Goal: Task Accomplishment & Management: Use online tool/utility

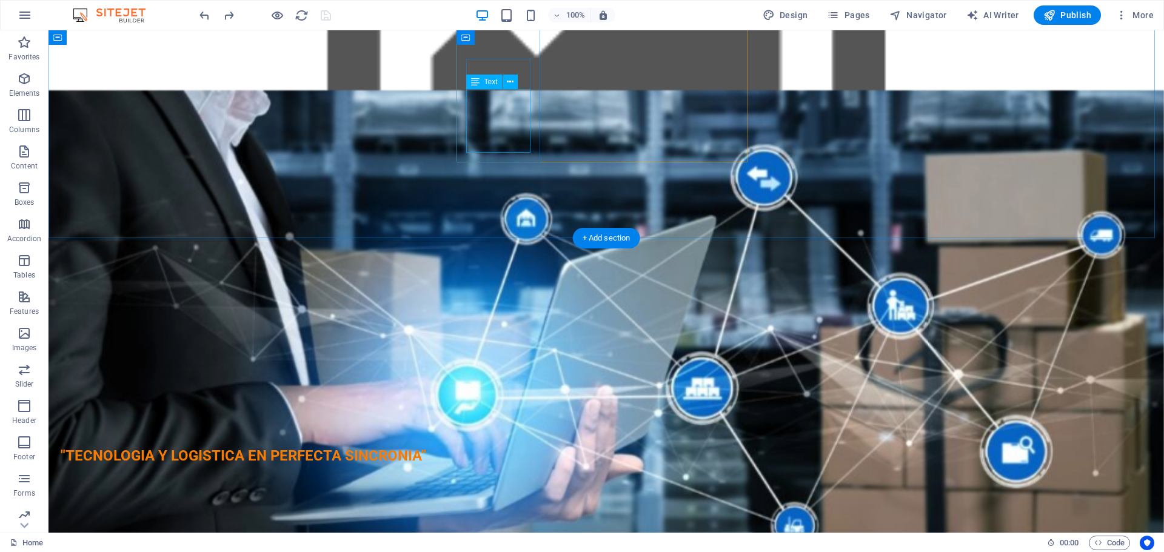
scroll to position [1212, 0]
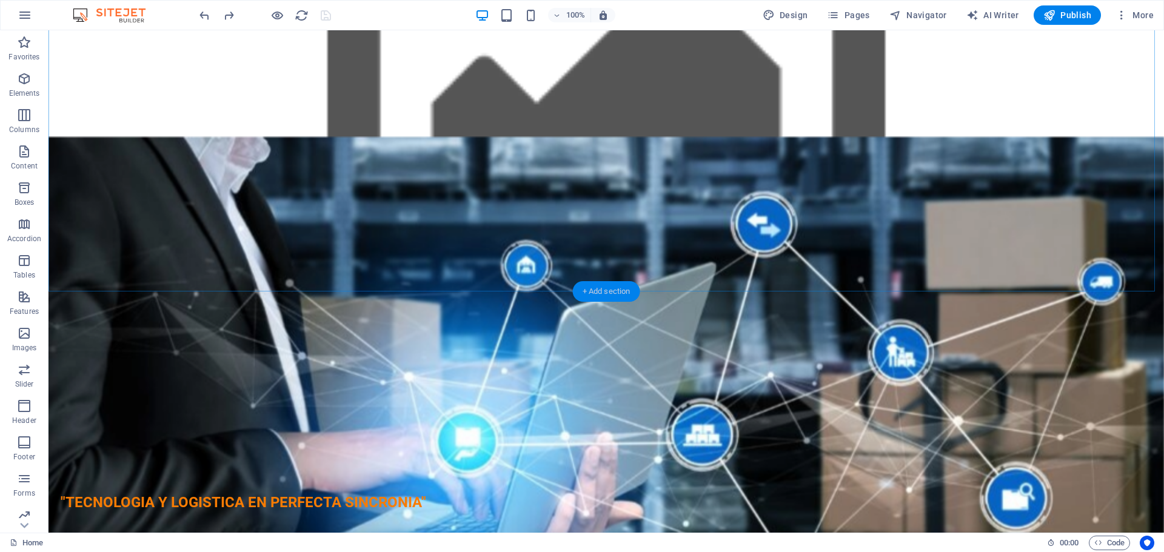
click at [607, 288] on div "+ Add section" at bounding box center [606, 291] width 67 height 21
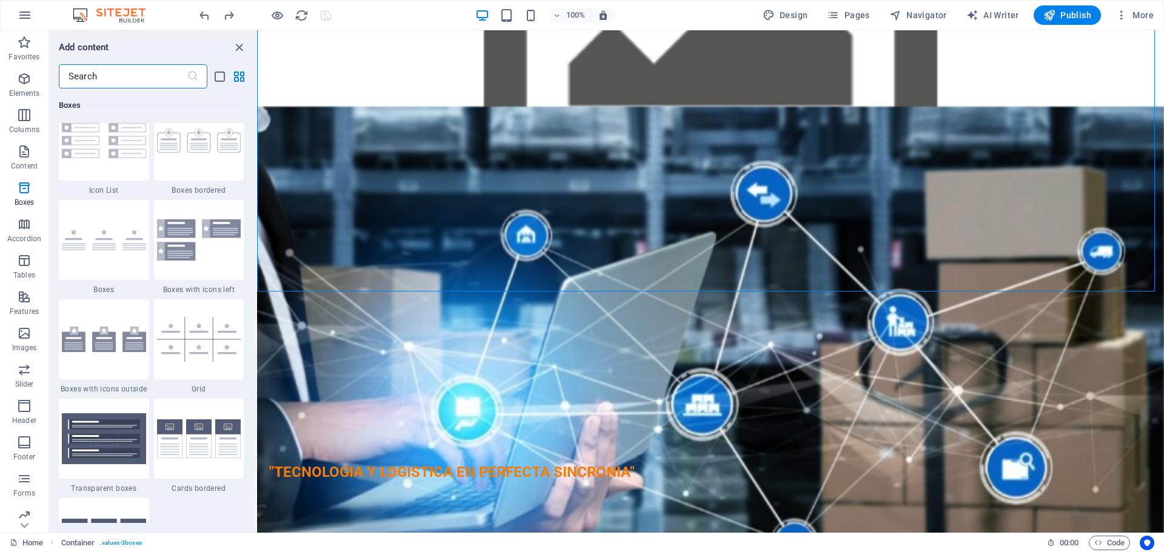
scroll to position [3393, 0]
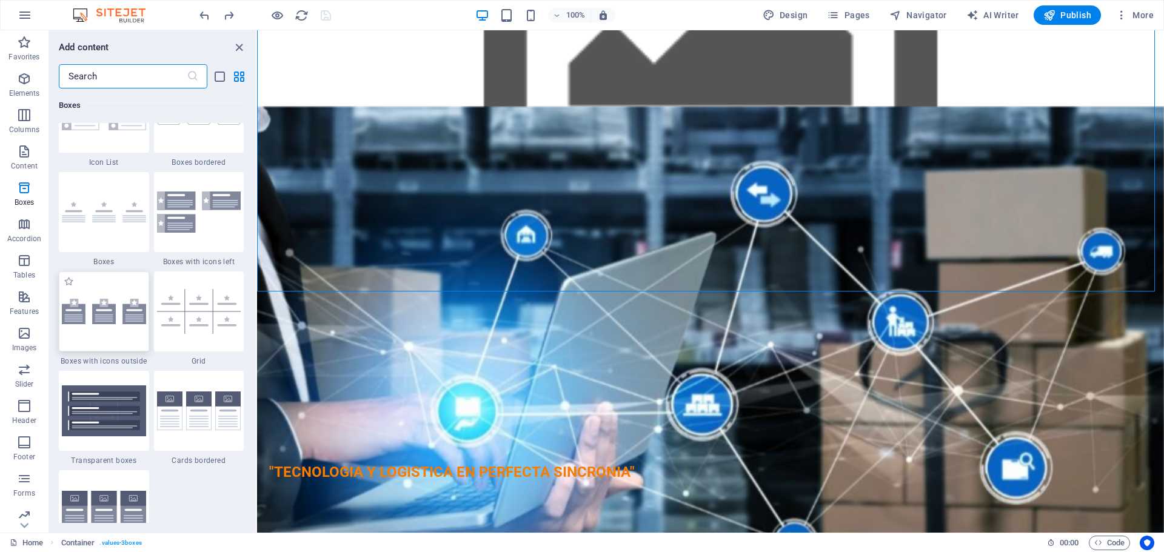
click at [135, 305] on img at bounding box center [104, 311] width 84 height 25
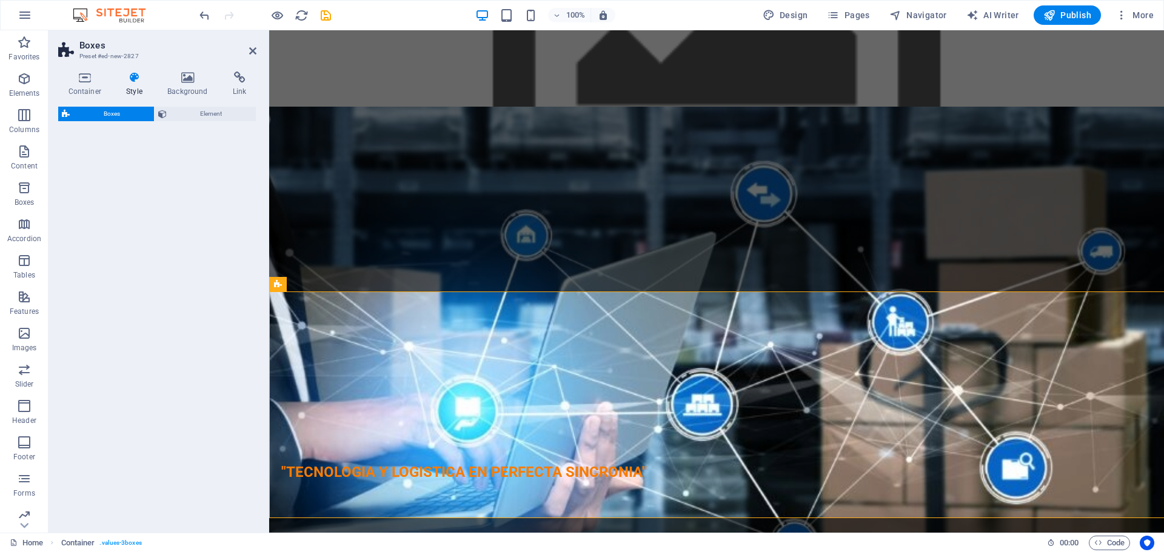
select select "rem"
select select "preset-boxes-v3-icons-outside"
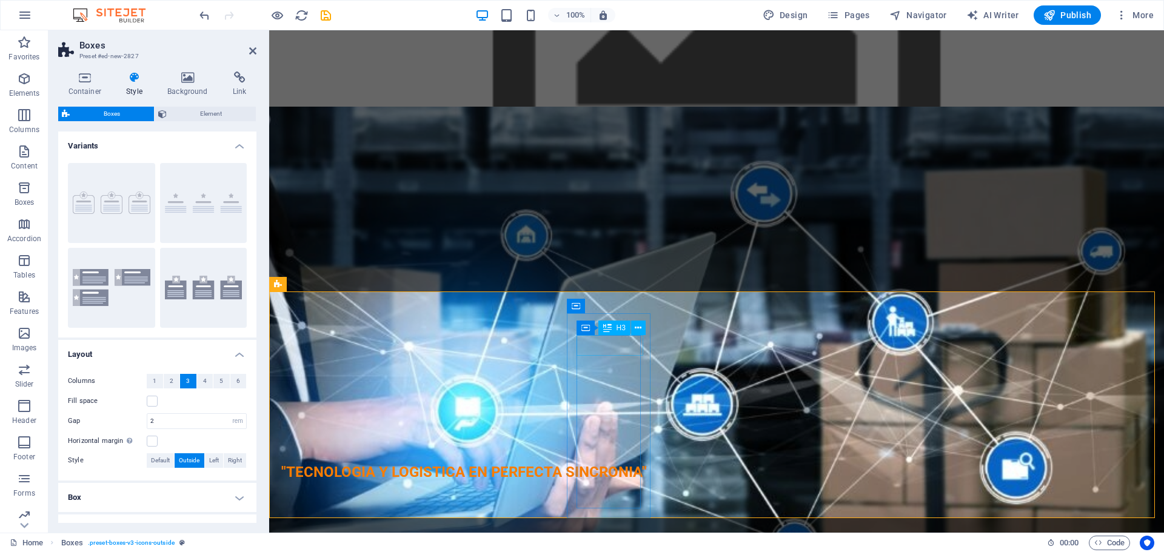
click at [441, 484] on div "Headline" at bounding box center [408, 494] width 65 height 21
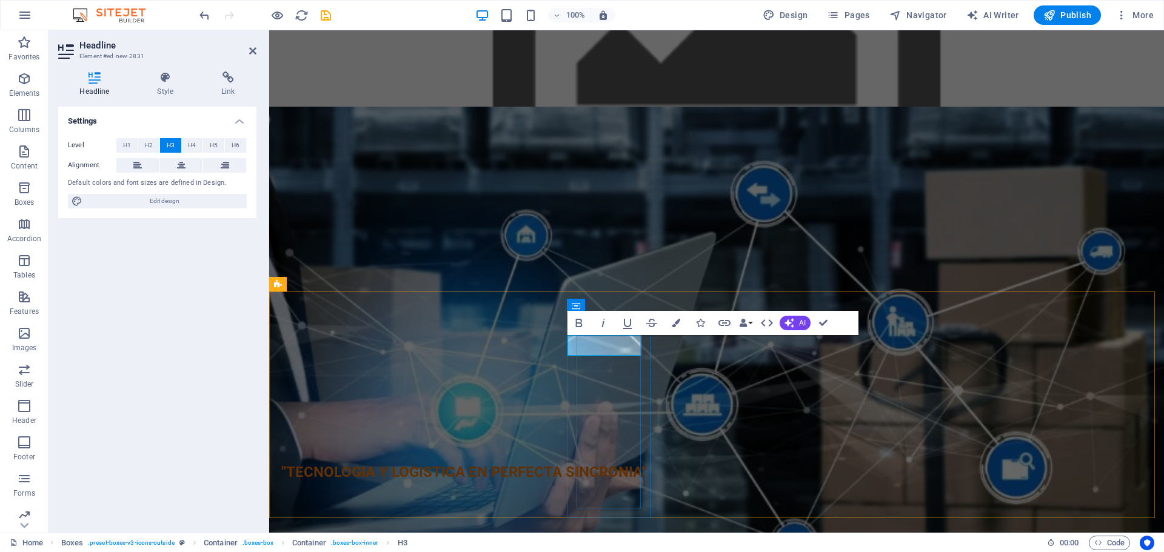
scroll to position [0, 19]
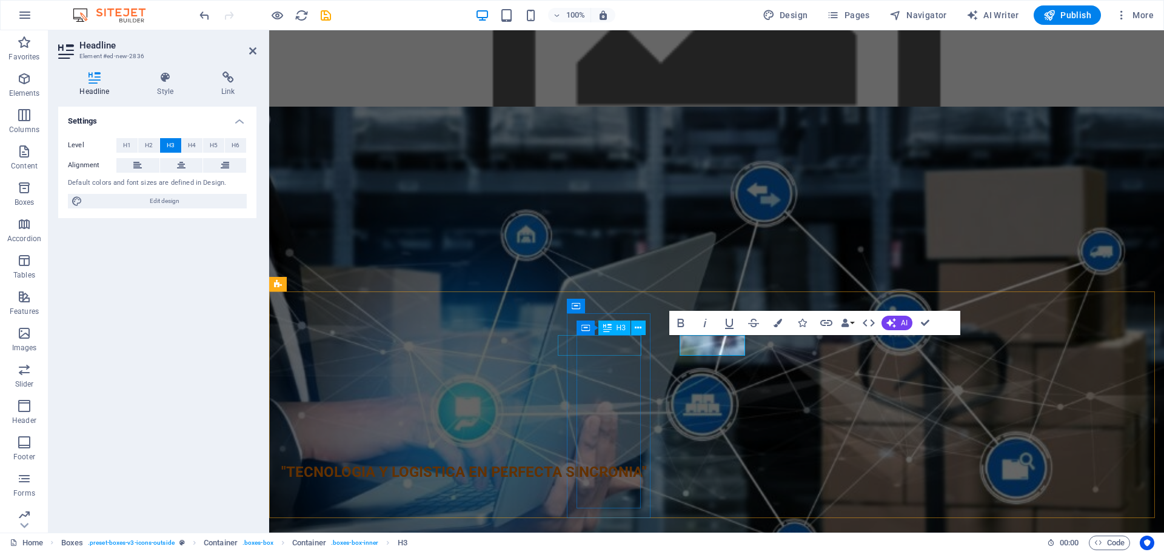
scroll to position [0, 10]
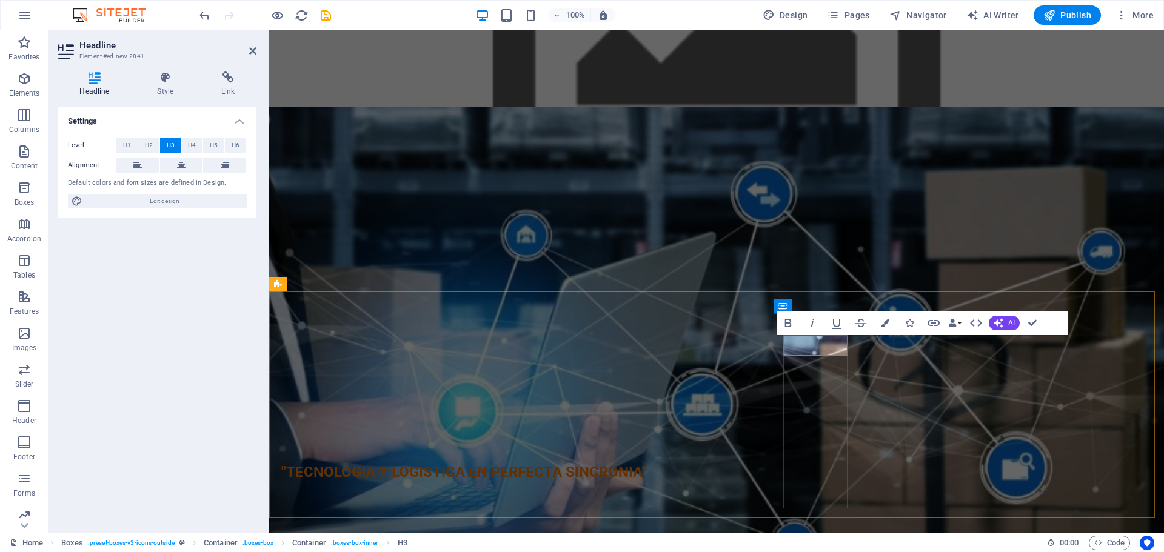
scroll to position [0, 7]
click at [977, 237] on div "Nuestros Valores Innovación Siempre buscamos las mejores soluciones tecnológica…" at bounding box center [716, 273] width 895 height 333
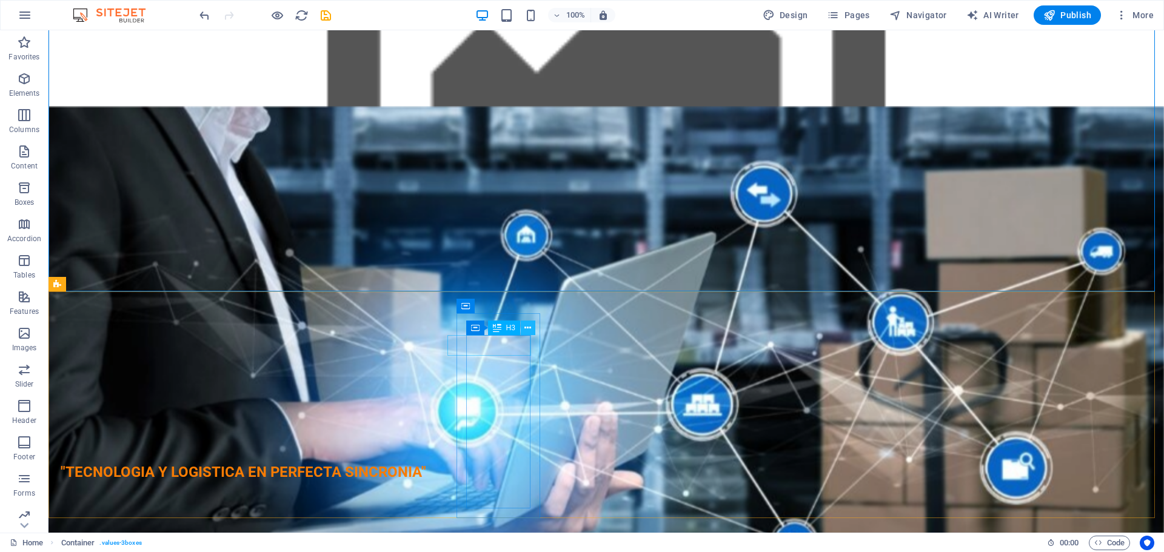
click at [533, 328] on button at bounding box center [528, 328] width 15 height 15
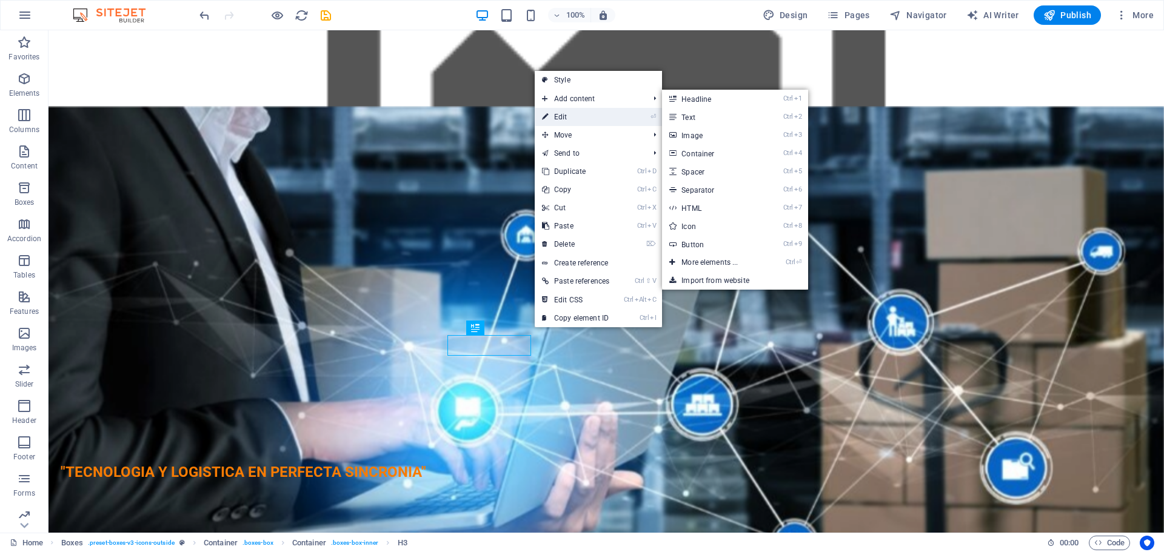
click at [585, 117] on link "⏎ Edit" at bounding box center [576, 117] width 82 height 18
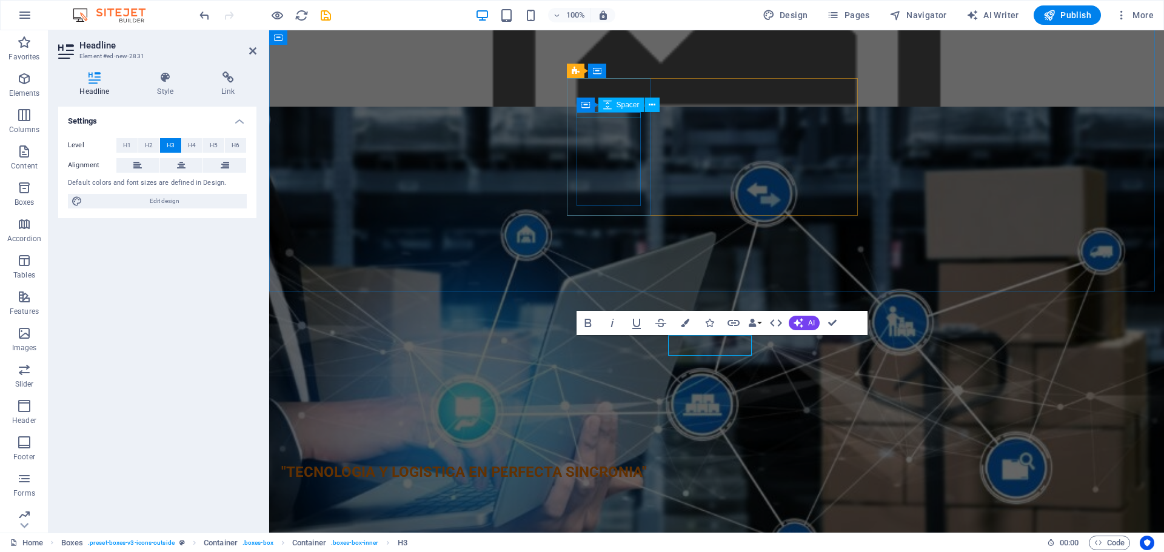
scroll to position [0, 0]
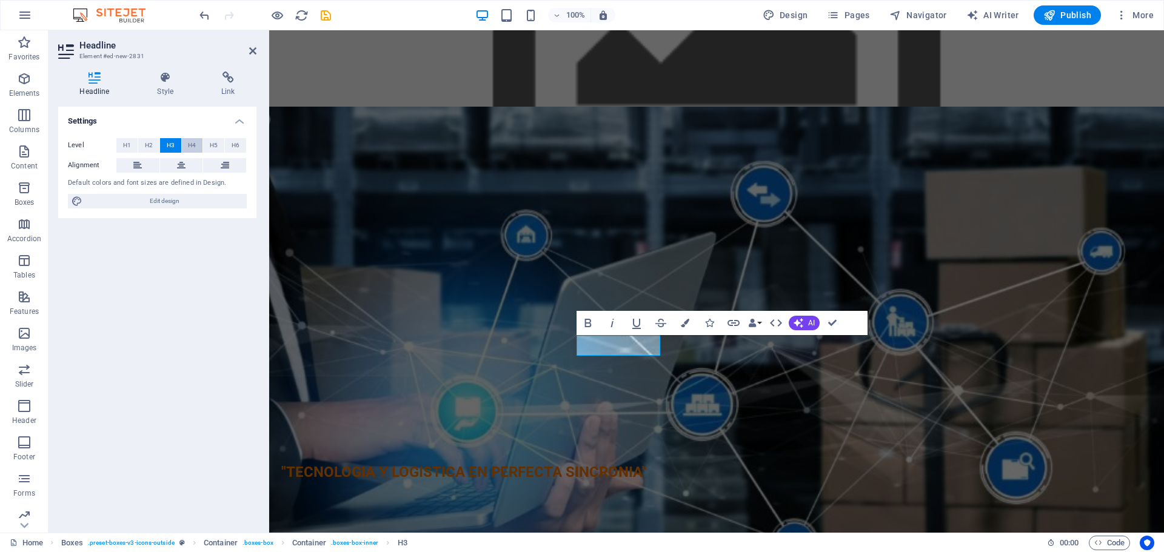
click at [194, 145] on span "H4" at bounding box center [192, 145] width 8 height 15
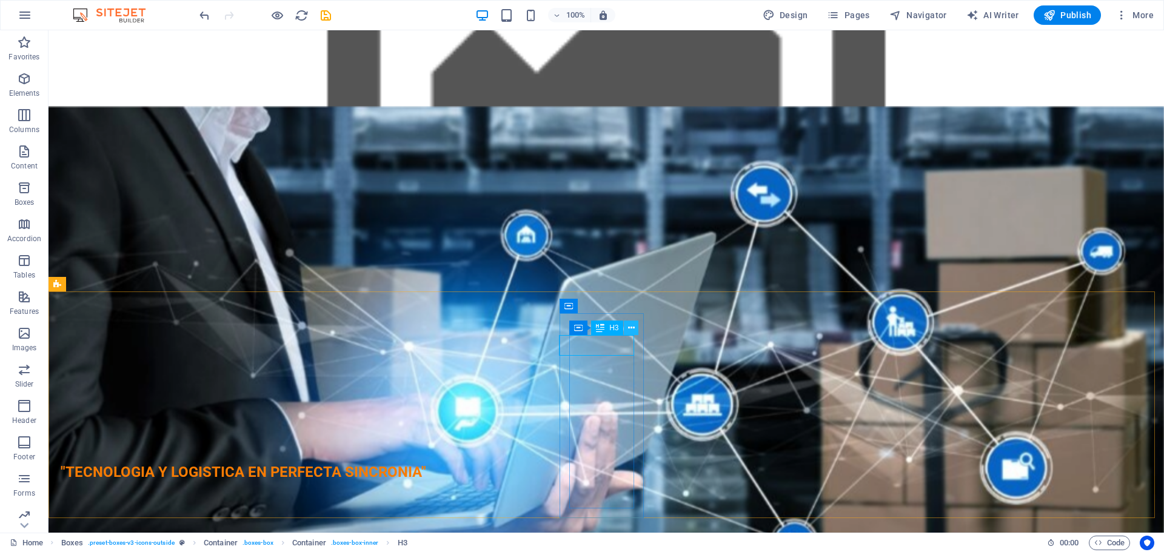
click at [635, 328] on icon at bounding box center [631, 328] width 7 height 13
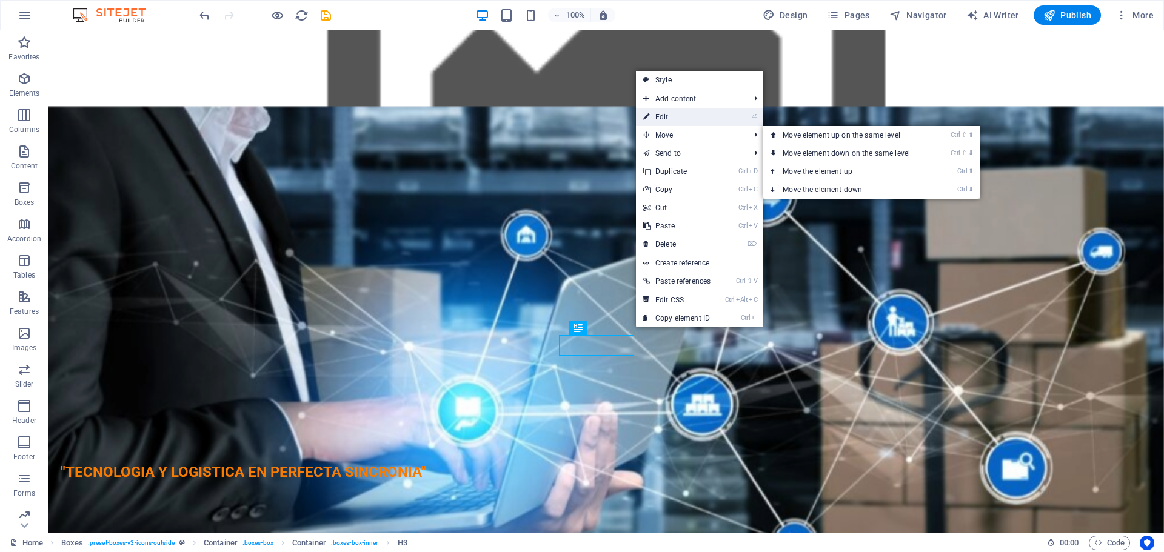
click at [654, 119] on link "⏎ Edit" at bounding box center [677, 117] width 82 height 18
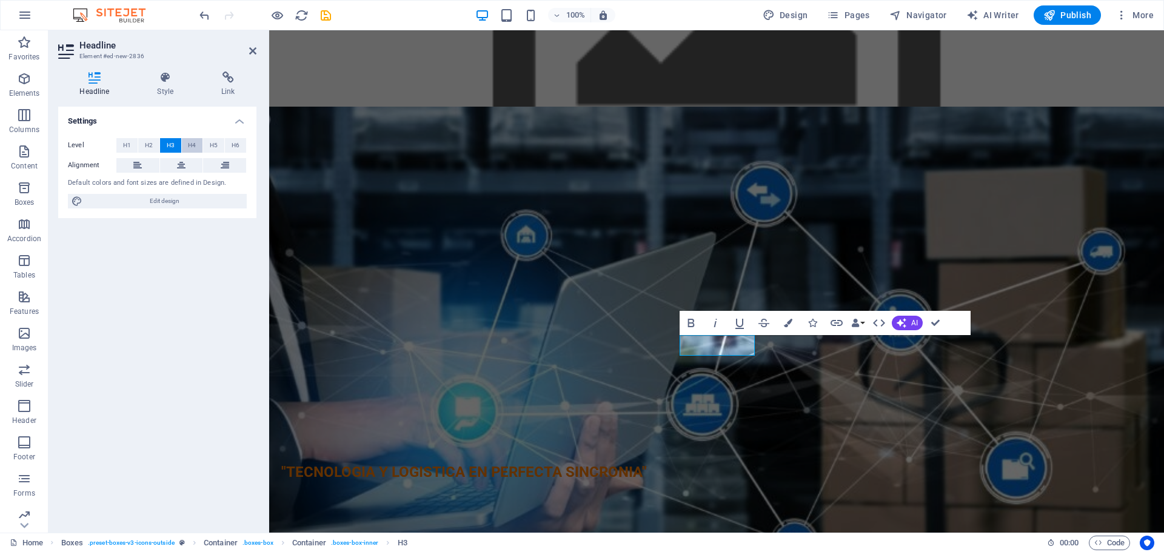
click at [198, 145] on button "H4" at bounding box center [192, 145] width 21 height 15
click at [686, 322] on icon "button" at bounding box center [691, 323] width 15 height 15
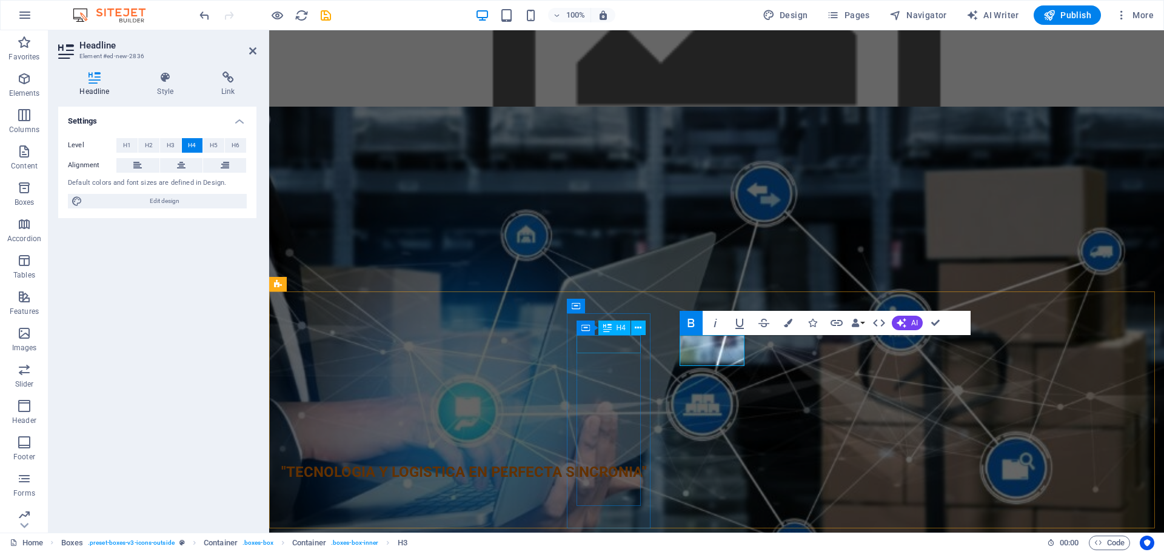
click at [441, 484] on div "EMPRESAS" at bounding box center [408, 493] width 65 height 18
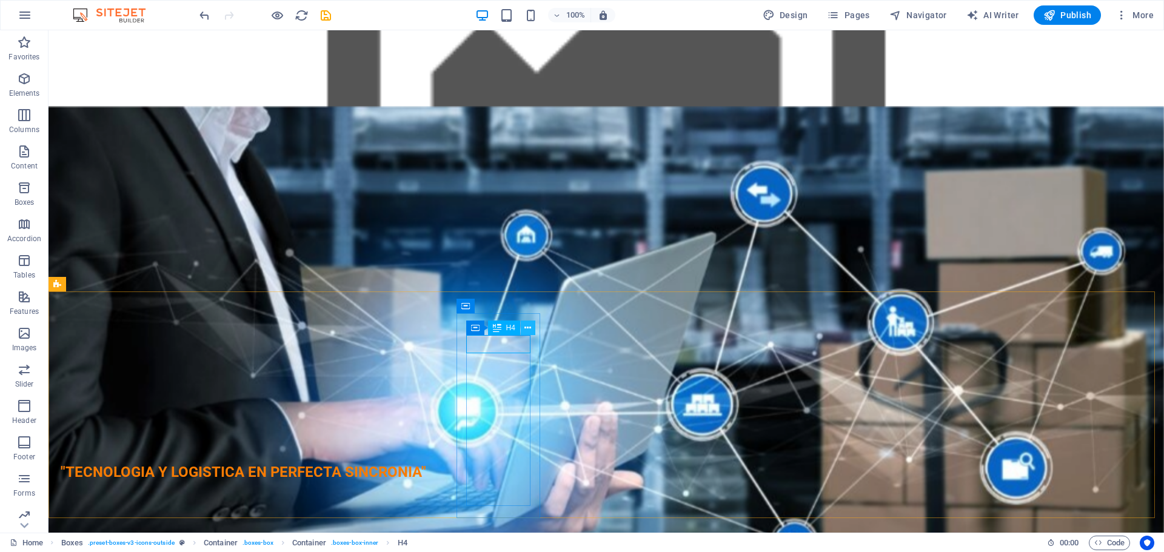
click at [527, 327] on icon at bounding box center [527, 328] width 7 height 13
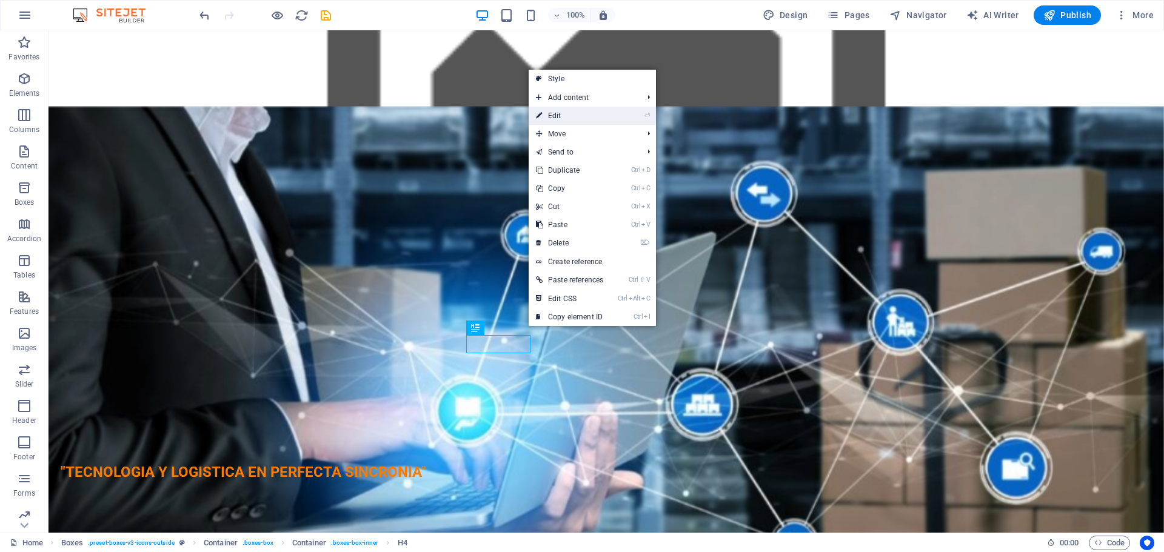
click at [556, 115] on link "⏎ Edit" at bounding box center [569, 116] width 82 height 18
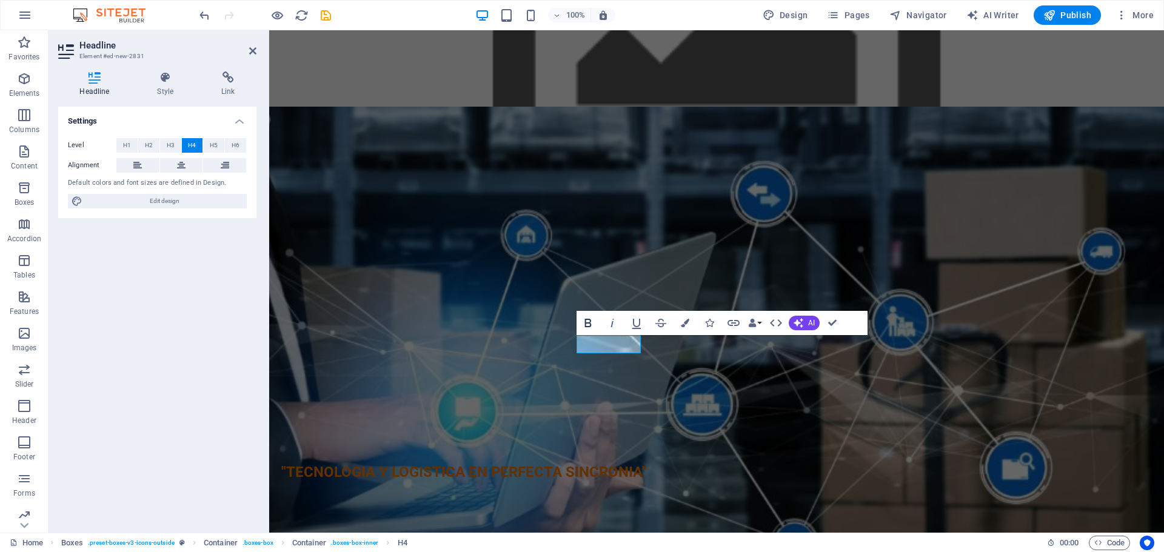
click at [590, 325] on icon "button" at bounding box center [587, 323] width 7 height 8
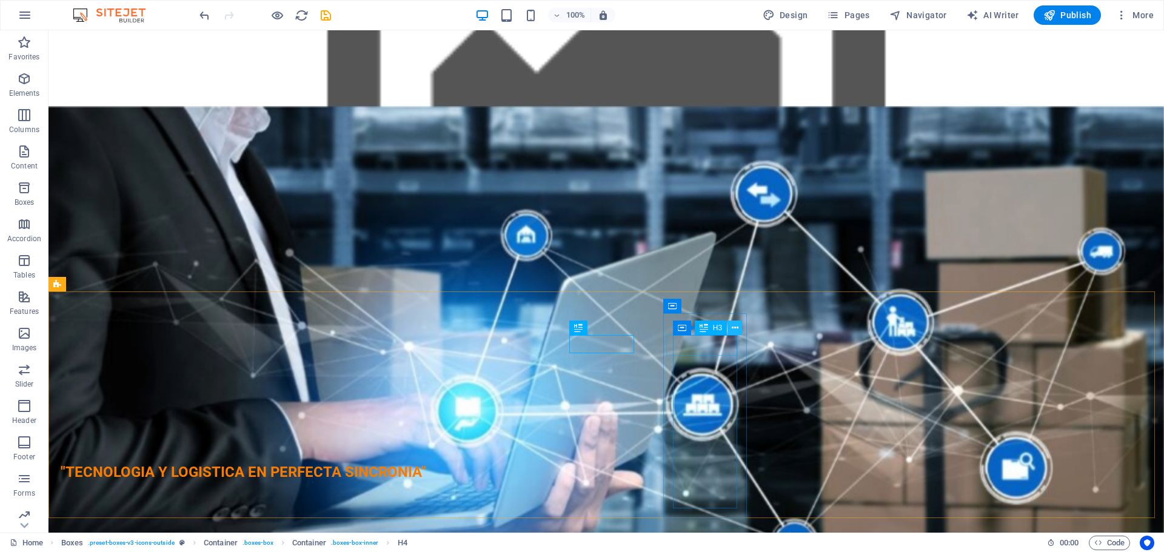
click at [738, 332] on icon at bounding box center [734, 328] width 7 height 13
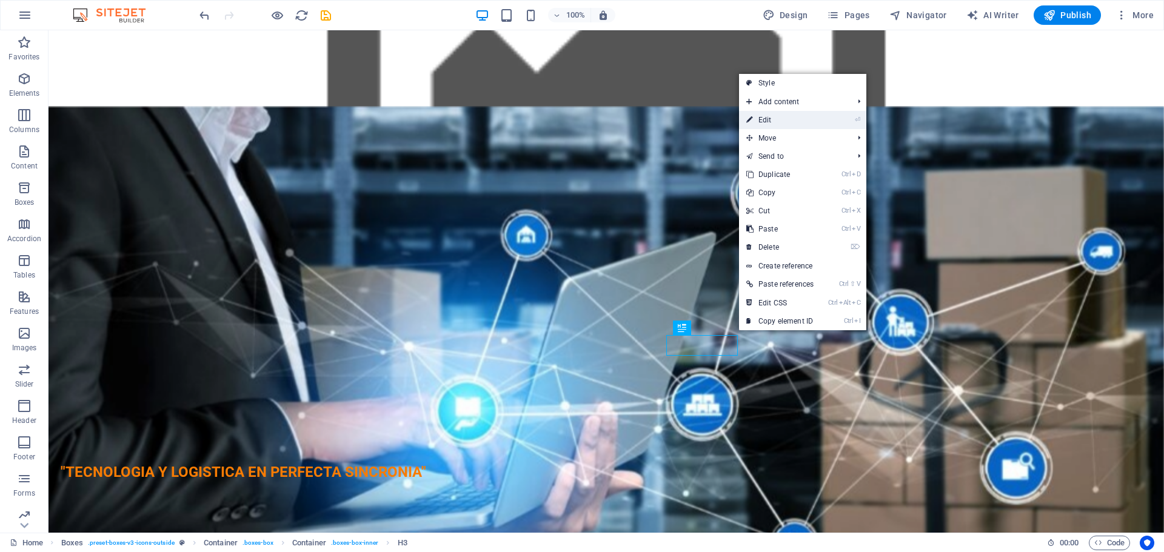
click at [771, 120] on link "⏎ Edit" at bounding box center [780, 120] width 82 height 18
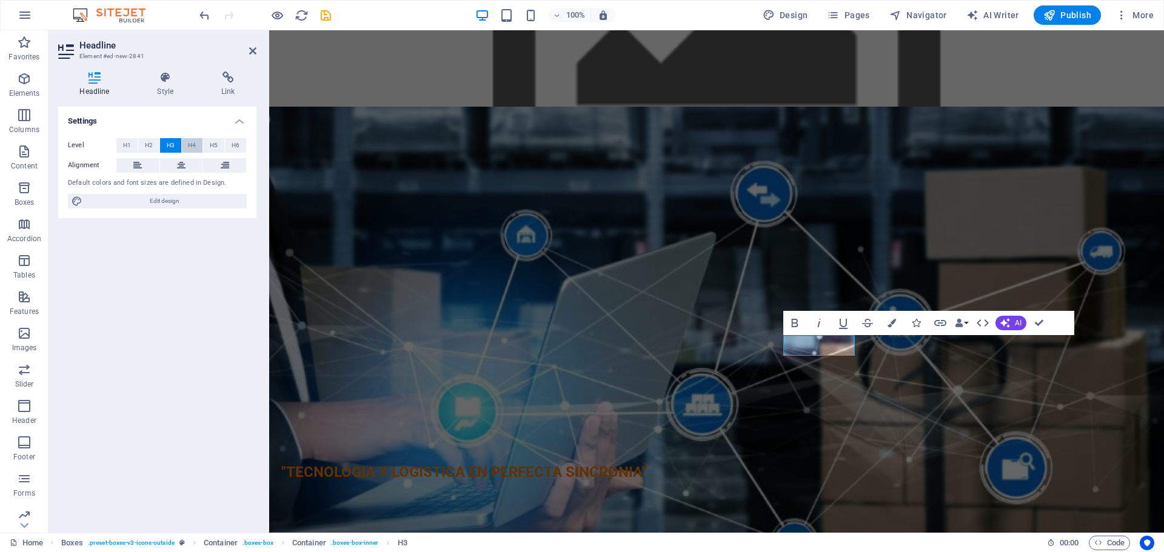
click at [186, 142] on button "H4" at bounding box center [192, 145] width 21 height 15
click at [789, 321] on icon "button" at bounding box center [794, 323] width 15 height 15
click at [467, 266] on div "Nuestros Valores Innovación Siempre buscamos las mejores soluciones tecnológica…" at bounding box center [716, 273] width 895 height 333
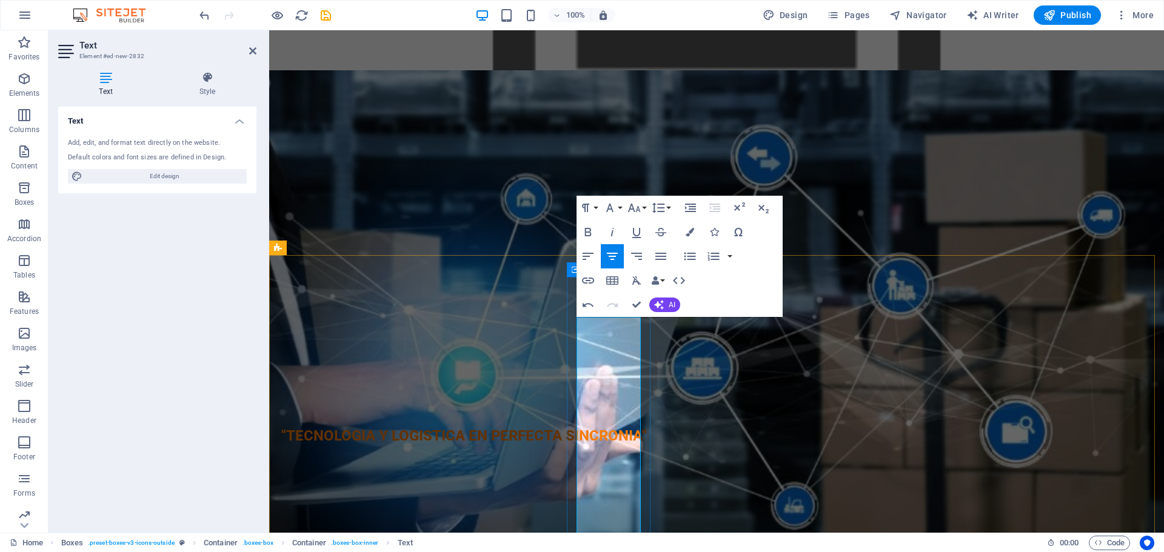
scroll to position [1261, 0]
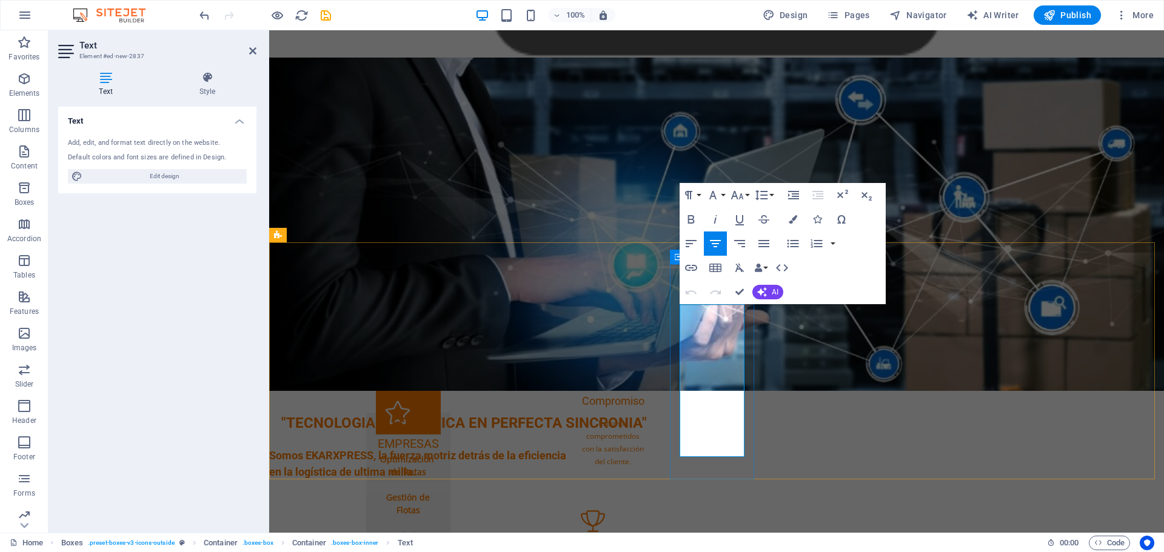
drag, startPoint x: 685, startPoint y: 313, endPoint x: 738, endPoint y: 325, distance: 54.0
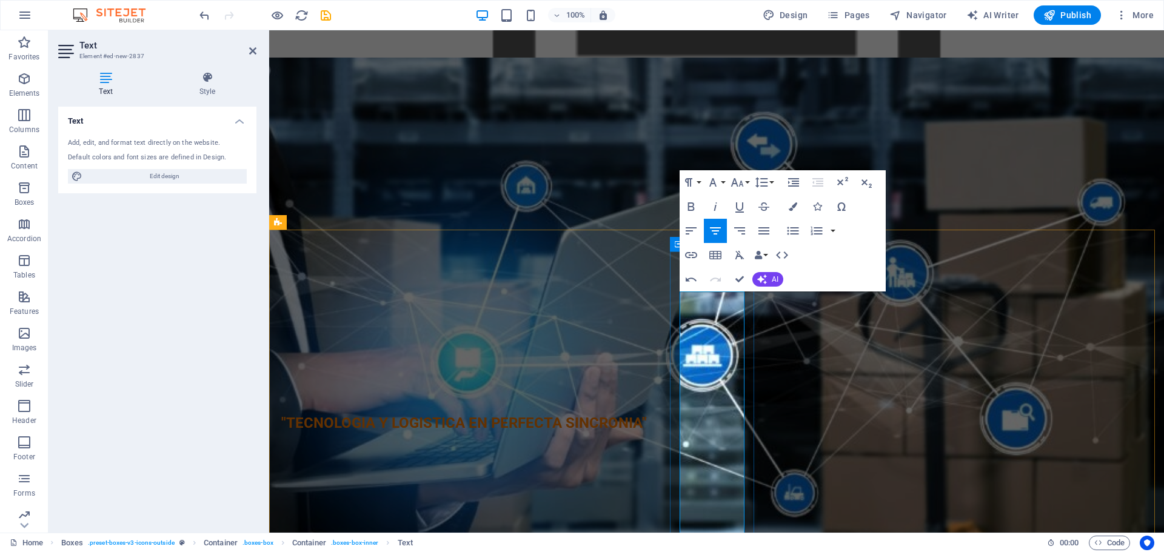
scroll to position [1274, 0]
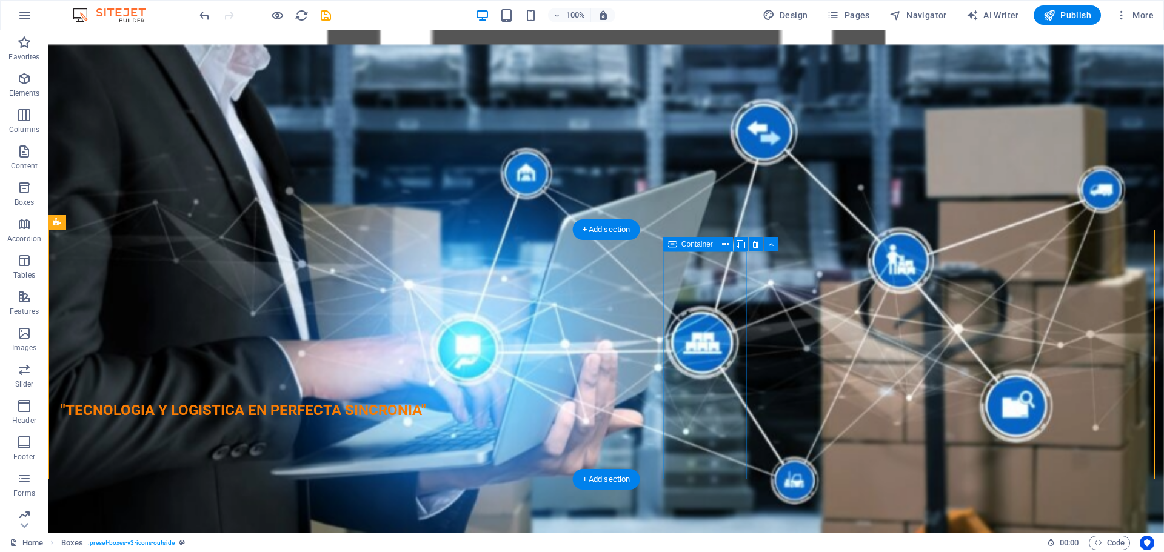
click at [728, 244] on icon at bounding box center [725, 244] width 7 height 13
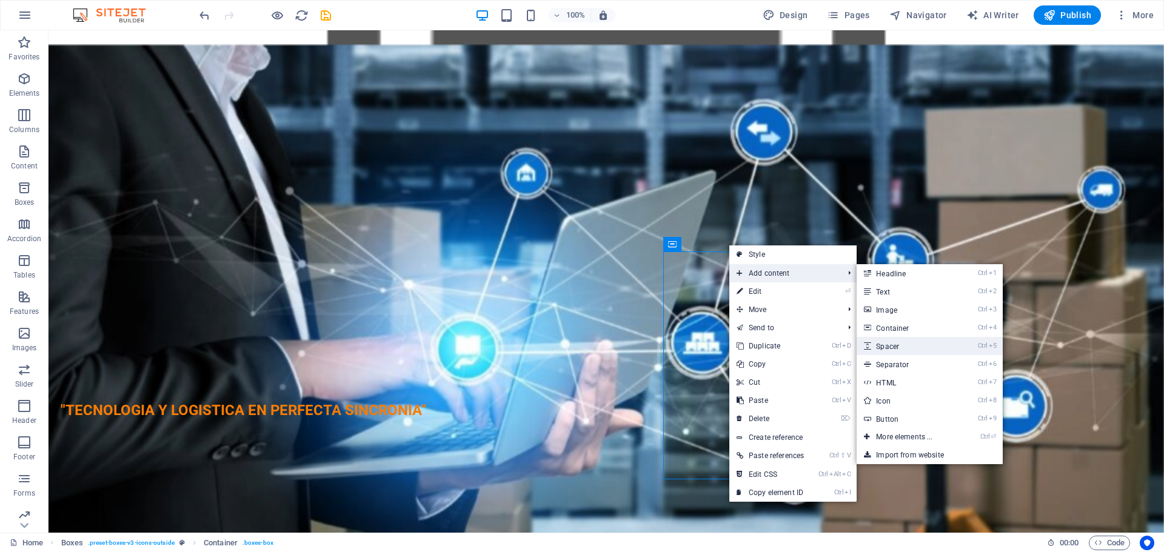
click at [891, 346] on link "Ctrl 5 Spacer" at bounding box center [906, 346] width 100 height 18
select select "px"
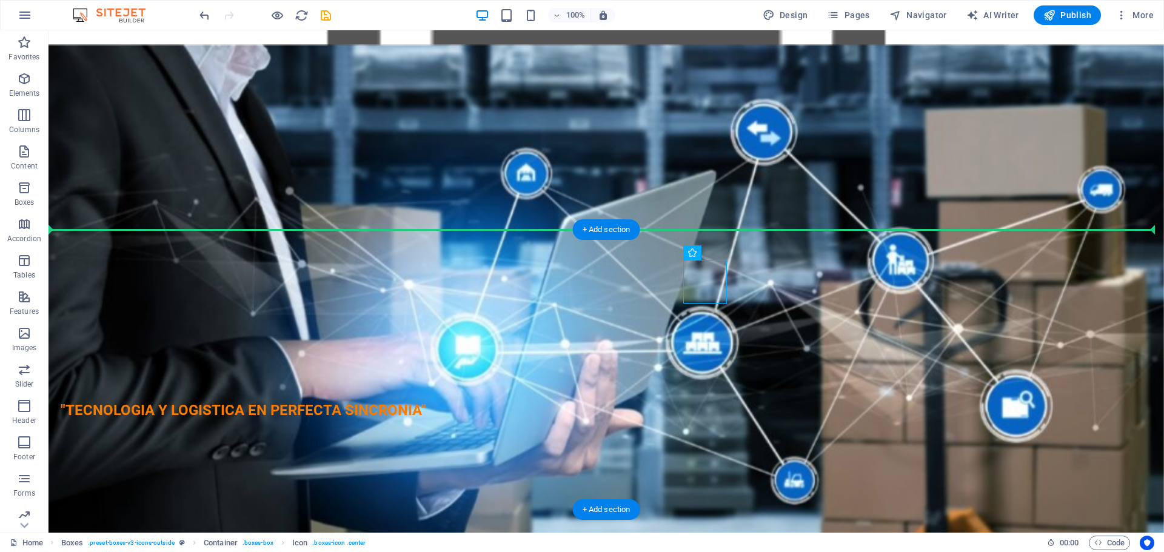
drag, startPoint x: 602, startPoint y: 273, endPoint x: 823, endPoint y: 304, distance: 222.7
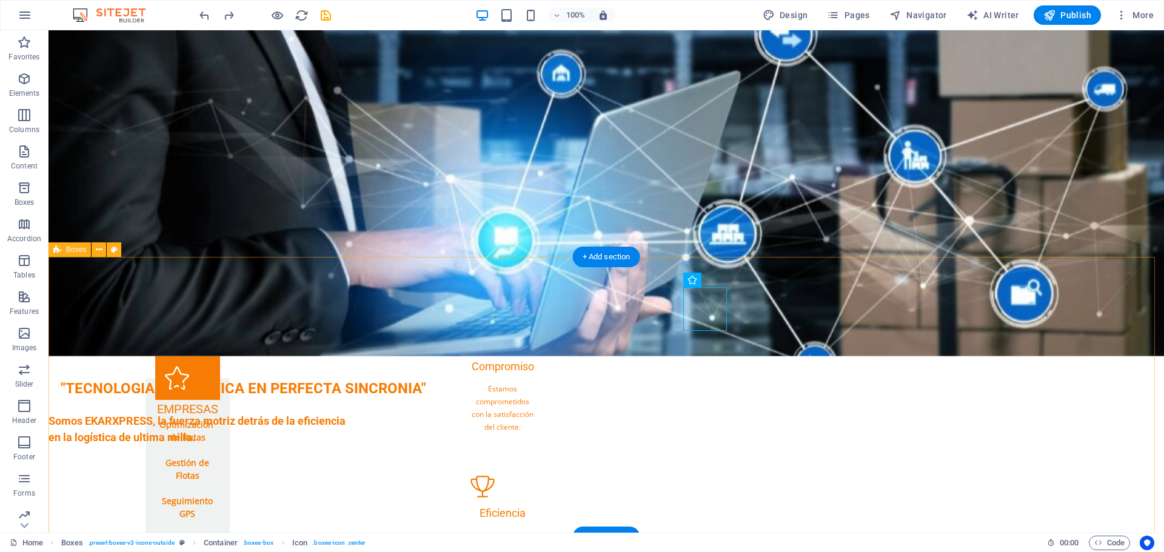
scroll to position [1395, 0]
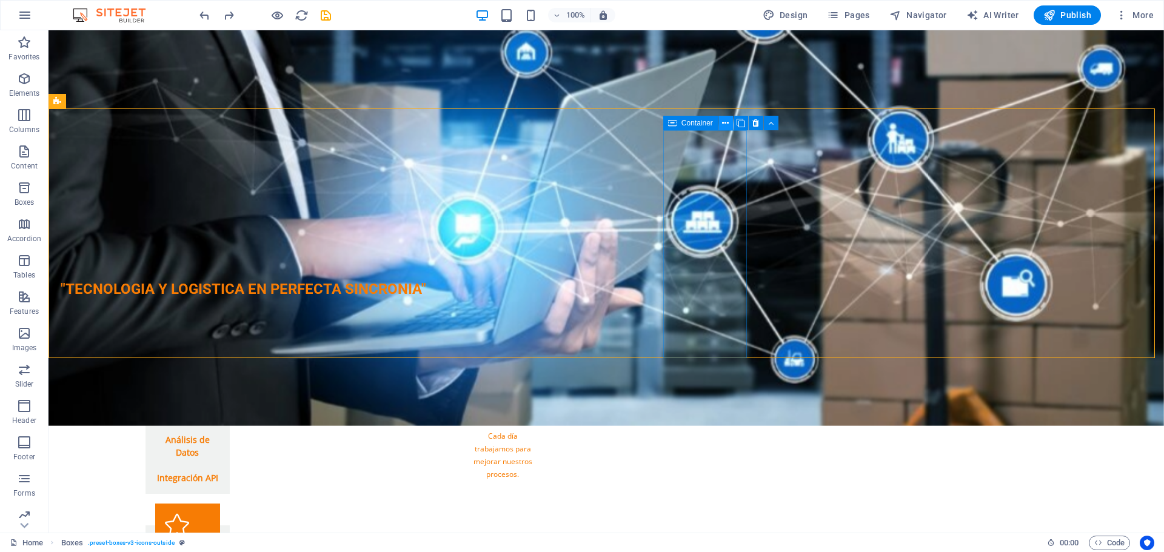
click at [725, 124] on icon at bounding box center [725, 123] width 7 height 13
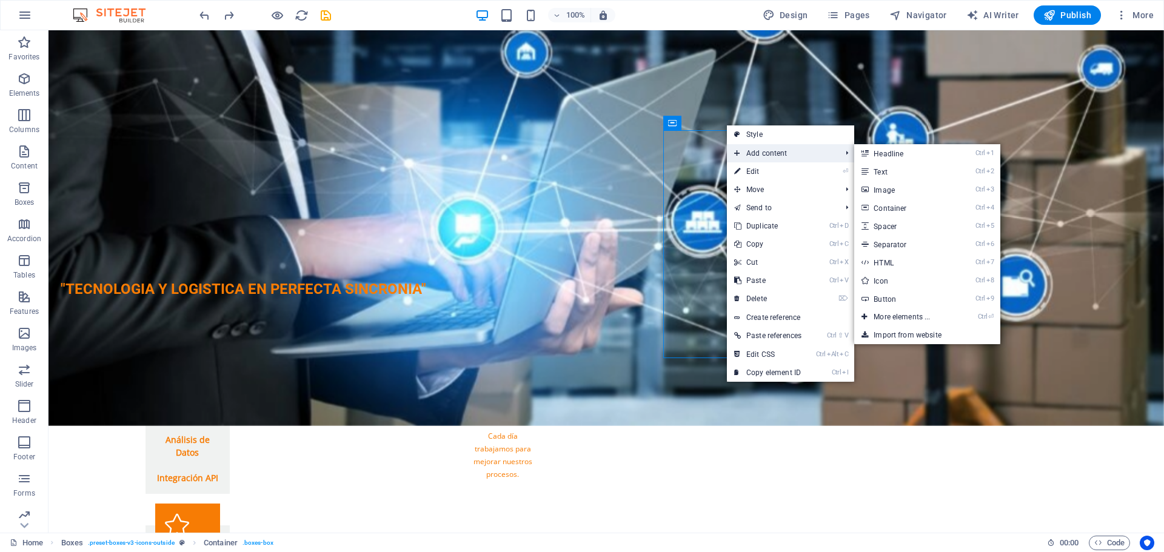
click at [757, 153] on span "Add content" at bounding box center [781, 153] width 109 height 18
click at [891, 228] on link "Ctrl 5 Spacer" at bounding box center [904, 226] width 100 height 18
select select "px"
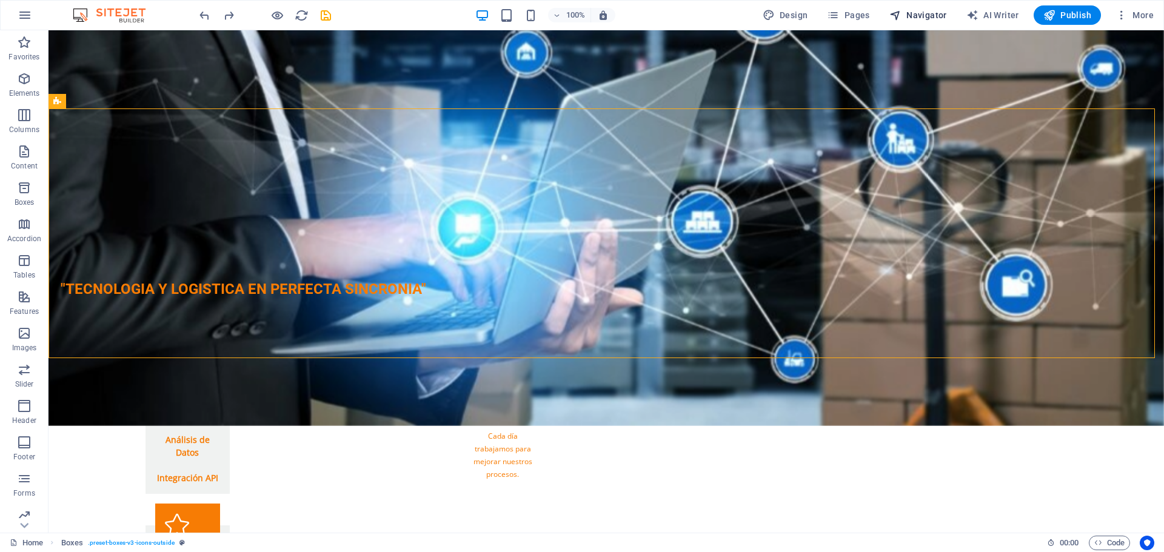
click at [911, 18] on span "Navigator" at bounding box center [918, 15] width 58 height 12
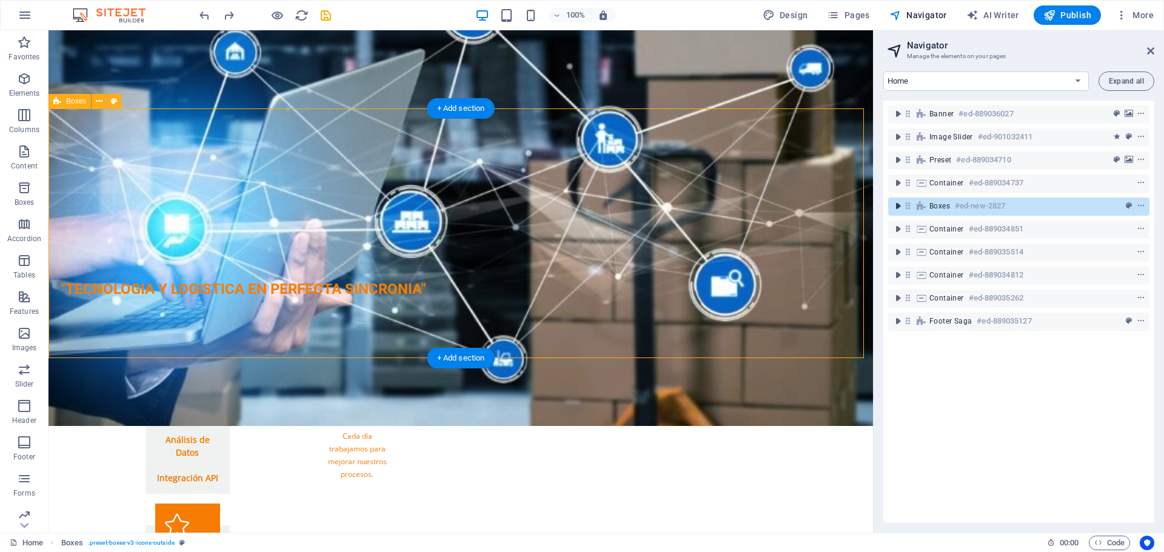
click at [895, 207] on icon "toggle-expand" at bounding box center [897, 206] width 12 height 12
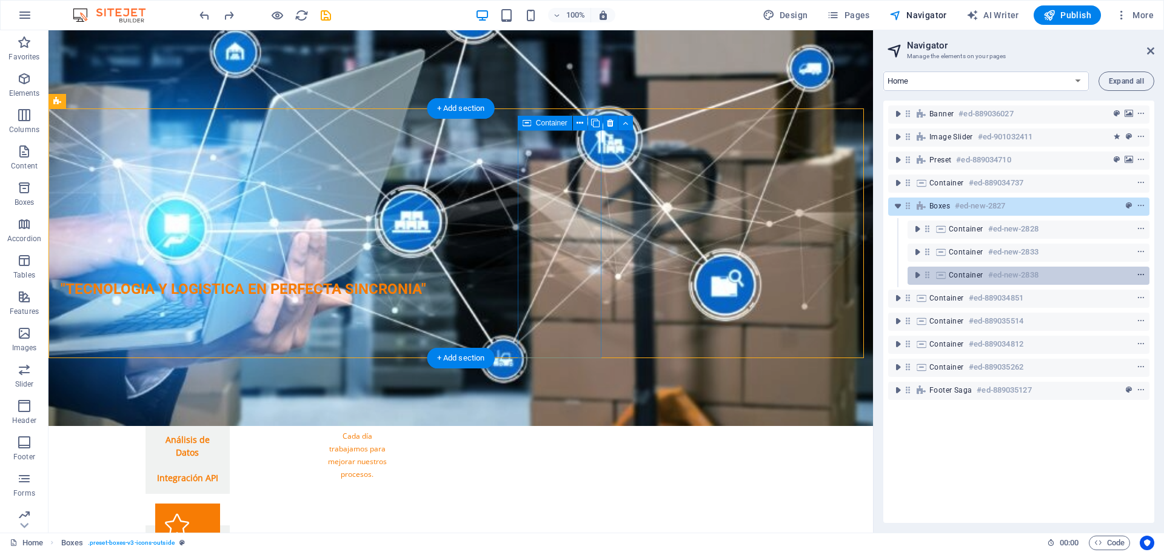
click at [1134, 277] on span "context-menu" at bounding box center [1140, 275] width 12 height 8
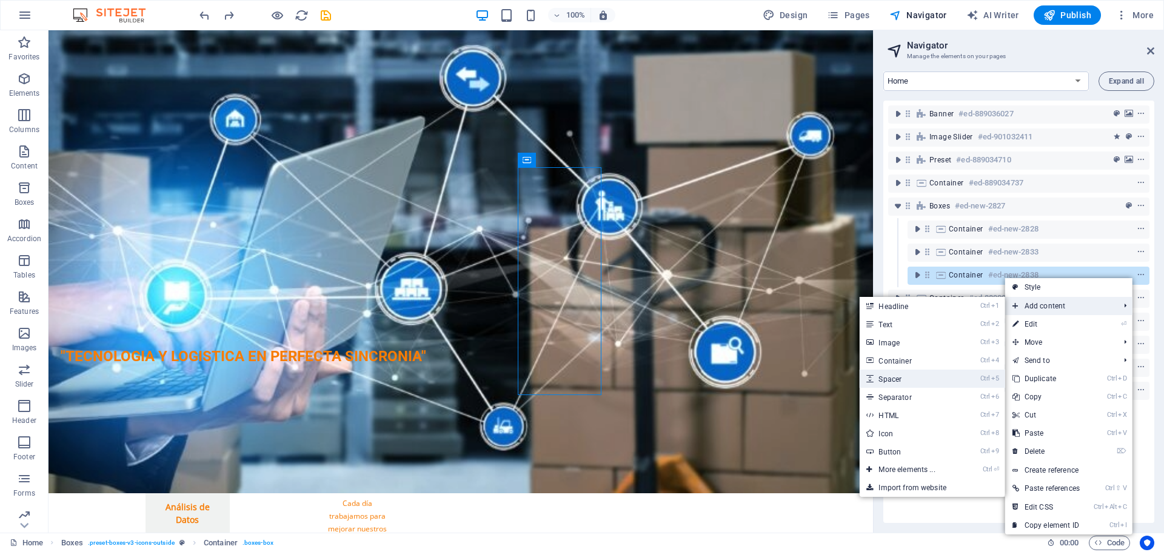
click at [888, 375] on link "Ctrl 5 Spacer" at bounding box center [909, 379] width 100 height 18
select select "px"
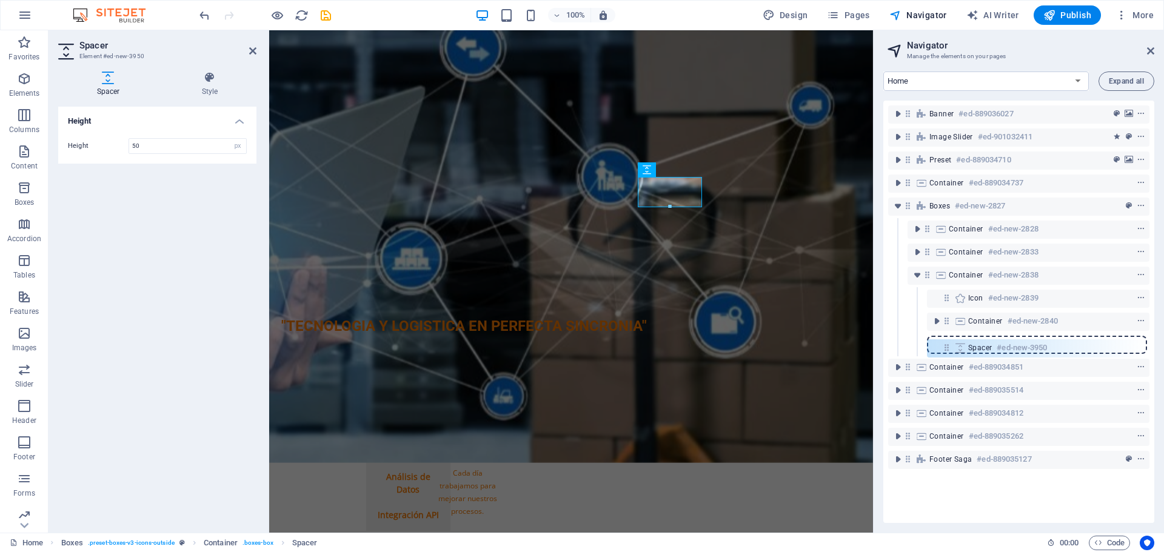
drag, startPoint x: 947, startPoint y: 295, endPoint x: 947, endPoint y: 349, distance: 54.5
click at [947, 349] on div "Banner #ed-889036027 Image Slider #ed-901032411 Preset #ed-889034710 Container …" at bounding box center [1018, 312] width 271 height 422
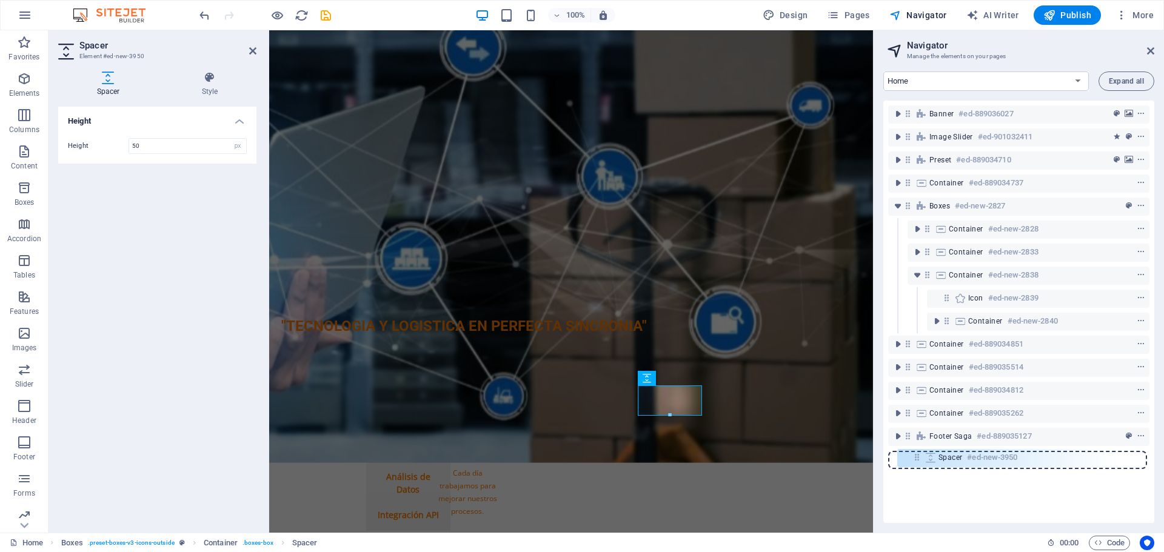
drag, startPoint x: 947, startPoint y: 349, endPoint x: 918, endPoint y: 465, distance: 120.1
click at [918, 465] on div "Banner #ed-889036027 Image Slider #ed-901032411 Preset #ed-889034710 Container …" at bounding box center [1018, 312] width 271 height 422
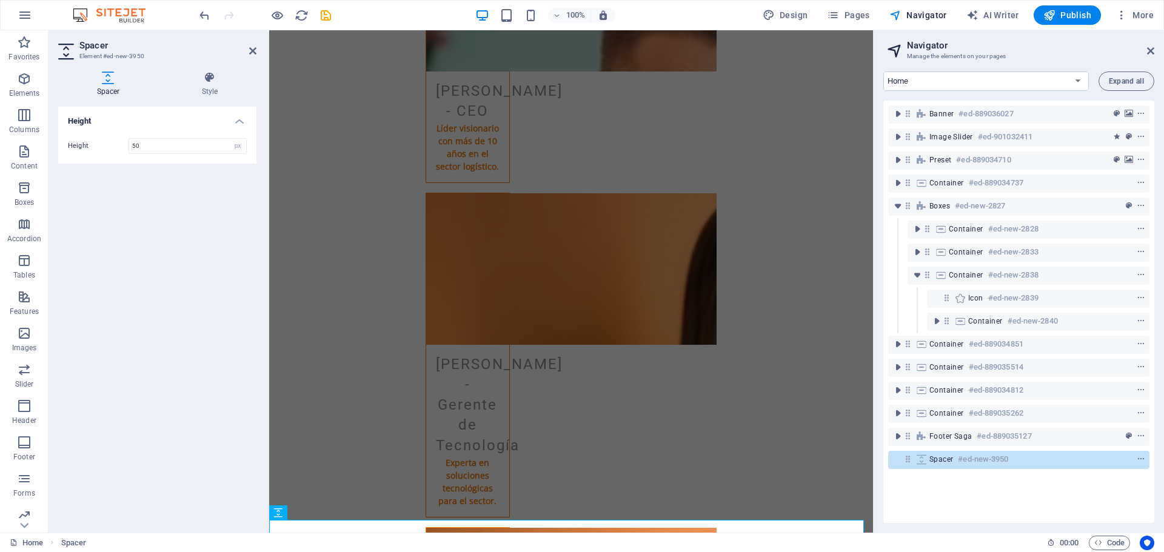
scroll to position [2619, 0]
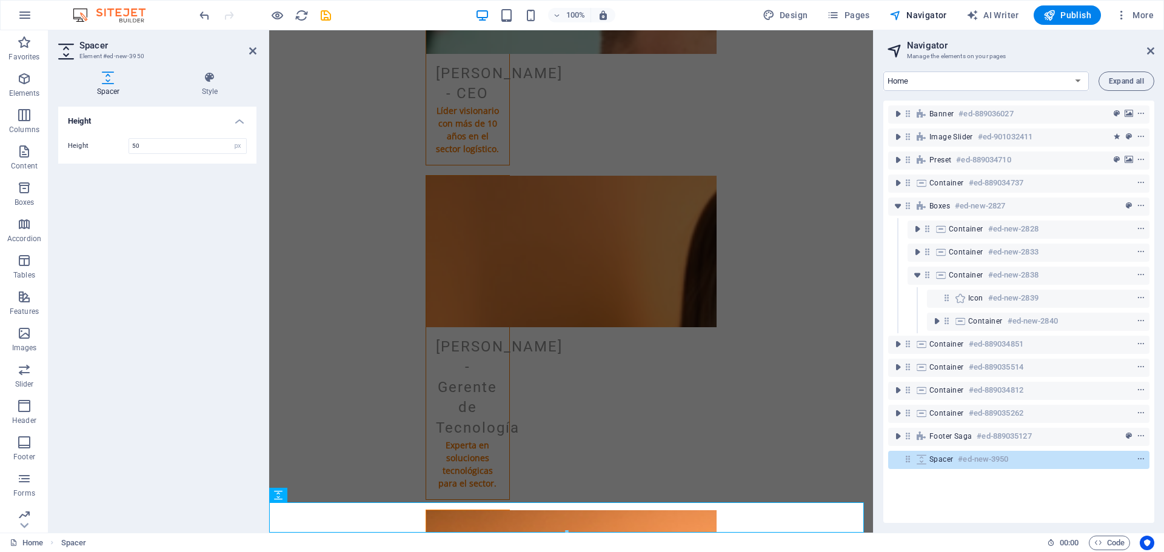
drag, startPoint x: 927, startPoint y: 461, endPoint x: 933, endPoint y: 333, distance: 127.4
click at [933, 333] on div "Banner #ed-889036027 Image Slider #ed-901032411 Preset #ed-889034710 Container …" at bounding box center [1018, 312] width 271 height 422
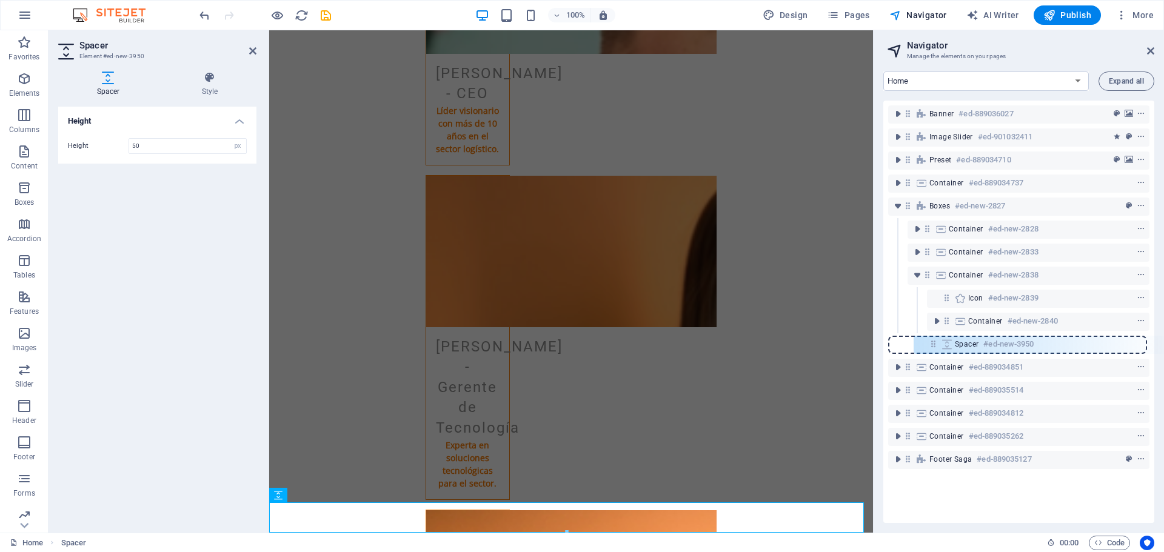
drag, startPoint x: 911, startPoint y: 459, endPoint x: 938, endPoint y: 338, distance: 124.2
click at [938, 338] on div "Banner #ed-889036027 Image Slider #ed-901032411 Preset #ed-889034710 Container …" at bounding box center [1018, 312] width 271 height 422
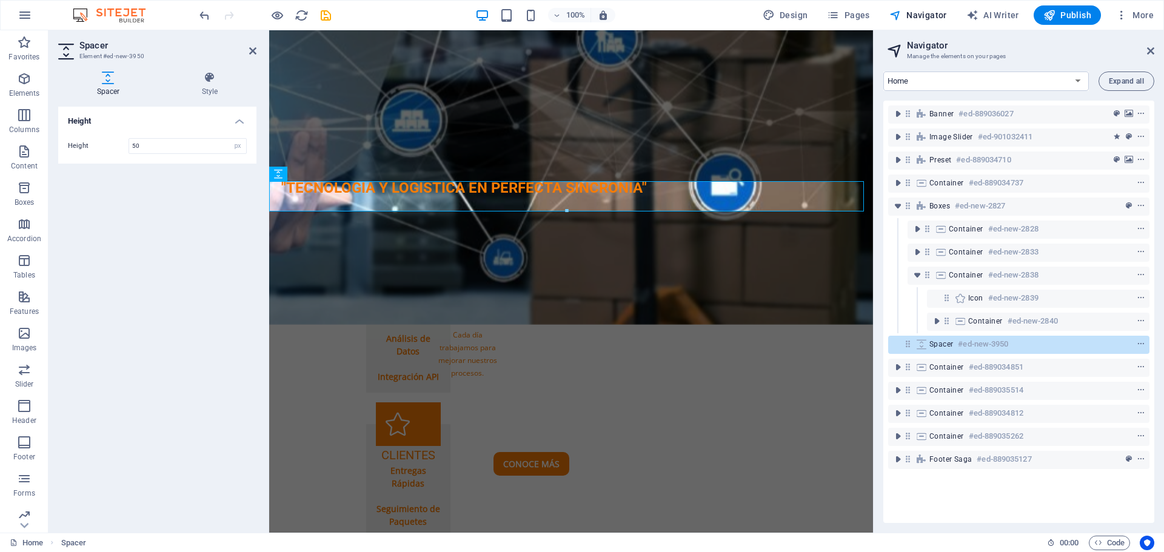
scroll to position [1487, 0]
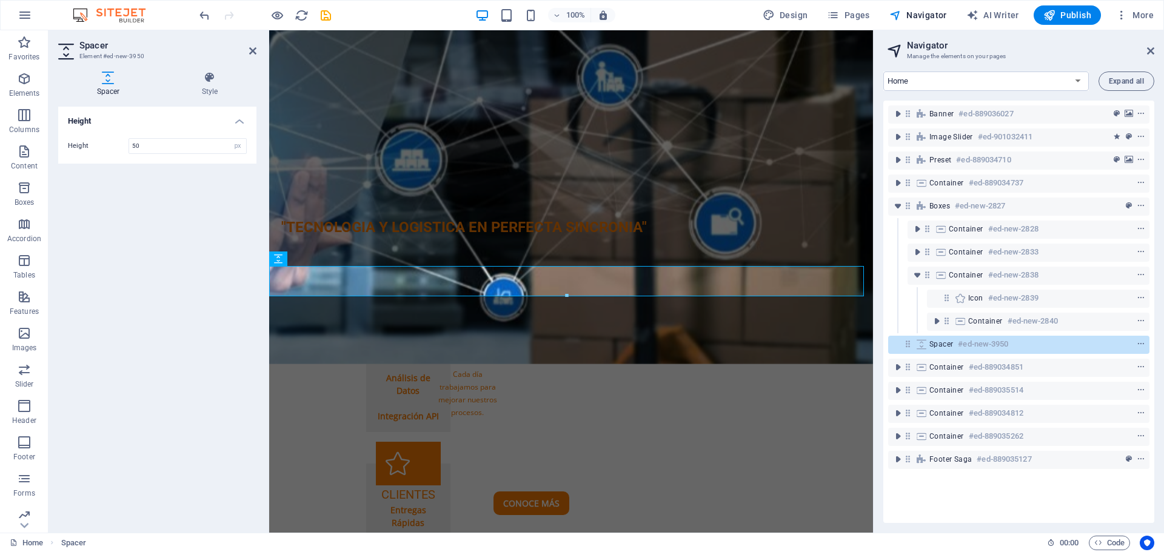
click at [224, 235] on div "Height Height 50 px rem vh vw" at bounding box center [157, 315] width 198 height 416
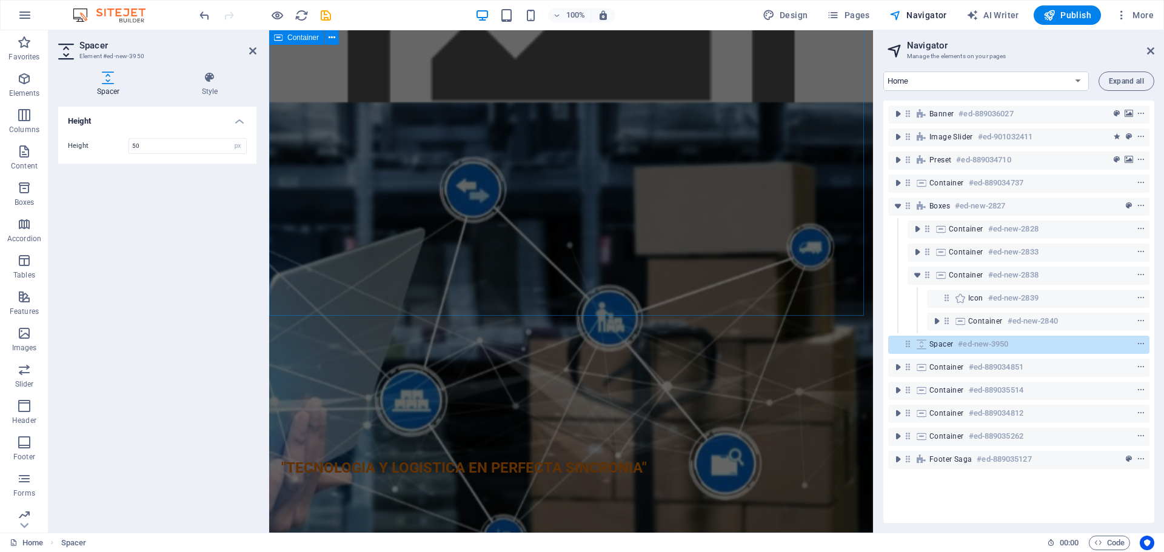
scroll to position [1245, 0]
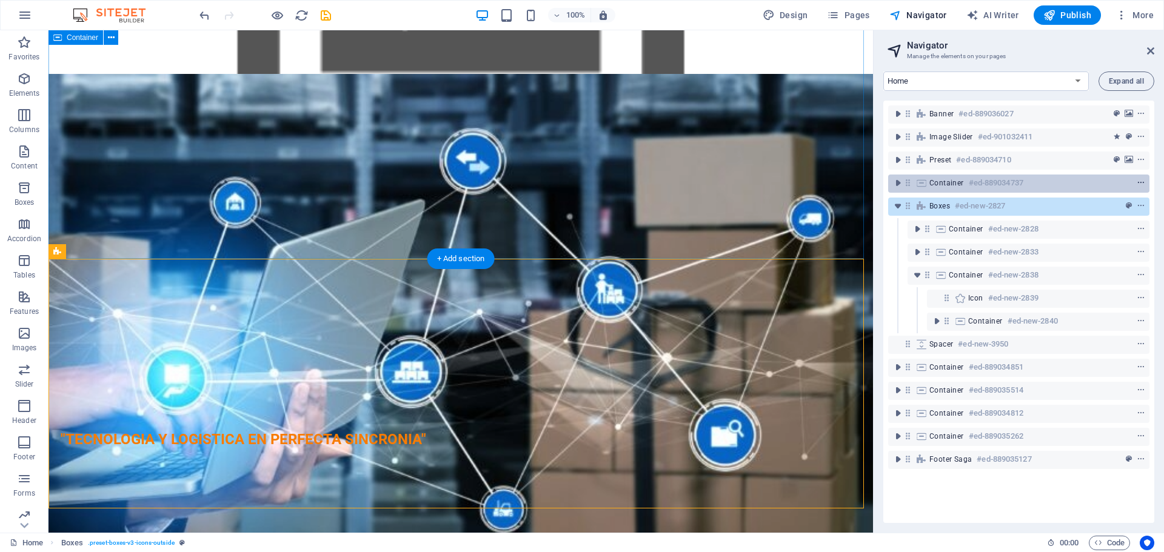
click at [1136, 187] on button "context-menu" at bounding box center [1140, 183] width 12 height 15
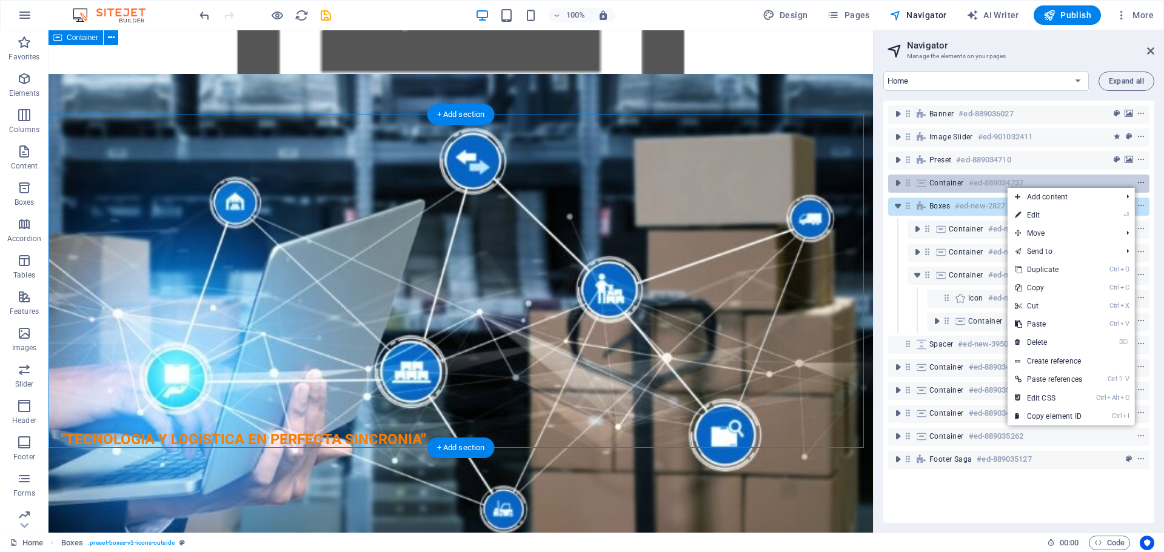
scroll to position [1056, 0]
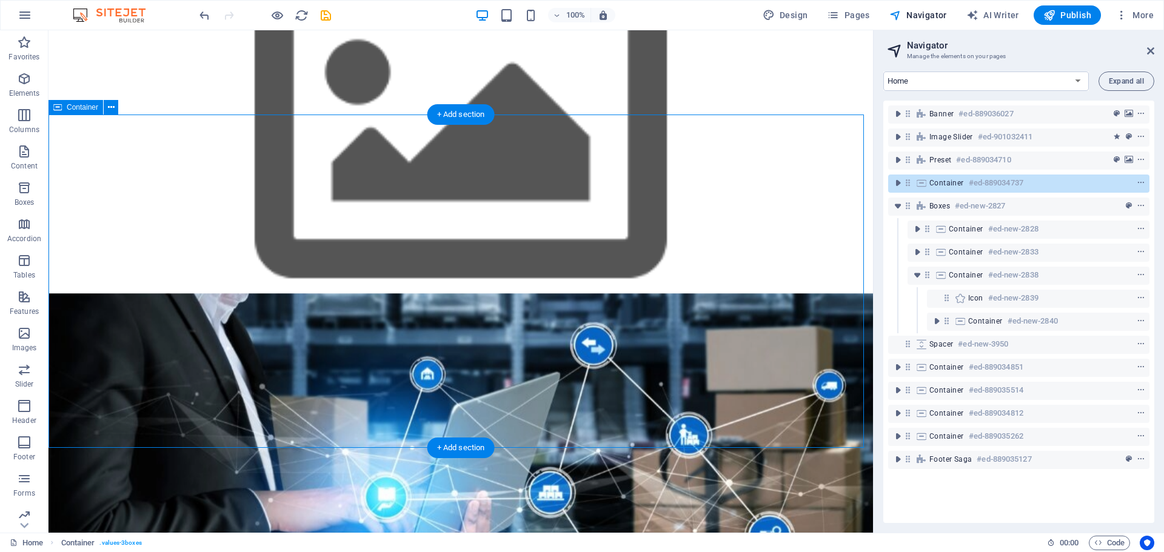
click at [504, 422] on div "Nuestros Valores Innovación Siempre buscamos las mejores soluciones tecnológica…" at bounding box center [460, 459] width 824 height 333
click at [544, 293] on div at bounding box center [460, 325] width 291 height 65
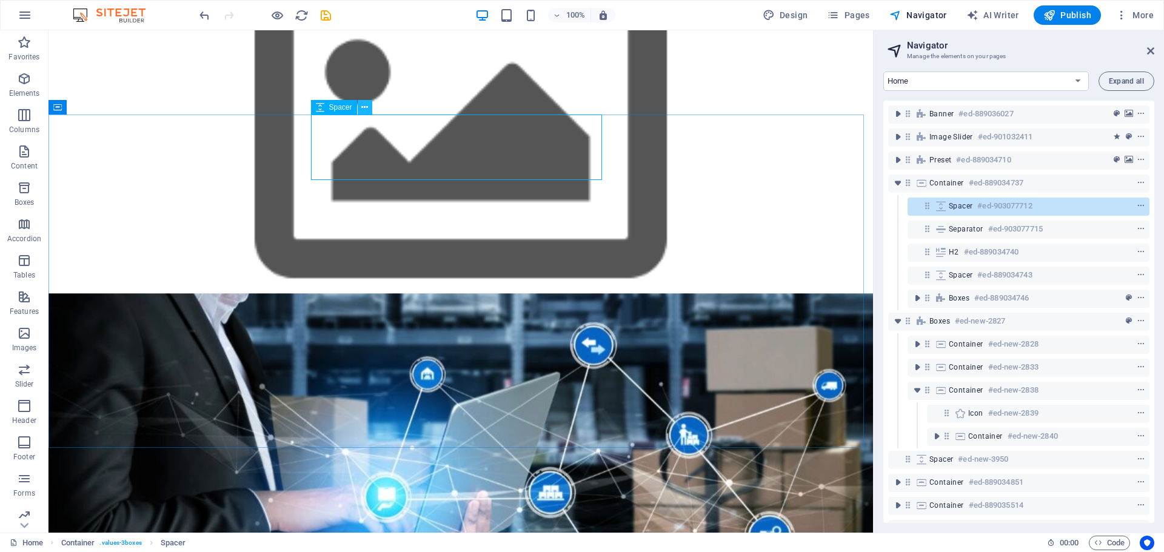
click at [361, 110] on icon at bounding box center [364, 107] width 7 height 13
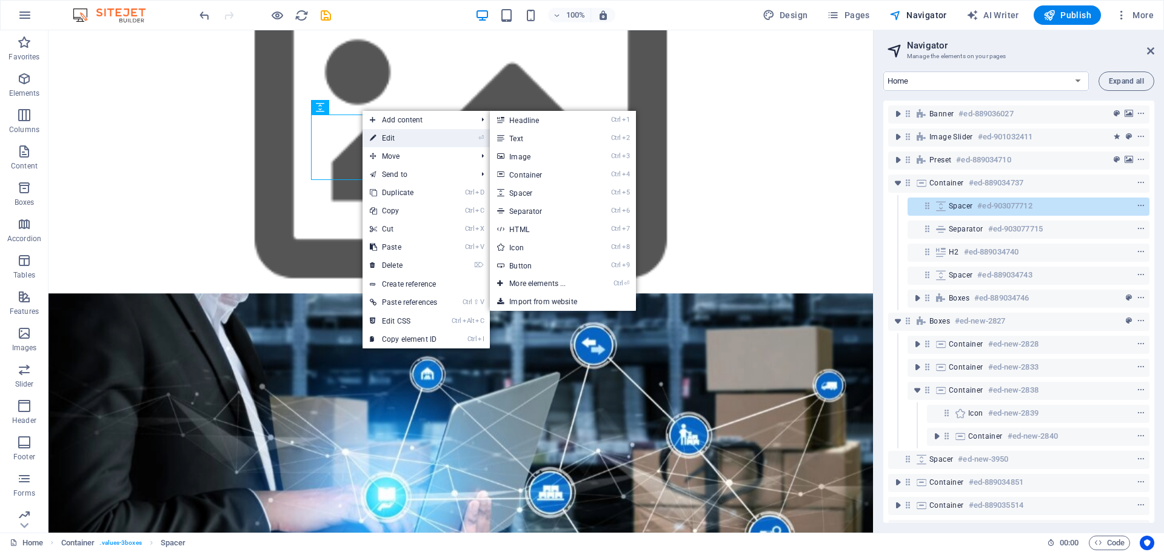
click at [385, 134] on link "⏎ Edit" at bounding box center [403, 138] width 82 height 18
select select "px"
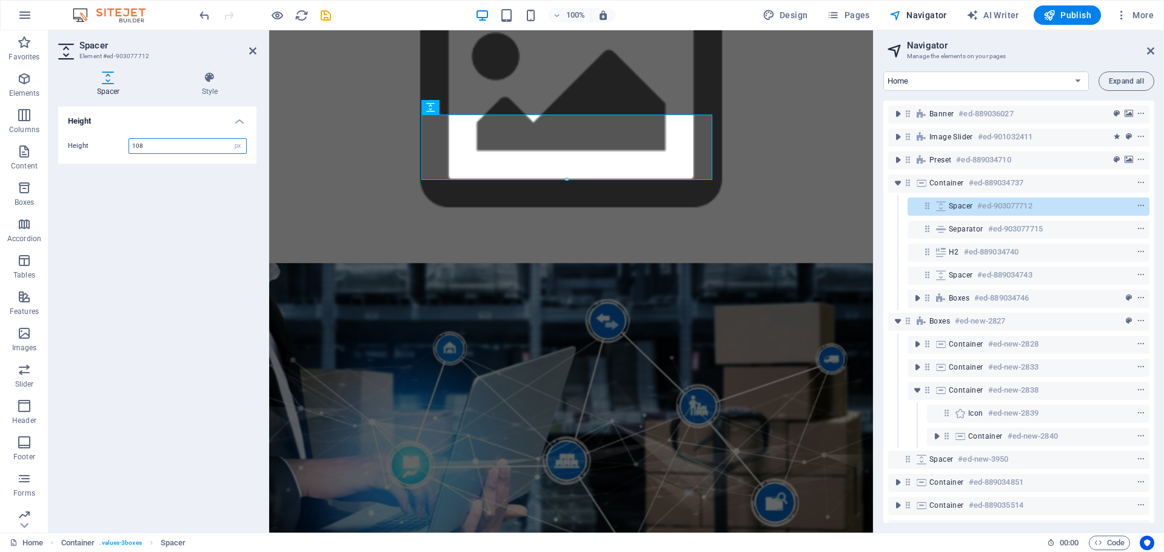
drag, startPoint x: 178, startPoint y: 142, endPoint x: 99, endPoint y: 146, distance: 78.9
click at [99, 146] on div "Height 108 px rem vh vw" at bounding box center [157, 146] width 179 height 16
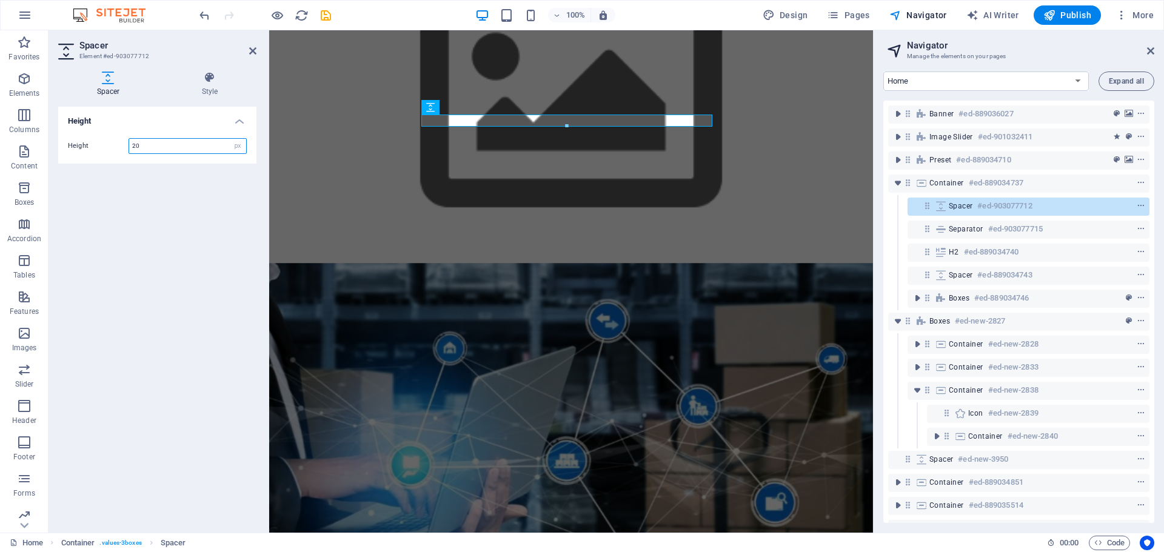
type input "20"
click at [184, 174] on div "Height Height 20 px rem vh vw" at bounding box center [157, 315] width 198 height 416
click at [571, 364] on div "Nuestros Valores Innovación Siempre buscamos las mejores soluciones tecnológica…" at bounding box center [571, 429] width 604 height 333
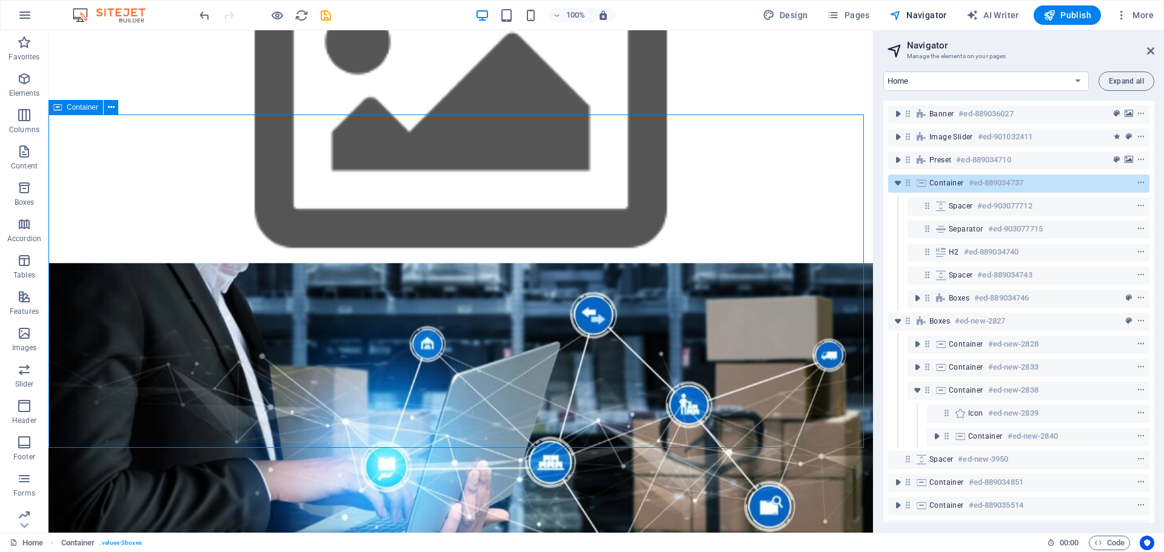
click at [574, 362] on div "Nuestros Valores Innovación Siempre buscamos las mejores soluciones tecnológica…" at bounding box center [460, 429] width 824 height 333
click at [478, 404] on div "Nuestros Valores Innovación Siempre buscamos las mejores soluciones tecnológica…" at bounding box center [460, 429] width 824 height 333
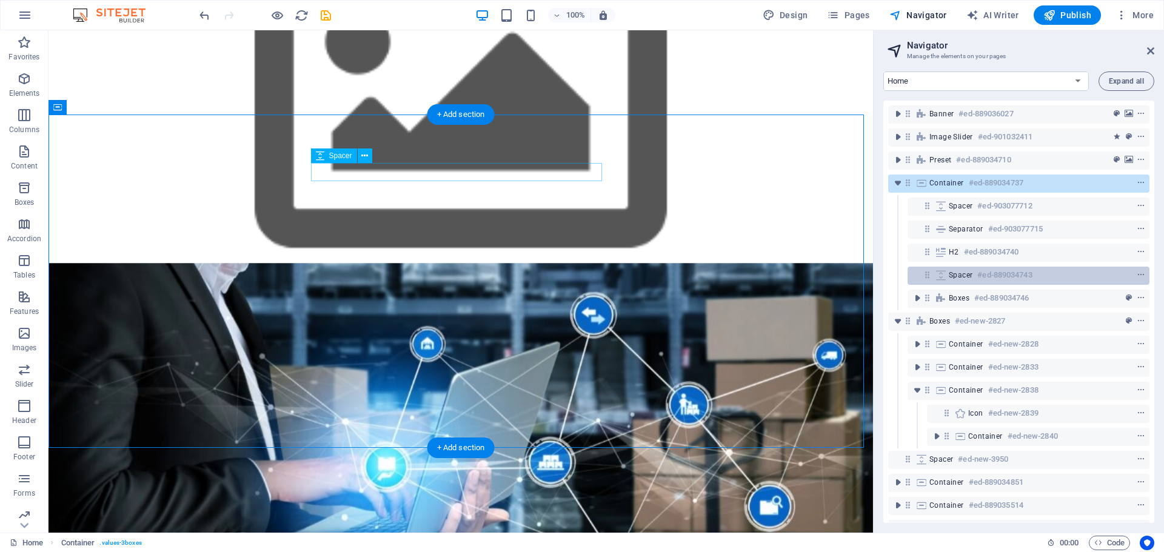
click at [977, 279] on h6 "#ed-889034743" at bounding box center [1004, 275] width 55 height 15
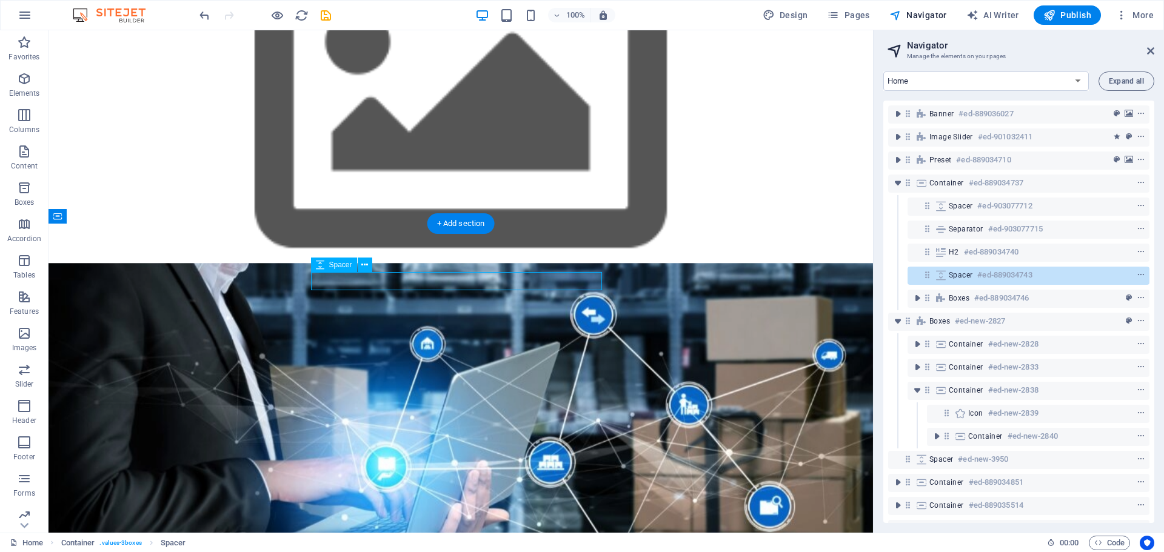
scroll to position [947, 0]
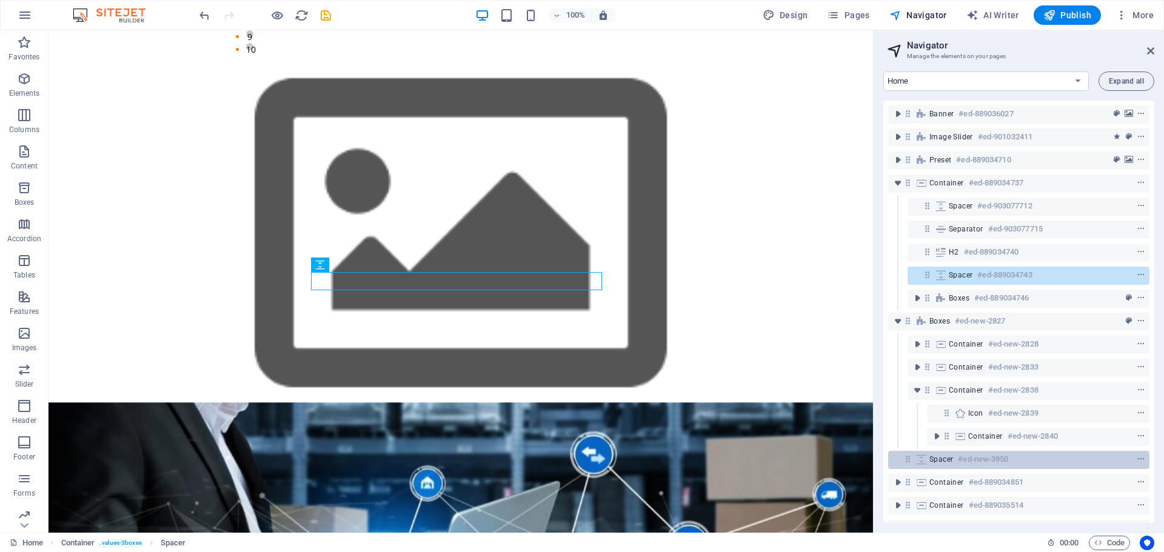
click at [948, 464] on span "Spacer" at bounding box center [941, 460] width 24 height 10
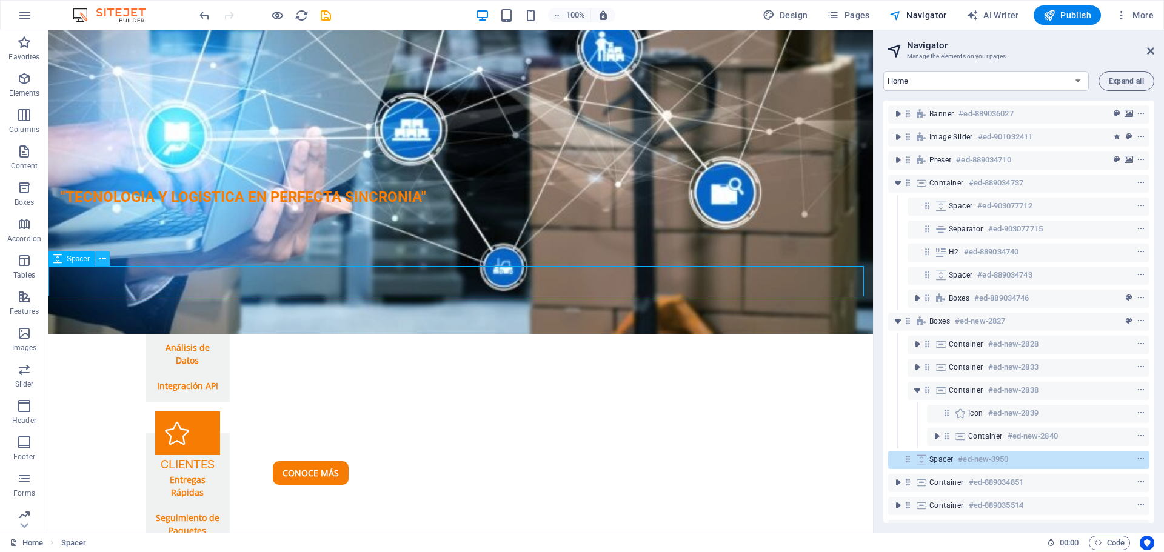
click at [102, 259] on icon at bounding box center [102, 259] width 7 height 13
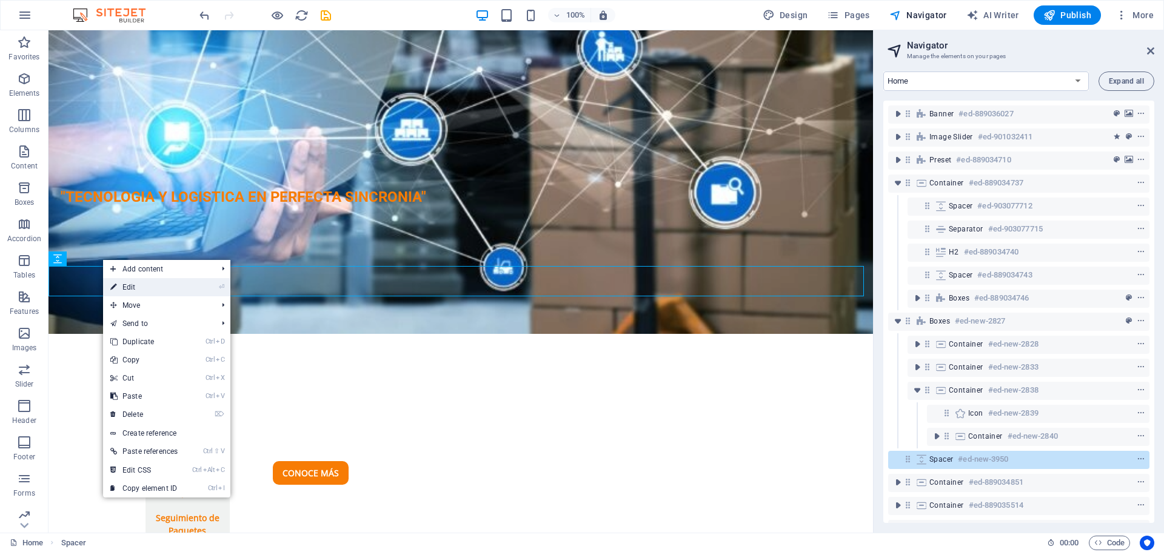
click at [135, 281] on link "⏎ Edit" at bounding box center [144, 287] width 82 height 18
select select "px"
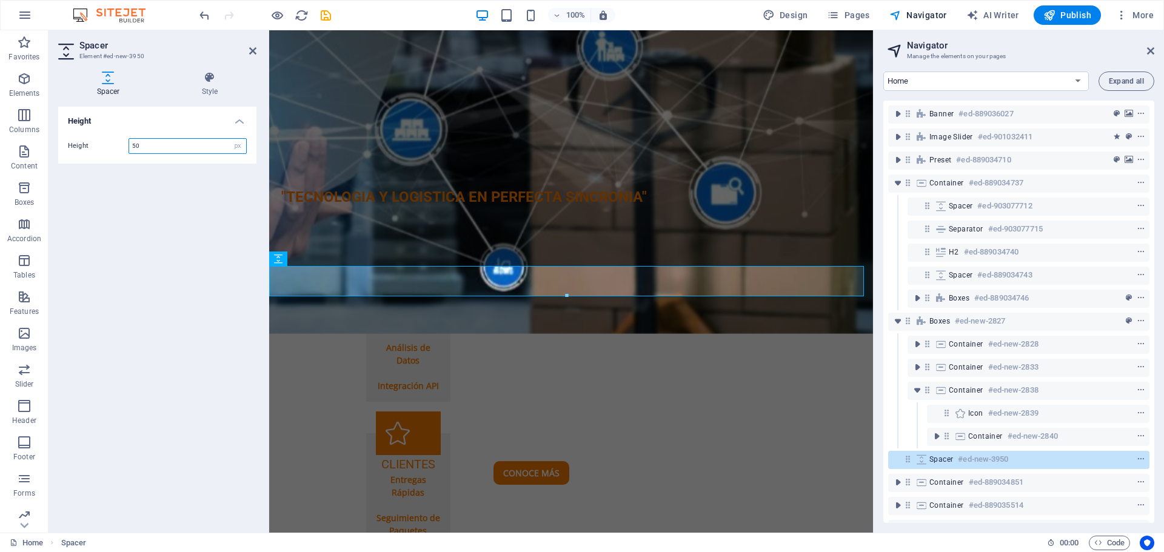
drag, startPoint x: 147, startPoint y: 144, endPoint x: 128, endPoint y: 144, distance: 19.4
click at [128, 144] on div "Height 50 px rem vh vw" at bounding box center [157, 146] width 179 height 16
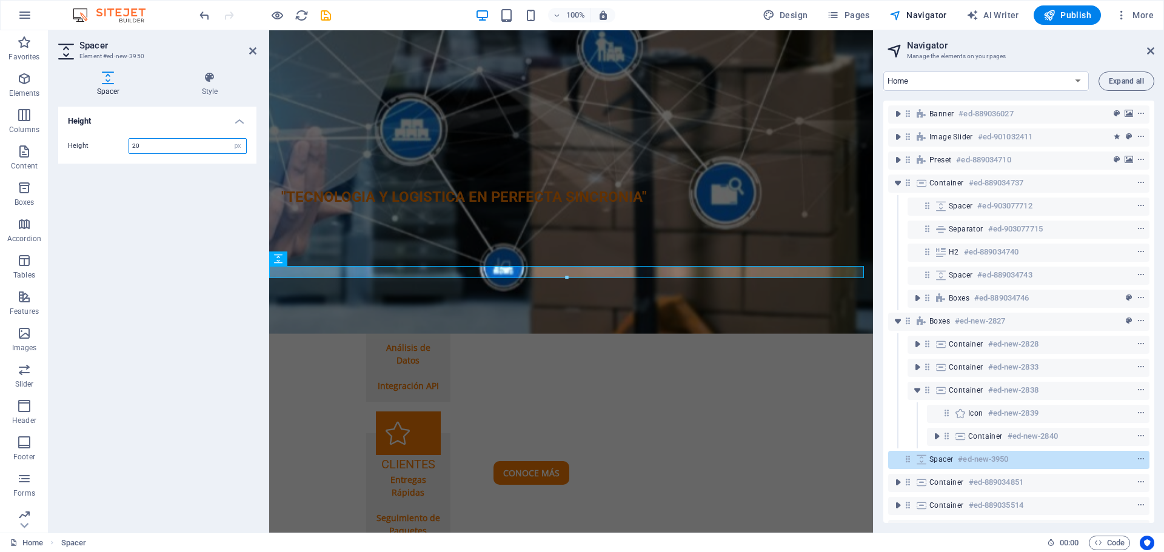
type input "20"
click at [160, 181] on div "Height Height 20 px rem vh vw" at bounding box center [157, 315] width 198 height 416
click at [198, 315] on div "Height Height 20 px rem vh vw" at bounding box center [157, 315] width 198 height 416
click at [252, 48] on icon at bounding box center [252, 51] width 7 height 10
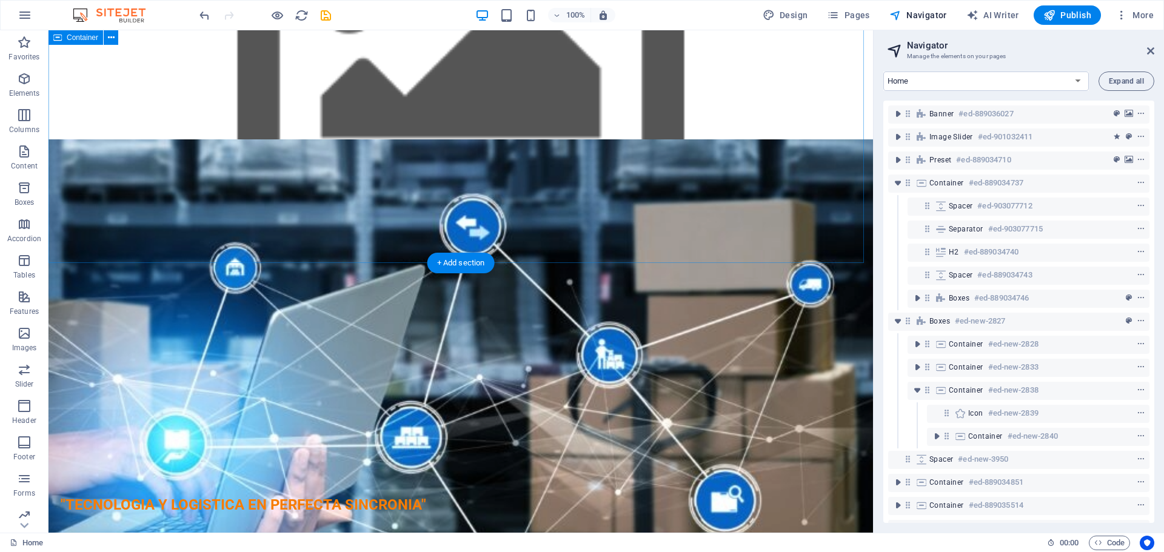
scroll to position [1184, 0]
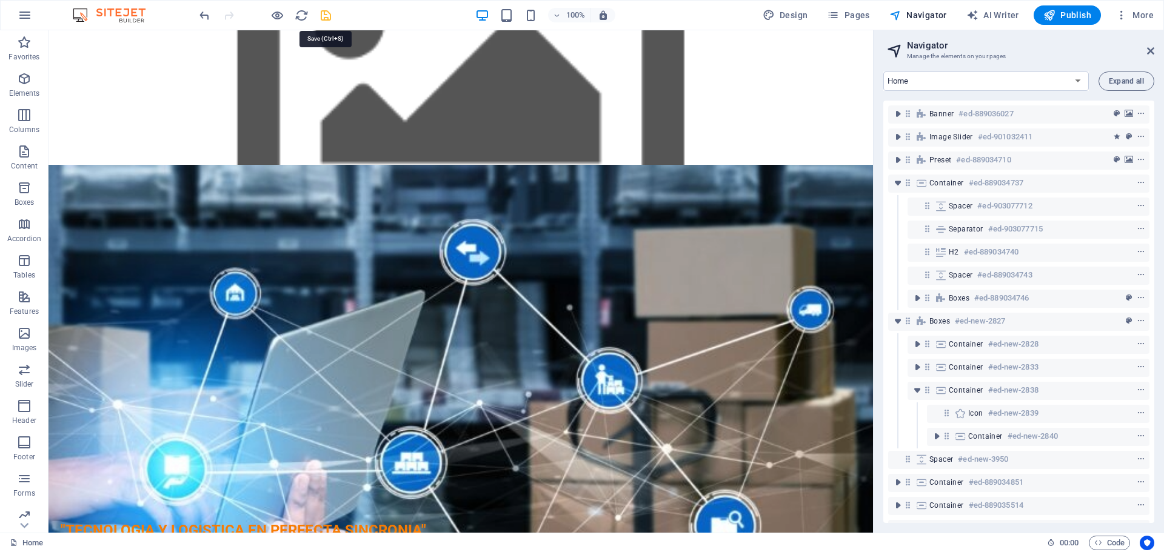
click at [324, 16] on icon "save" at bounding box center [326, 15] width 14 height 14
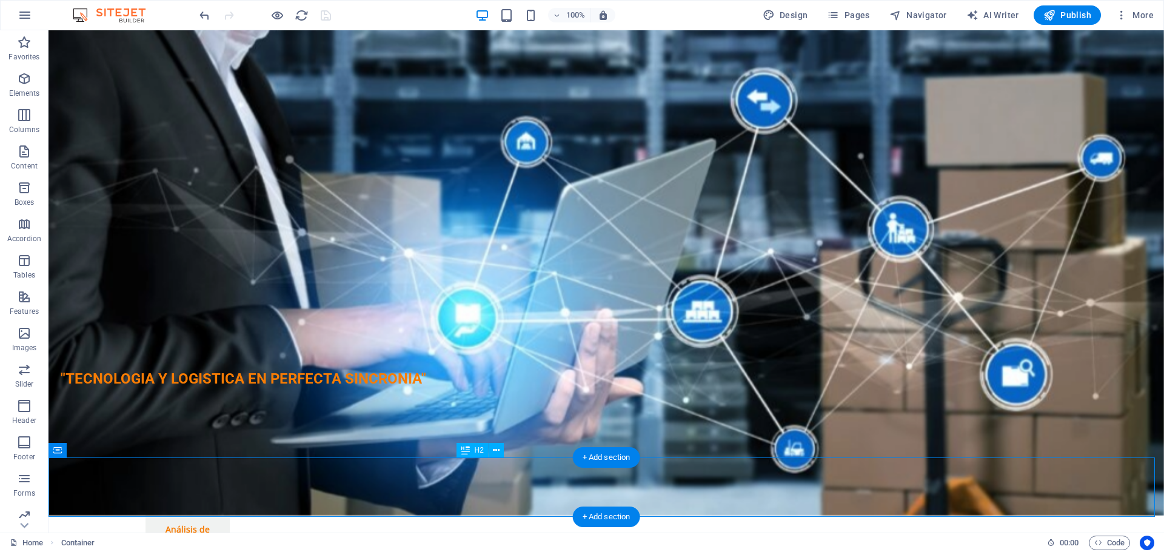
scroll to position [1309, 0]
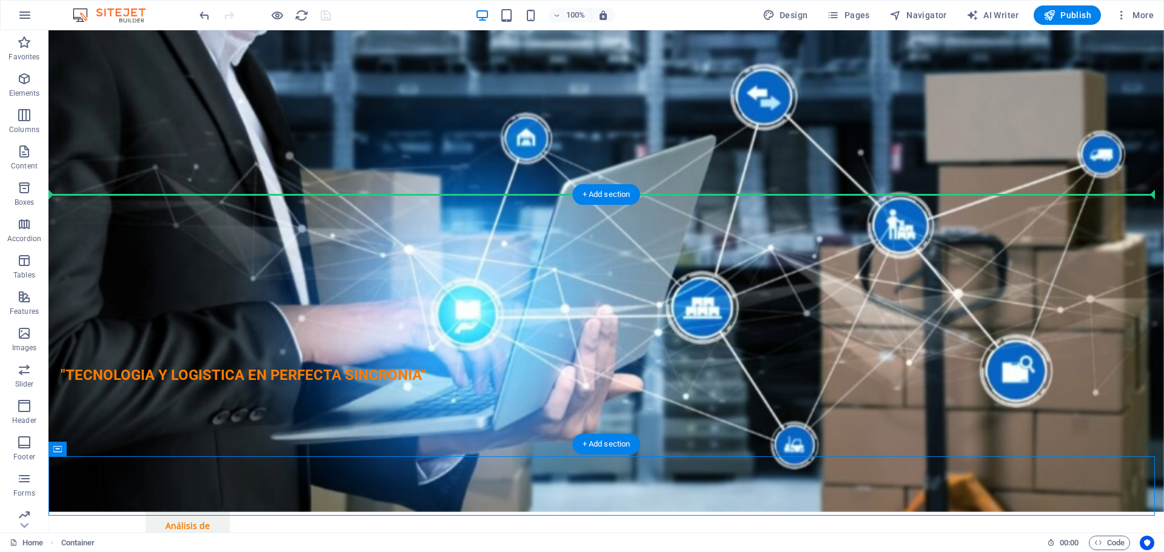
drag, startPoint x: 645, startPoint y: 474, endPoint x: 636, endPoint y: 202, distance: 272.3
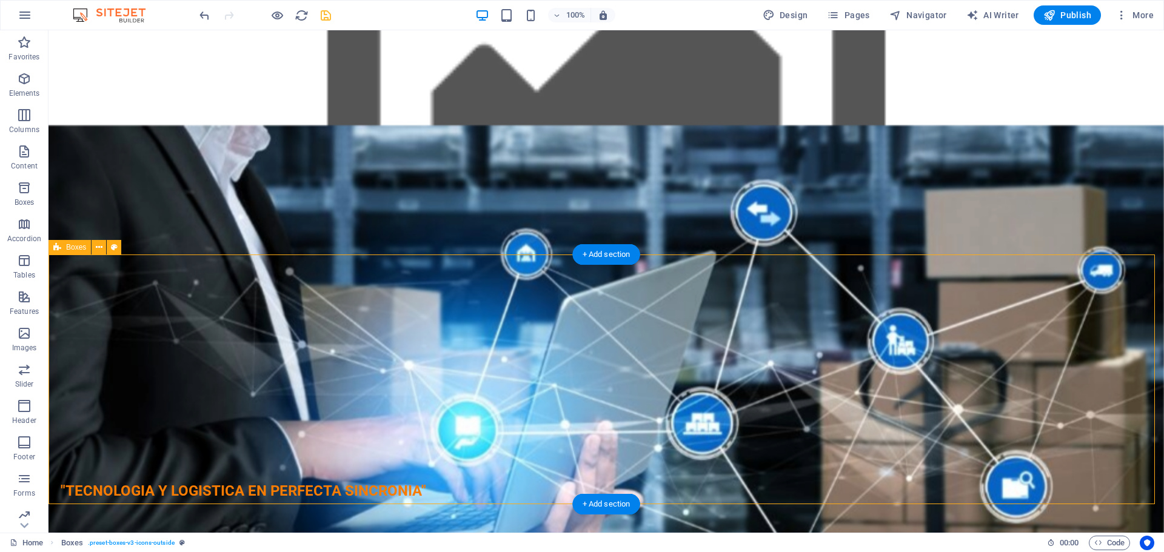
scroll to position [1067, 0]
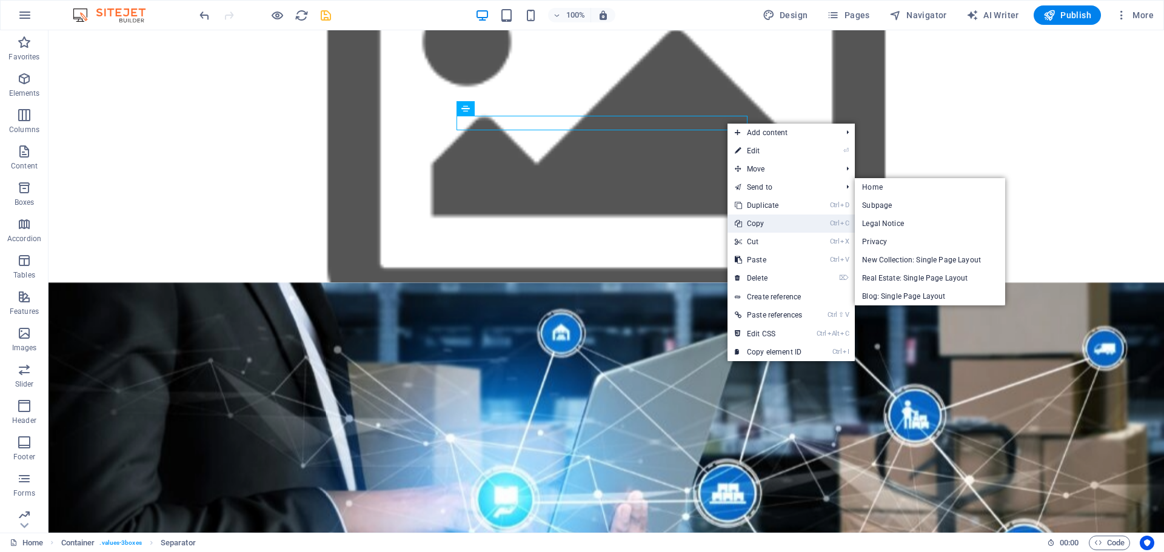
click at [768, 226] on link "Ctrl C Copy" at bounding box center [768, 224] width 82 height 18
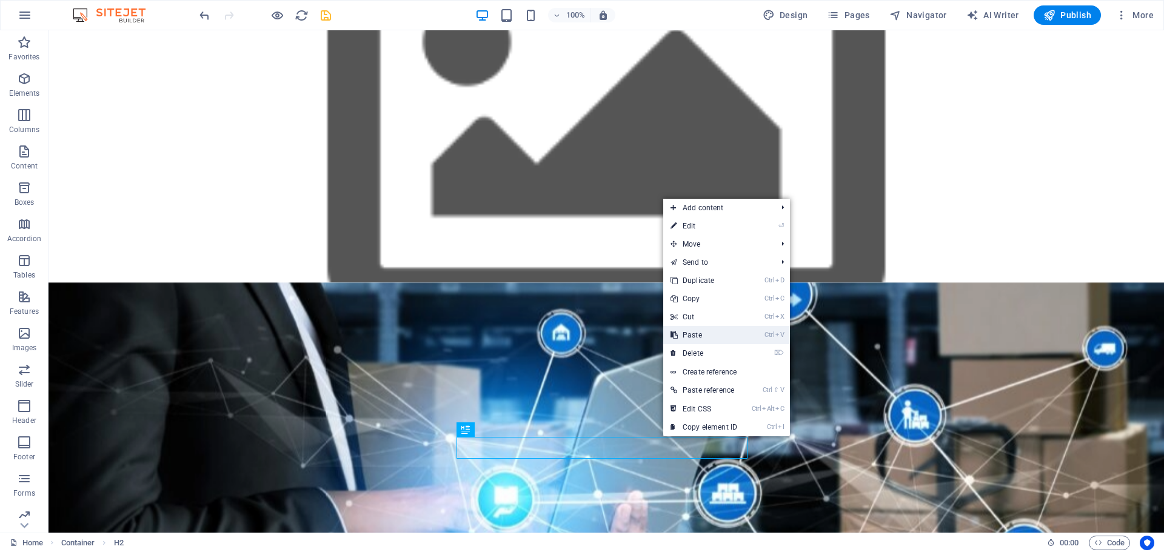
click at [701, 339] on link "Ctrl V Paste" at bounding box center [703, 335] width 81 height 18
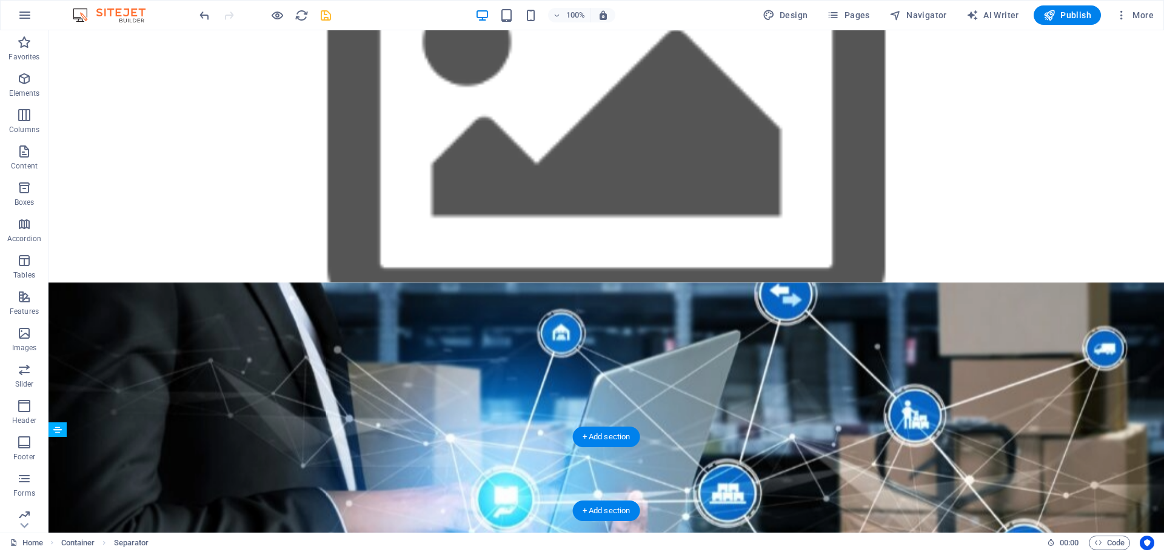
drag, startPoint x: 570, startPoint y: 467, endPoint x: 572, endPoint y: 452, distance: 15.3
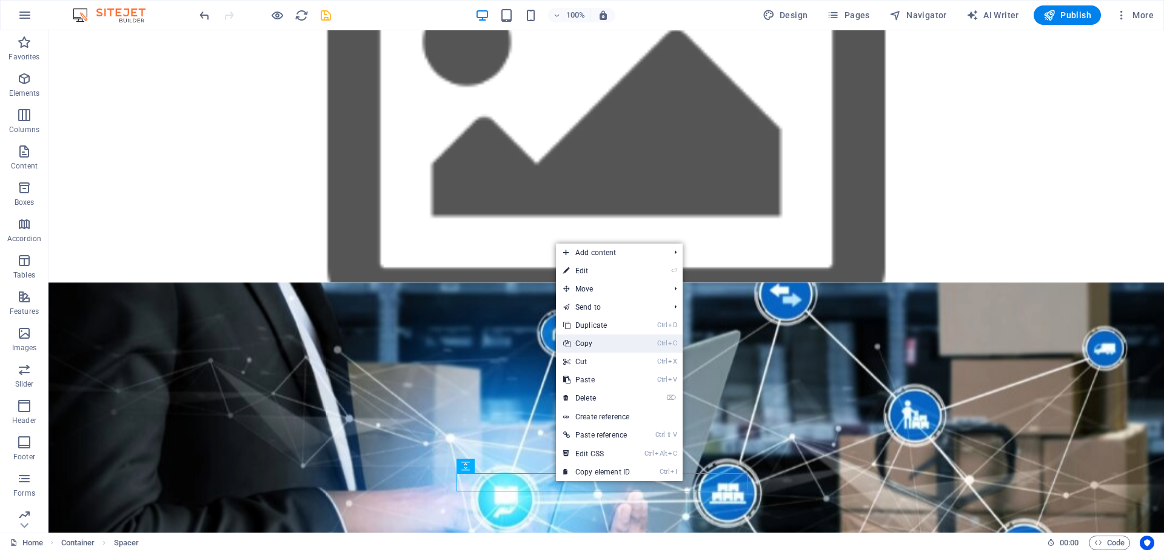
click at [581, 341] on link "Ctrl C Copy" at bounding box center [596, 344] width 81 height 18
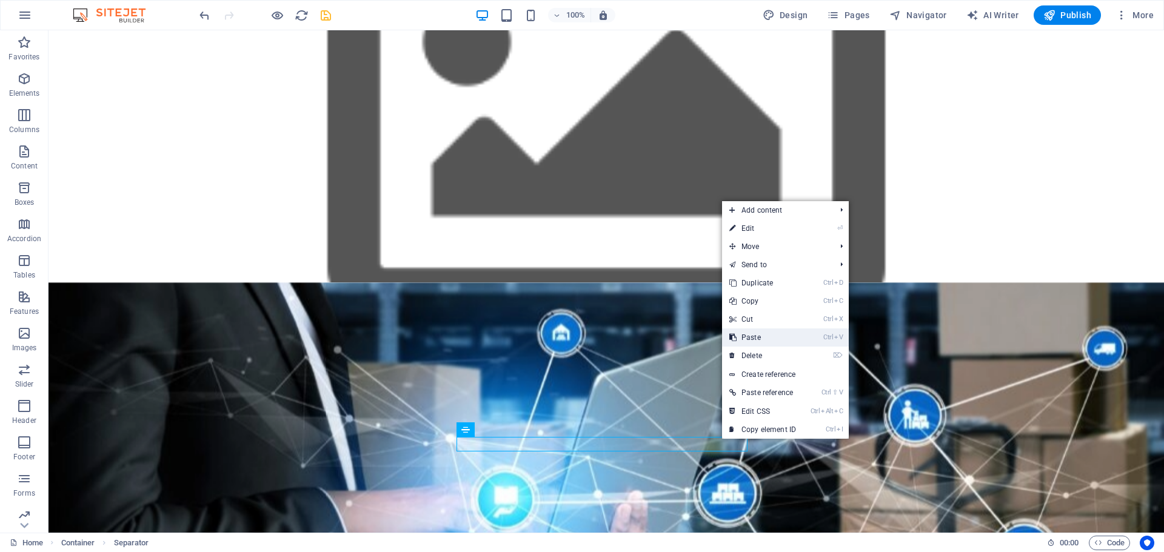
click at [759, 332] on link "Ctrl V Paste" at bounding box center [762, 337] width 81 height 18
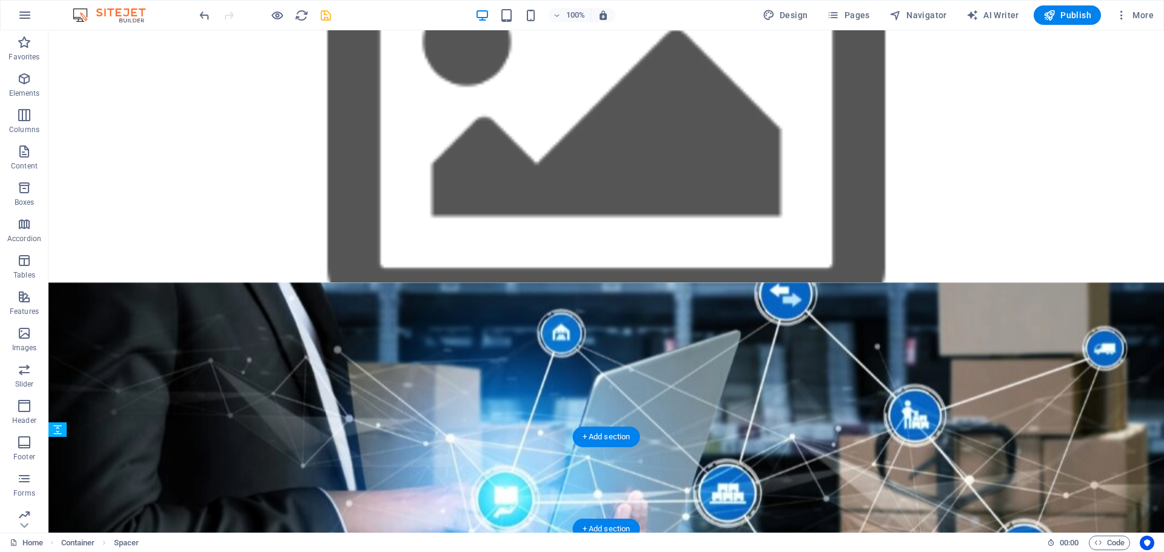
drag, startPoint x: 707, startPoint y: 460, endPoint x: 711, endPoint y: 442, distance: 17.9
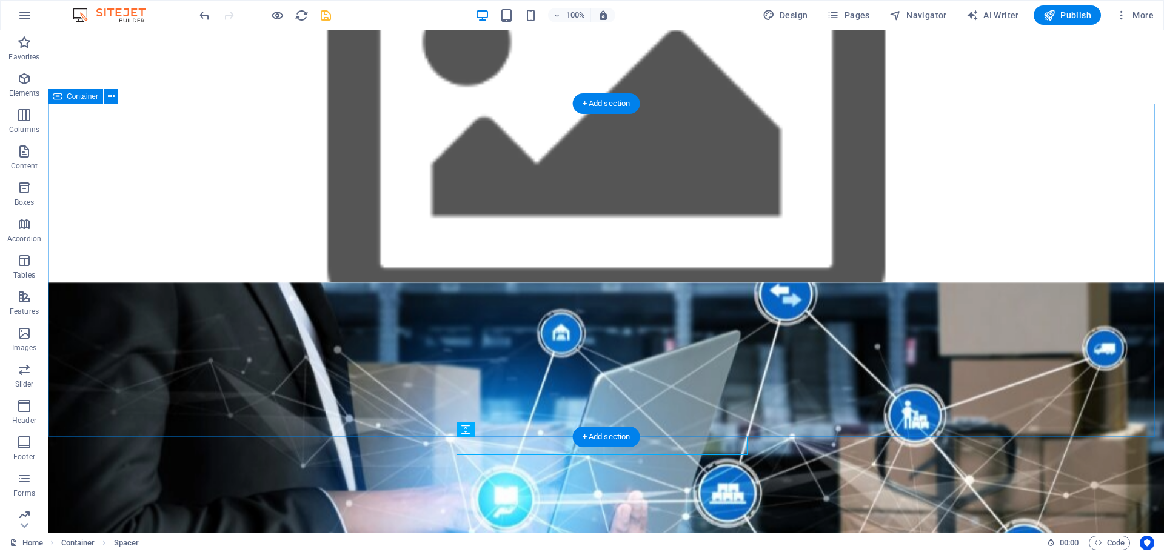
click at [888, 337] on div "Nuestros Valores Innovación Siempre buscamos las mejores soluciones tecnológica…" at bounding box center [605, 448] width 1115 height 333
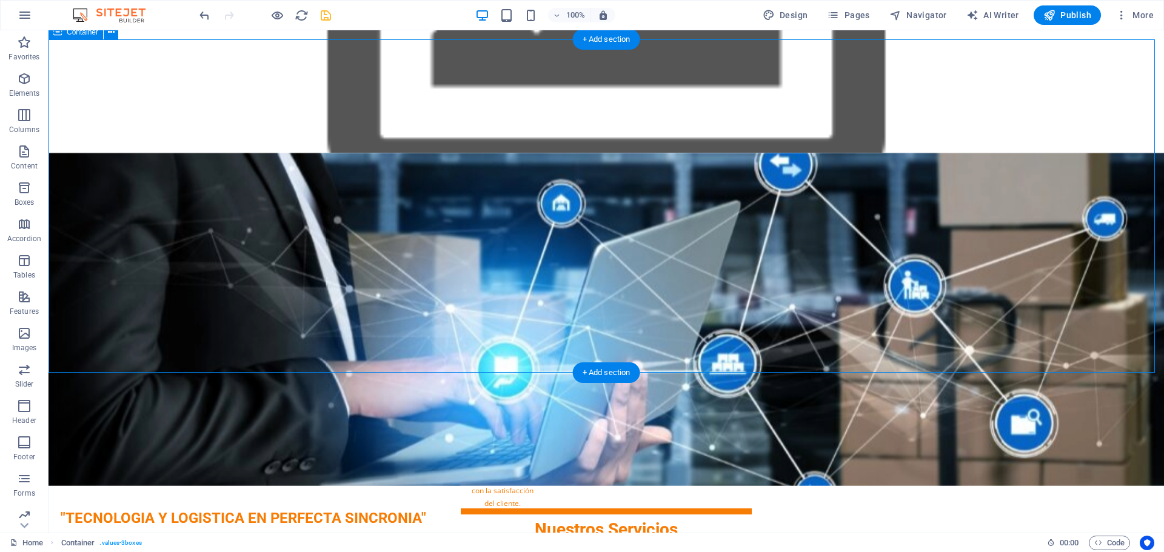
scroll to position [1188, 0]
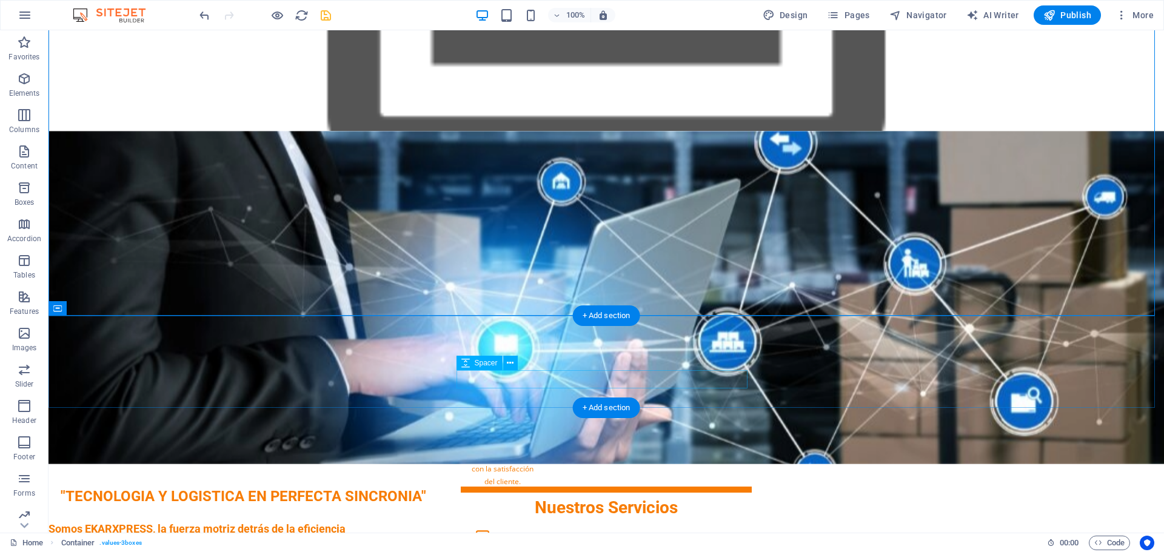
click at [687, 519] on div at bounding box center [606, 528] width 291 height 18
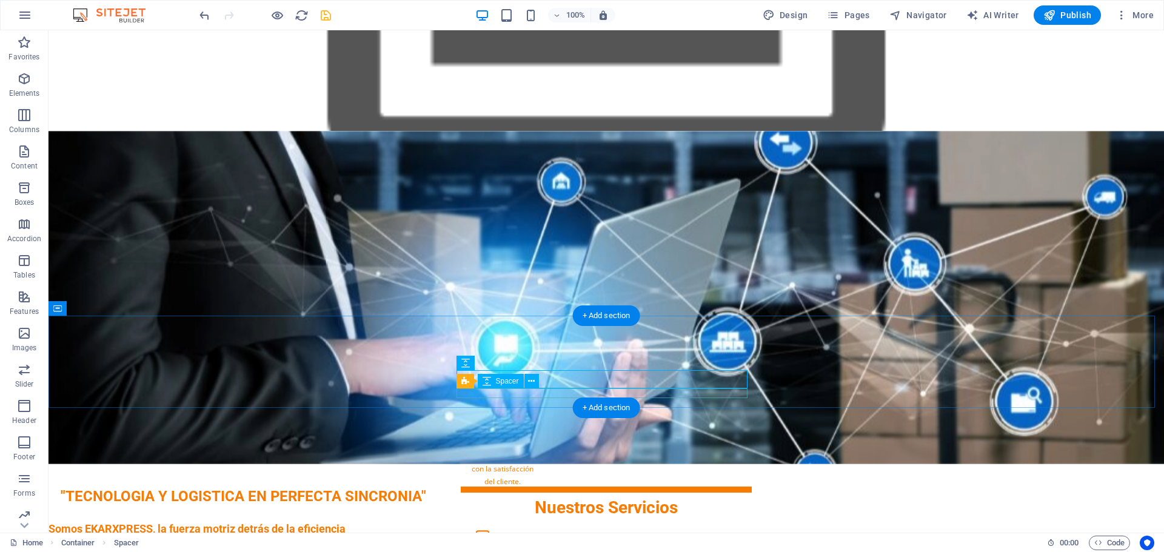
click at [726, 537] on div at bounding box center [606, 542] width 291 height 10
click at [535, 382] on button at bounding box center [531, 381] width 15 height 15
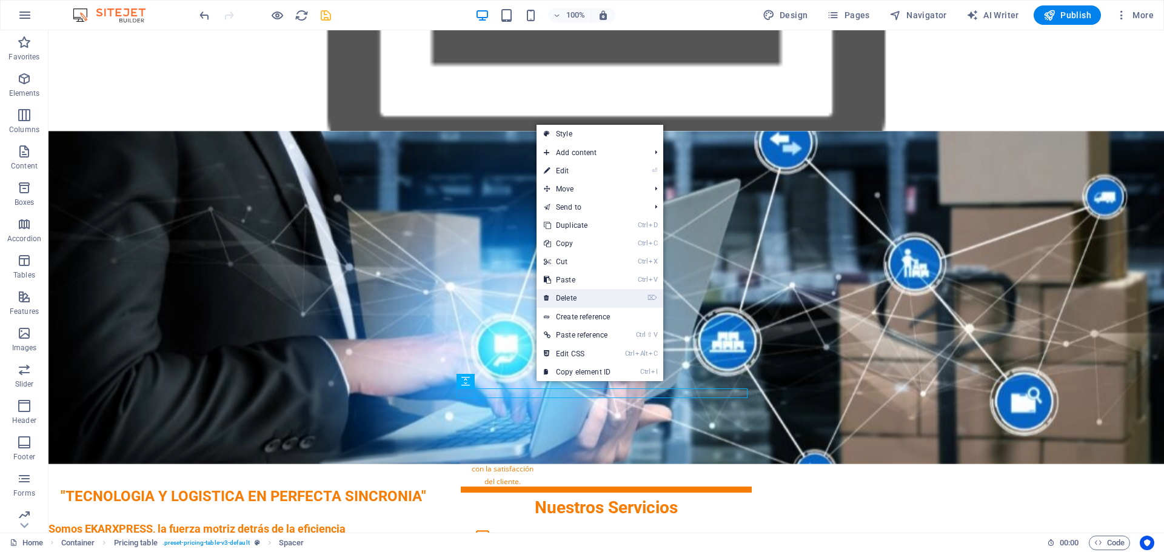
click at [578, 299] on link "⌦ Delete" at bounding box center [576, 298] width 81 height 18
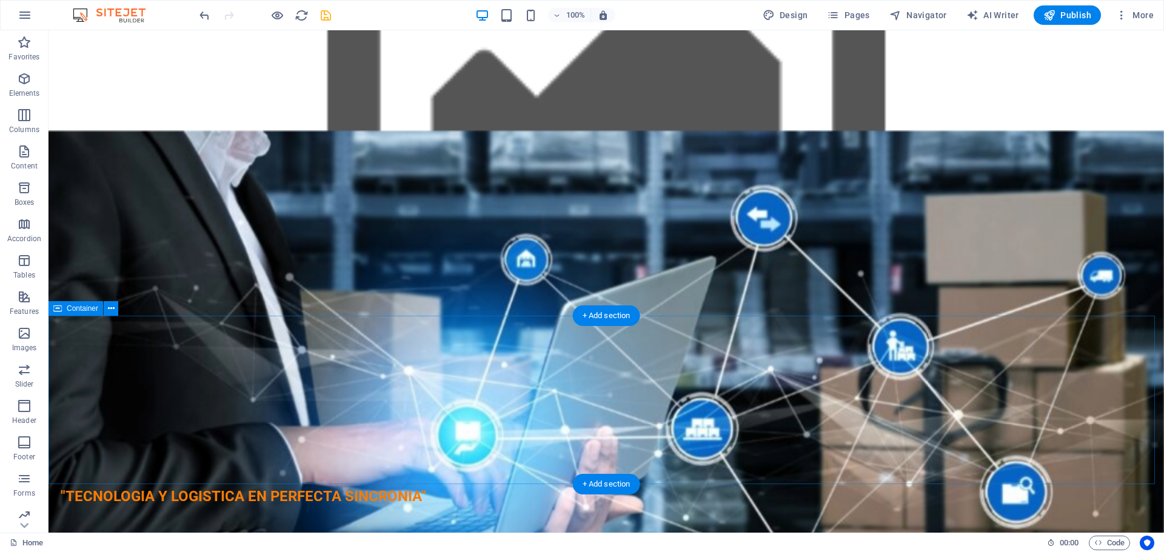
click at [859, 464] on div "Nuestros Servicios Drop content here or Add elements Paste clipboard" at bounding box center [605, 548] width 1115 height 168
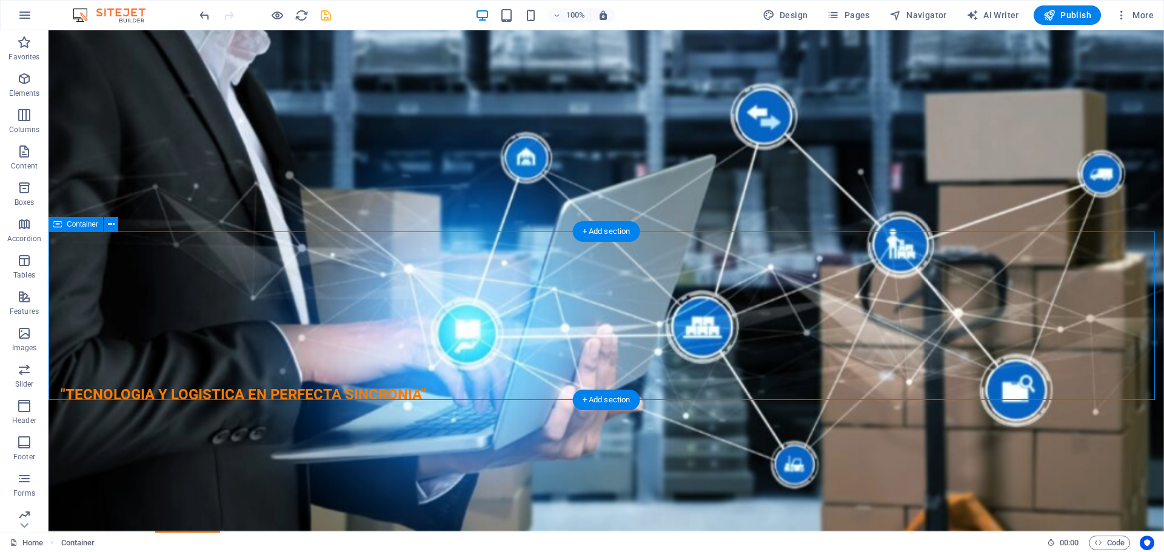
scroll to position [1309, 0]
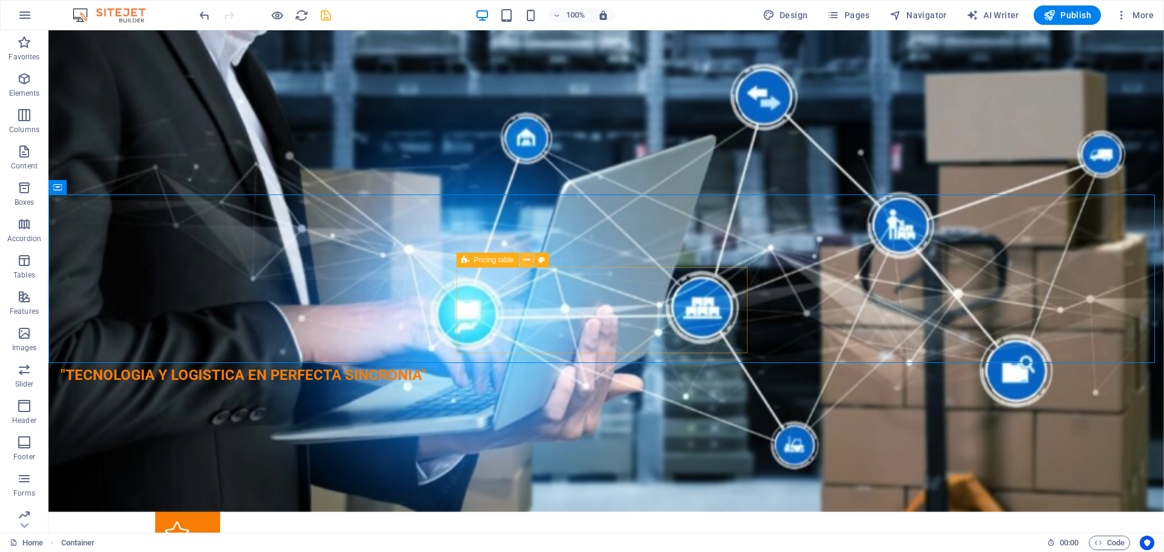
click at [526, 264] on icon at bounding box center [526, 260] width 7 height 13
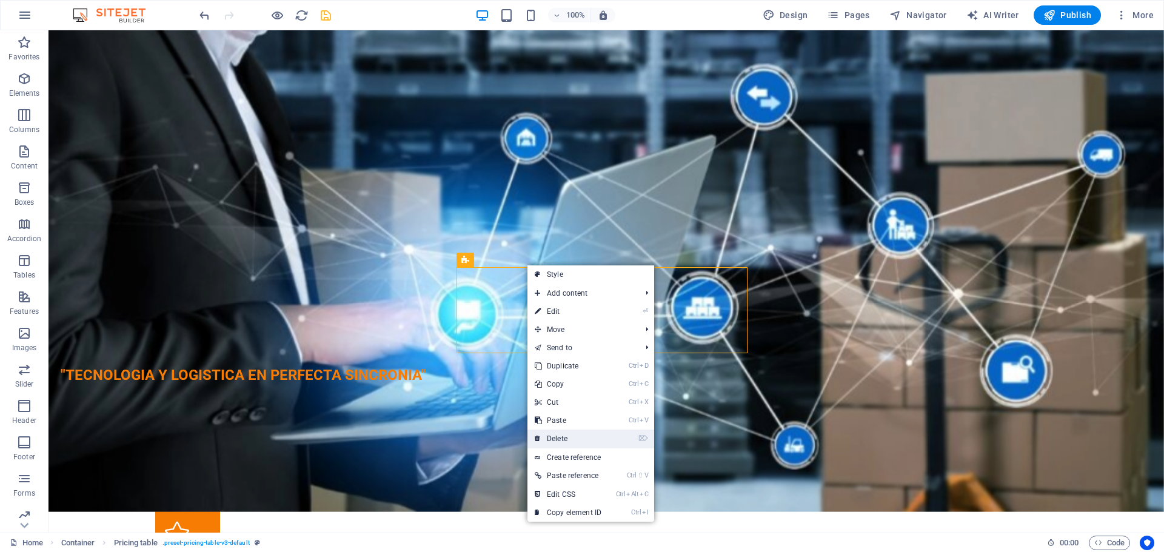
click at [558, 432] on link "⌦ Delete" at bounding box center [567, 439] width 81 height 18
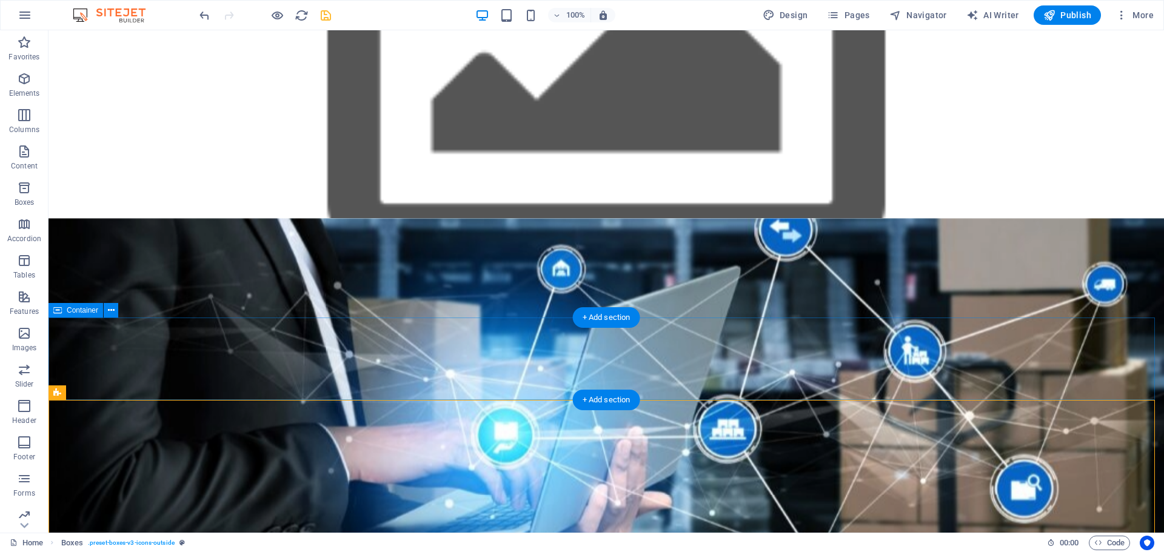
scroll to position [1188, 0]
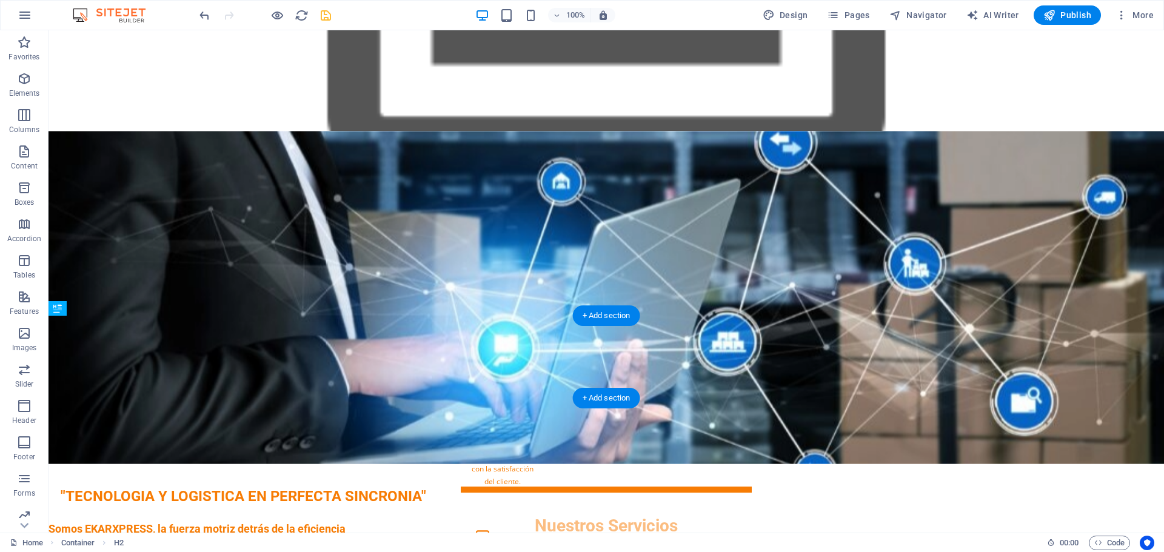
drag, startPoint x: 552, startPoint y: 357, endPoint x: 553, endPoint y: 374, distance: 17.0
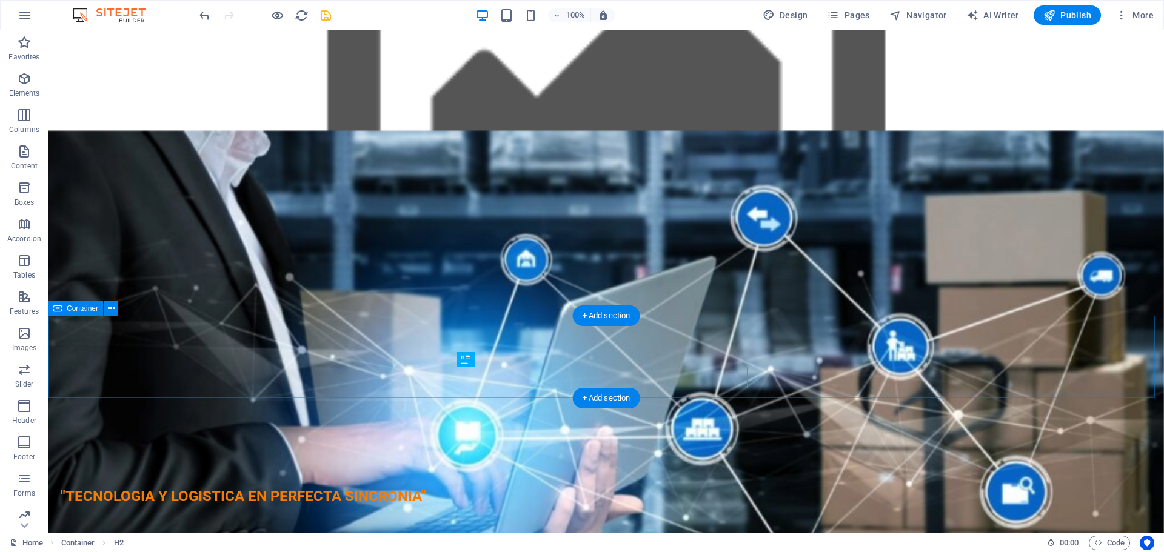
click at [988, 464] on div "Nuestros Servicios" at bounding box center [605, 505] width 1115 height 82
click at [931, 12] on span "Navigator" at bounding box center [918, 15] width 58 height 12
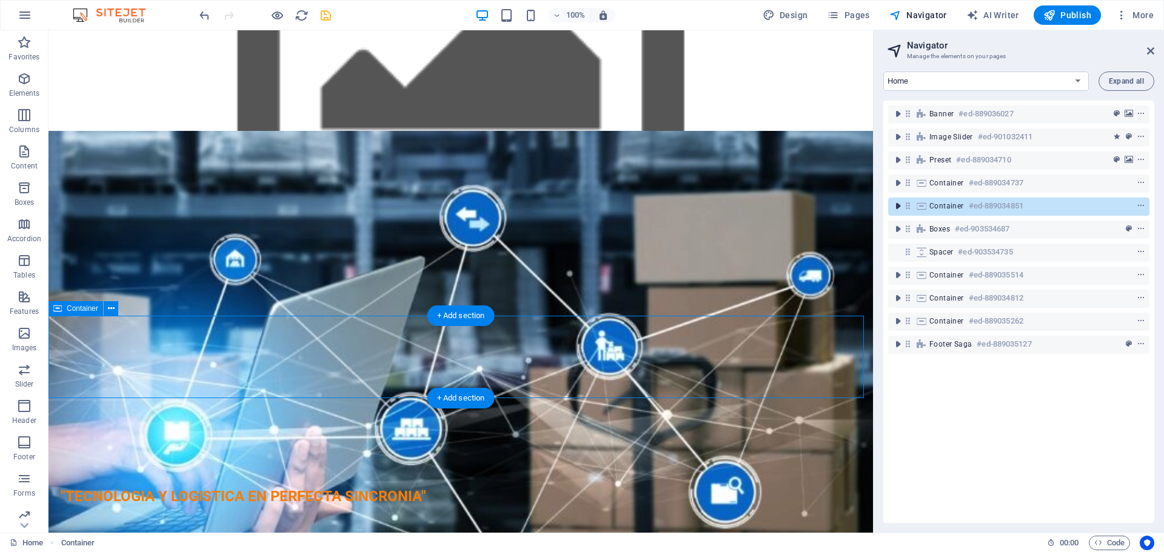
click at [898, 207] on icon "toggle-expand" at bounding box center [897, 206] width 12 height 12
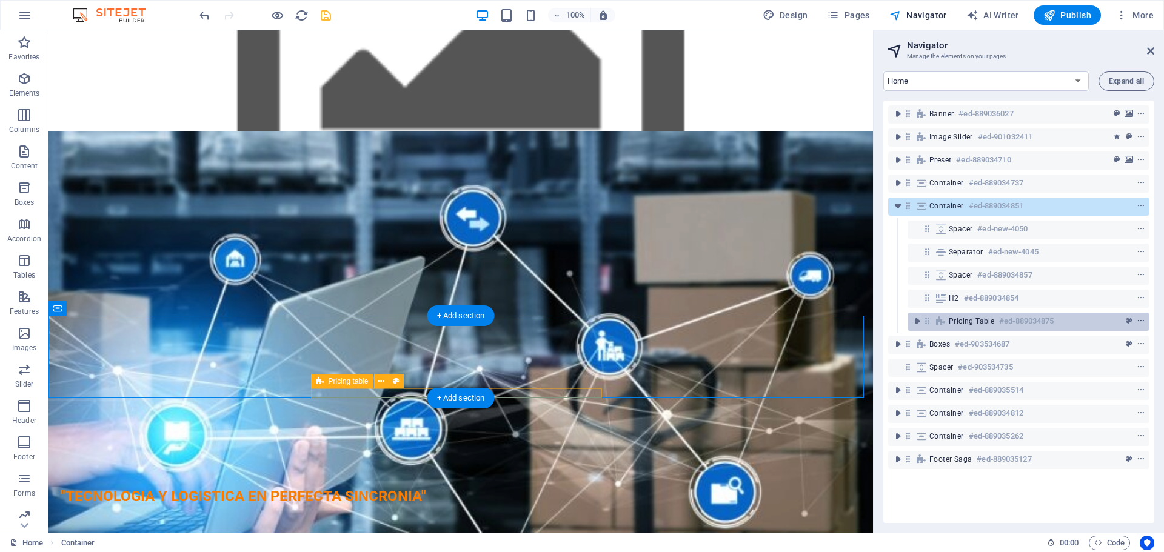
click at [1144, 319] on span "context-menu" at bounding box center [1140, 321] width 12 height 8
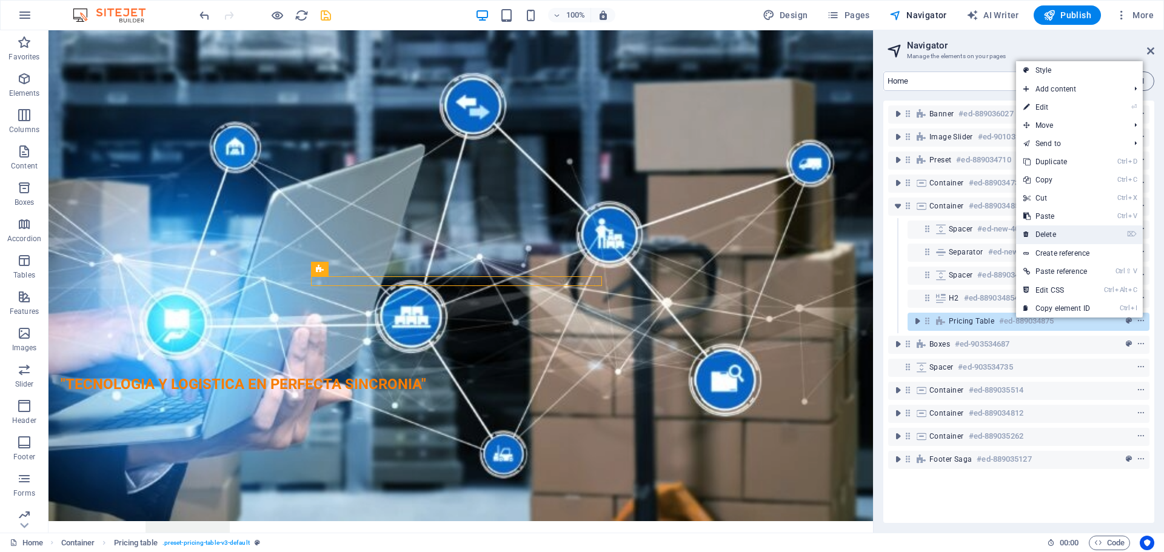
click at [1061, 230] on link "⌦ Delete" at bounding box center [1056, 234] width 81 height 18
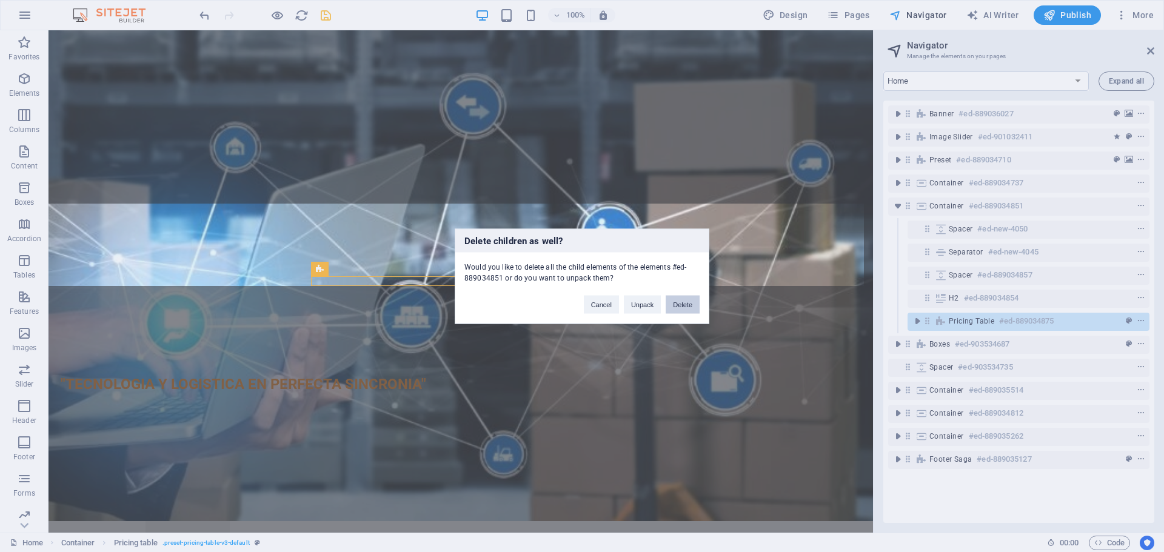
click at [682, 303] on button "Delete" at bounding box center [682, 304] width 34 height 18
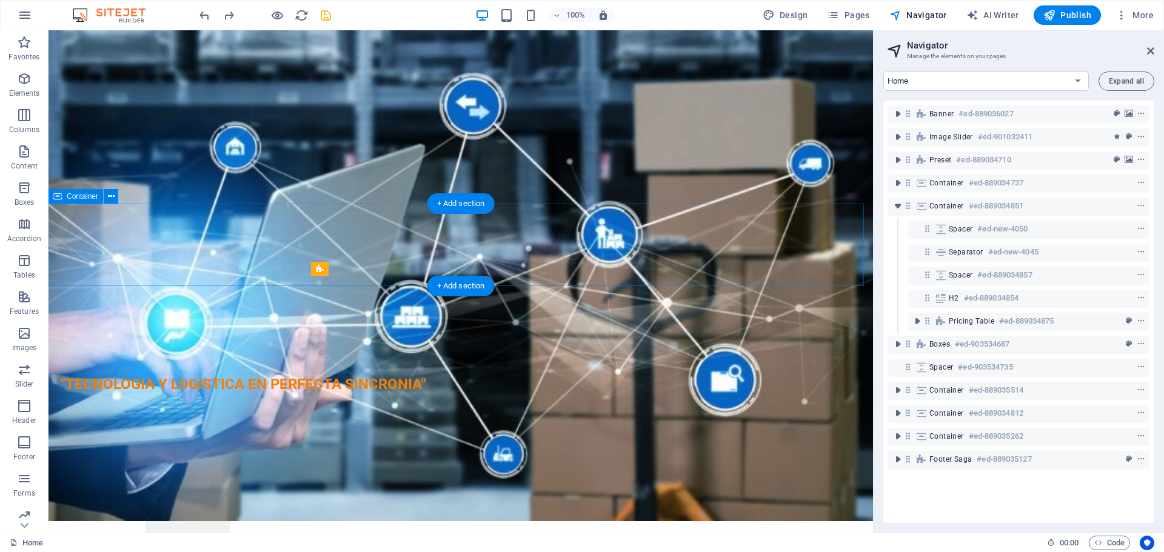
click at [693, 352] on div "Nuestros Servicios" at bounding box center [460, 393] width 824 height 82
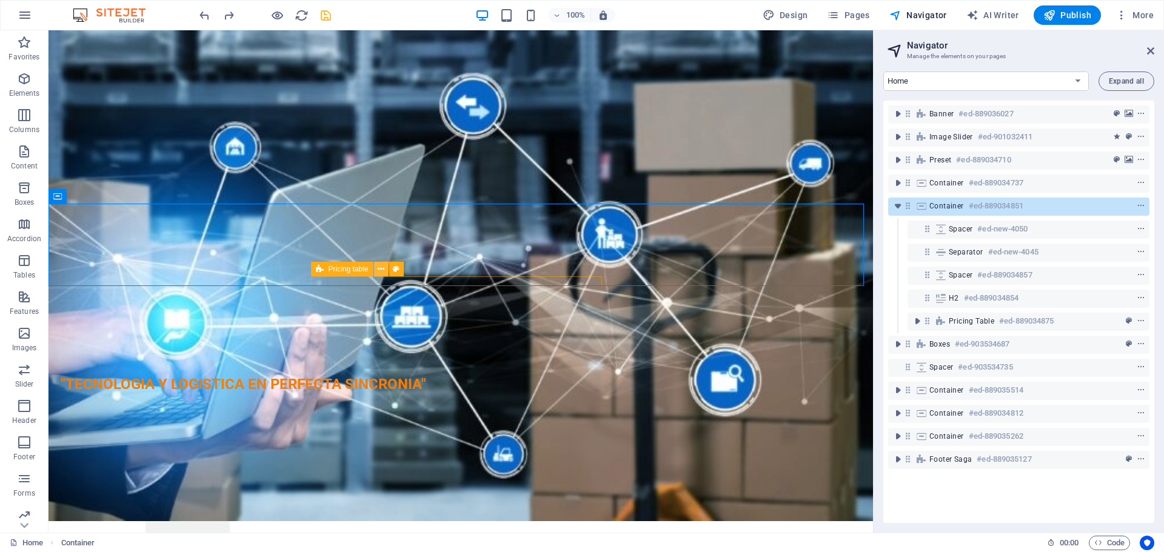
click at [383, 273] on icon at bounding box center [381, 269] width 7 height 13
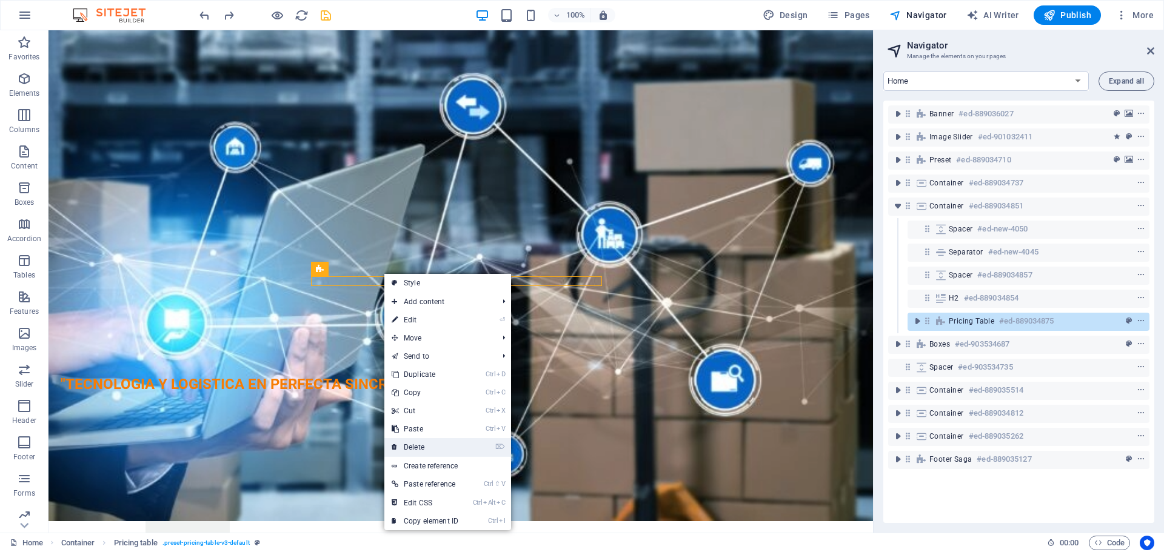
click at [418, 445] on link "⌦ Delete" at bounding box center [424, 447] width 81 height 18
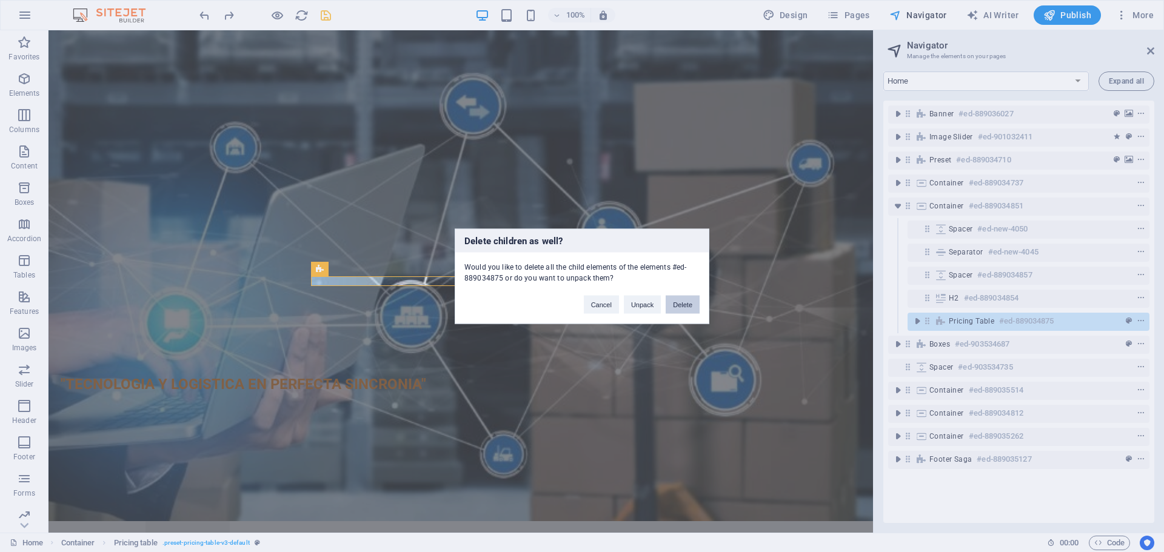
click at [678, 309] on button "Delete" at bounding box center [682, 304] width 34 height 18
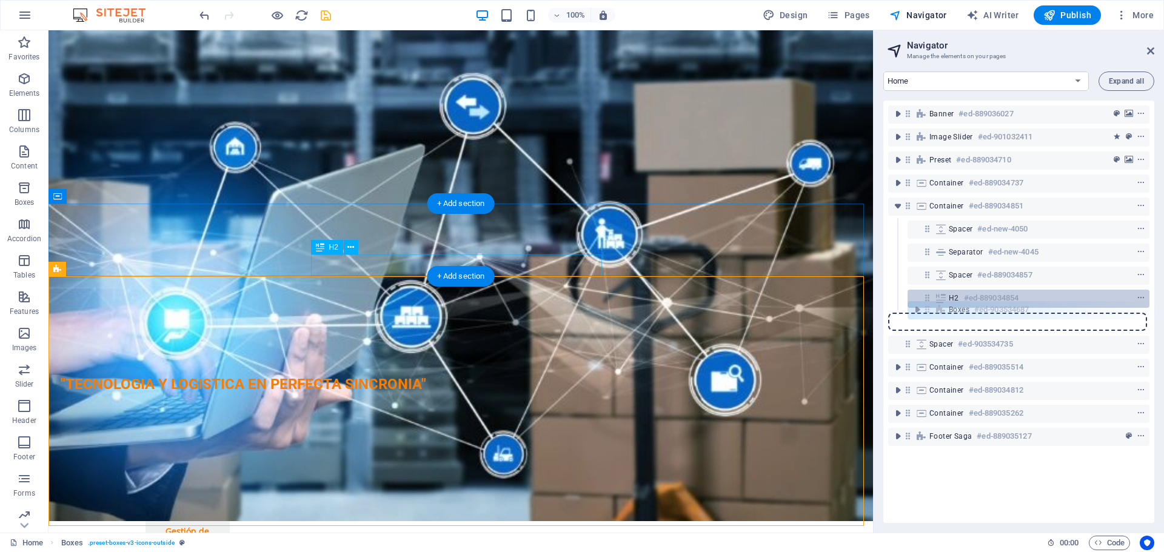
drag, startPoint x: 910, startPoint y: 322, endPoint x: 936, endPoint y: 305, distance: 30.6
click at [936, 305] on div "Banner #ed-889036027 Image Slider #ed-901032411 Preset #ed-889034710 Container …" at bounding box center [1018, 312] width 271 height 422
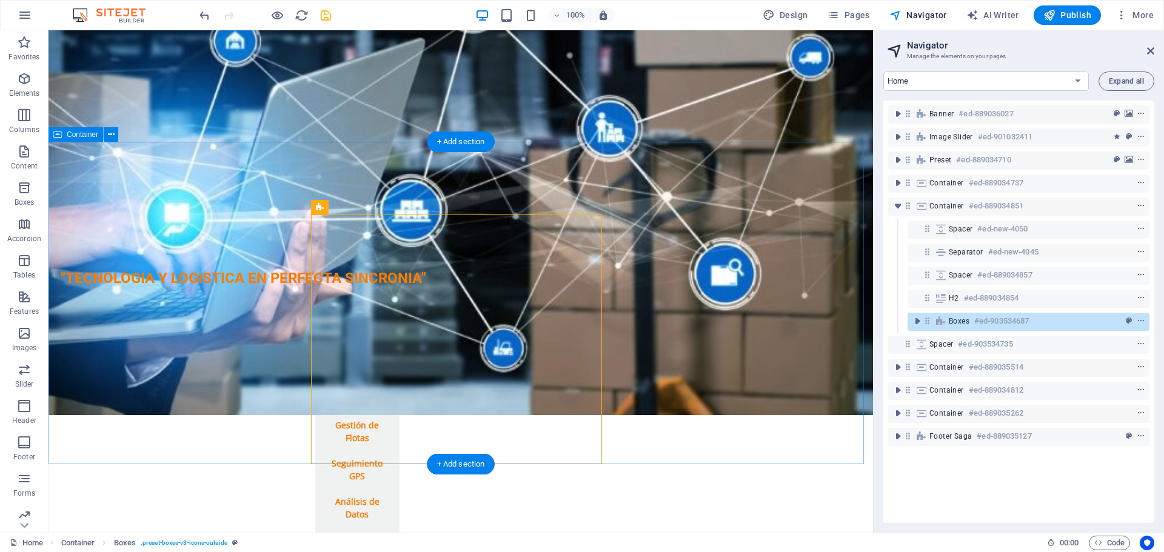
scroll to position [1421, 0]
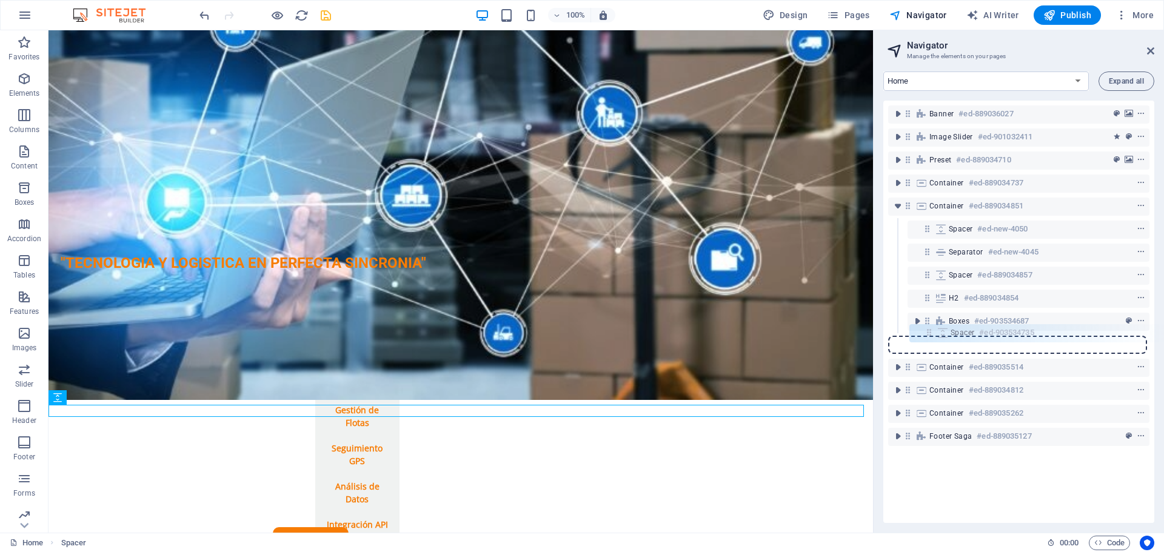
drag, startPoint x: 905, startPoint y: 347, endPoint x: 931, endPoint y: 332, distance: 30.1
click at [931, 332] on div "Banner #ed-889036027 Image Slider #ed-901032411 Preset #ed-889034710 Container …" at bounding box center [1018, 312] width 271 height 422
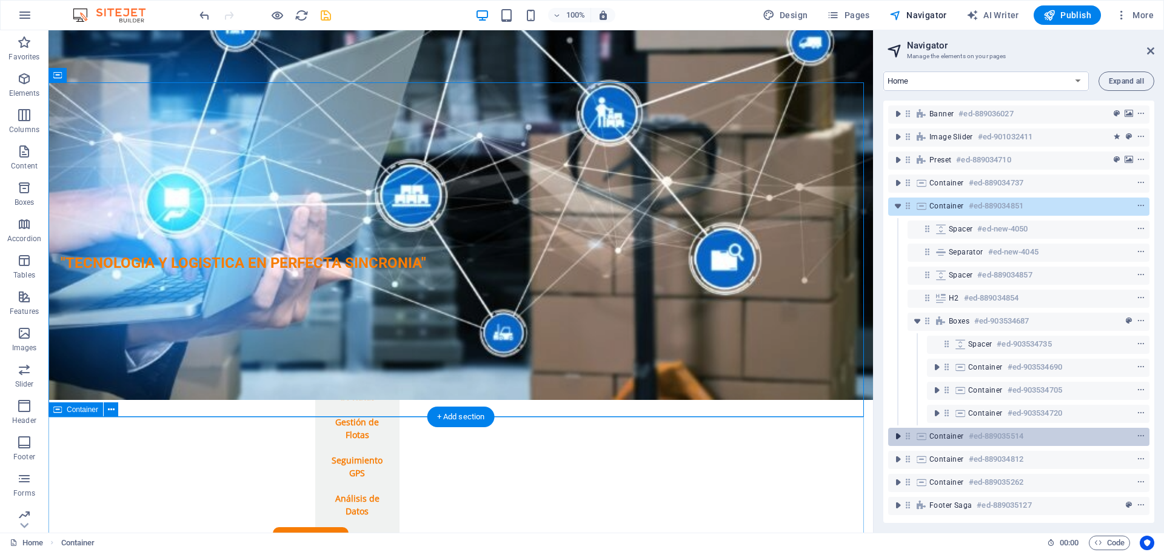
click at [898, 435] on icon "toggle-expand" at bounding box center [897, 436] width 12 height 12
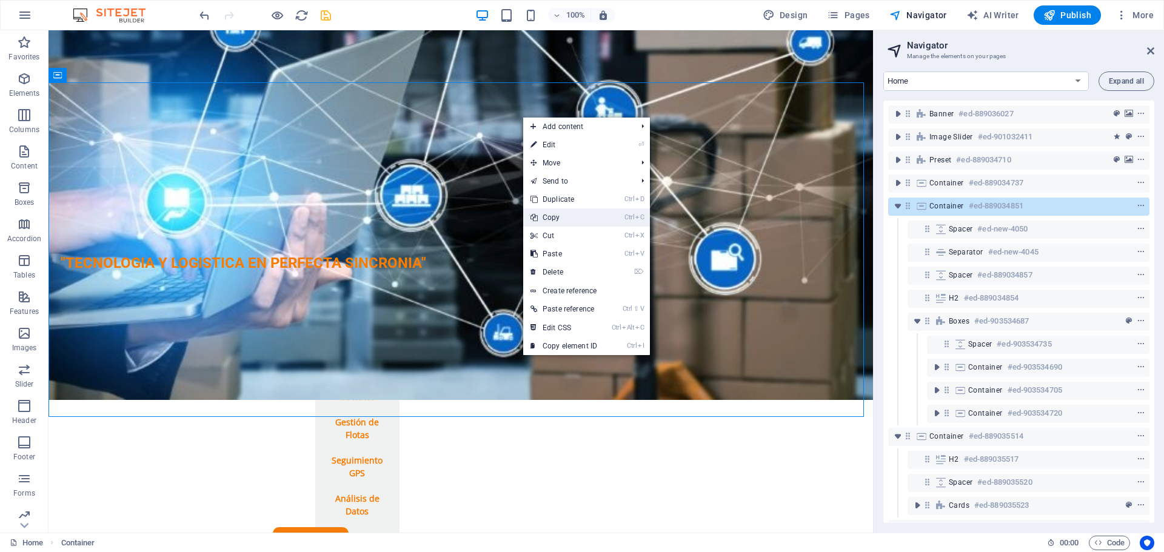
click at [563, 217] on link "Ctrl C Copy" at bounding box center [563, 217] width 81 height 18
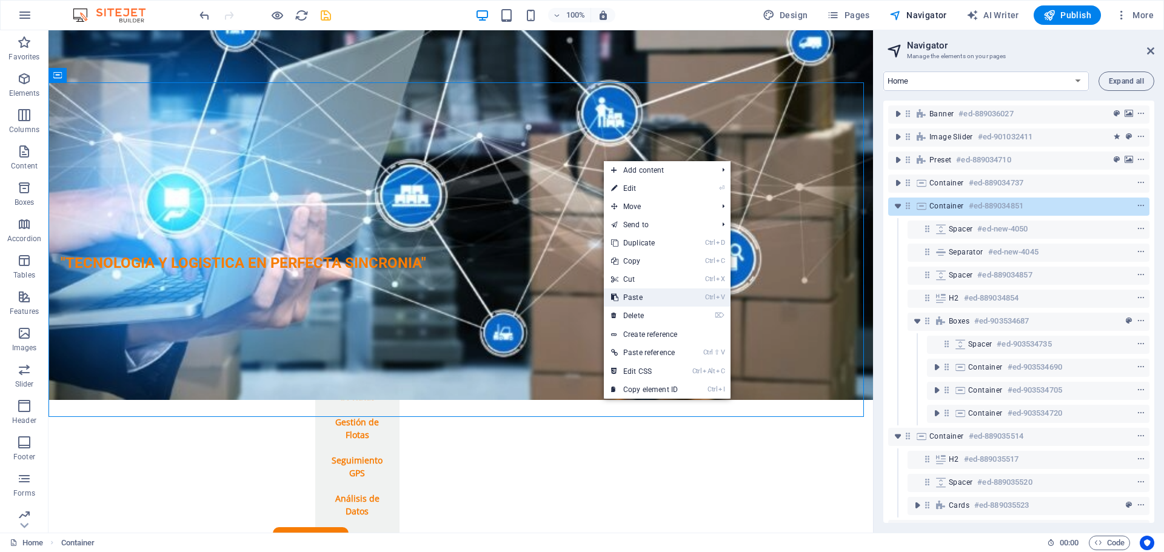
click at [639, 295] on link "Ctrl V Paste" at bounding box center [644, 297] width 81 height 18
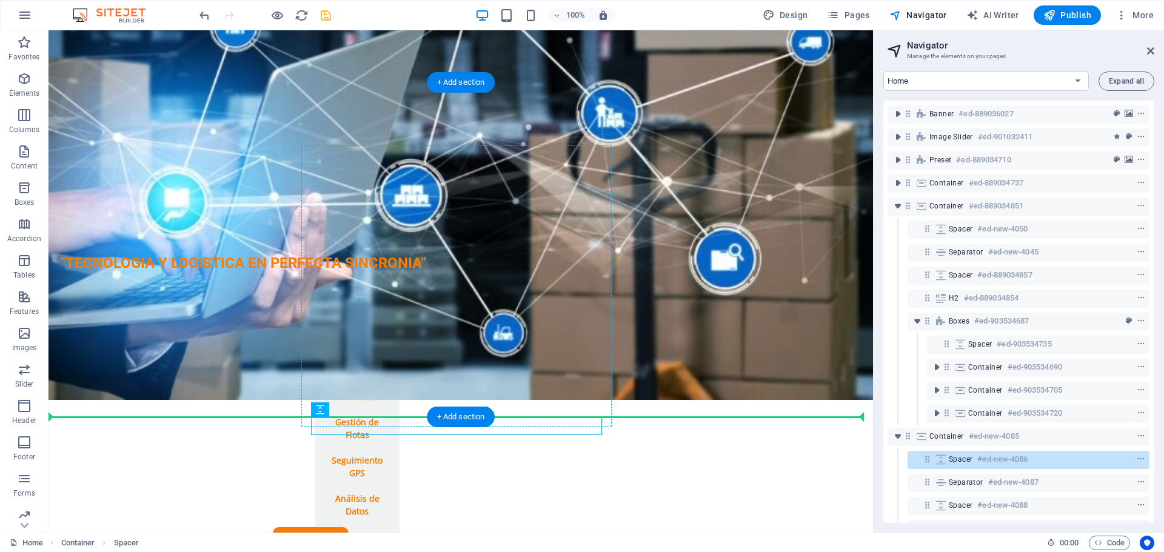
drag, startPoint x: 413, startPoint y: 429, endPoint x: 415, endPoint y: 405, distance: 24.3
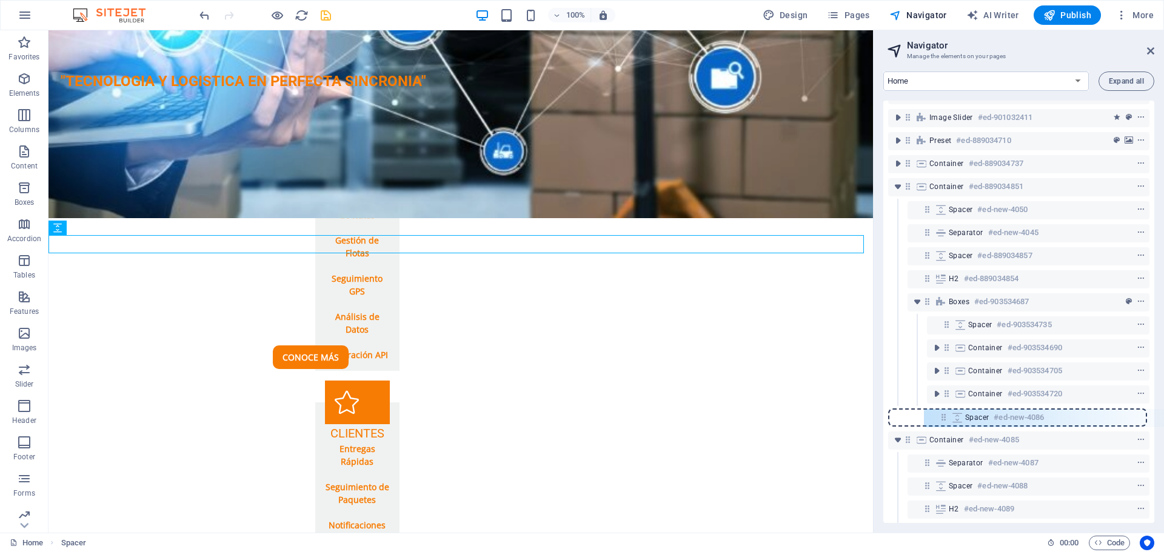
scroll to position [21, 0]
drag, startPoint x: 908, startPoint y: 439, endPoint x: 956, endPoint y: 415, distance: 53.1
click at [956, 415] on div "Banner #ed-889036027 Image Slider #ed-901032411 Preset #ed-889034710 Container …" at bounding box center [1018, 312] width 271 height 422
drag, startPoint x: 956, startPoint y: 415, endPoint x: 950, endPoint y: 407, distance: 9.6
click at [974, 402] on div "Banner #ed-889036027 Image Slider #ed-901032411 Preset #ed-889034710 Container …" at bounding box center [1018, 312] width 271 height 422
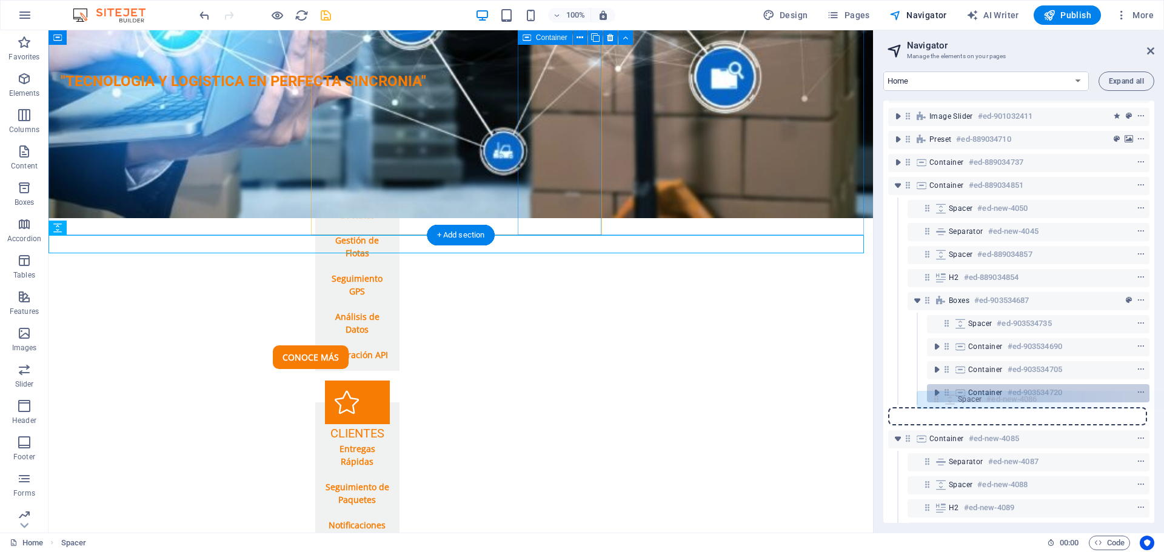
drag, startPoint x: 908, startPoint y: 420, endPoint x: 944, endPoint y: 400, distance: 41.0
click at [944, 400] on div "Banner #ed-889036027 Image Slider #ed-901032411 Preset #ed-889034710 Container …" at bounding box center [1018, 312] width 271 height 422
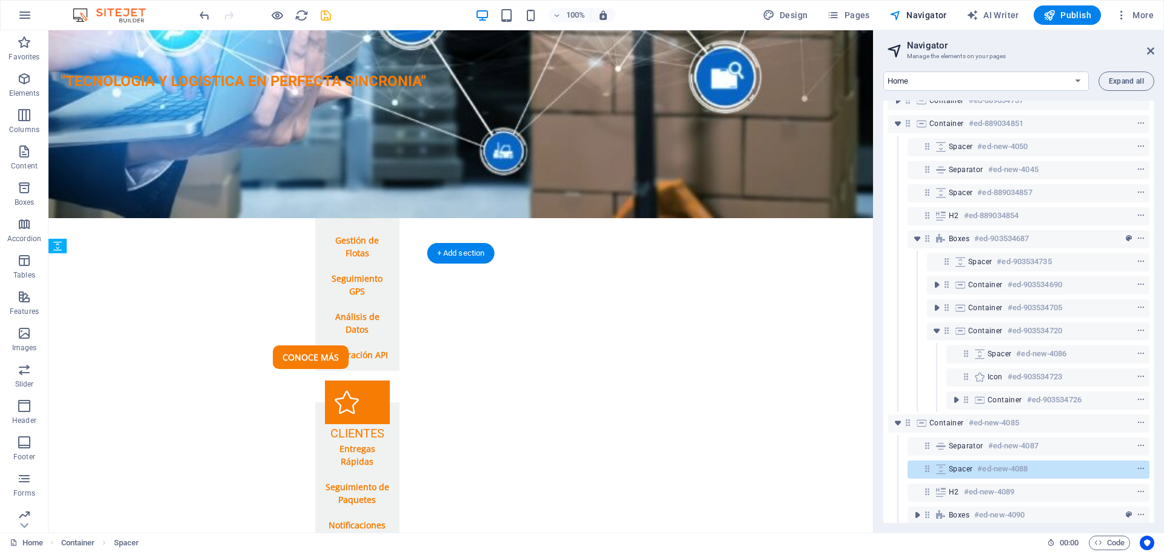
scroll to position [245, 0]
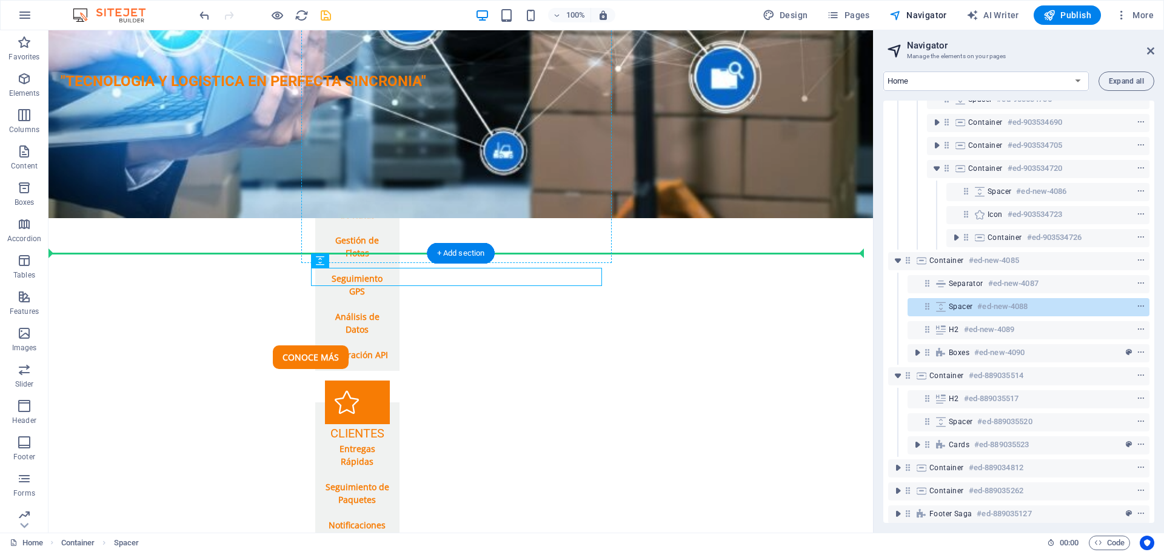
drag, startPoint x: 558, startPoint y: 275, endPoint x: 562, endPoint y: 251, distance: 23.9
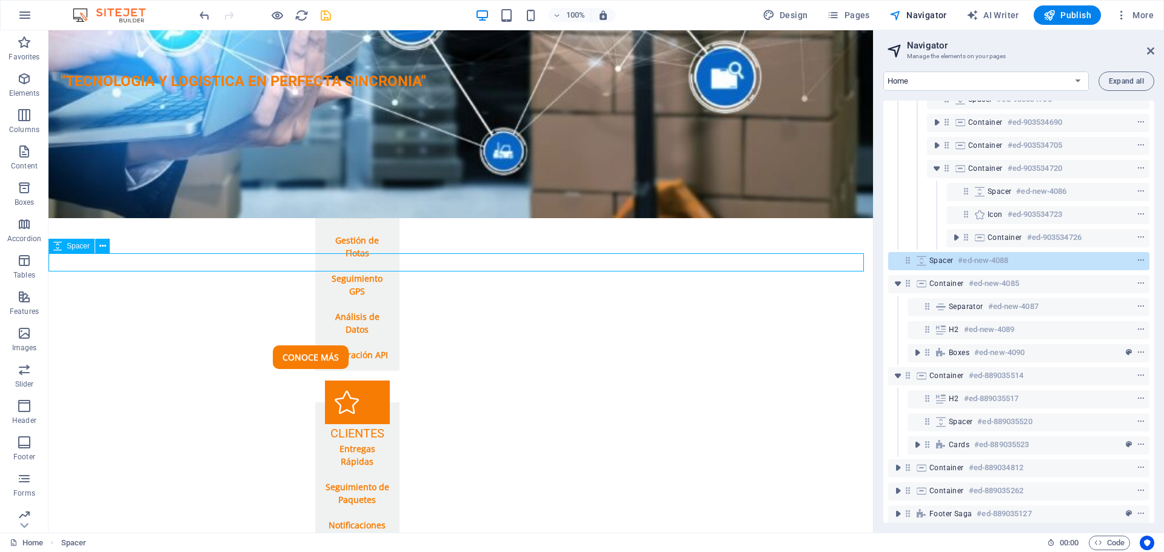
click at [804, 193] on div "Nuestros Servicios EMPRESAS Optimización de Rutas Gestión de Flotas Seguimiento…" at bounding box center [460, 484] width 824 height 871
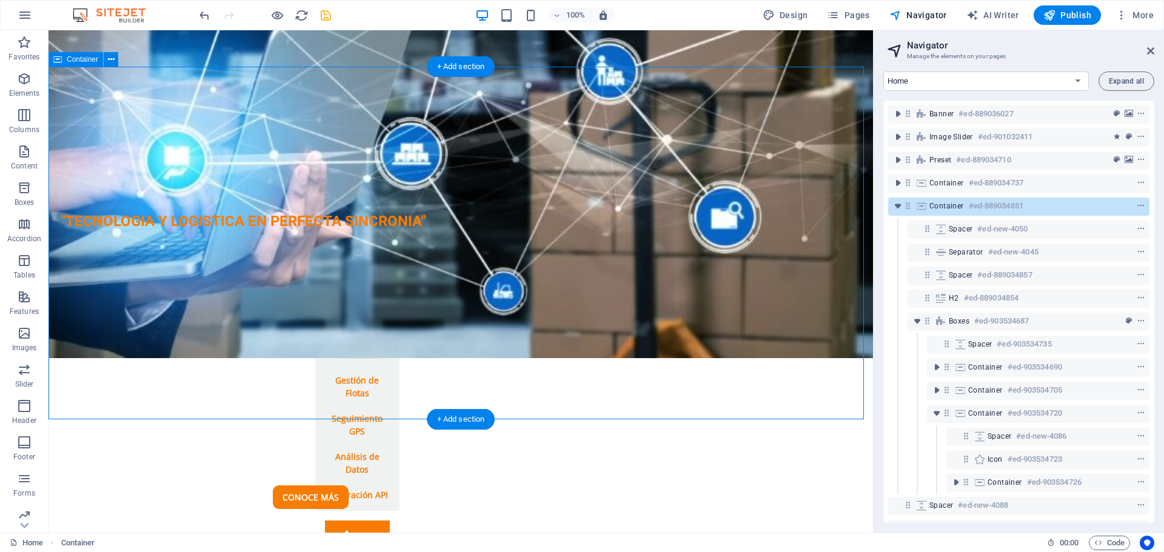
scroll to position [1482, 0]
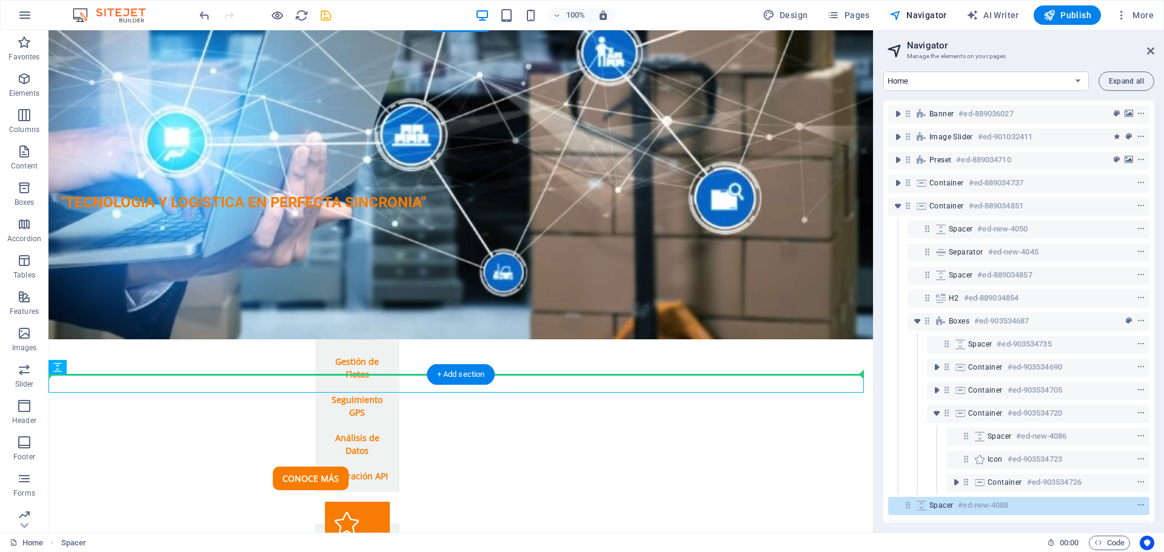
drag, startPoint x: 738, startPoint y: 385, endPoint x: 745, endPoint y: 360, distance: 26.5
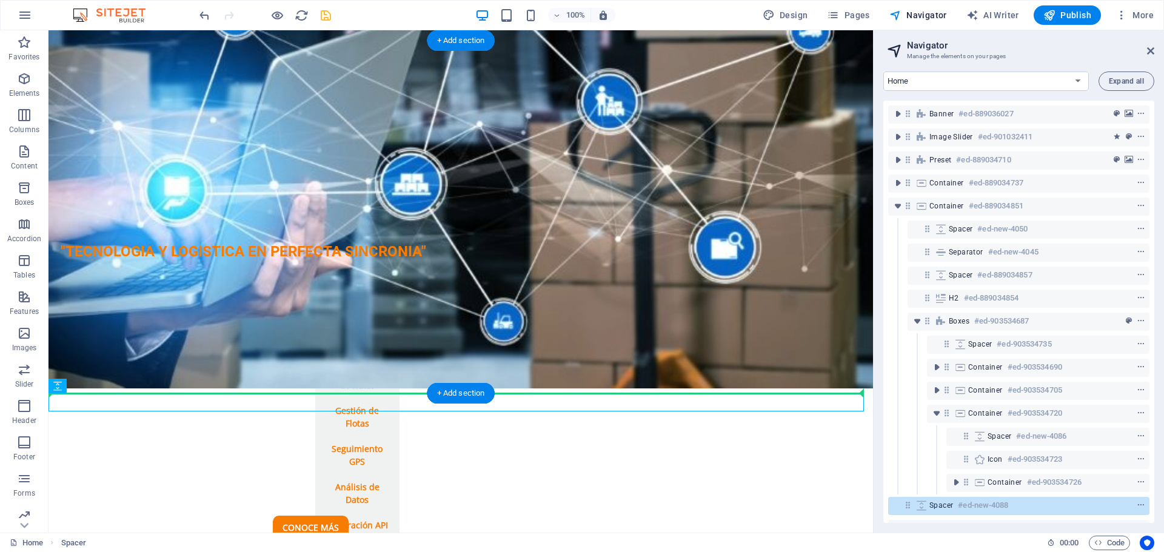
drag, startPoint x: 727, startPoint y: 387, endPoint x: 744, endPoint y: 347, distance: 44.0
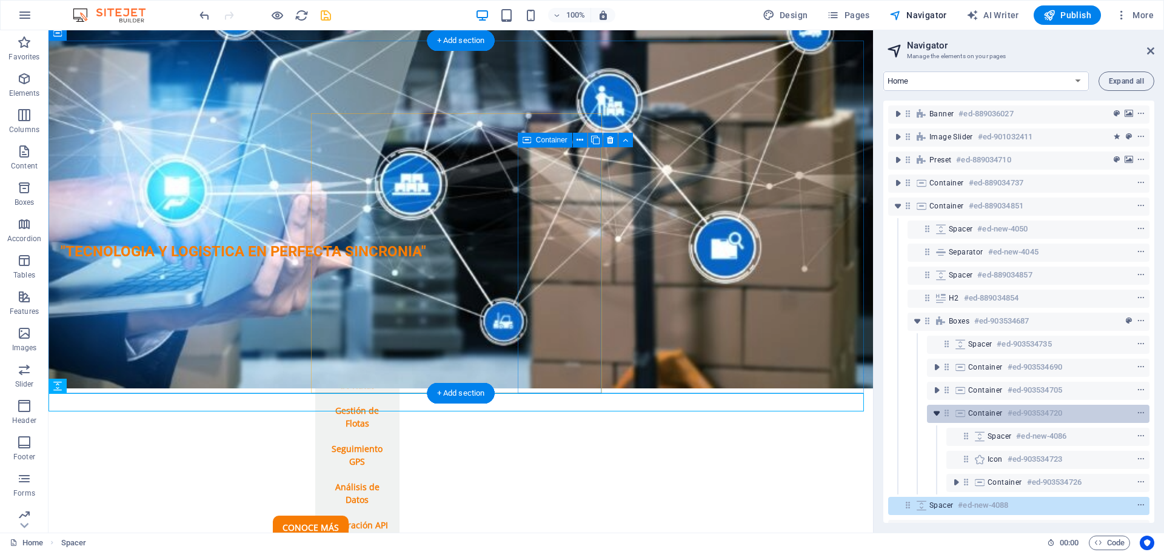
click at [934, 415] on icon "toggle-expand" at bounding box center [936, 413] width 12 height 12
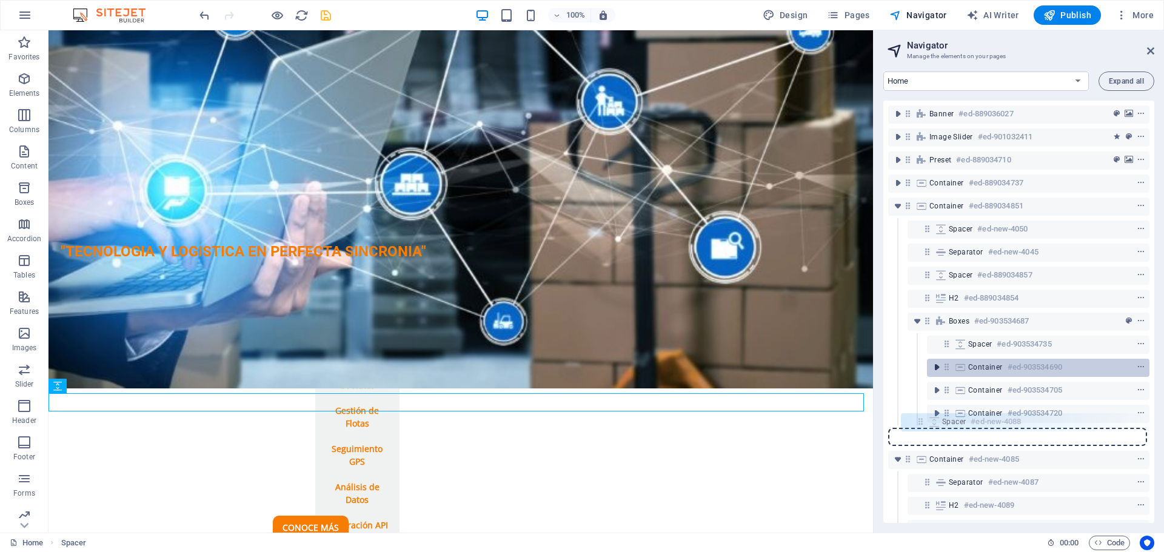
scroll to position [2, 0]
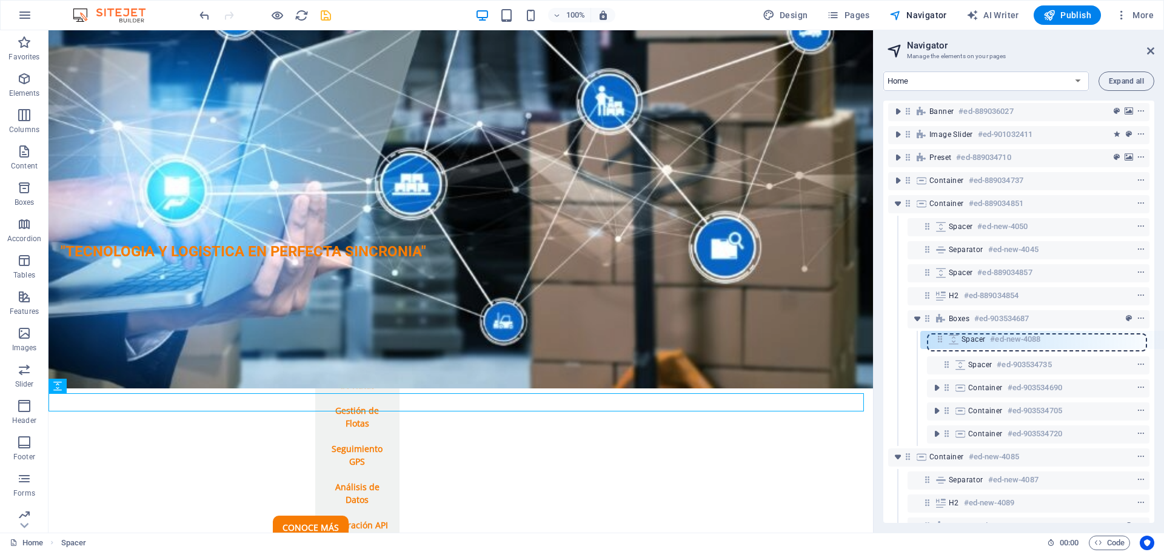
drag, startPoint x: 908, startPoint y: 438, endPoint x: 943, endPoint y: 335, distance: 108.7
click at [943, 335] on div "Banner #ed-889036027 Image Slider #ed-901032411 Preset #ed-889034710 Container …" at bounding box center [1018, 312] width 271 height 422
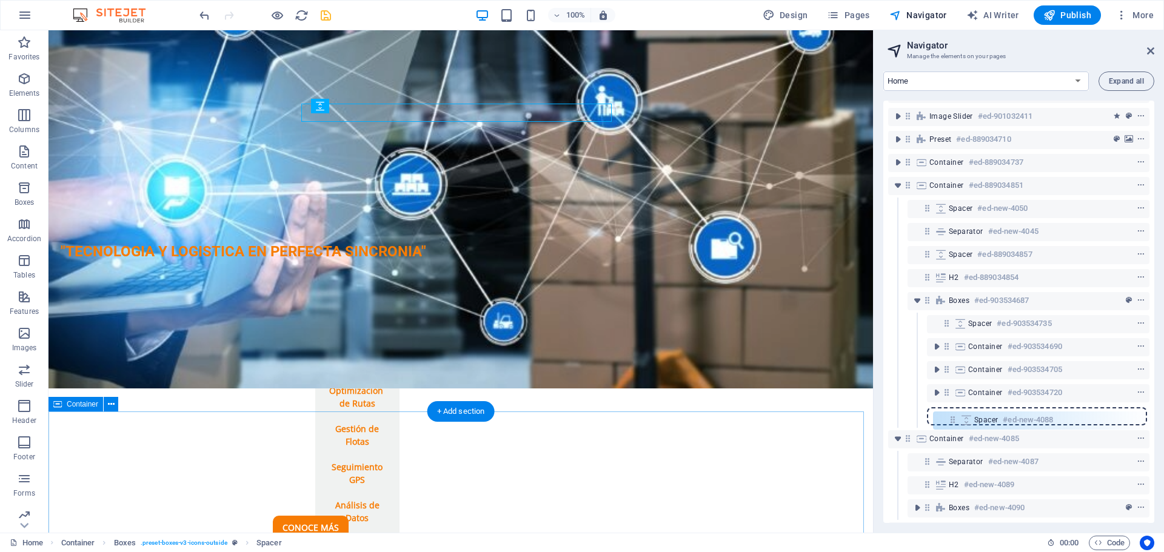
scroll to position [28, 0]
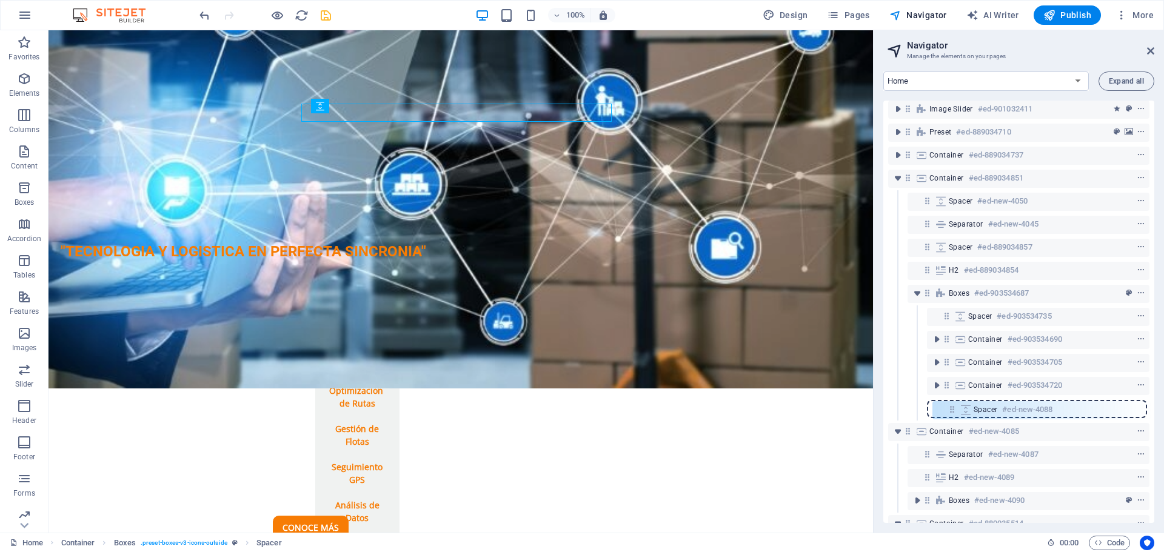
drag, startPoint x: 947, startPoint y: 346, endPoint x: 951, endPoint y: 417, distance: 71.0
click at [951, 417] on div "Banner #ed-889036027 Image Slider #ed-901032411 Preset #ed-889034710 Container …" at bounding box center [1018, 312] width 271 height 422
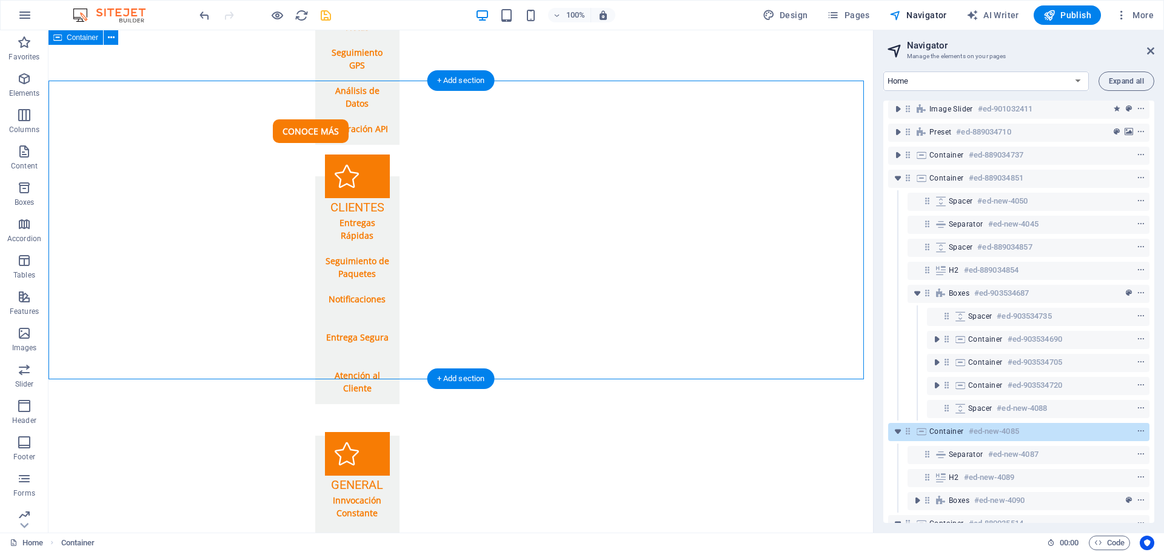
scroll to position [1766, 0]
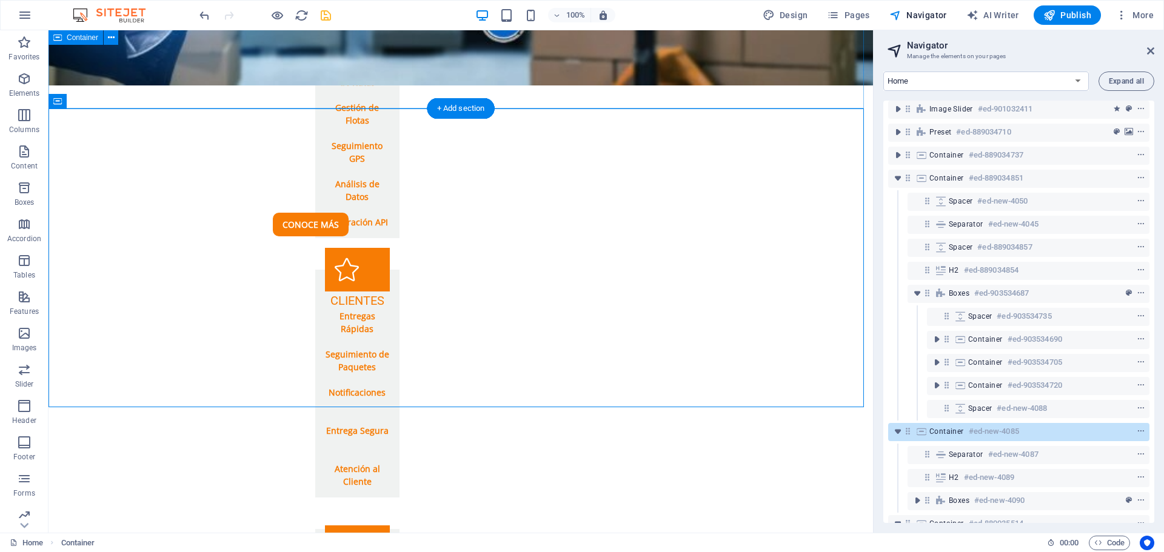
click at [678, 96] on div "Nuestros Servicios EMPRESAS Optimización de Rutas Gestión de Flotas Seguimiento…" at bounding box center [460, 361] width 824 height 890
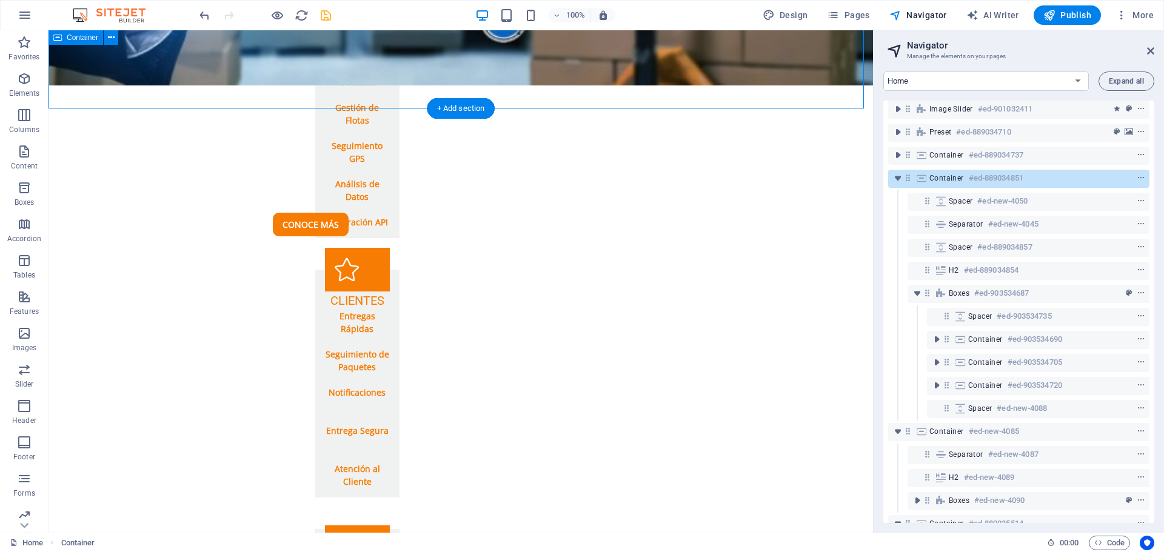
click at [627, 103] on div "Nuestros Servicios EMPRESAS Optimización de Rutas Gestión de Flotas Seguimiento…" at bounding box center [460, 361] width 824 height 890
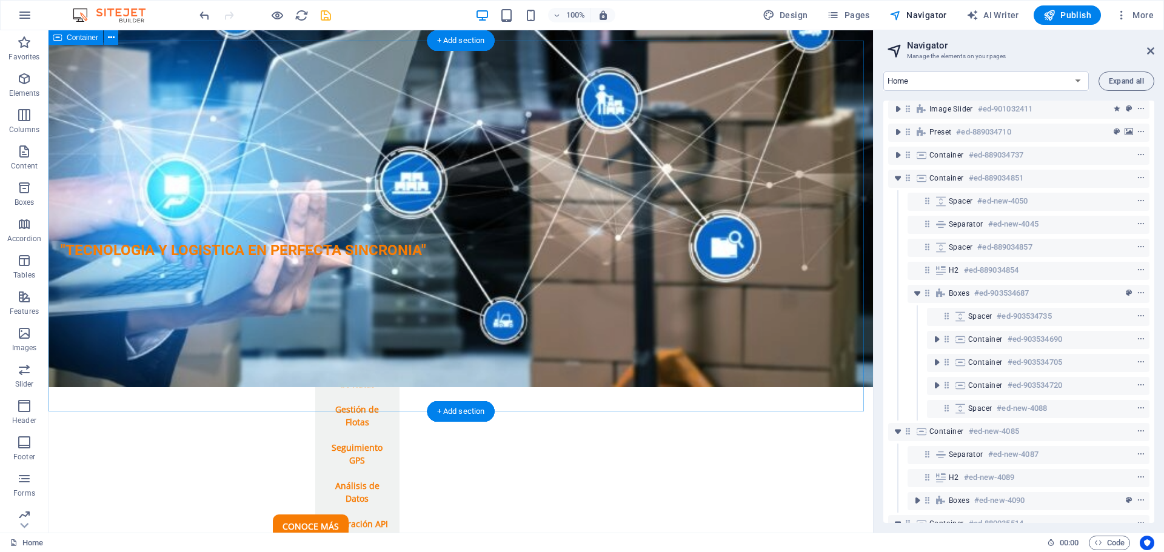
scroll to position [1463, 0]
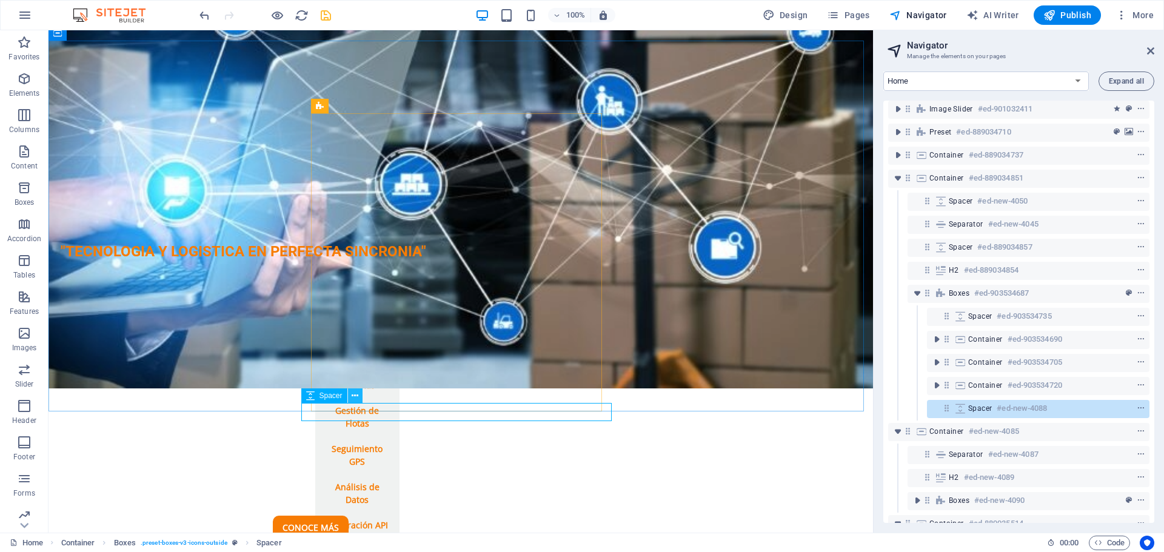
click at [359, 398] on button at bounding box center [355, 395] width 15 height 15
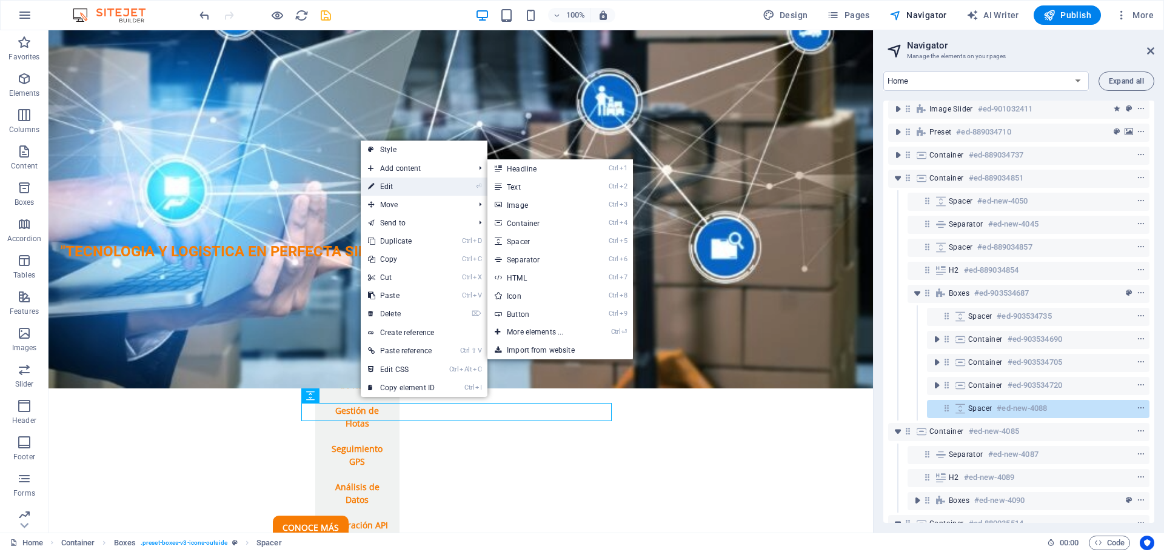
click at [420, 187] on link "⏎ Edit" at bounding box center [401, 187] width 81 height 18
select select "px"
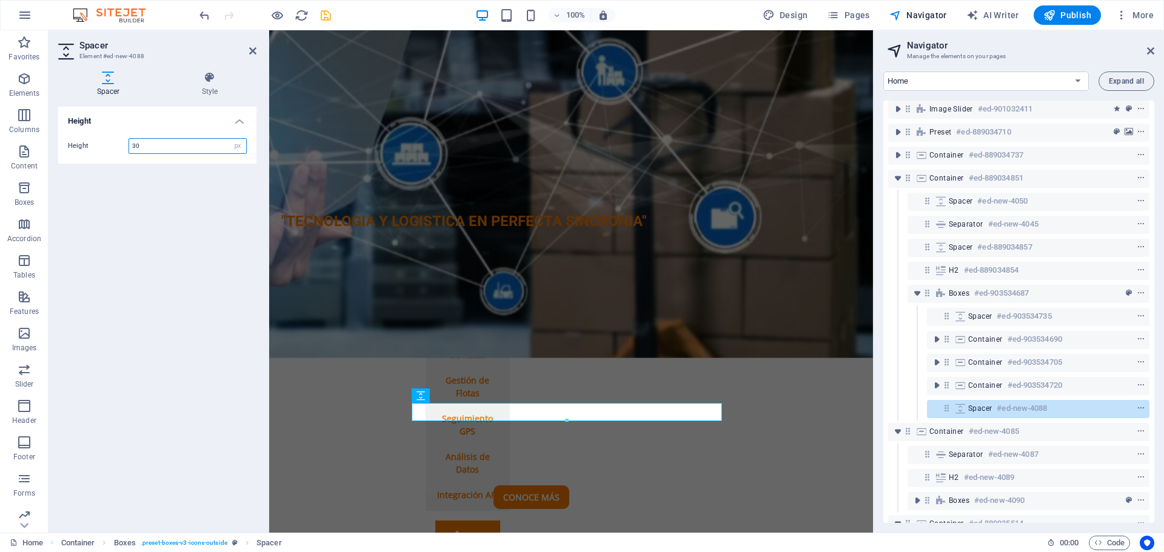
click at [191, 146] on input "30" at bounding box center [187, 146] width 117 height 15
type input "20"
click at [225, 189] on div "Height Height 20 px rem vh vw" at bounding box center [157, 315] width 198 height 416
click at [251, 50] on icon at bounding box center [252, 51] width 7 height 10
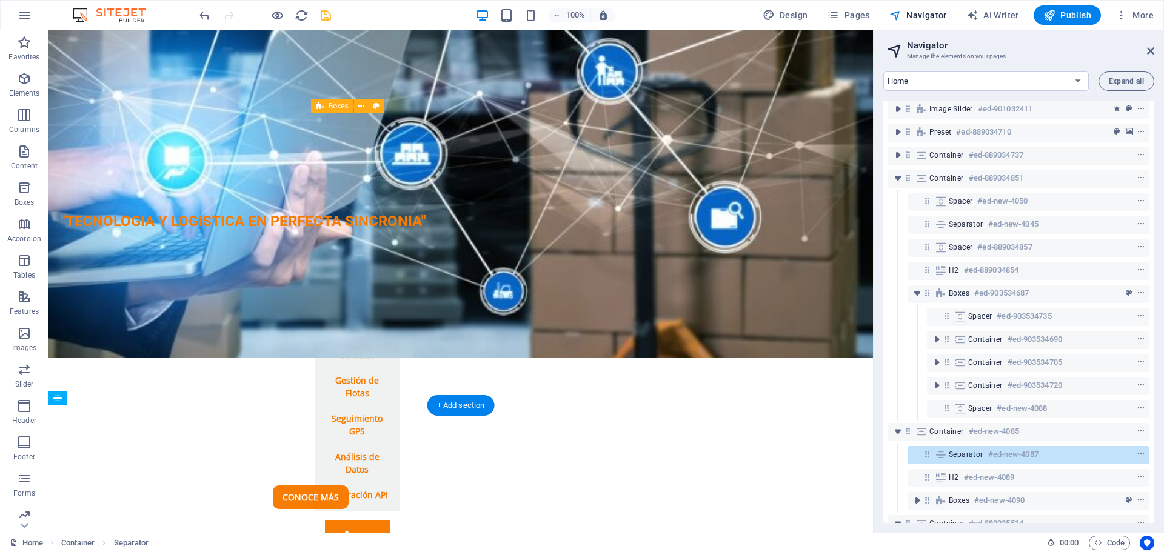
drag, startPoint x: 390, startPoint y: 413, endPoint x: 387, endPoint y: 424, distance: 10.7
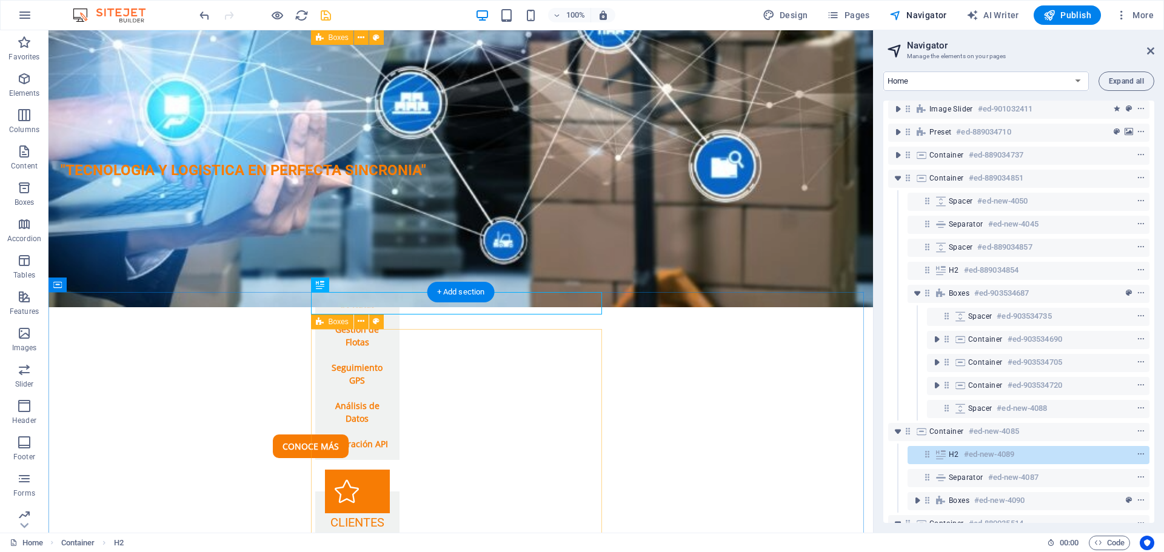
scroll to position [1524, 0]
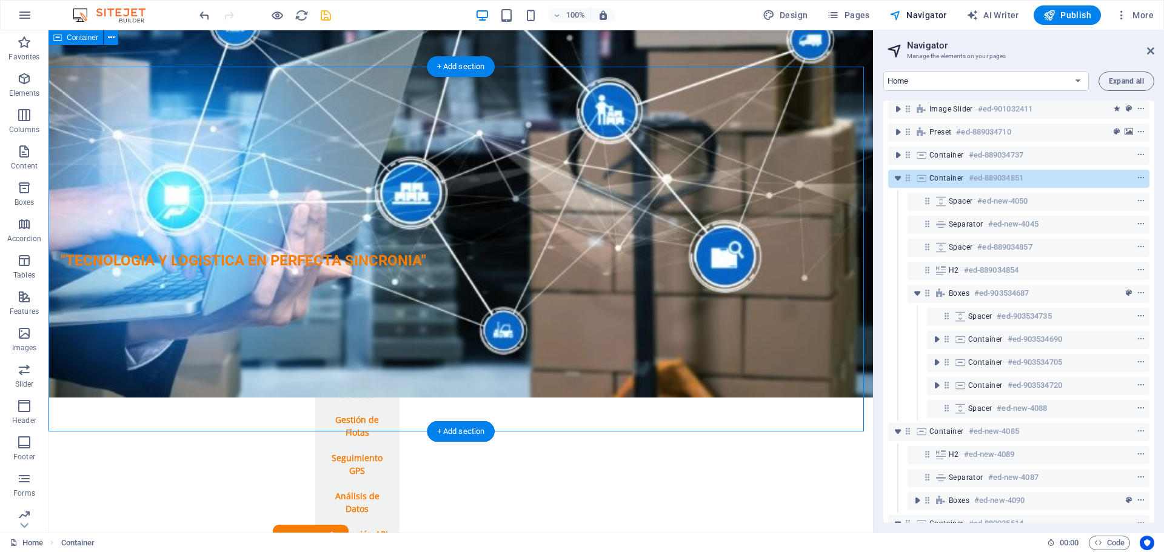
scroll to position [1402, 0]
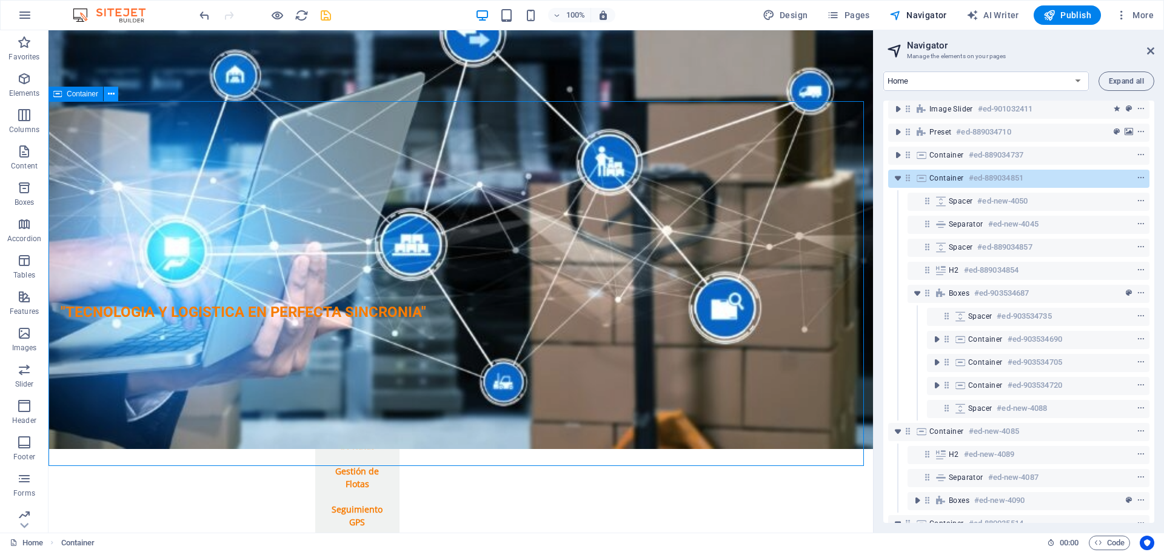
click at [110, 96] on icon at bounding box center [111, 94] width 7 height 13
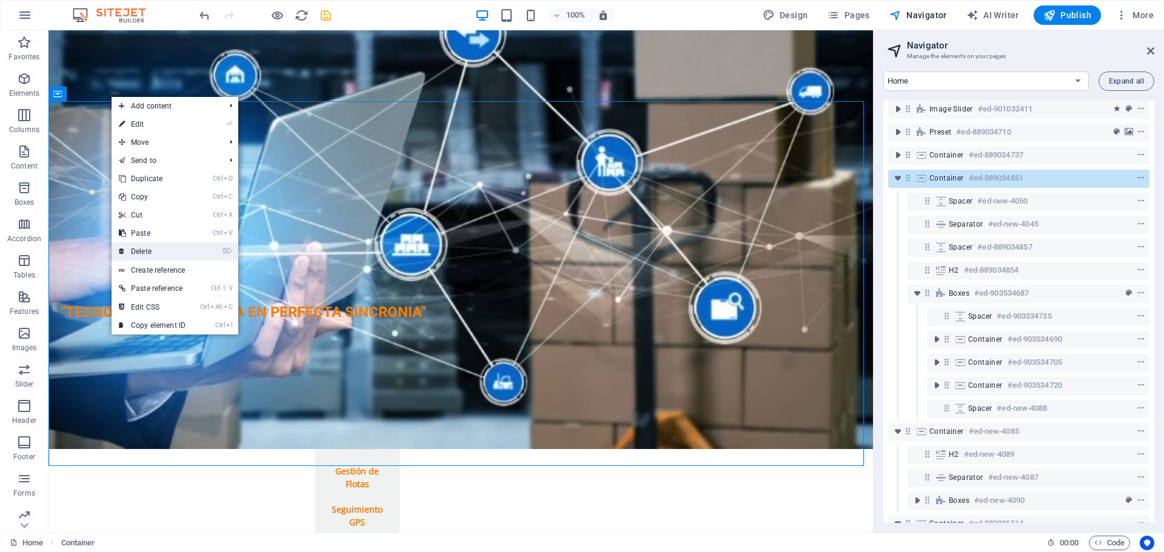
click at [145, 247] on link "⌦ Delete" at bounding box center [152, 251] width 81 height 18
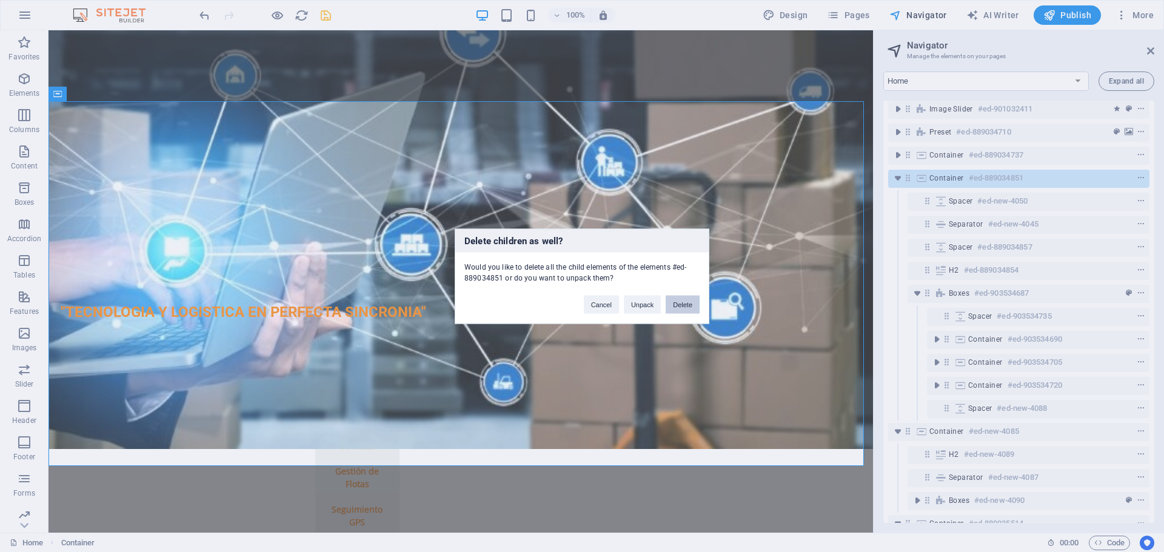
click at [693, 307] on button "Delete" at bounding box center [682, 304] width 34 height 18
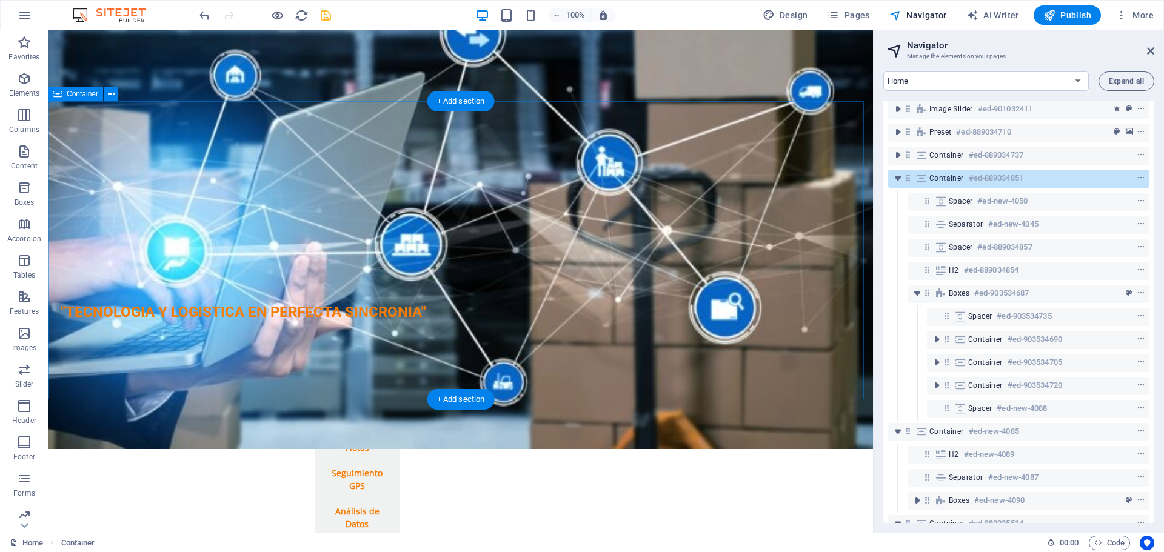
scroll to position [0, 0]
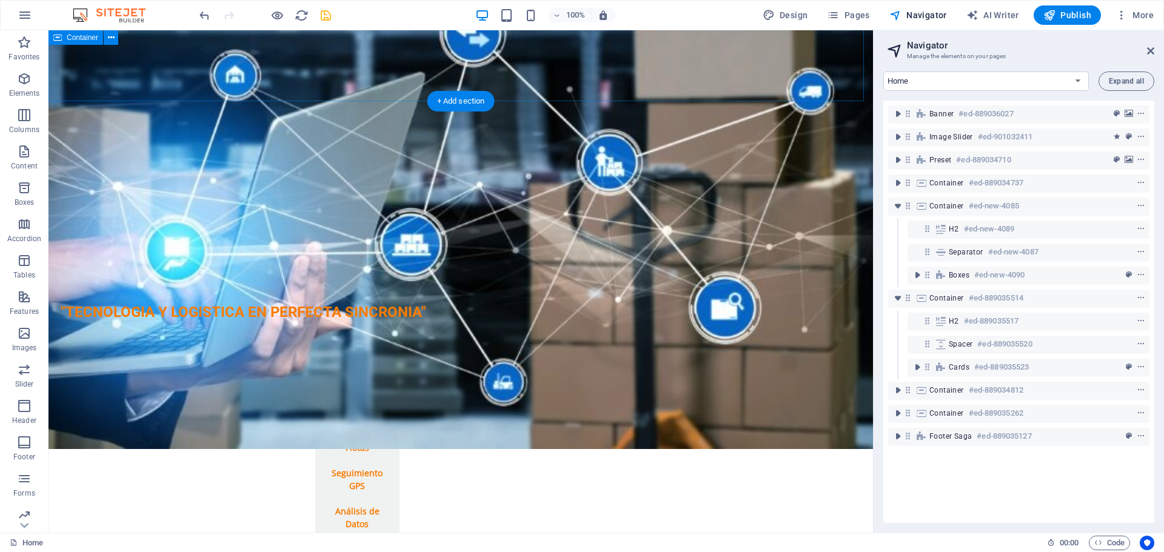
click at [766, 69] on div "Nuestros Valores Innovación Siempre buscamos las mejores soluciones tecnológica…" at bounding box center [460, 113] width 824 height 333
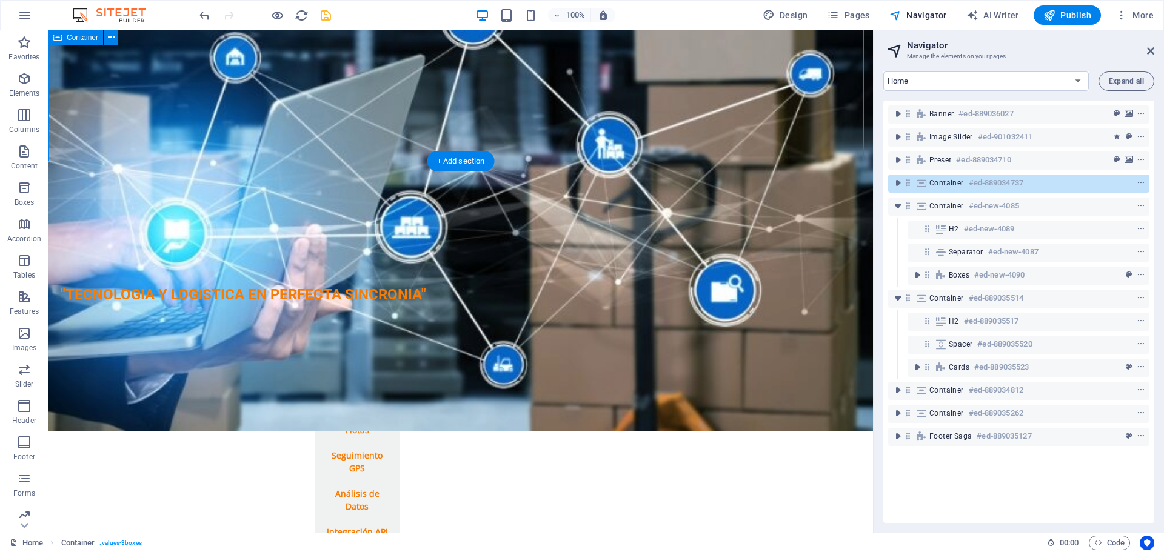
scroll to position [1463, 0]
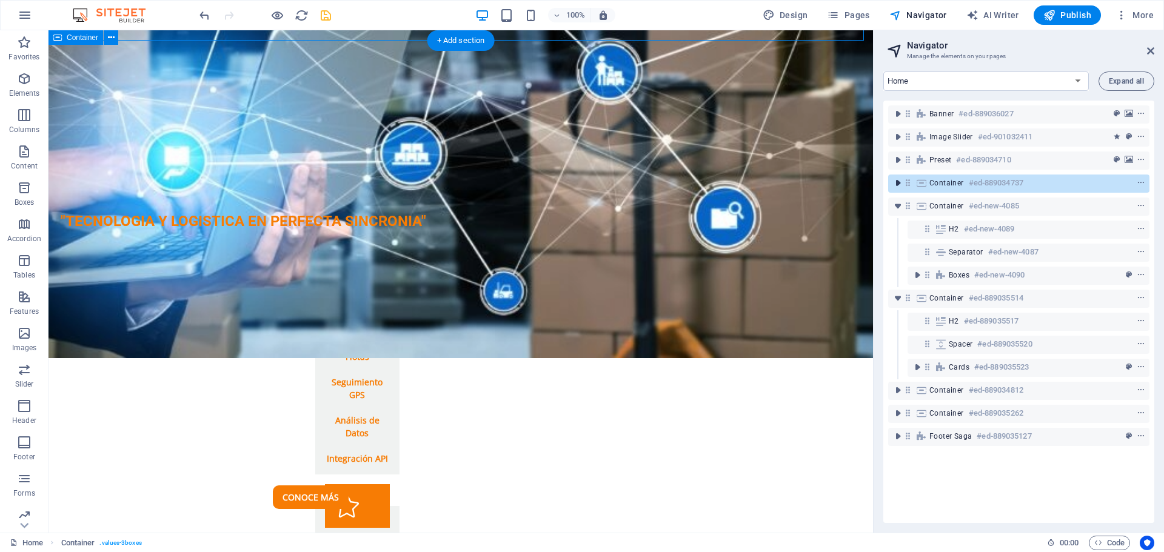
click at [896, 188] on icon "toggle-expand" at bounding box center [897, 183] width 12 height 12
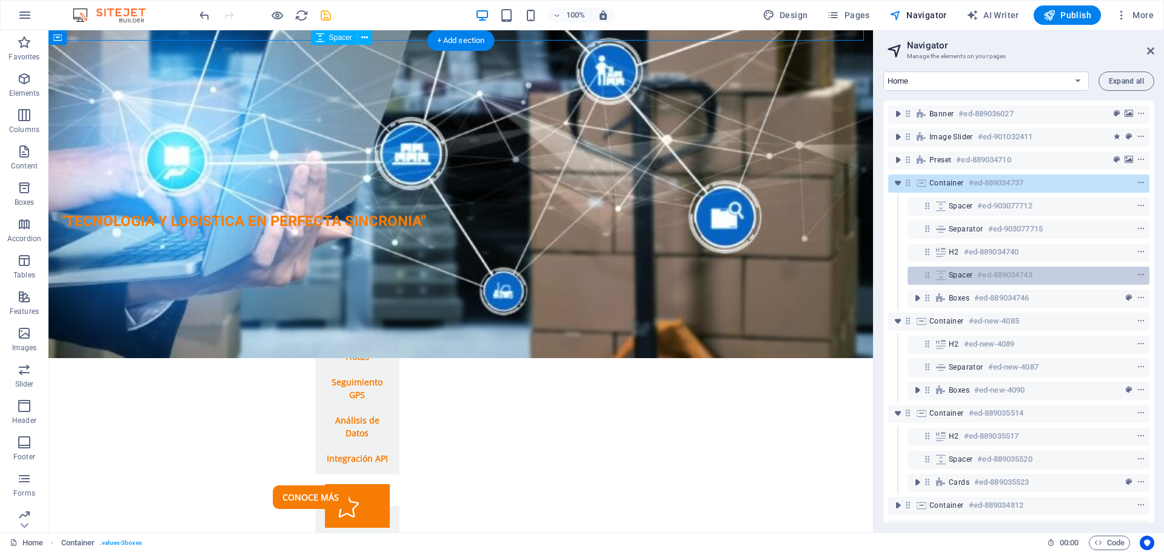
click at [949, 282] on div "Spacer #ed-889034743" at bounding box center [1018, 275] width 140 height 15
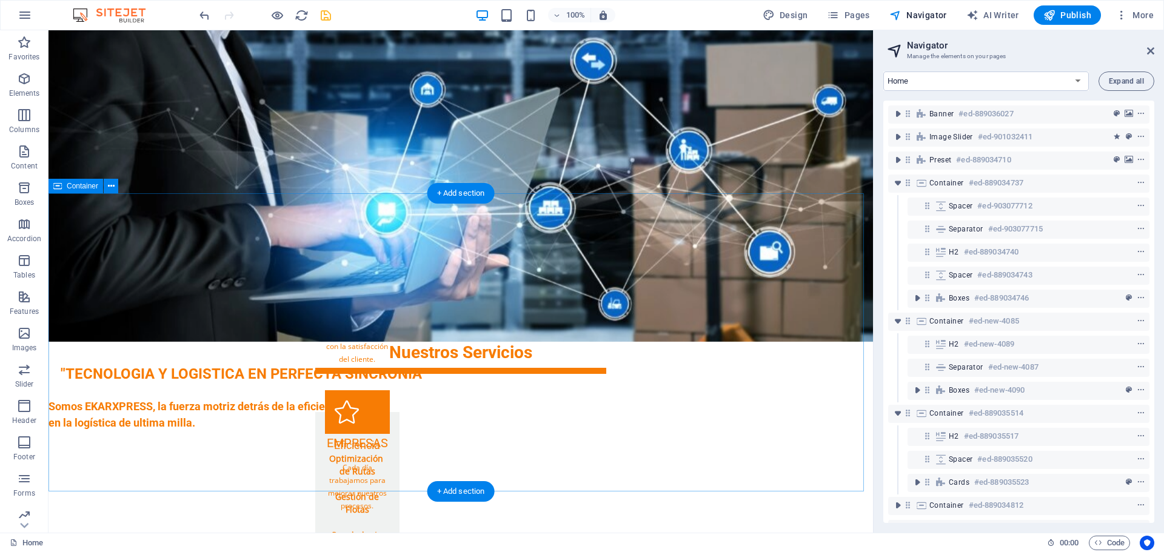
scroll to position [1371, 0]
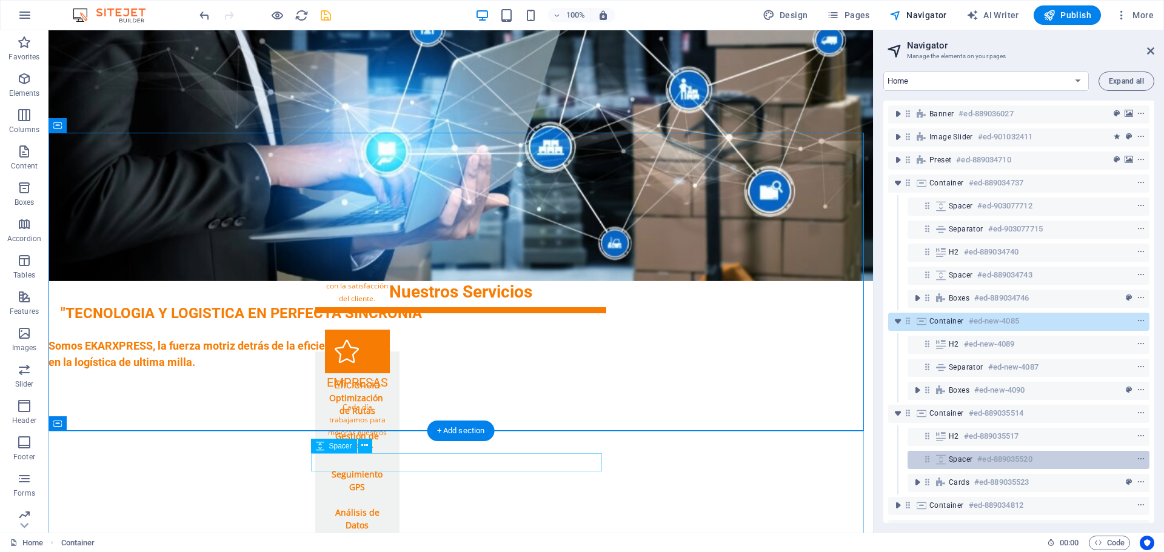
click at [956, 452] on div "Spacer #ed-889035520" at bounding box center [1018, 459] width 140 height 15
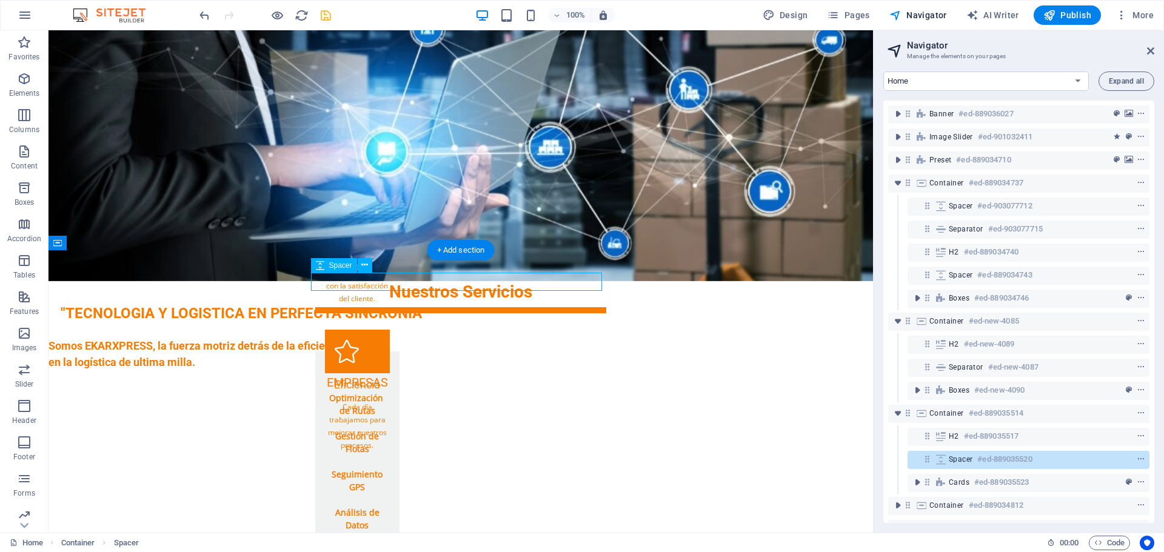
scroll to position [1551, 0]
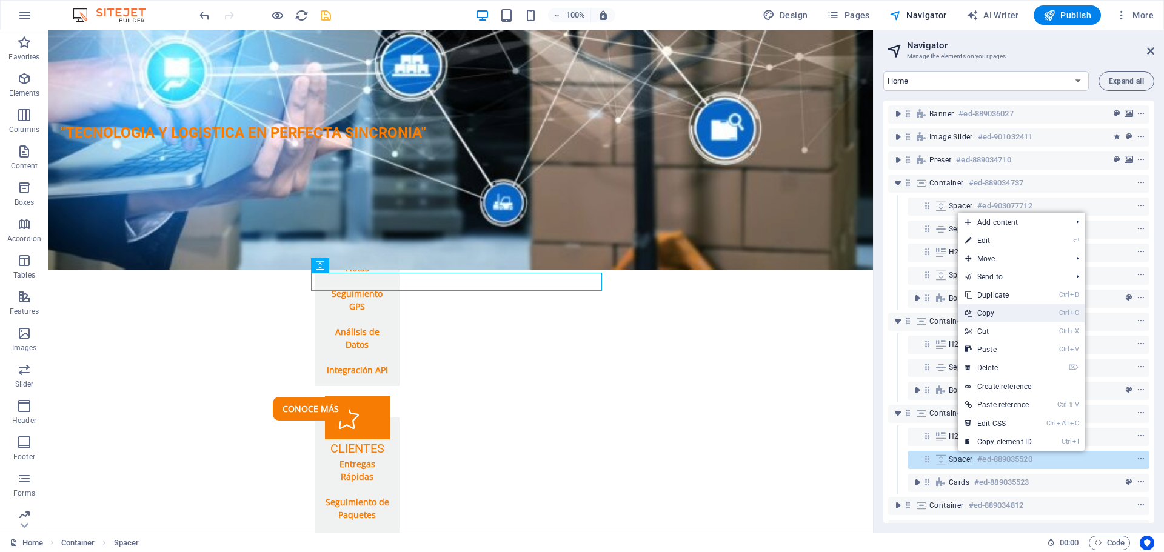
click at [990, 316] on link "Ctrl C Copy" at bounding box center [998, 313] width 81 height 18
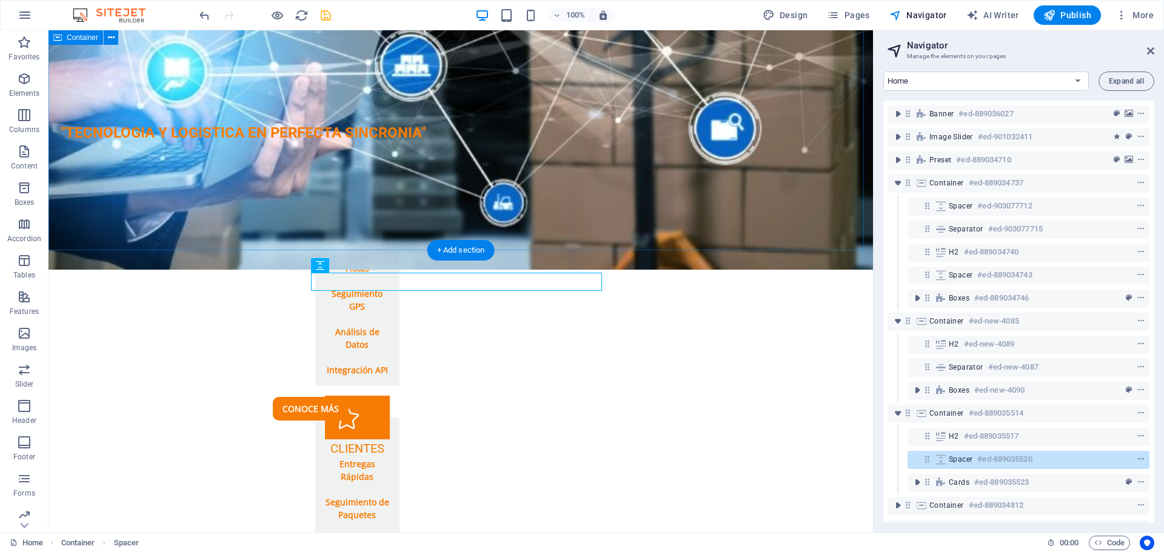
click at [647, 238] on div "Nuestros Servicios EMPRESAS Optimización de Rutas Gestión de Flotas Seguimiento…" at bounding box center [460, 509] width 824 height 817
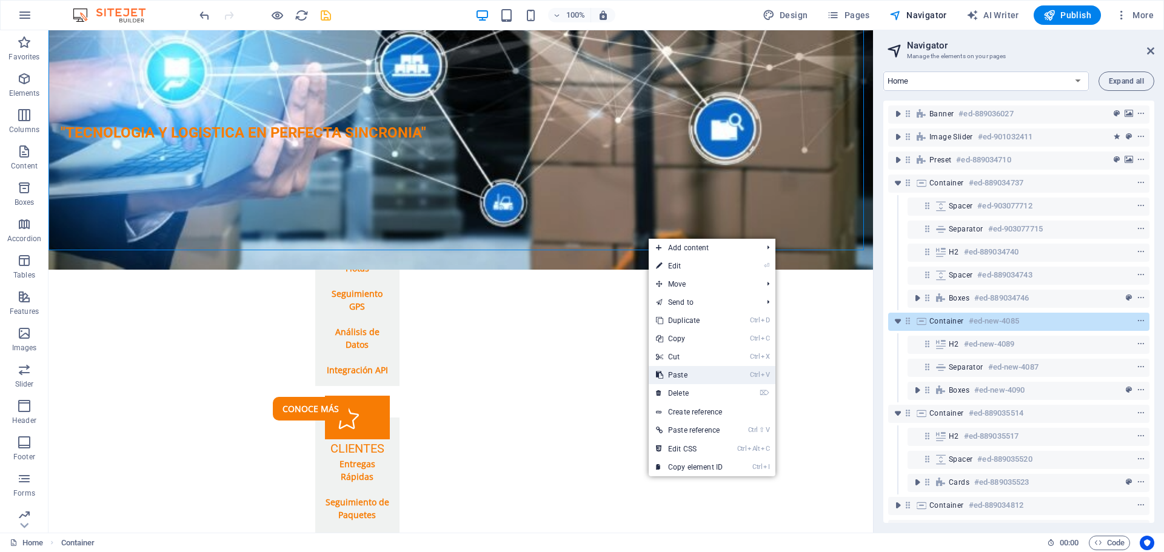
click at [683, 373] on link "Ctrl V Paste" at bounding box center [688, 375] width 81 height 18
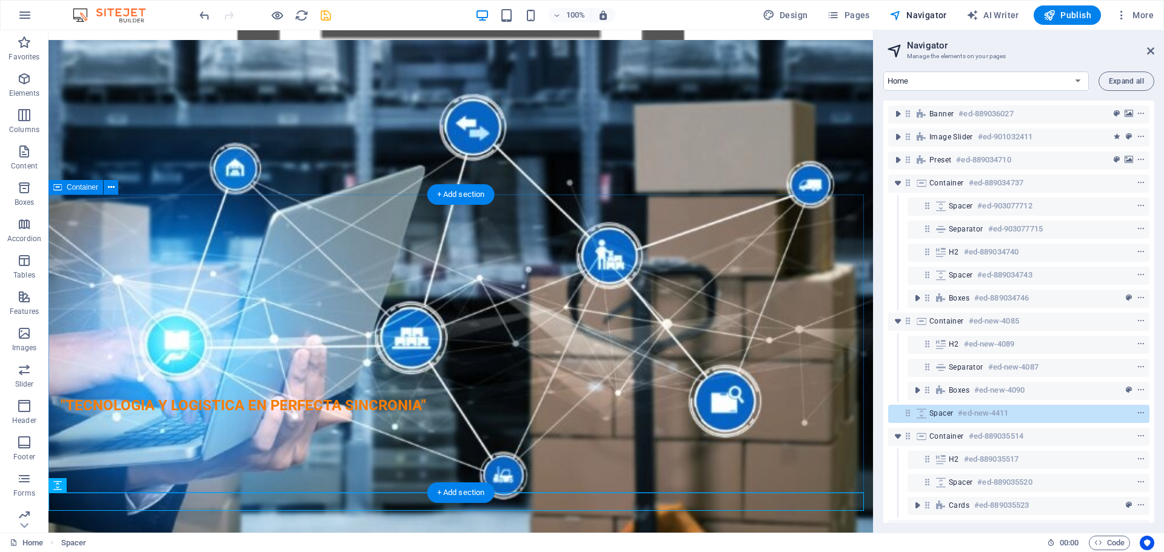
scroll to position [1188, 0]
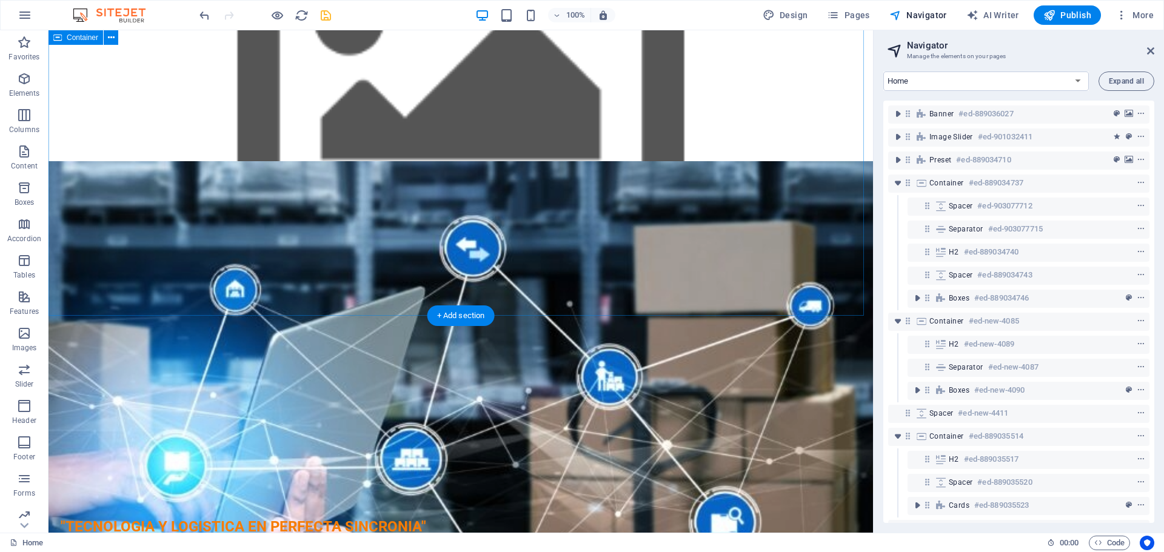
click at [615, 241] on div "Nuestros Valores Innovación Siempre buscamos las mejores soluciones tecnológica…" at bounding box center [460, 327] width 824 height 333
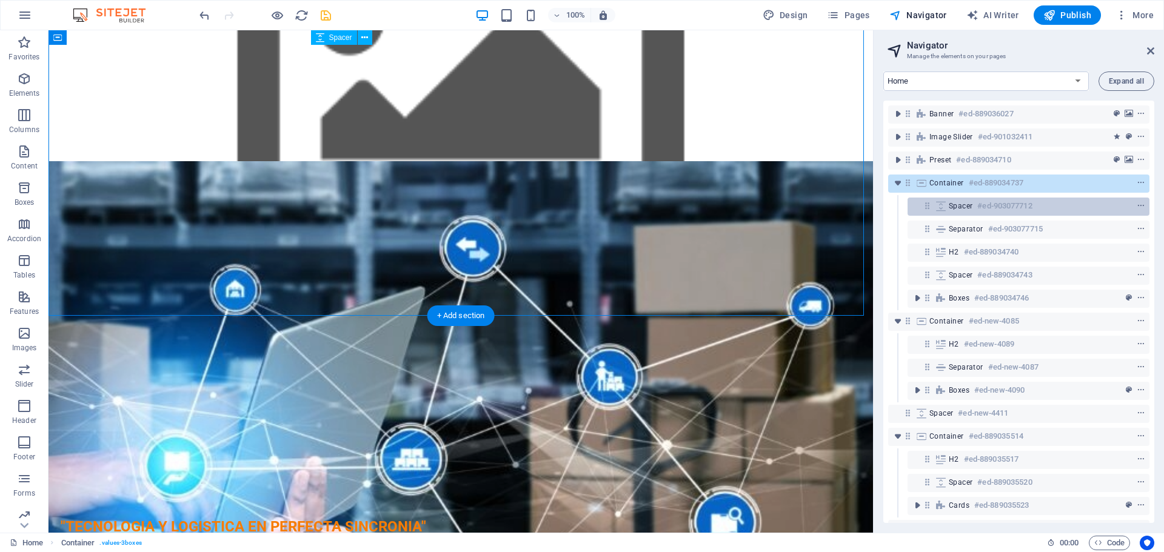
click at [944, 208] on icon at bounding box center [940, 206] width 13 height 10
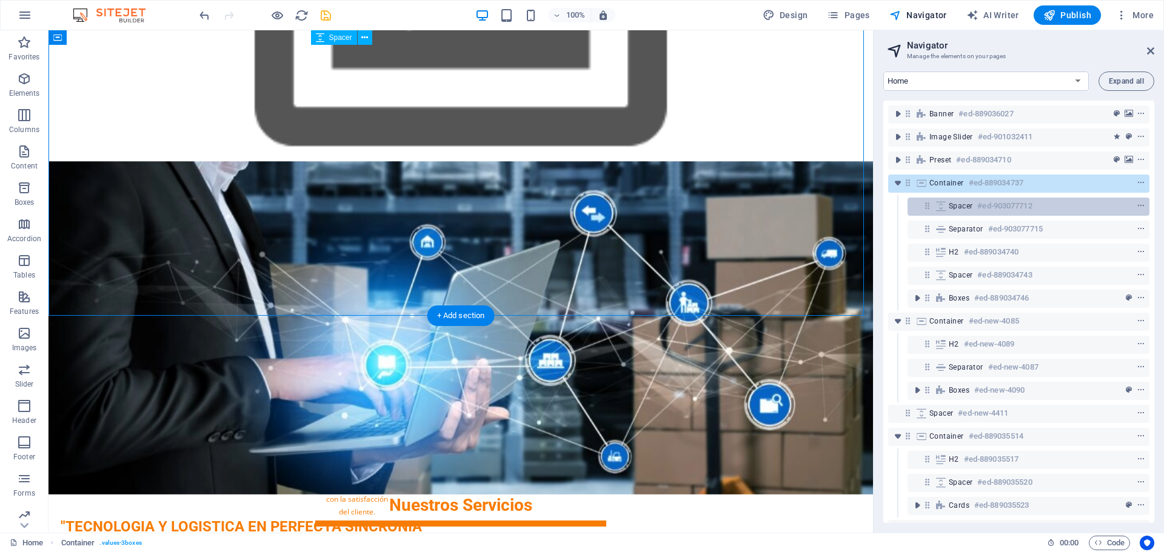
scroll to position [895, 0]
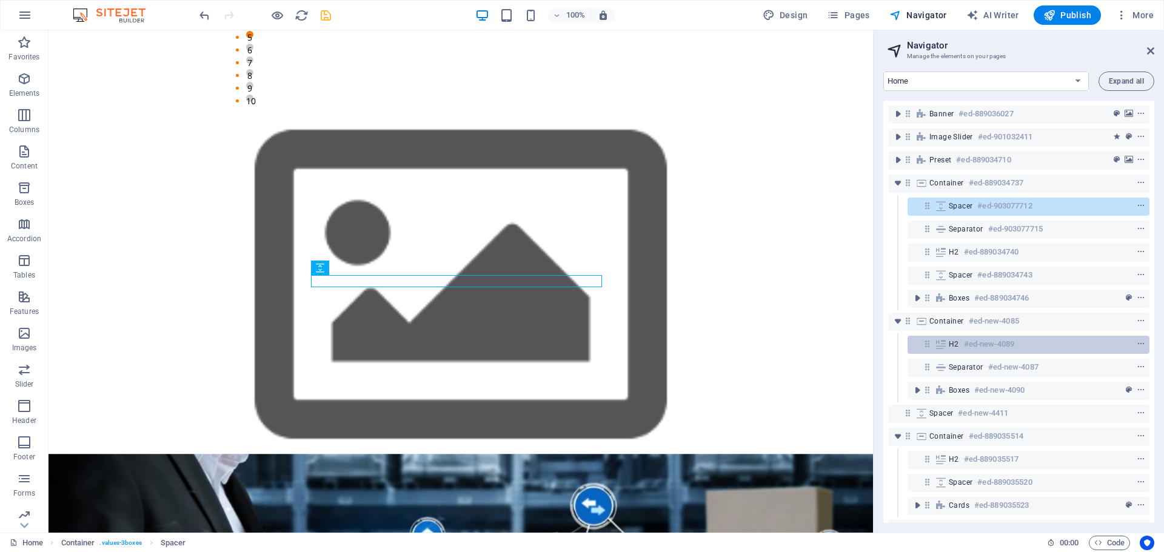
click at [950, 350] on div "H2 #ed-new-4089" at bounding box center [1018, 344] width 140 height 15
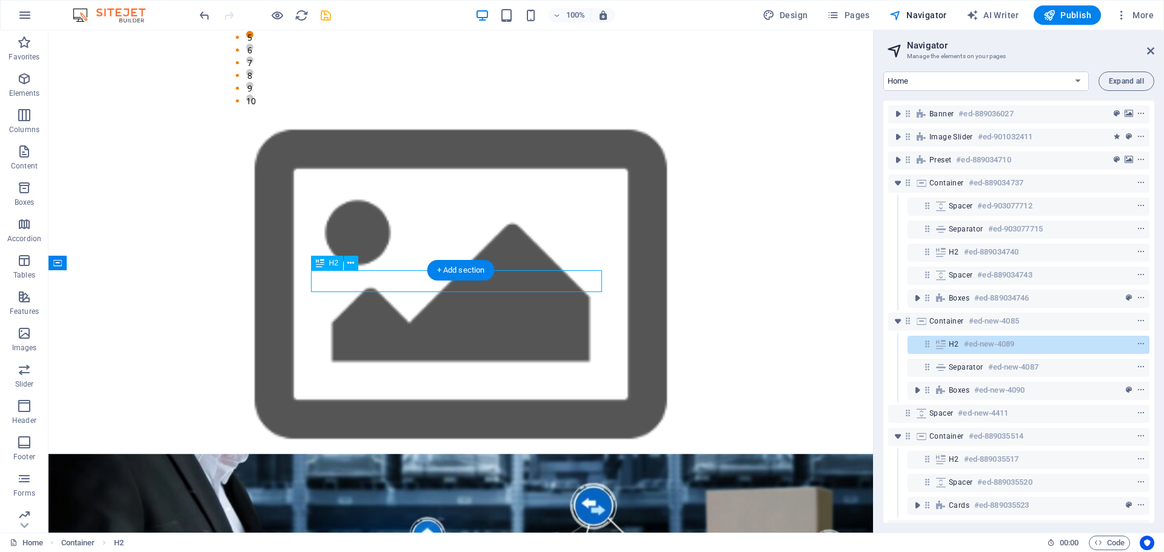
scroll to position [1233, 0]
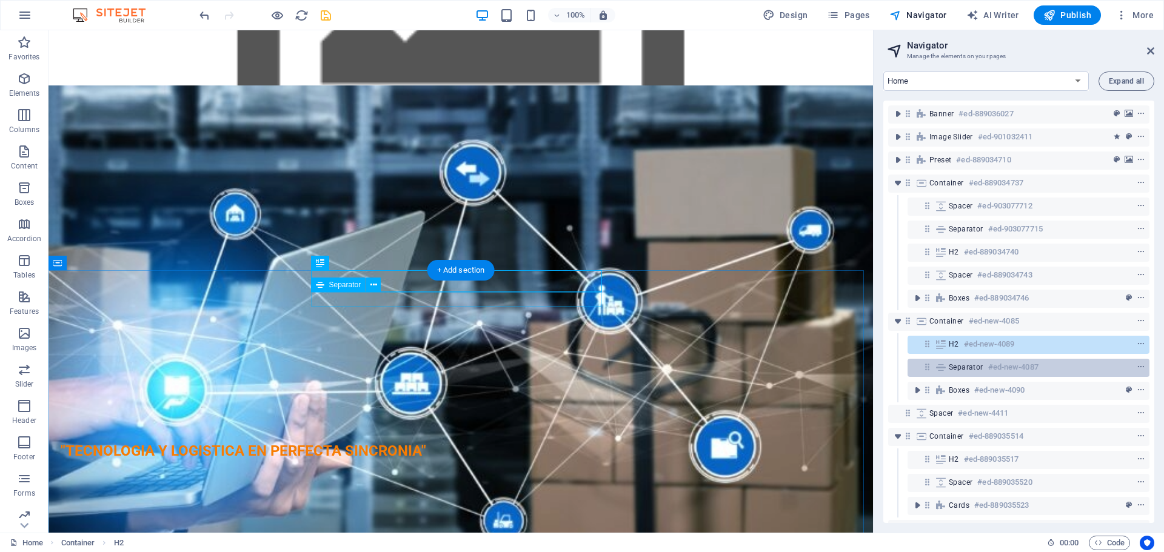
click at [953, 368] on span "Separator" at bounding box center [965, 367] width 35 height 10
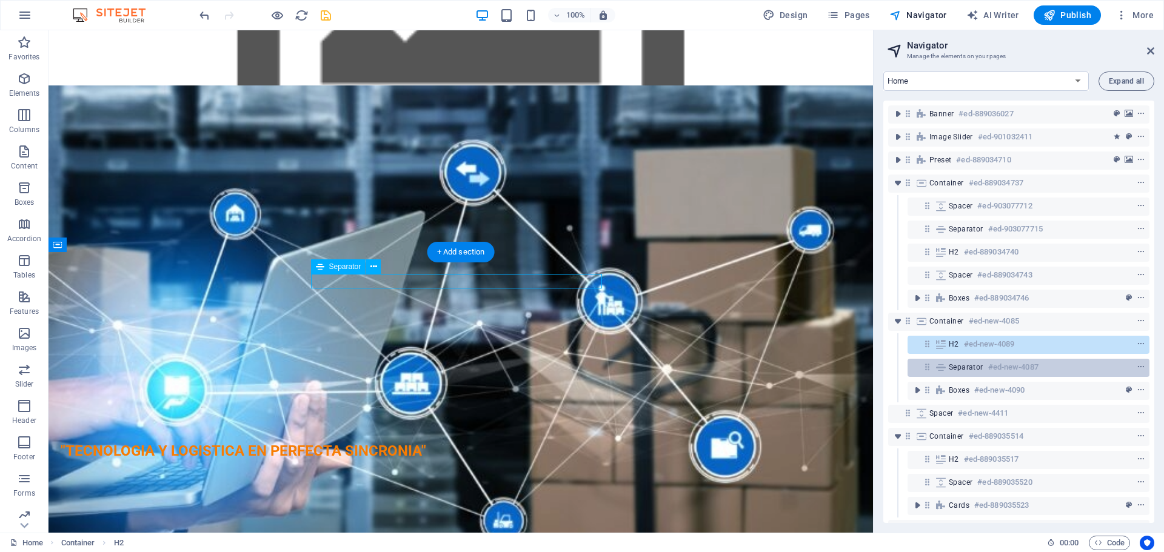
scroll to position [1251, 0]
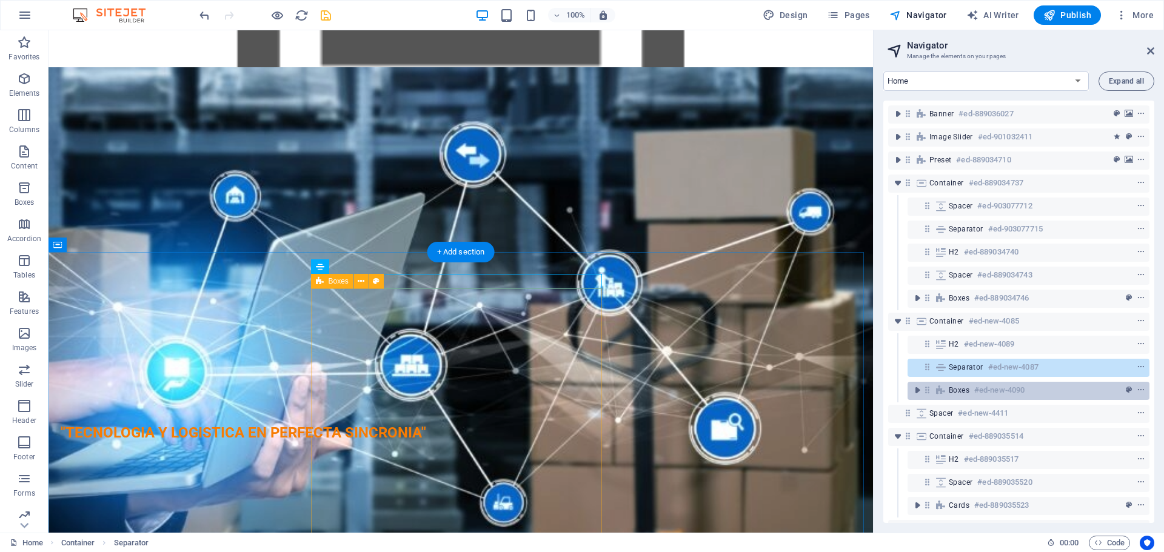
click at [959, 387] on span "Boxes" at bounding box center [958, 390] width 21 height 10
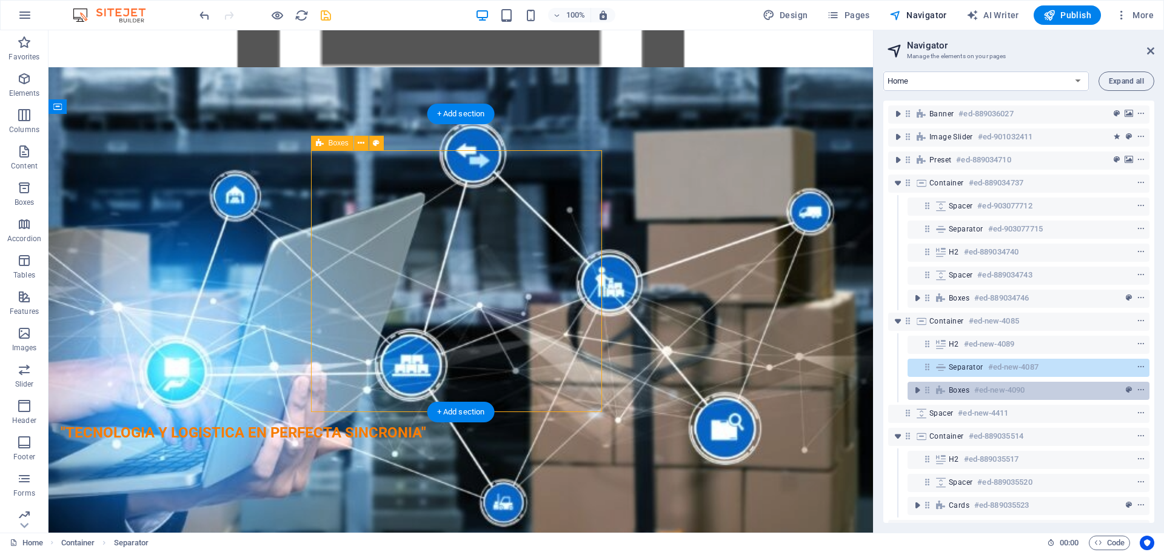
scroll to position [1390, 0]
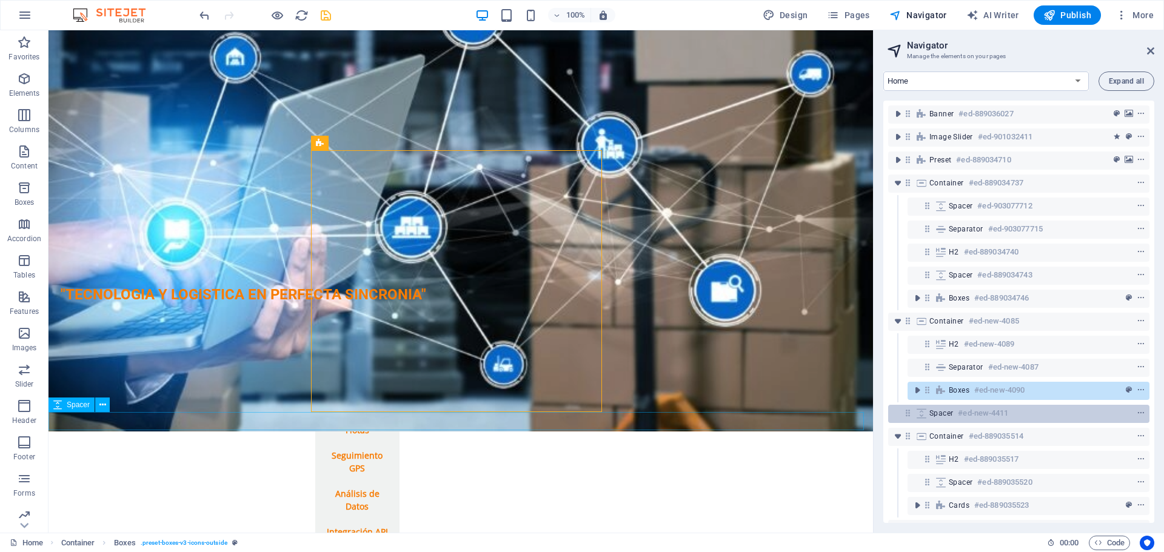
click at [965, 413] on h6 "#ed-new-4411" at bounding box center [983, 413] width 50 height 15
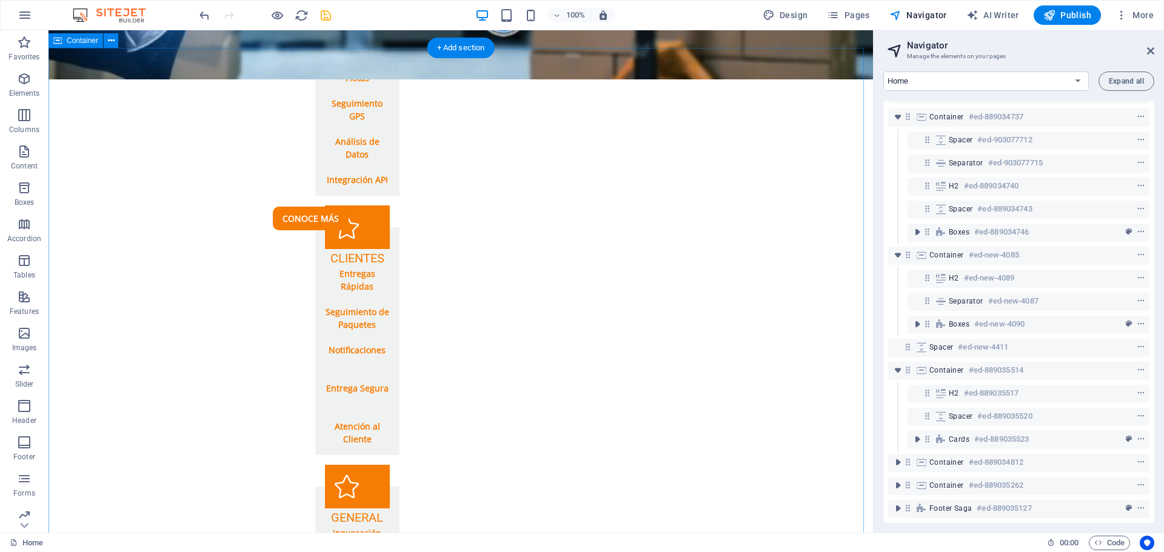
scroll to position [1711, 0]
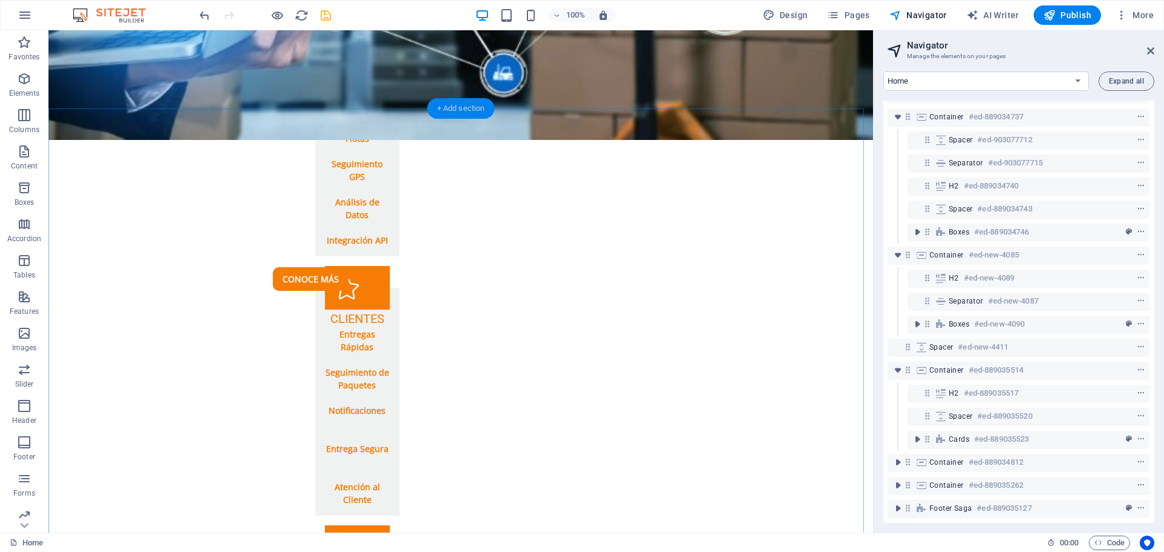
click at [455, 107] on div "+ Add section" at bounding box center [460, 108] width 67 height 21
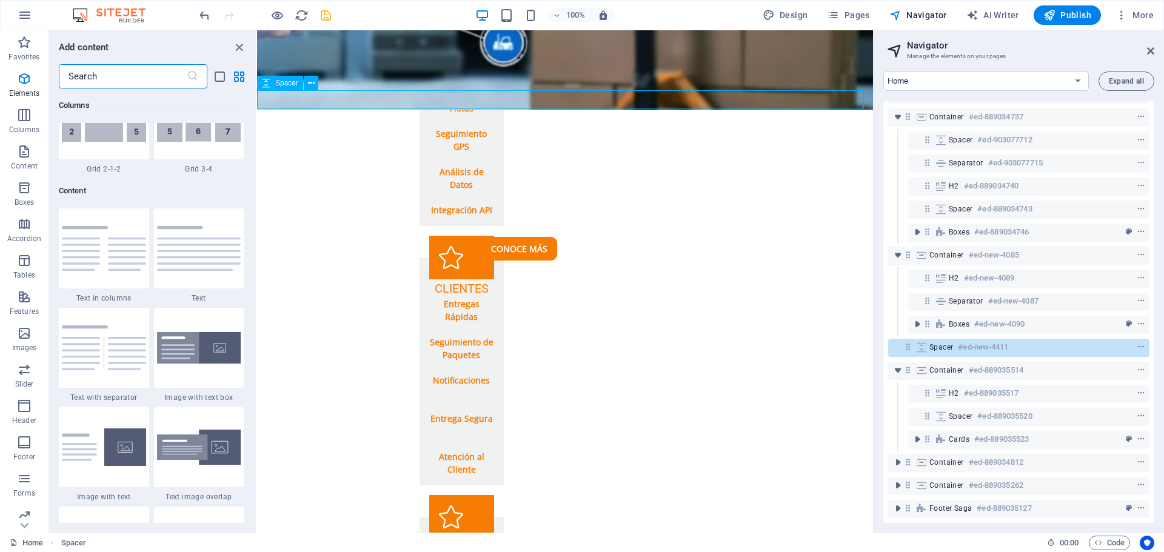
scroll to position [2121, 0]
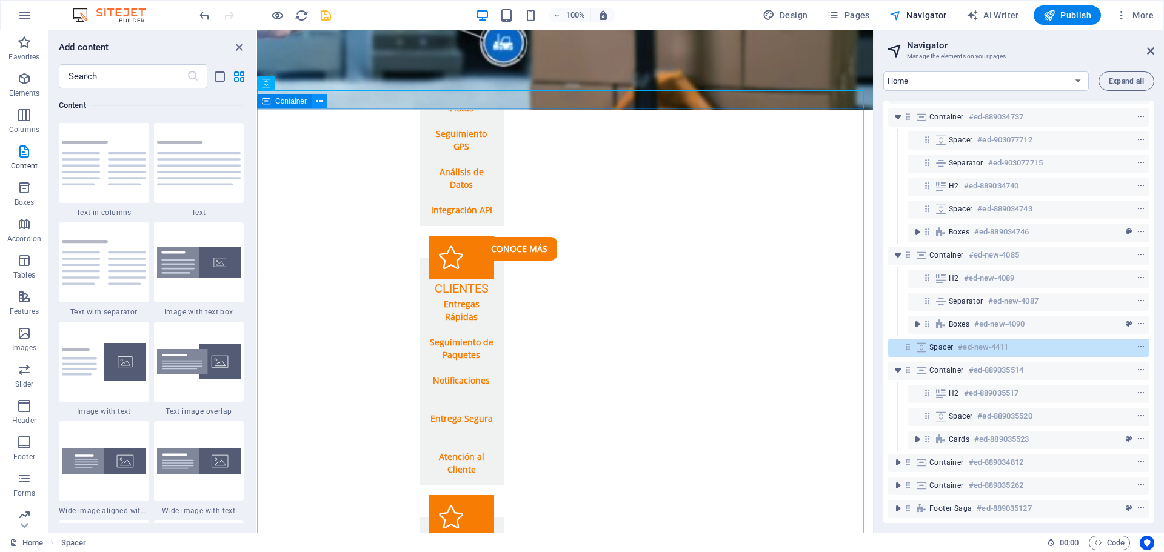
click at [320, 103] on icon at bounding box center [319, 101] width 7 height 13
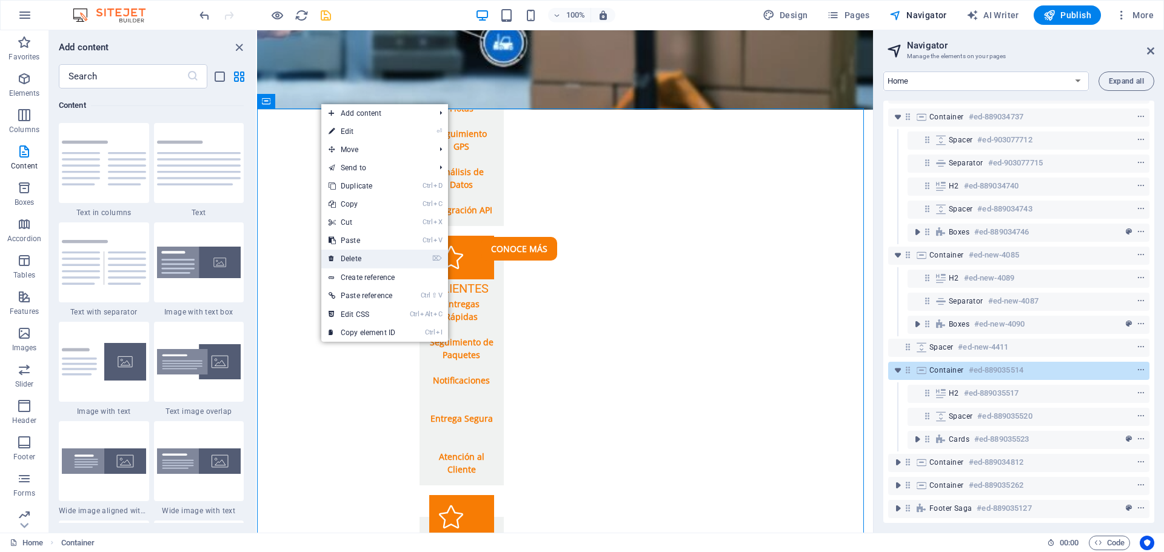
click at [365, 260] on link "⌦ Delete" at bounding box center [361, 259] width 81 height 18
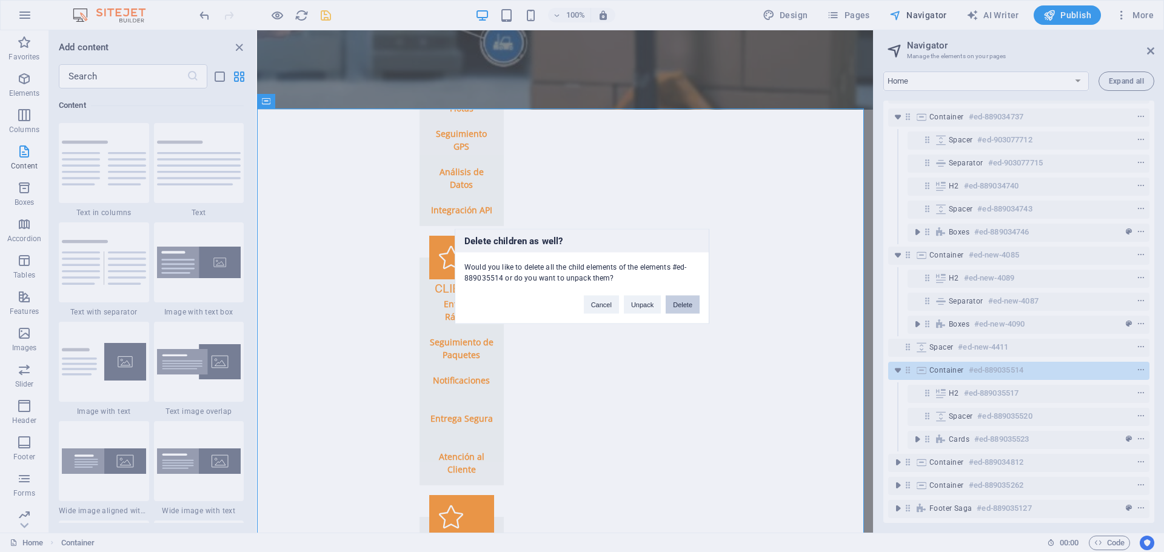
click at [672, 304] on button "Delete" at bounding box center [682, 304] width 34 height 18
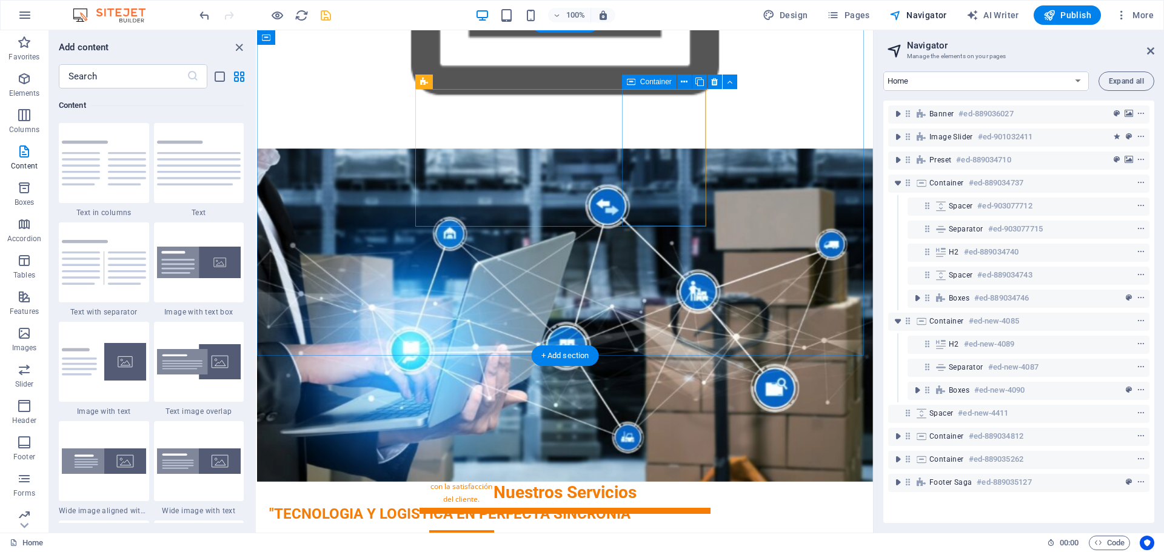
scroll to position [1045, 0]
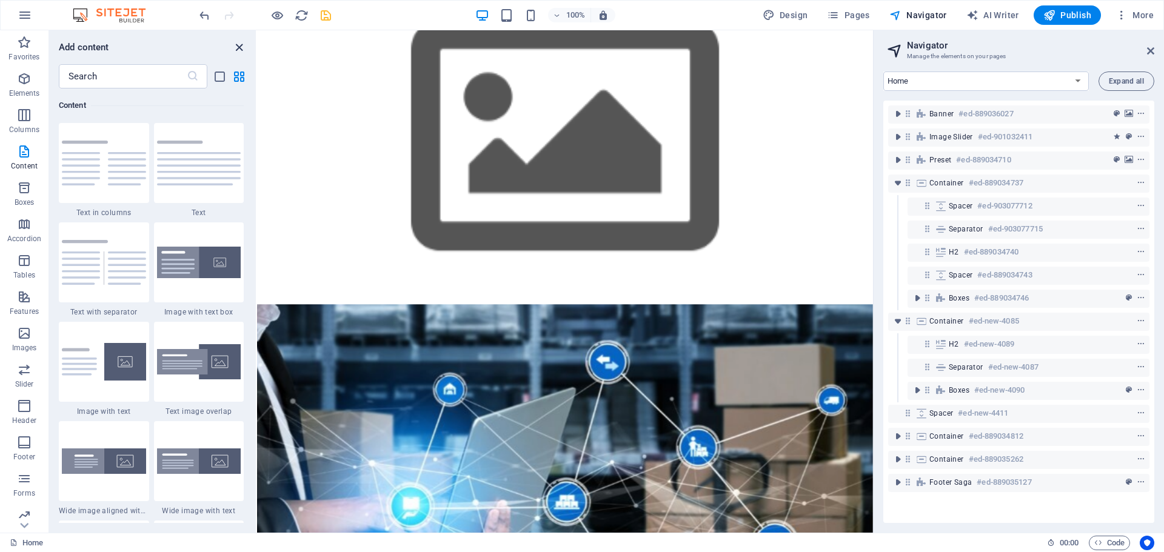
click at [235, 44] on icon "close panel" at bounding box center [239, 48] width 14 height 14
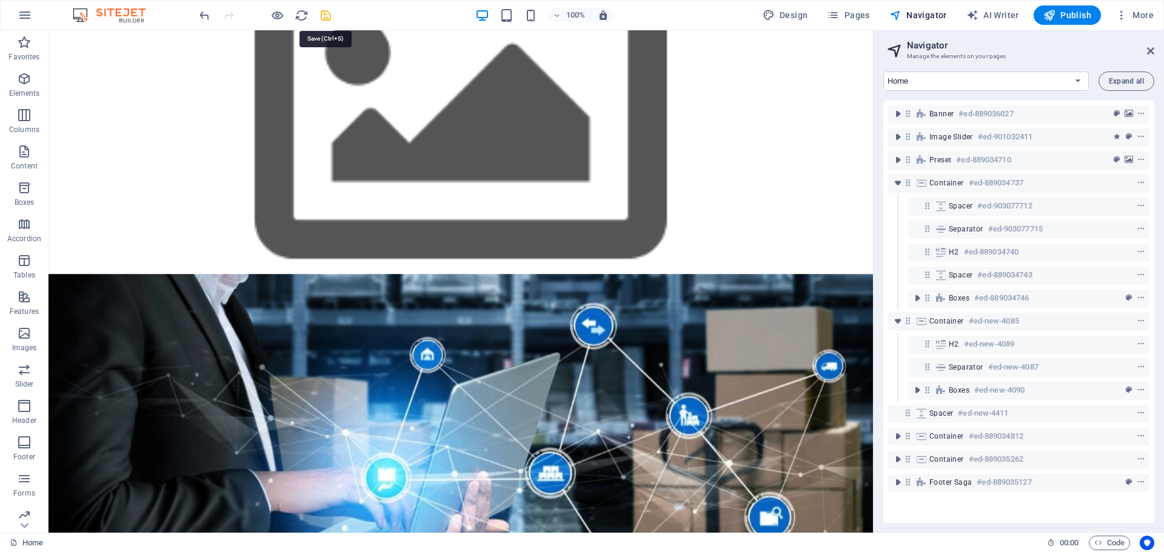
click at [323, 17] on icon "save" at bounding box center [326, 15] width 14 height 14
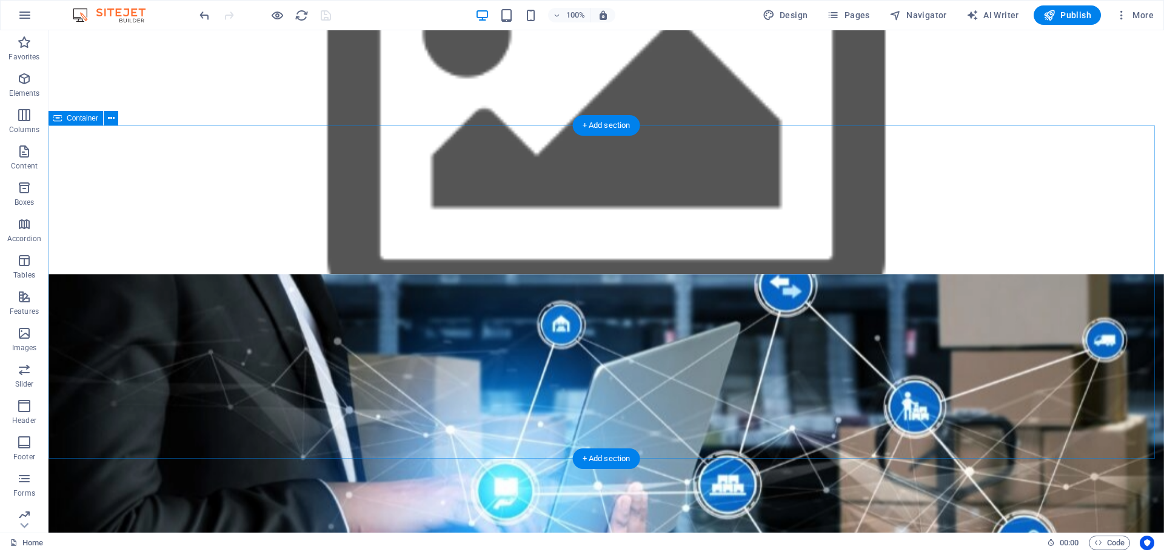
click at [527, 357] on div "Nuestros Valores Innovación Siempre buscamos las mejores soluciones tecnológica…" at bounding box center [605, 440] width 1115 height 333
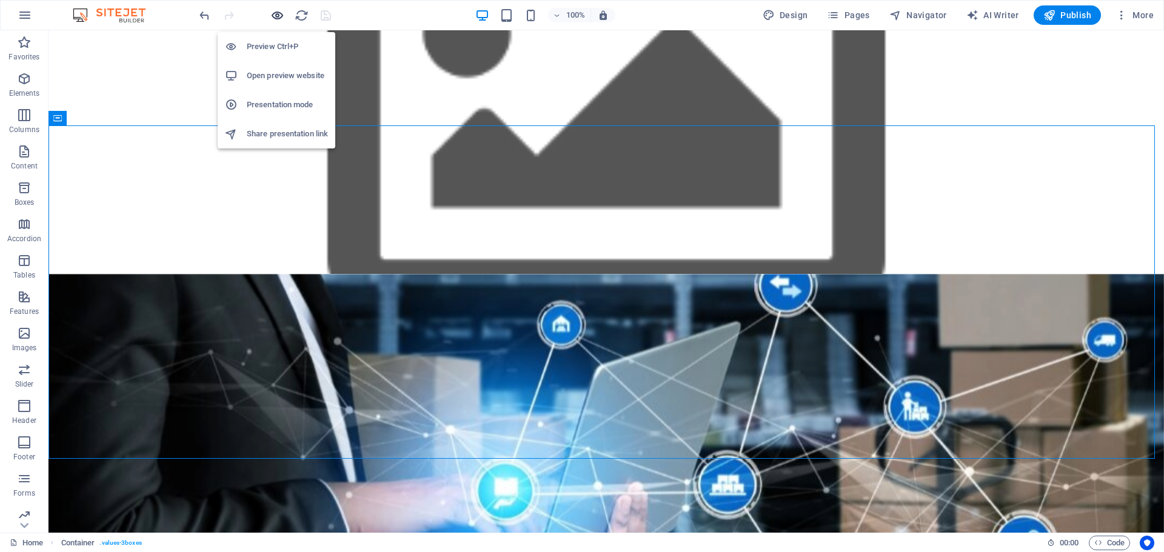
click at [278, 16] on icon "button" at bounding box center [277, 15] width 14 height 14
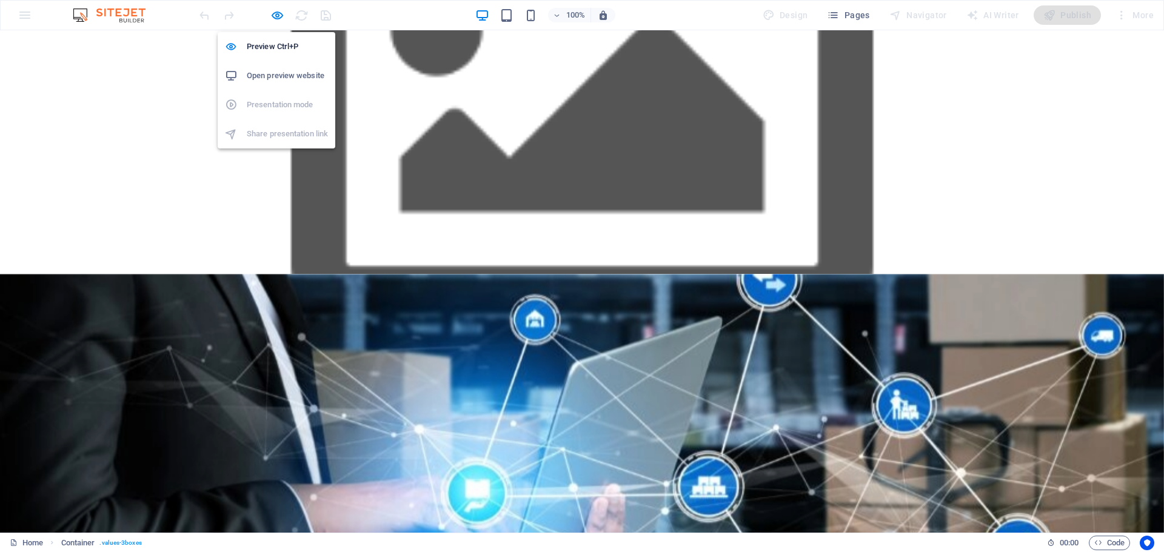
click at [288, 73] on h6 "Open preview website" at bounding box center [287, 75] width 81 height 15
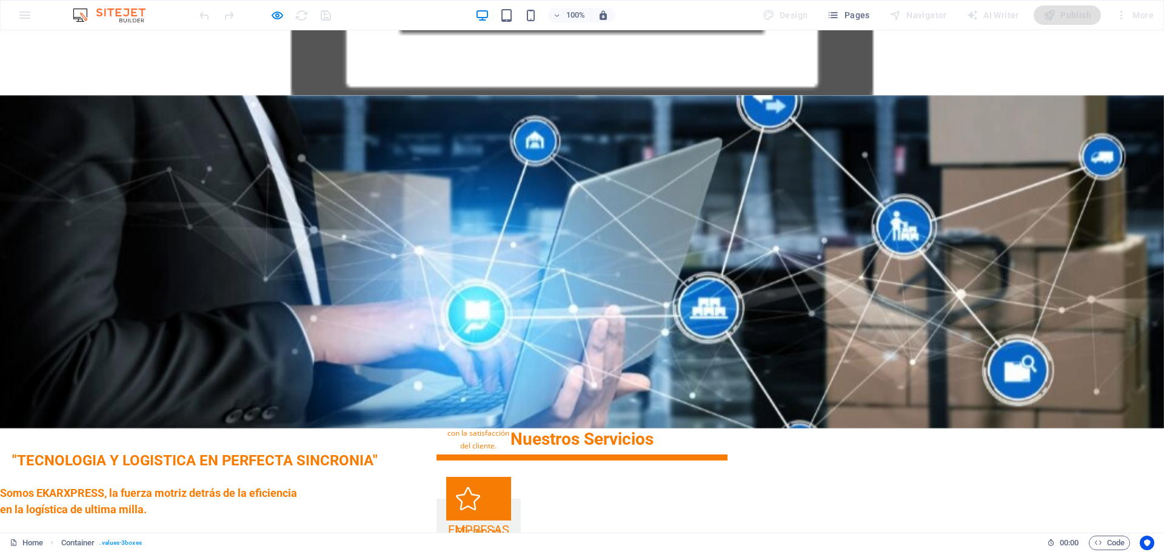
scroll to position [1227, 0]
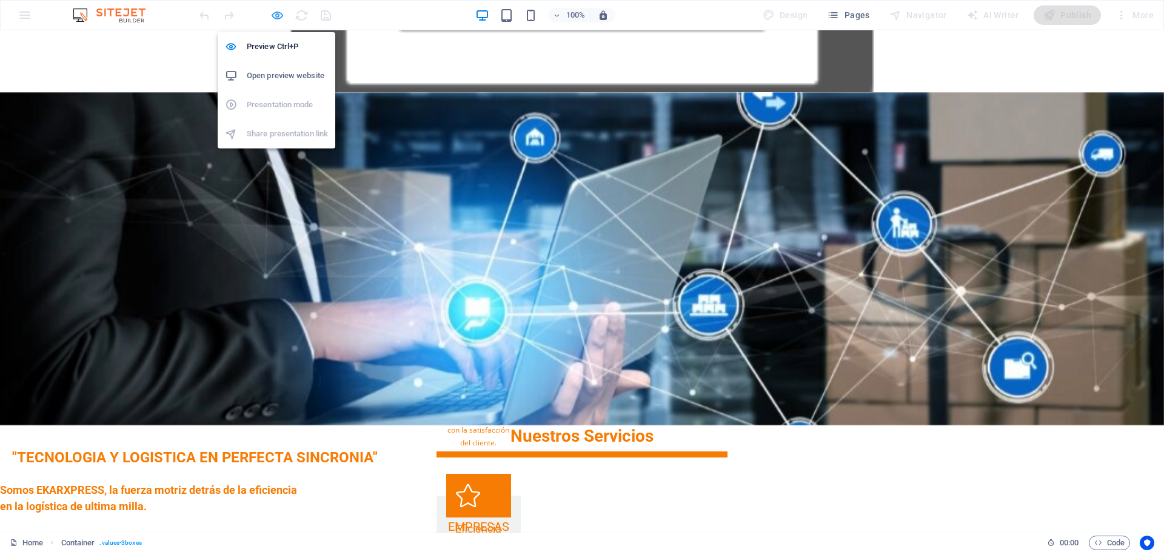
click at [272, 18] on icon "button" at bounding box center [277, 15] width 14 height 14
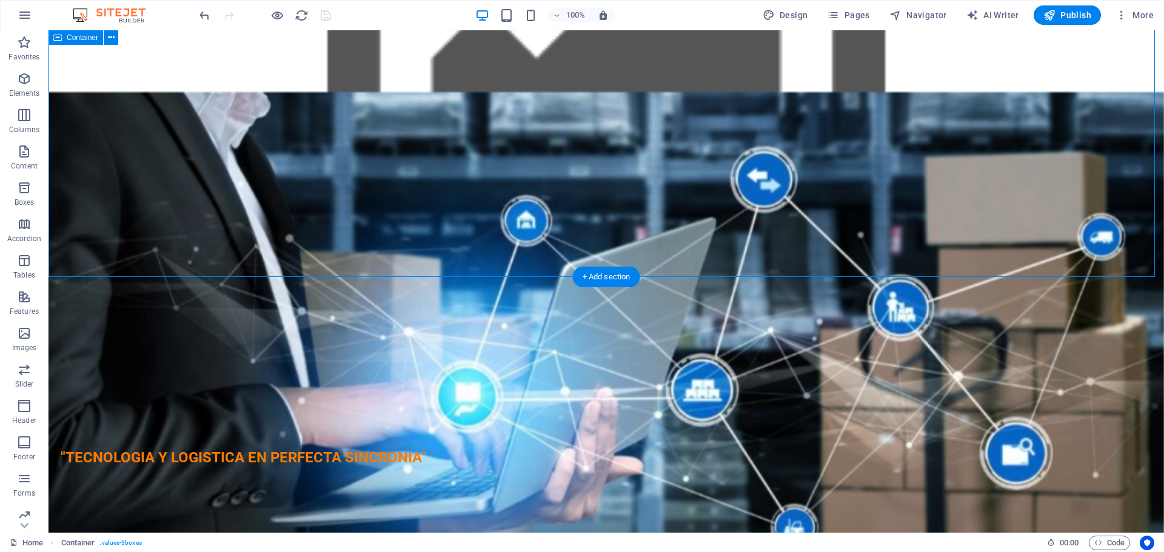
click at [590, 178] on div "Nuestros Valores Innovación Siempre buscamos las mejores soluciones tecnológica…" at bounding box center [605, 258] width 1115 height 333
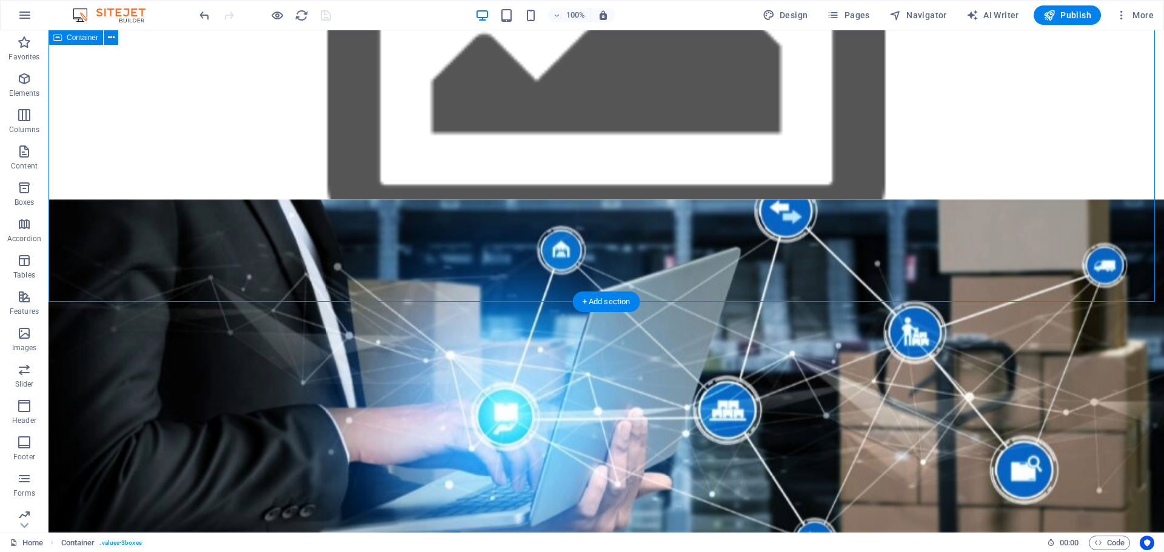
scroll to position [1105, 0]
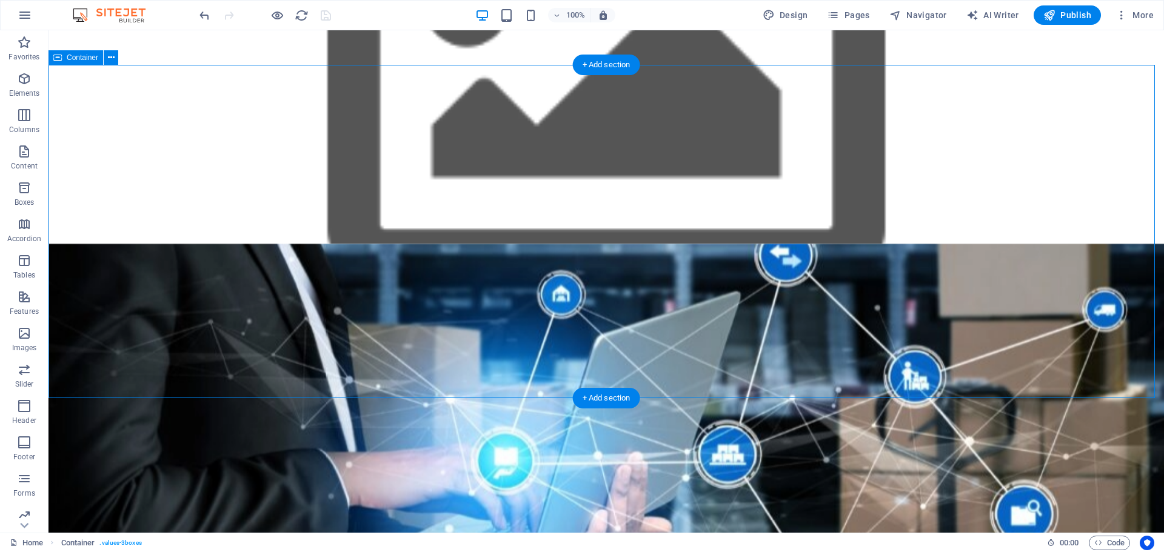
click at [598, 365] on div "Nuestros Valores Innovación Siempre buscamos las mejores soluciones tecnológica…" at bounding box center [605, 410] width 1115 height 333
click at [928, 19] on span "Navigator" at bounding box center [918, 15] width 58 height 12
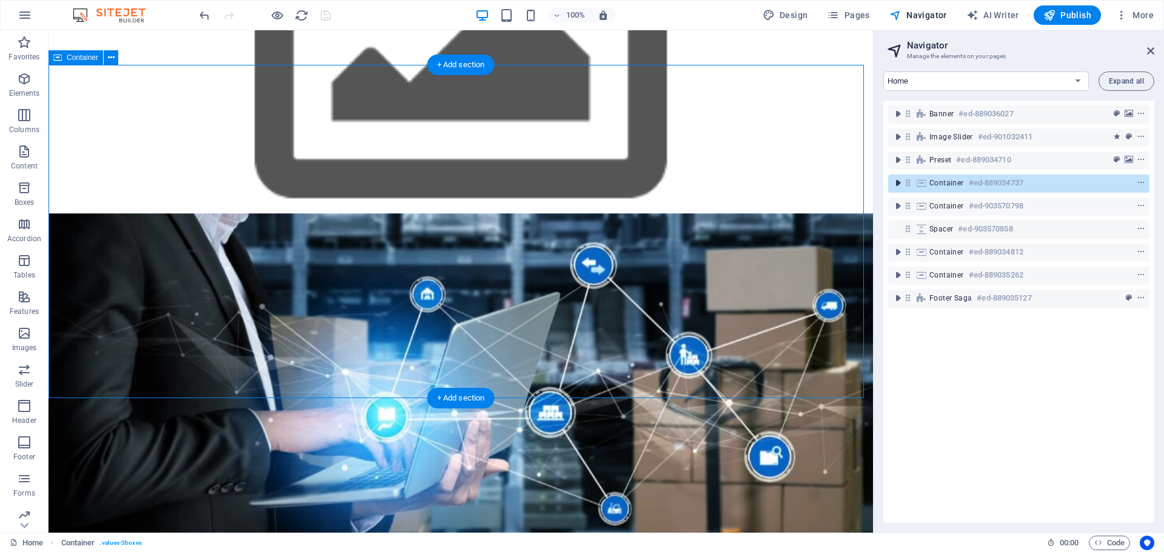
click at [899, 188] on icon "toggle-expand" at bounding box center [897, 183] width 12 height 12
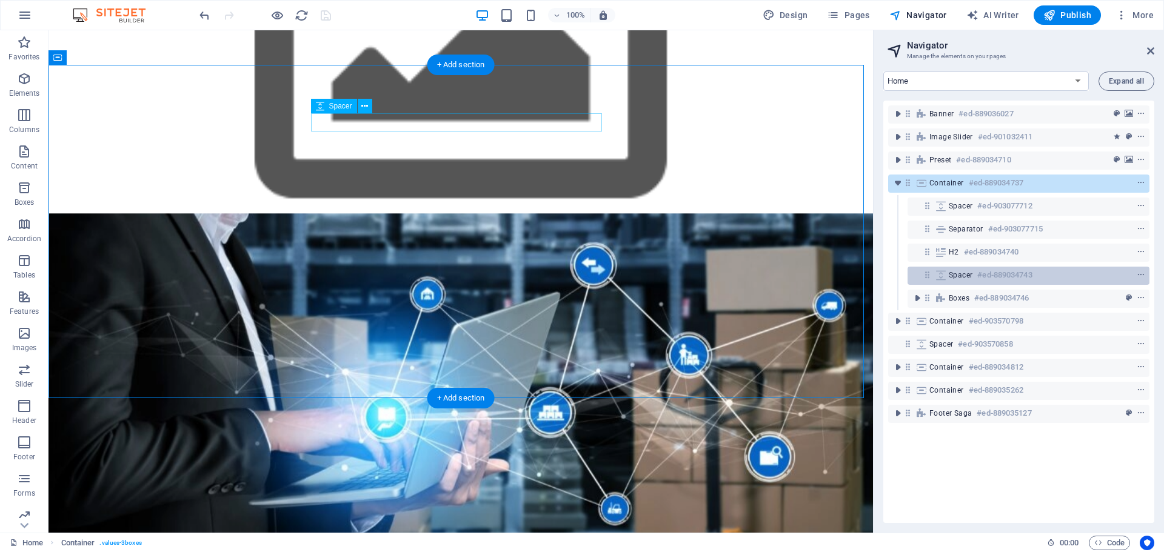
click at [945, 275] on icon at bounding box center [940, 275] width 13 height 10
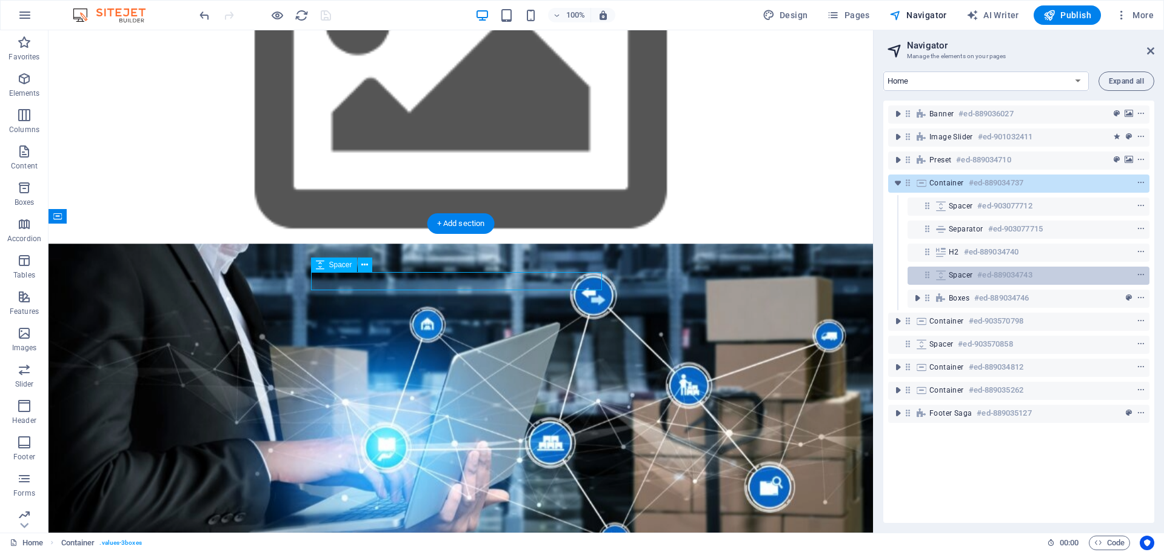
scroll to position [947, 0]
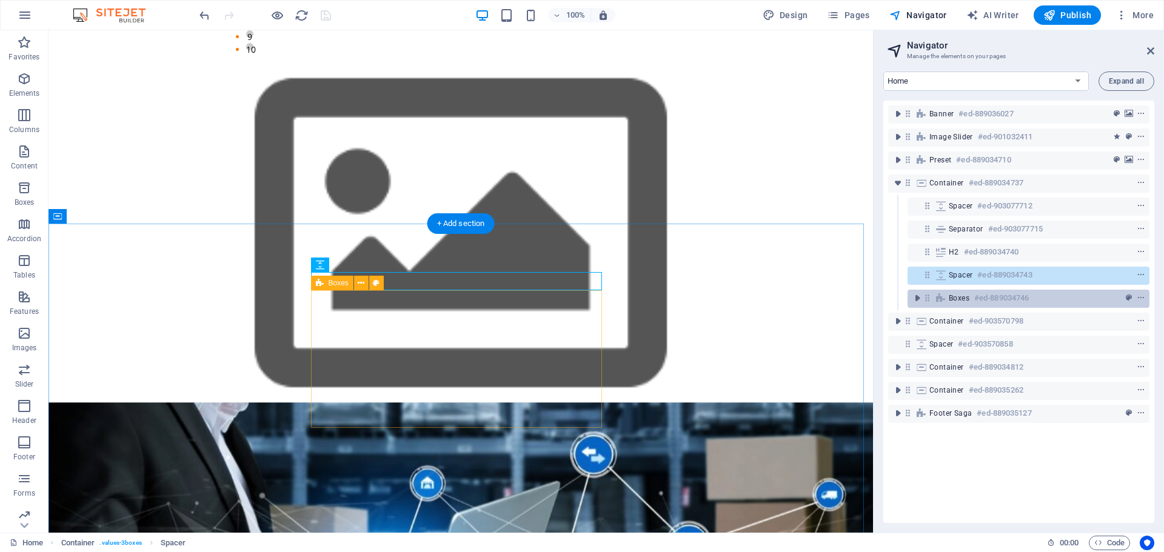
click at [950, 301] on span "Boxes" at bounding box center [958, 298] width 21 height 10
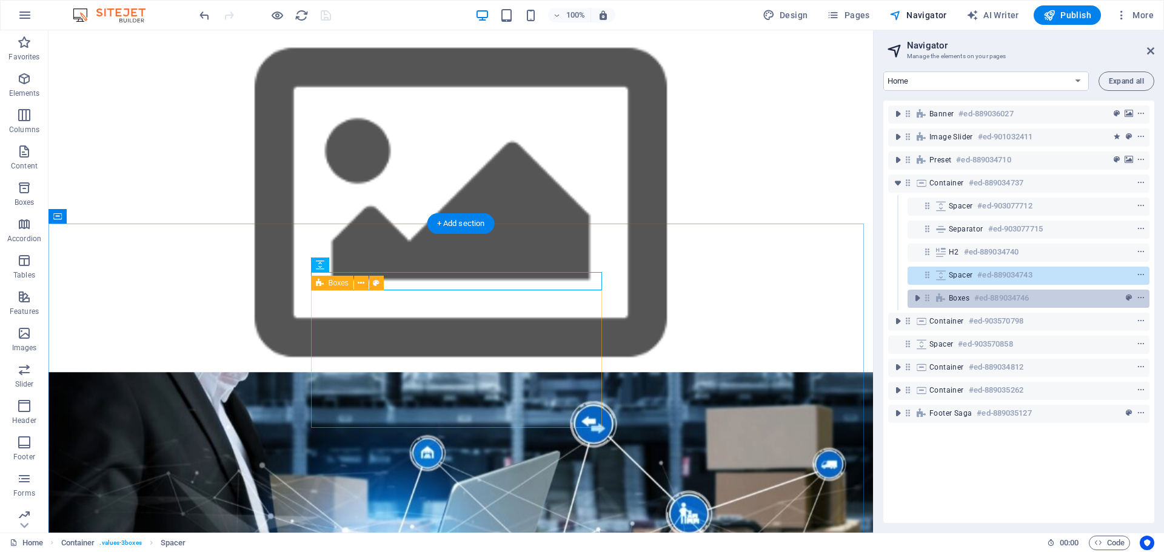
scroll to position [1024, 0]
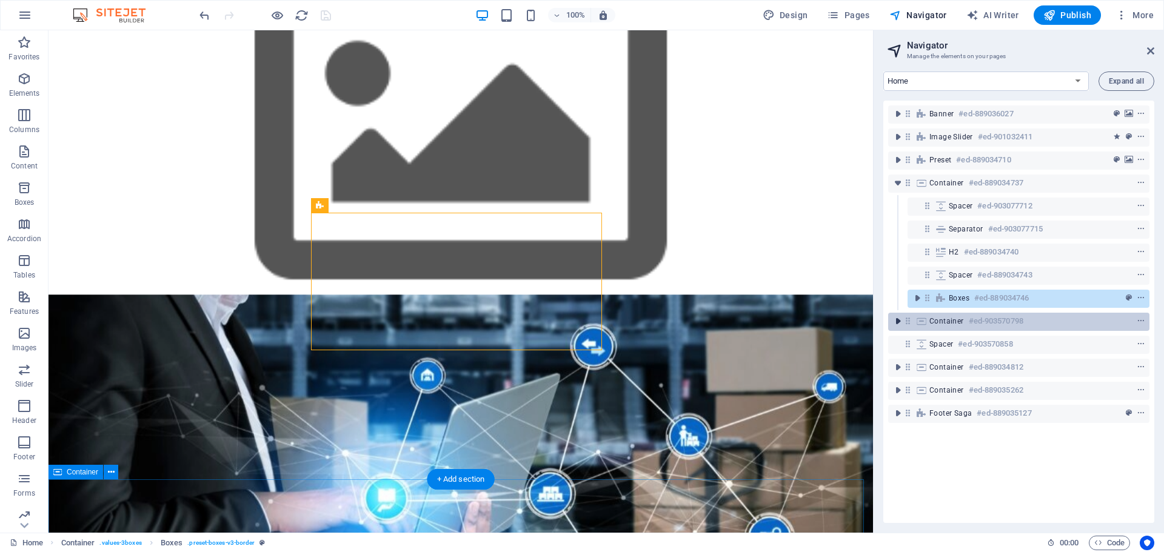
click at [899, 327] on icon "toggle-expand" at bounding box center [897, 321] width 12 height 12
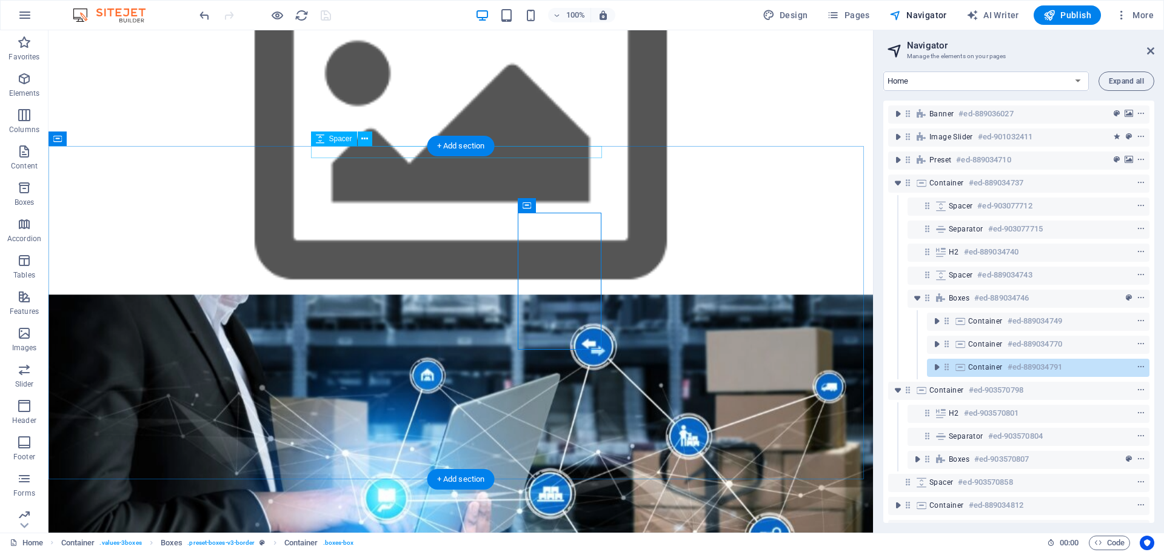
click at [497, 295] on div at bounding box center [460, 301] width 291 height 12
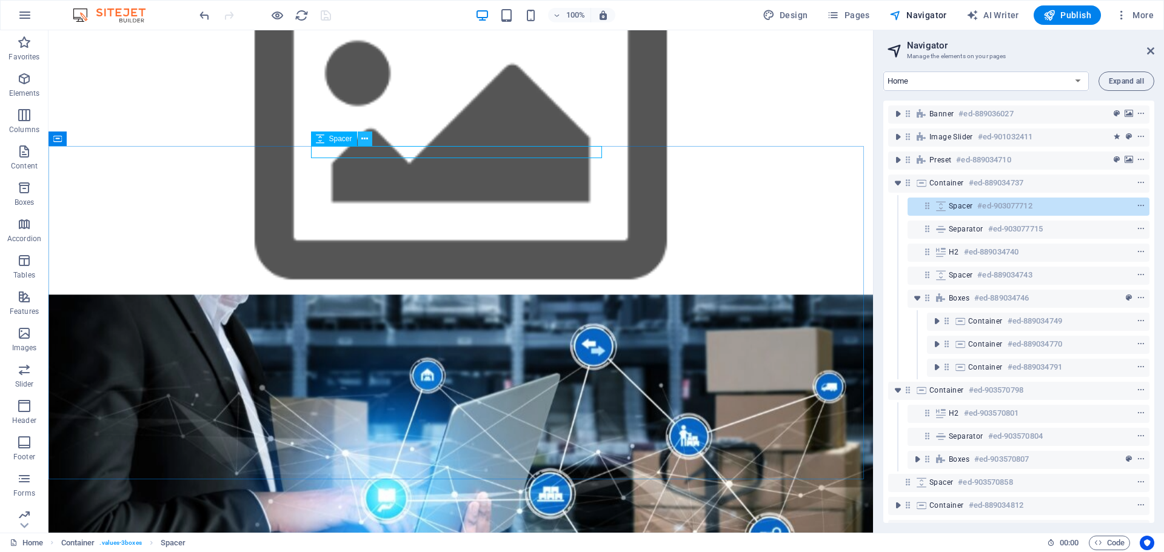
click at [361, 142] on button at bounding box center [365, 139] width 15 height 15
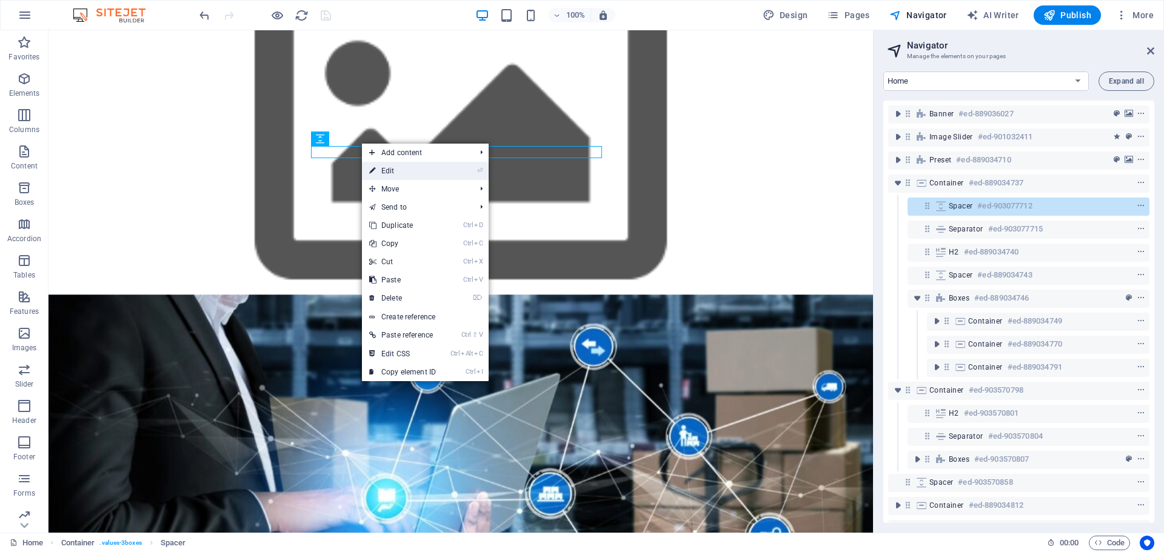
click at [373, 167] on icon at bounding box center [372, 171] width 6 height 18
select select "px"
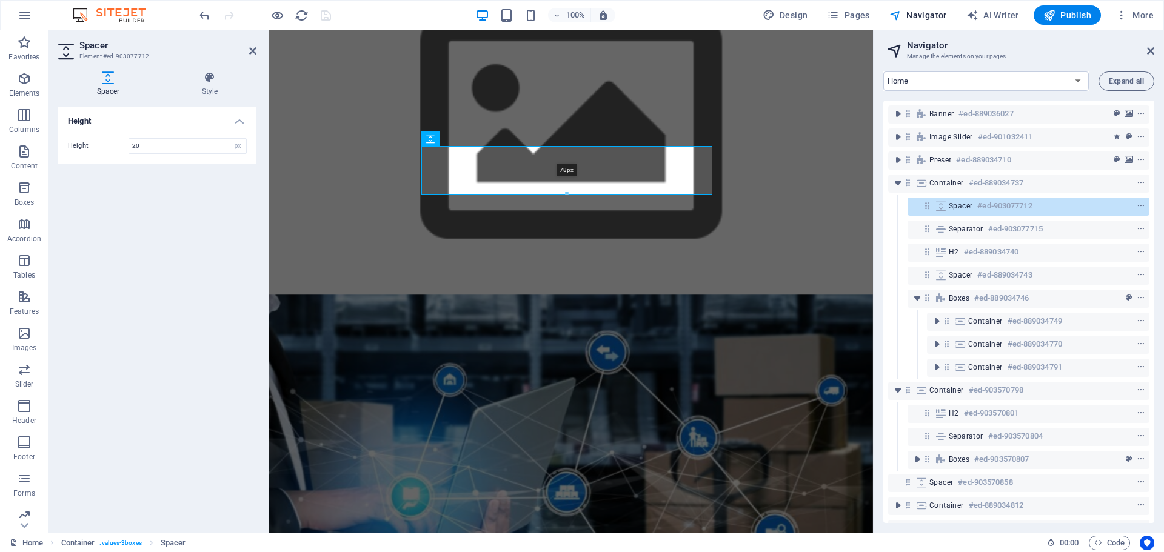
drag, startPoint x: 568, startPoint y: 158, endPoint x: 571, endPoint y: 195, distance: 36.5
click at [571, 195] on div at bounding box center [567, 194] width 290 height 4
click at [849, 295] on div "Nuestros Valores Innovación Siempre buscamos las mejores soluciones tecnológica…" at bounding box center [571, 461] width 604 height 333
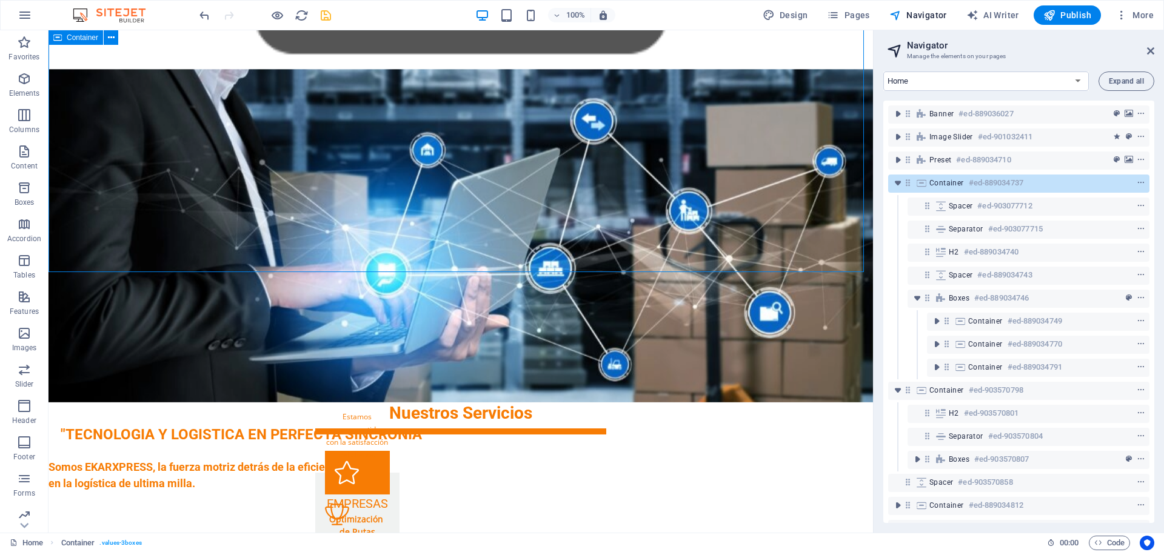
scroll to position [1267, 0]
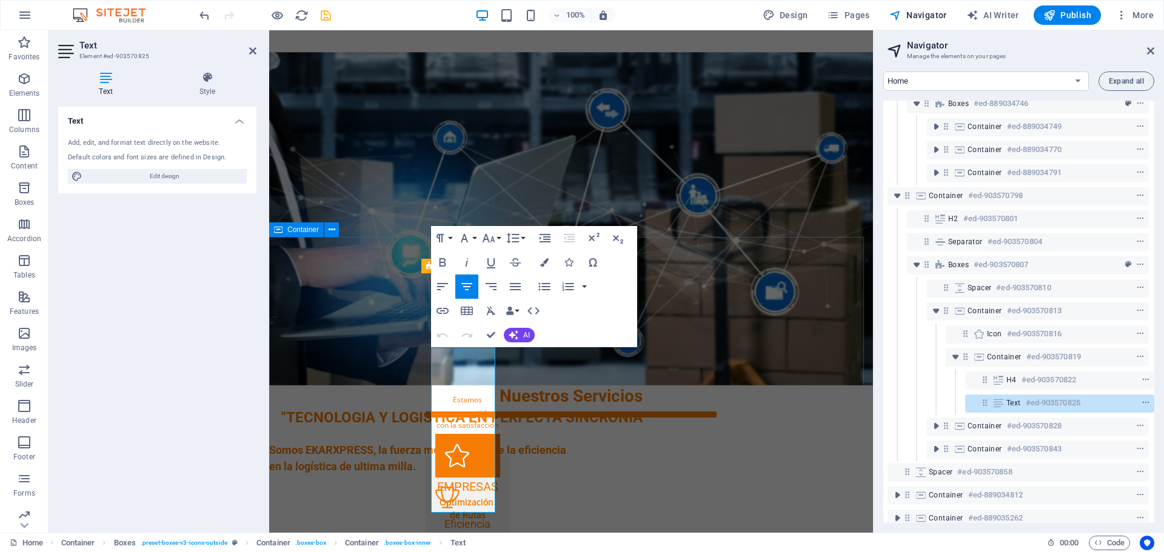
scroll to position [236, 3]
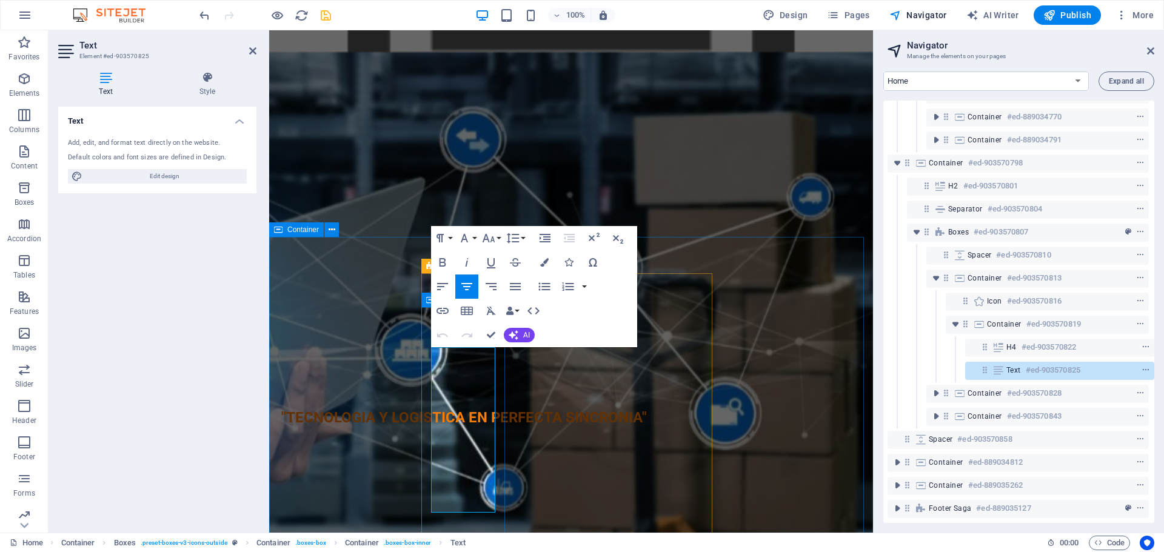
drag, startPoint x: 438, startPoint y: 353, endPoint x: 502, endPoint y: 510, distance: 169.3
click at [502, 510] on div "EMPRESAS Optimización de Rutas Gestión de Flotas Seguimiento GPS Análisis de Da…" at bounding box center [467, 563] width 84 height 215
click at [441, 261] on icon "button" at bounding box center [442, 262] width 15 height 15
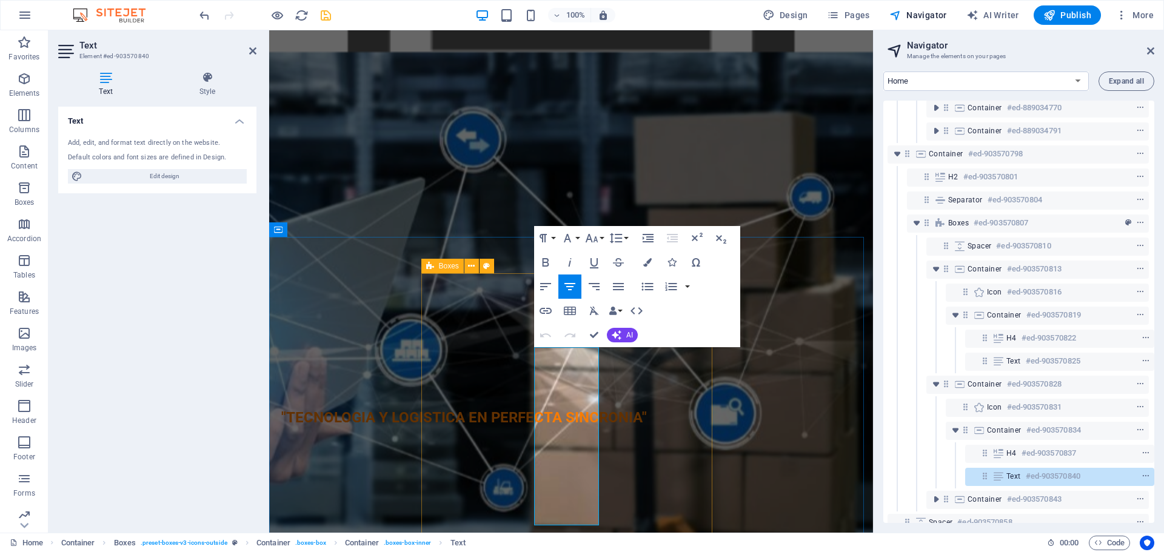
drag, startPoint x: 548, startPoint y: 355, endPoint x: 613, endPoint y: 518, distance: 175.2
click at [550, 260] on icon "button" at bounding box center [545, 262] width 15 height 15
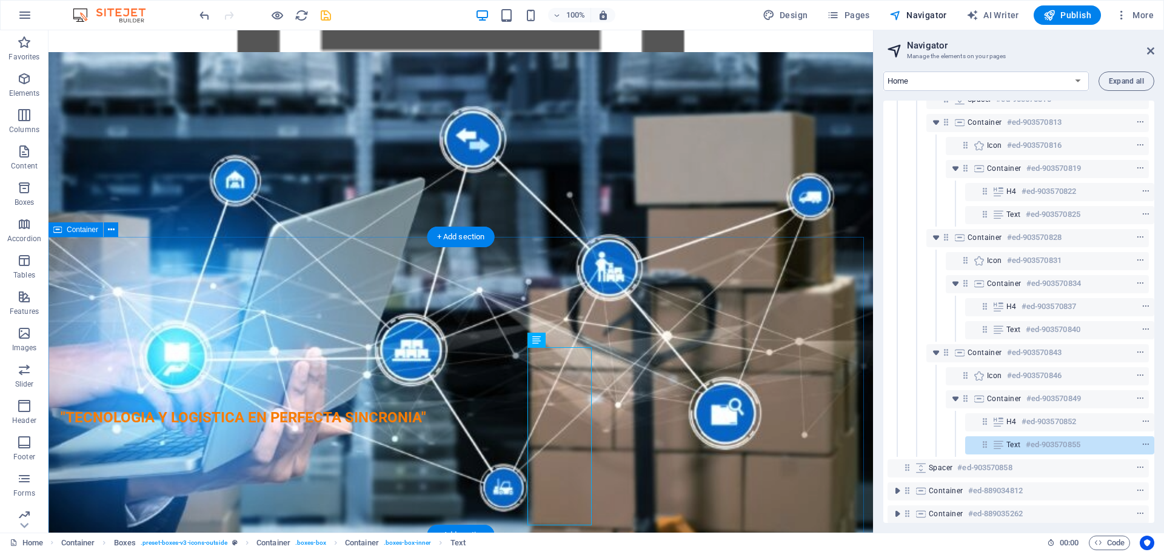
scroll to position [421, 3]
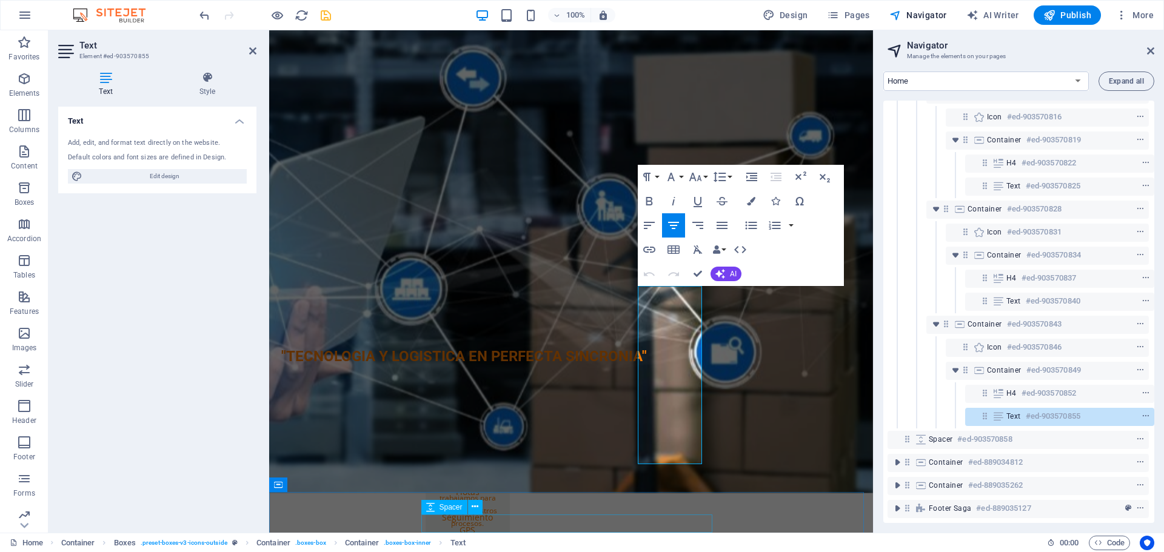
drag, startPoint x: 643, startPoint y: 356, endPoint x: 691, endPoint y: 528, distance: 178.8
click at [691, 528] on div "EKARXPRESS Inicio Sobre nosotros Valores Equipo Contacto TECNOLOGIA QUE MUEVE T…" at bounding box center [571, 471] width 604 height 3534
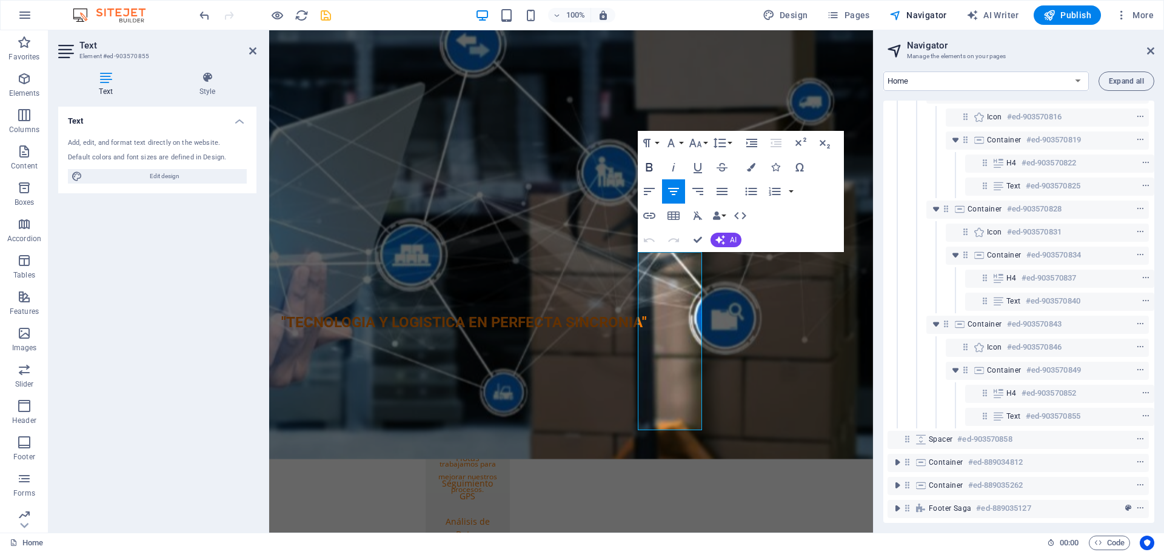
click at [648, 164] on icon "button" at bounding box center [648, 167] width 7 height 8
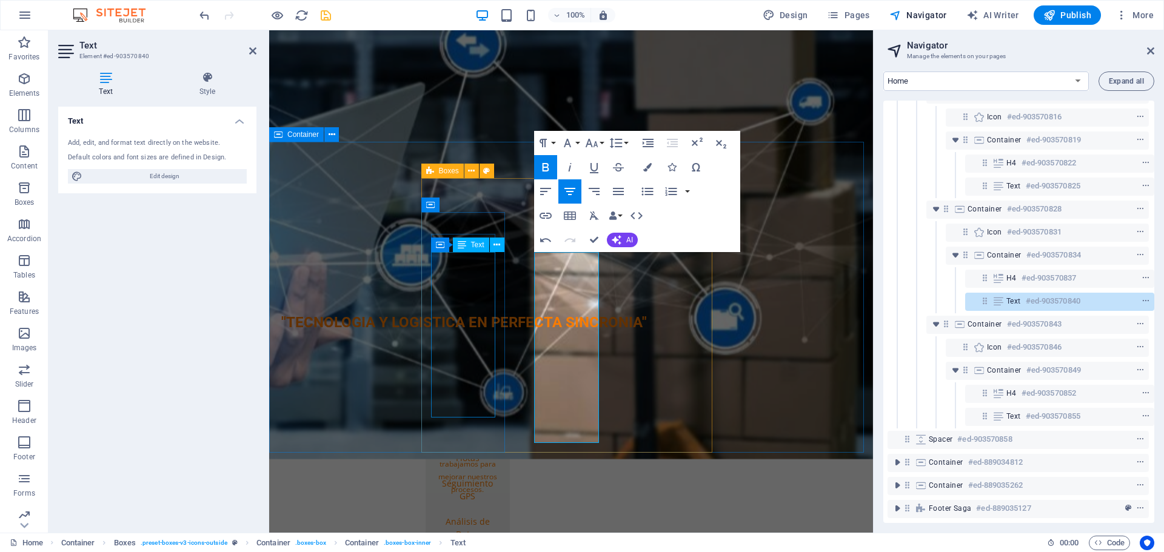
click at [436, 401] on div "Optimización de Rutas Gestión de Flotas Seguimiento GPS Análisis de Datos Integ…" at bounding box center [467, 483] width 65 height 165
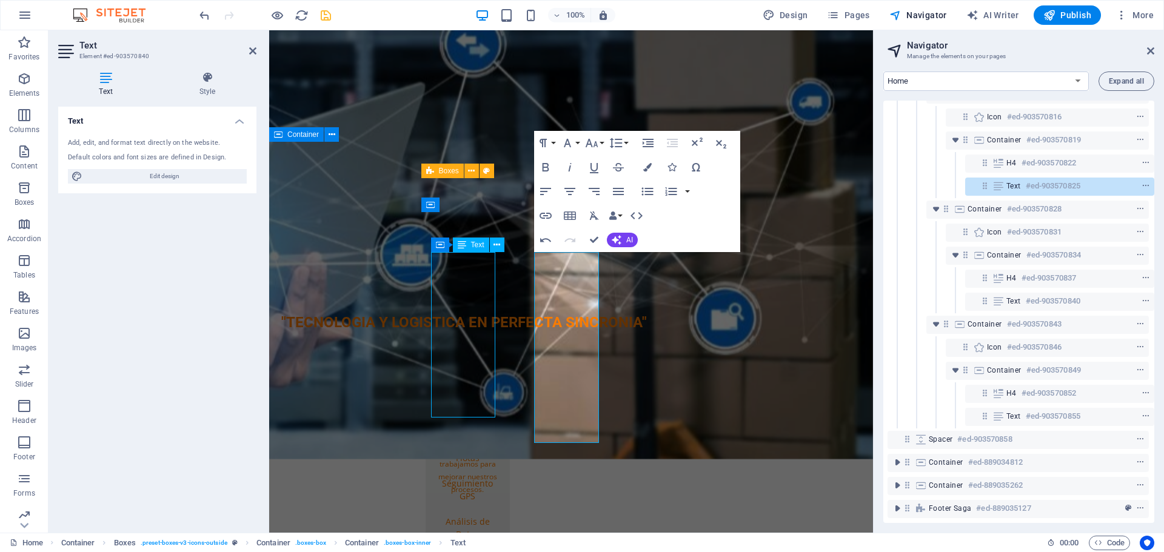
click at [436, 401] on div "Optimización de Rutas Gestión de Flotas Seguimiento GPS Análisis de Datos Integ…" at bounding box center [467, 483] width 65 height 165
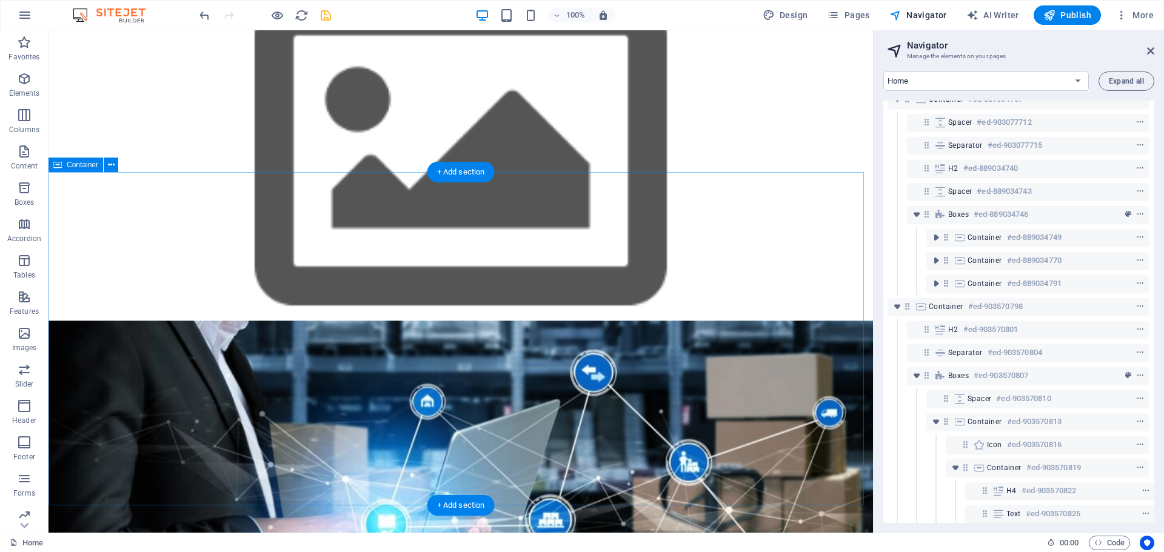
scroll to position [1119, 0]
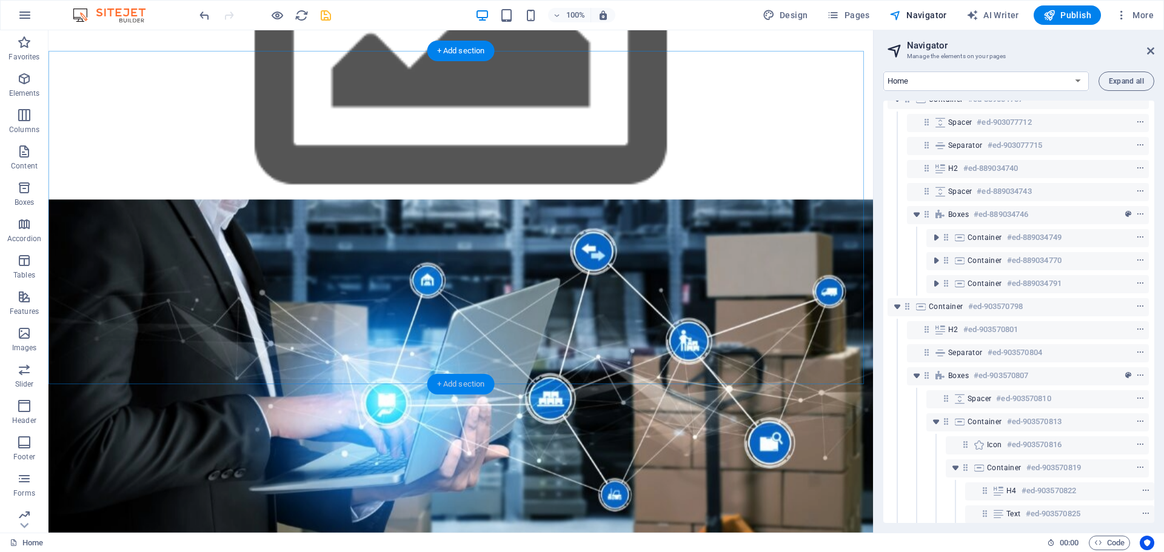
click at [455, 377] on div "+ Add section" at bounding box center [460, 384] width 67 height 21
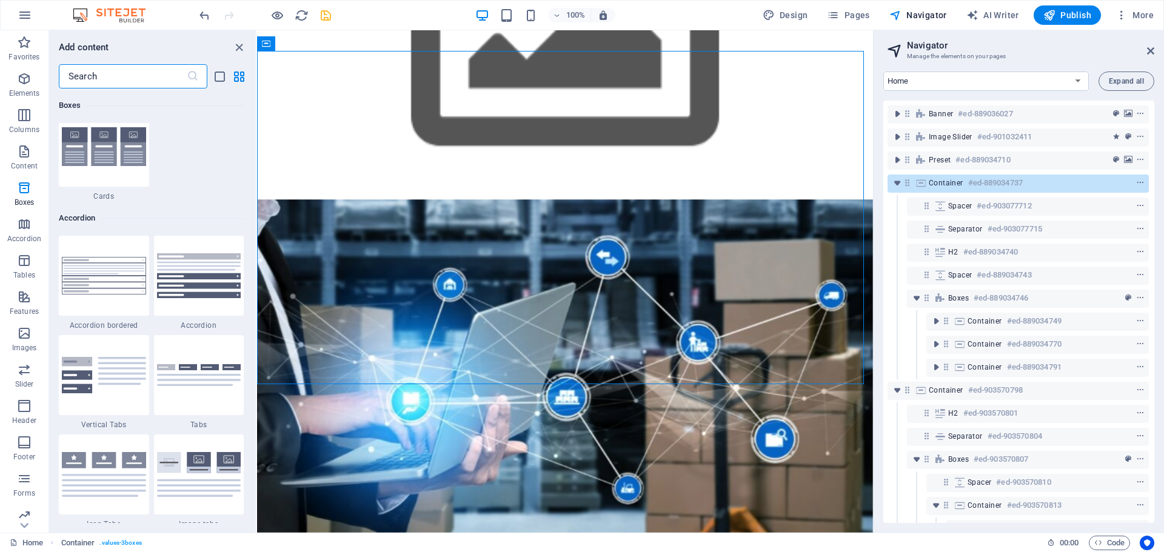
scroll to position [3817, 0]
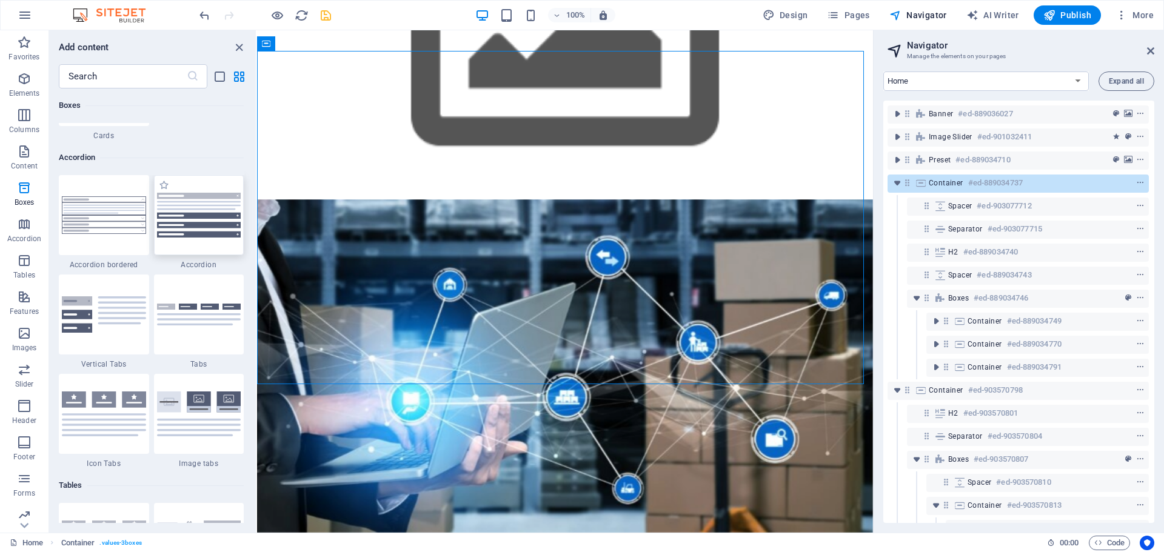
click at [204, 233] on img at bounding box center [199, 215] width 84 height 45
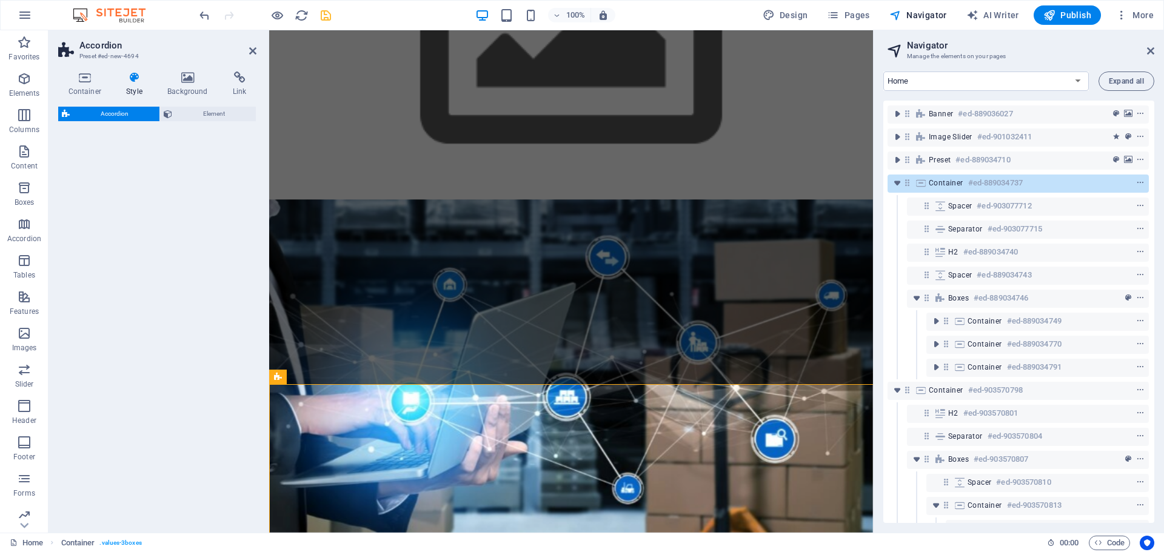
select select "rem"
select select "preset-accordion-v3-default"
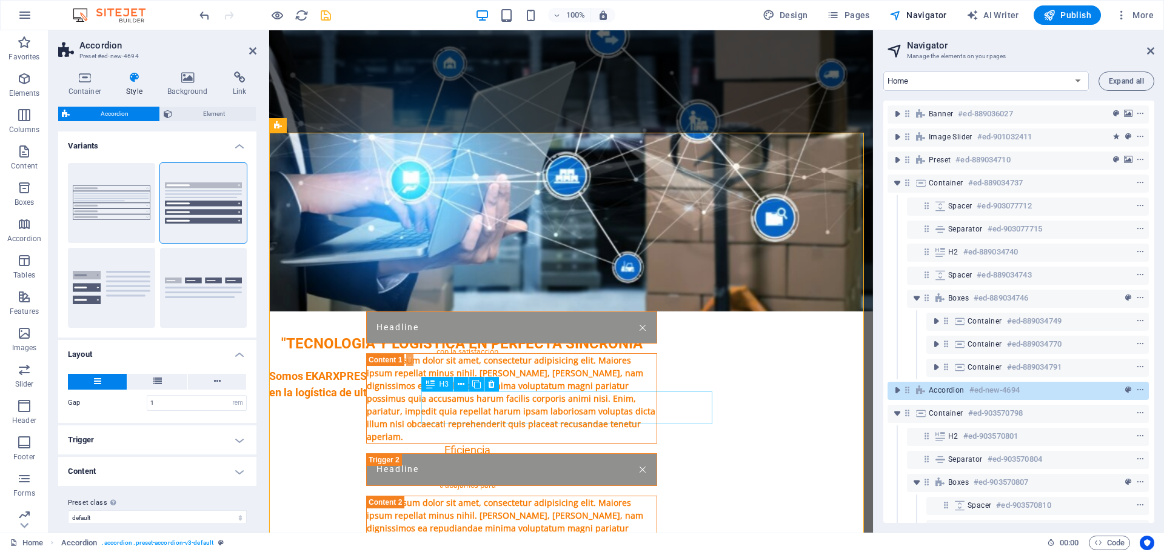
scroll to position [1362, 0]
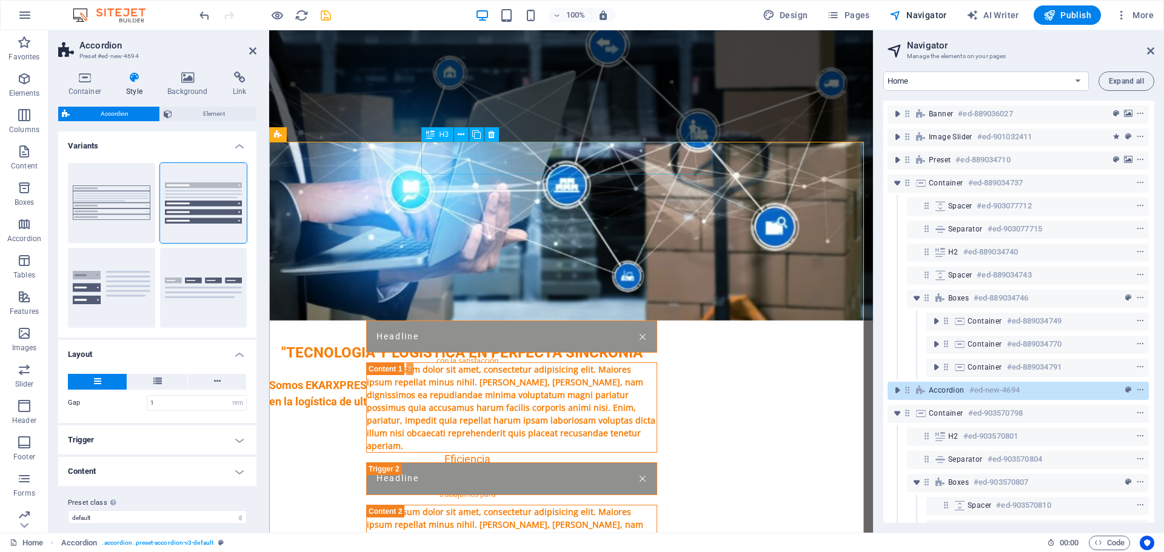
click at [462, 321] on div "Headline" at bounding box center [511, 337] width 291 height 33
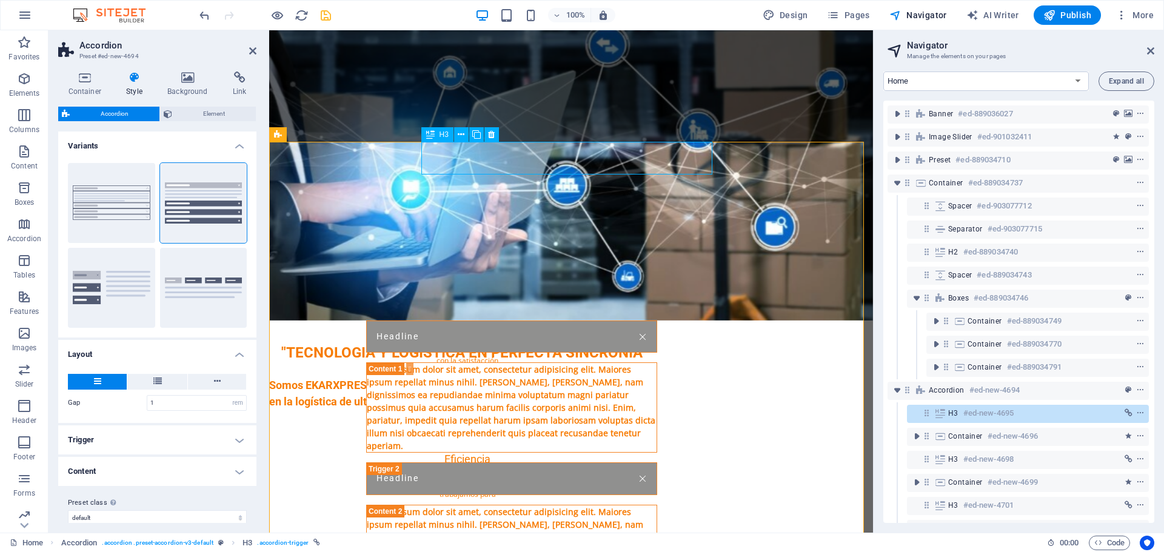
click at [462, 321] on div "Headline" at bounding box center [511, 337] width 291 height 33
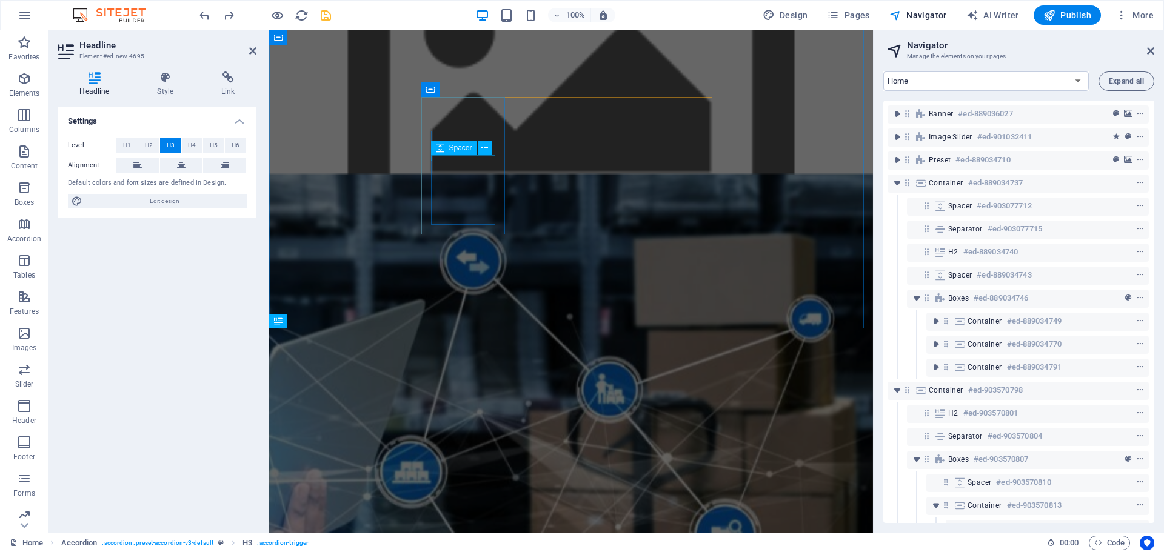
scroll to position [1173, 0]
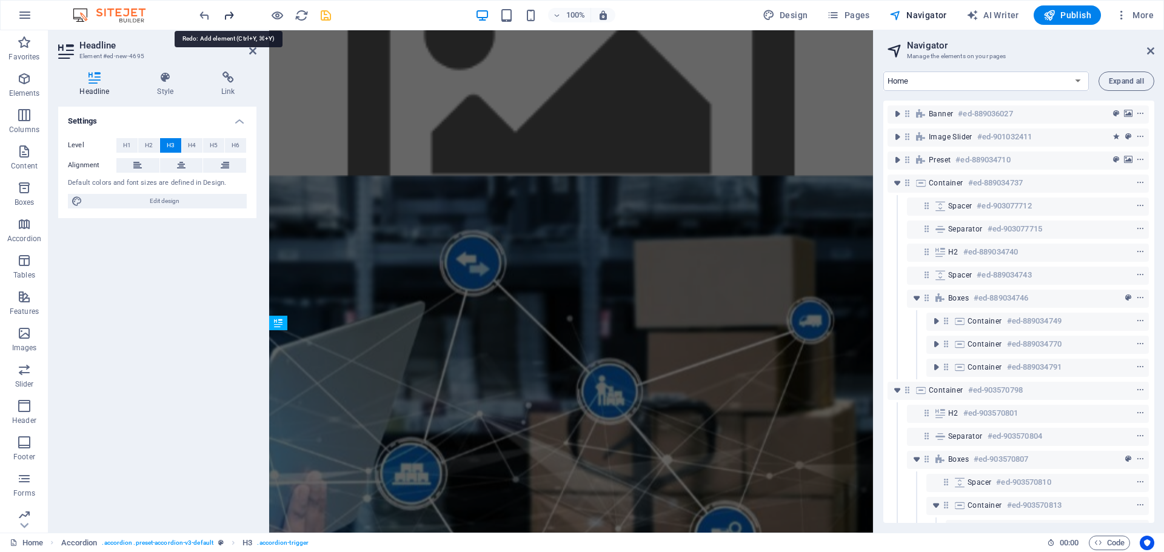
click at [230, 13] on icon "redo" at bounding box center [229, 15] width 14 height 14
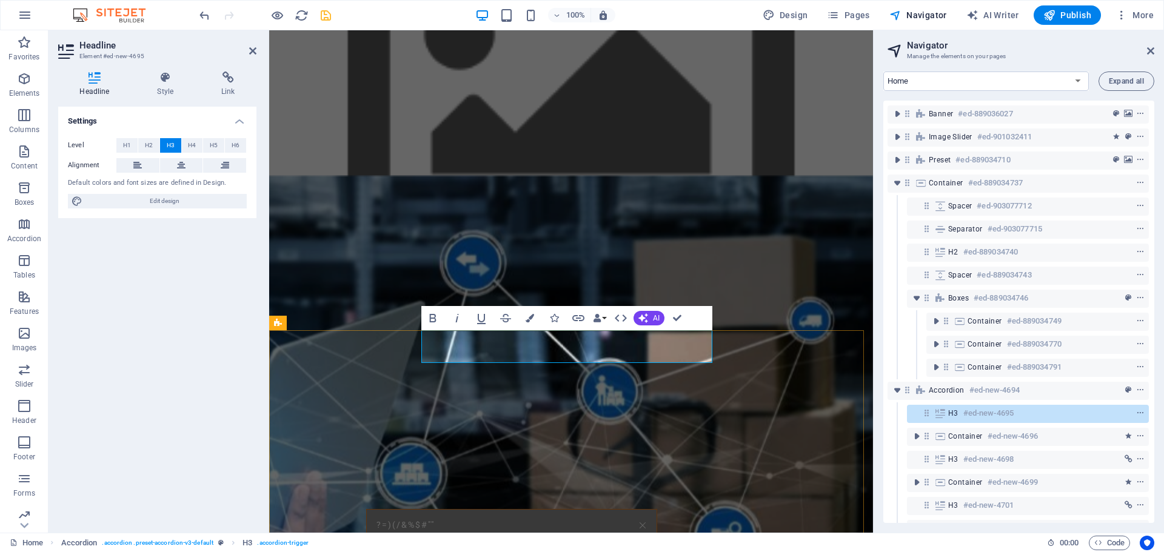
click at [463, 510] on link "?=)(/&%$#""" at bounding box center [512, 526] width 290 height 32
click at [435, 316] on icon "button" at bounding box center [432, 318] width 7 height 8
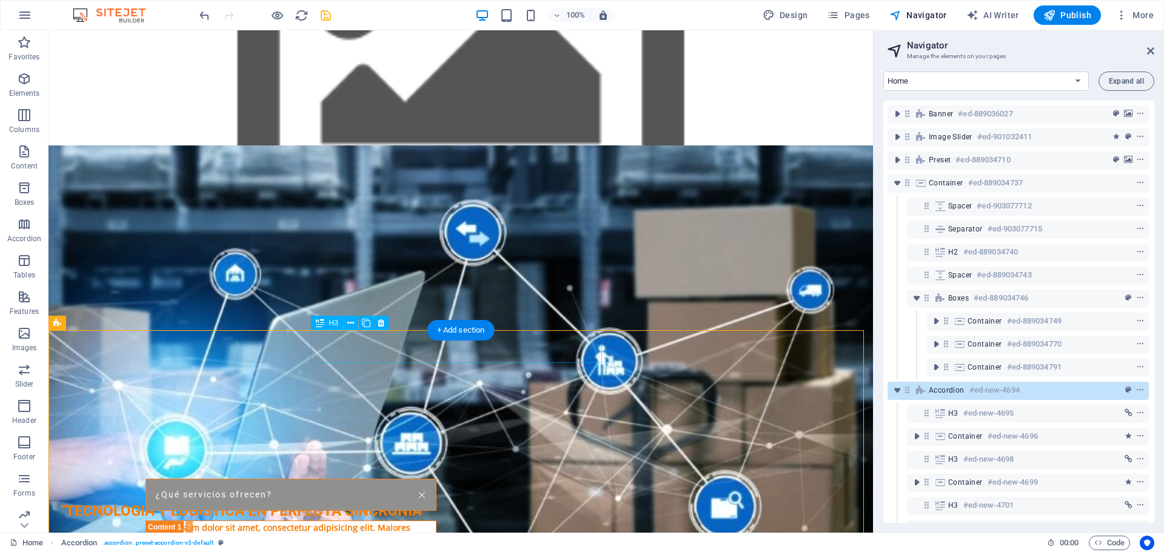
click at [436, 479] on div "¿Qué servicios ofrecen?" at bounding box center [290, 495] width 291 height 33
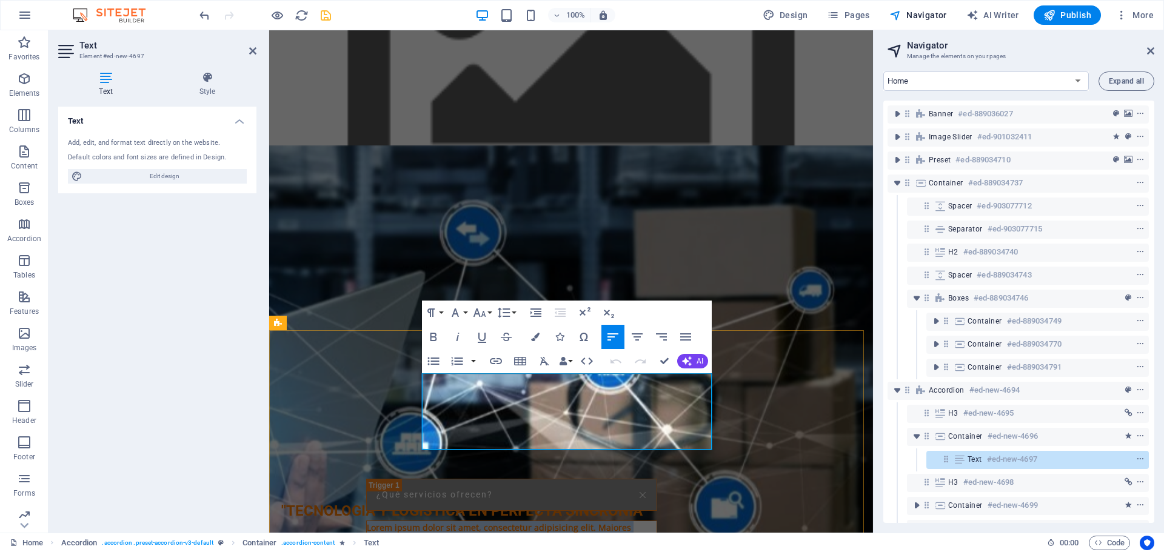
drag, startPoint x: 421, startPoint y: 379, endPoint x: 575, endPoint y: 440, distance: 164.9
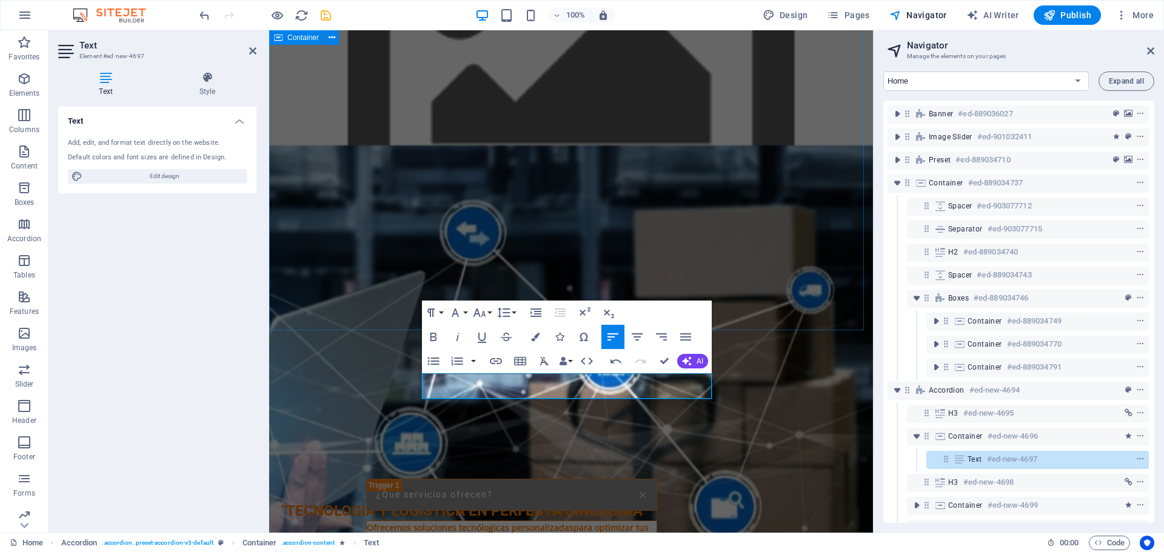
click at [758, 285] on div "Nuestros Valores Innovación Siempre buscamos las mejores soluciones tecnológica…" at bounding box center [571, 311] width 604 height 333
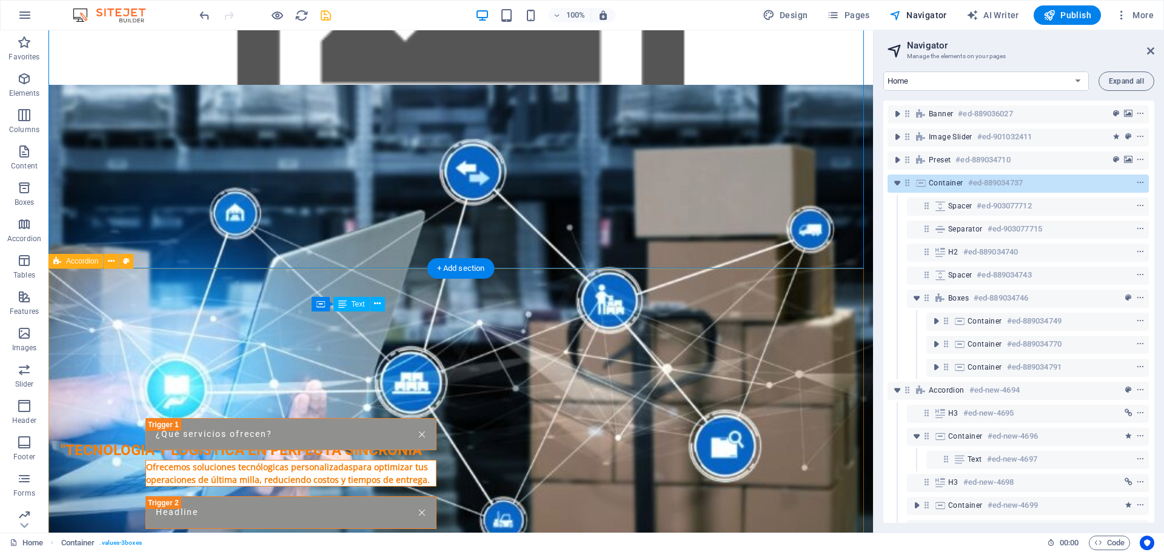
scroll to position [1294, 0]
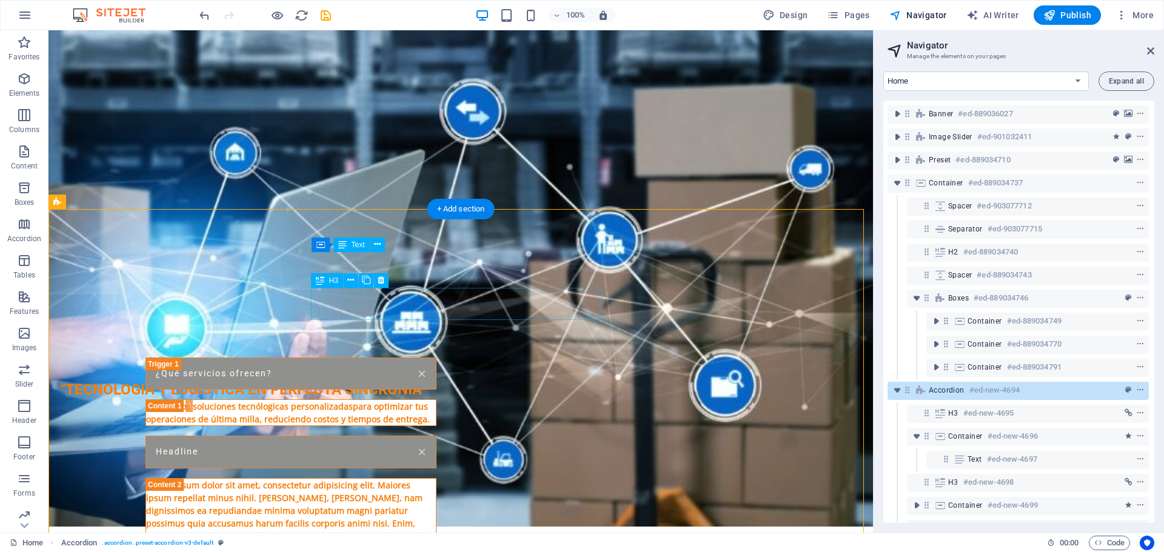
scroll to position [1294, 0]
click at [372, 436] on div "Headline" at bounding box center [290, 452] width 291 height 33
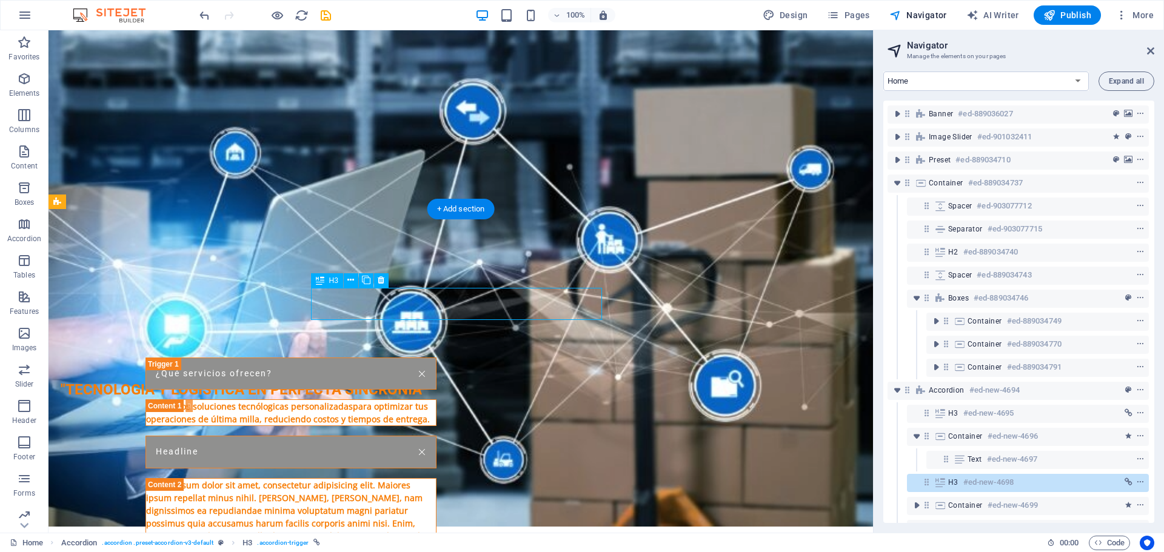
click at [372, 436] on div "Headline" at bounding box center [290, 452] width 291 height 33
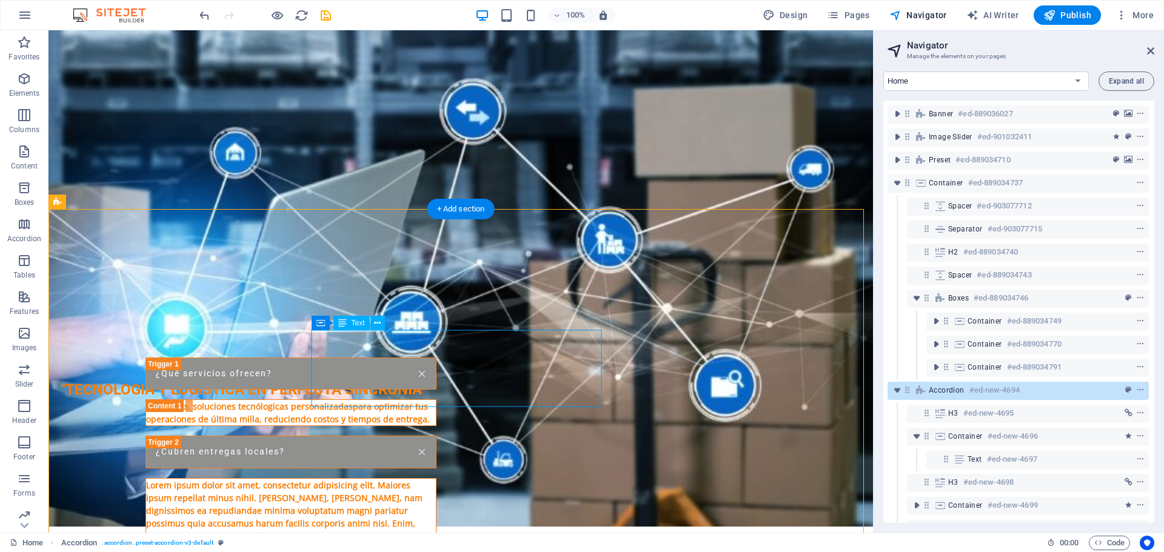
click at [436, 479] on div "Lorem ipsum dolor sit amet, consectetur adipisicing elit. Maiores ipsum repella…" at bounding box center [291, 523] width 290 height 89
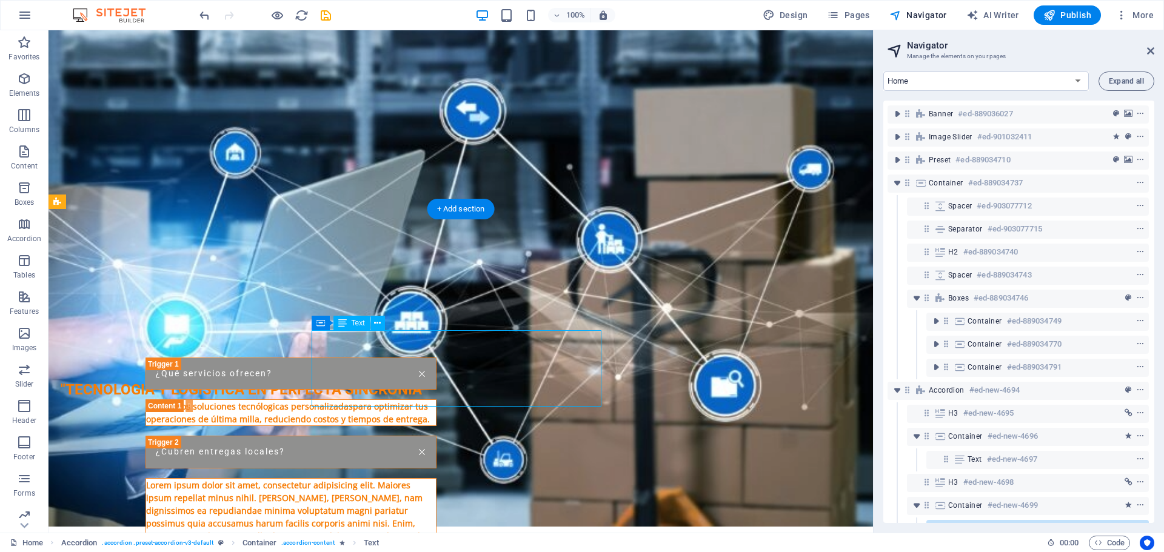
click at [436, 479] on div "Lorem ipsum dolor sit amet, consectetur adipisicing elit. Maiores ipsum repella…" at bounding box center [291, 523] width 290 height 89
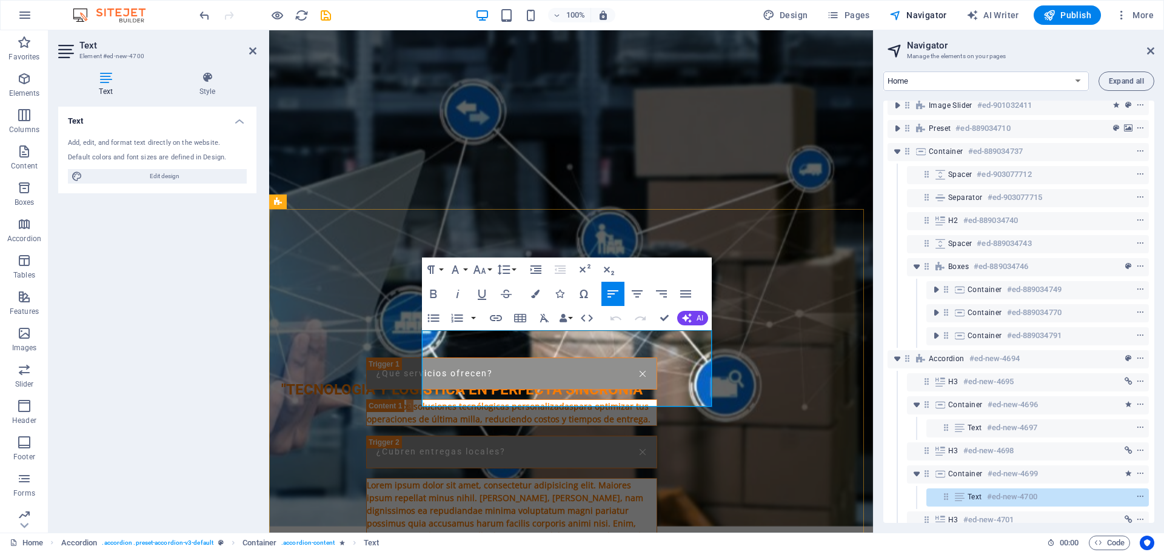
scroll to position [222, 3]
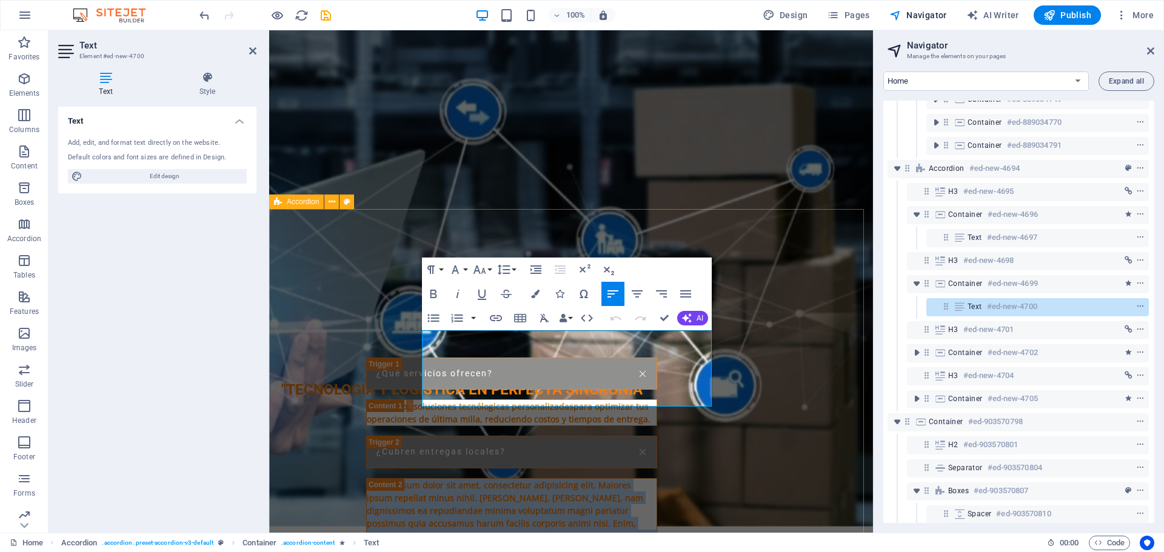
drag, startPoint x: 577, startPoint y: 402, endPoint x: 419, endPoint y: 331, distance: 173.3
click at [582, 479] on p "Lorem ipsum dolor sit amet, consectetur adipisicing elit. Maiores ipsum repella…" at bounding box center [512, 523] width 290 height 89
drag, startPoint x: 579, startPoint y: 401, endPoint x: 416, endPoint y: 338, distance: 174.2
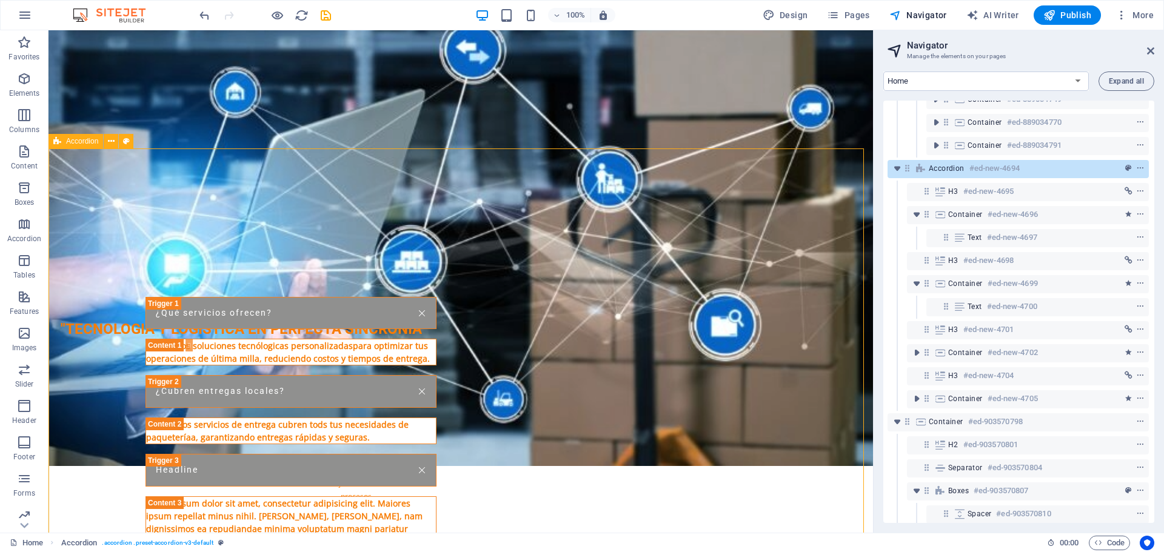
scroll to position [1416, 0]
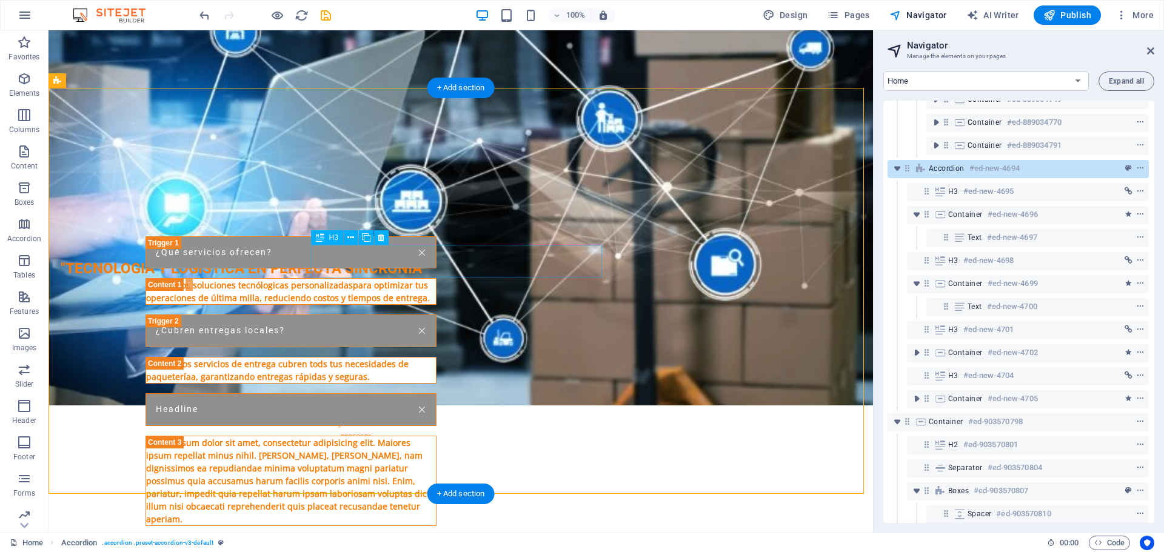
click at [373, 393] on div "Headline" at bounding box center [290, 409] width 291 height 33
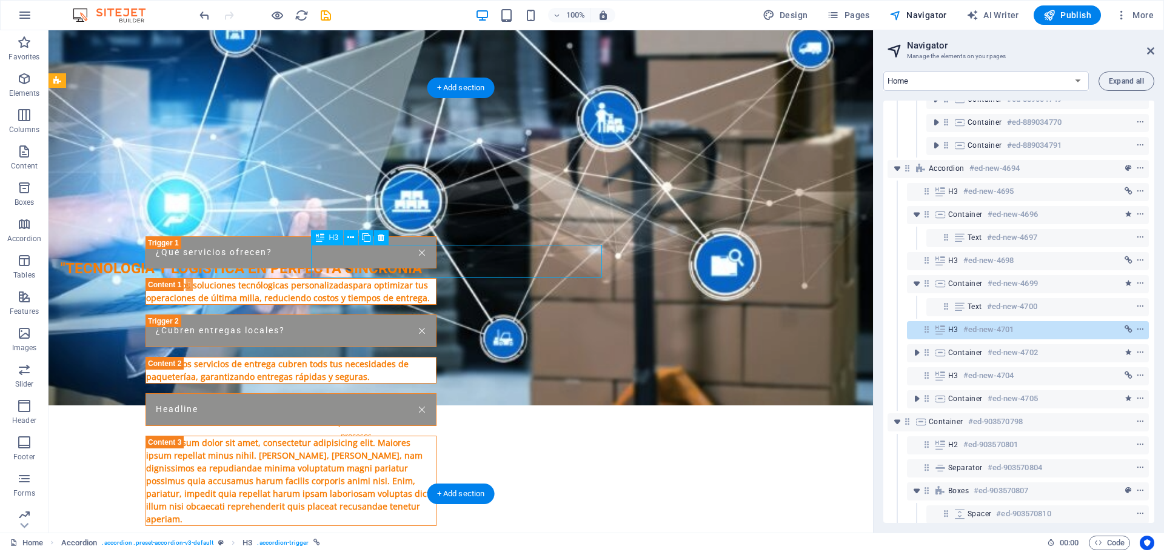
click at [360, 393] on div "Headline" at bounding box center [290, 409] width 291 height 33
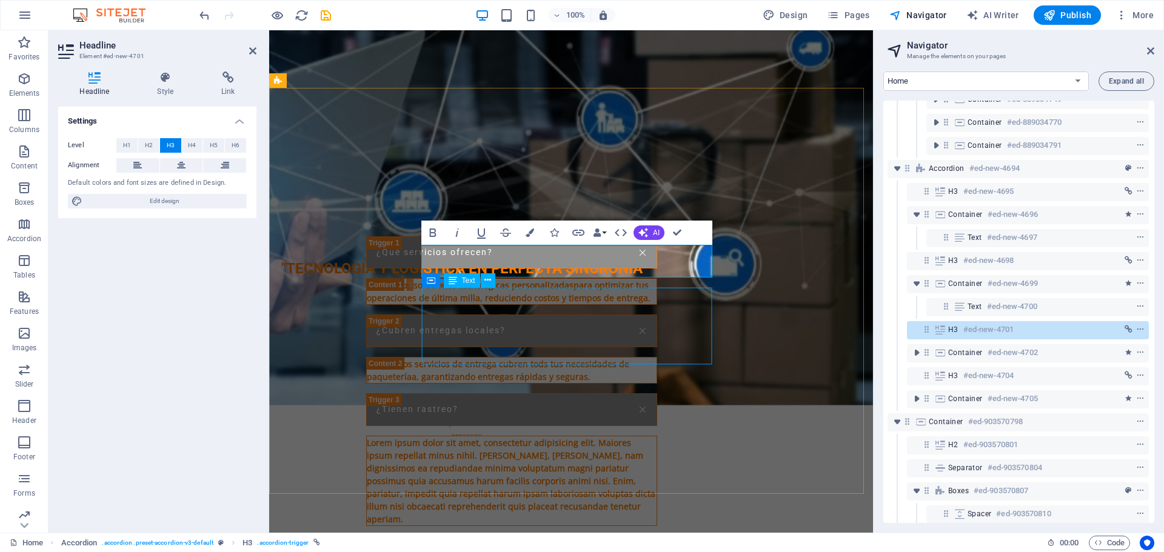
click at [574, 436] on div "Lorem ipsum dolor sit amet, consectetur adipisicing elit. Maiores ipsum repella…" at bounding box center [512, 480] width 290 height 89
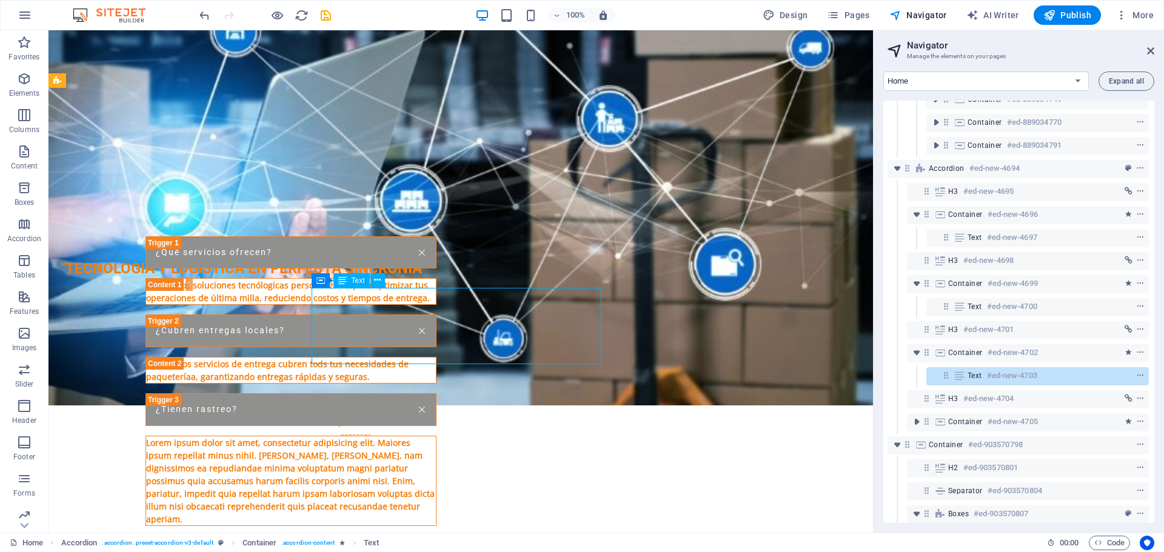
click at [436, 436] on div "Lorem ipsum dolor sit amet, consectetur adipisicing elit. Maiores ipsum repella…" at bounding box center [291, 480] width 290 height 89
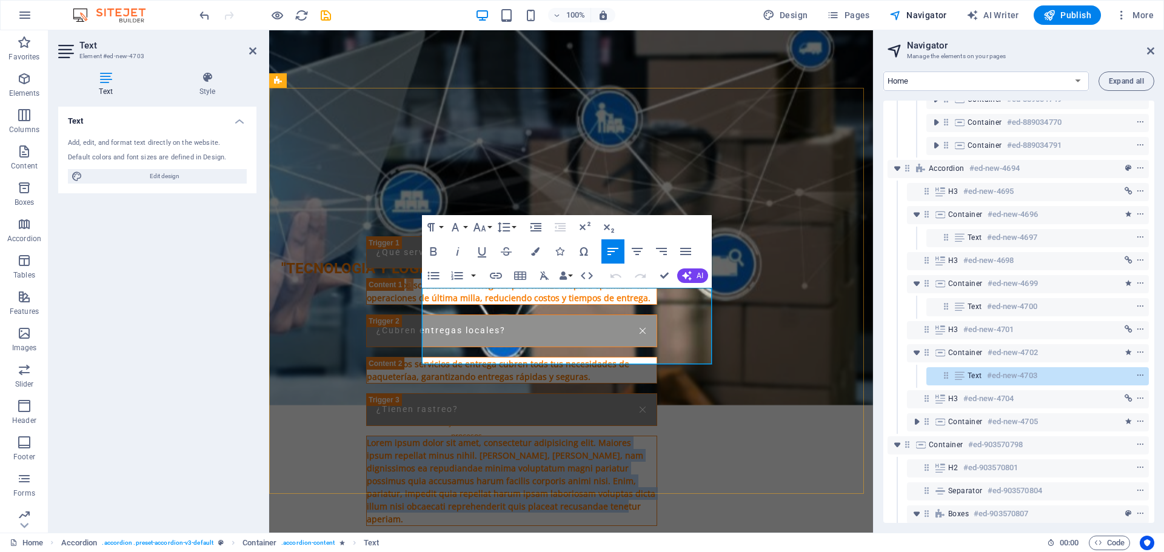
drag, startPoint x: 568, startPoint y: 355, endPoint x: 421, endPoint y: 295, distance: 159.6
click at [421, 436] on div "Lorem ipsum dolor sit amet, consectetur adipisicing elit. Maiores ipsum repella…" at bounding box center [511, 481] width 291 height 90
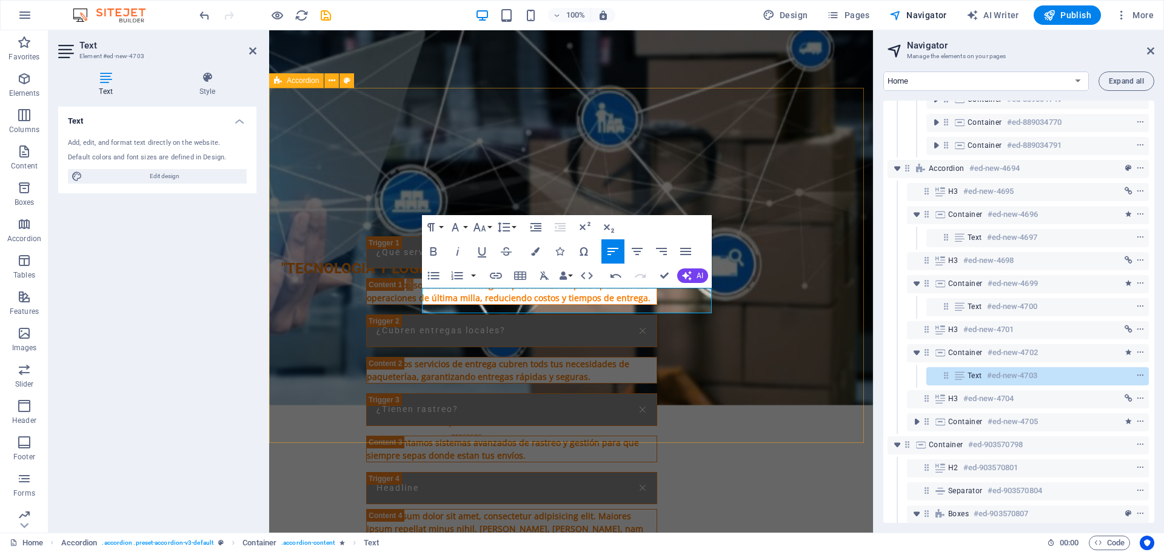
click at [733, 318] on div "¿Qué servicios ofrecen? Ofrecemos soluciones tecnólogicas personalizadaspara op…" at bounding box center [571, 417] width 604 height 363
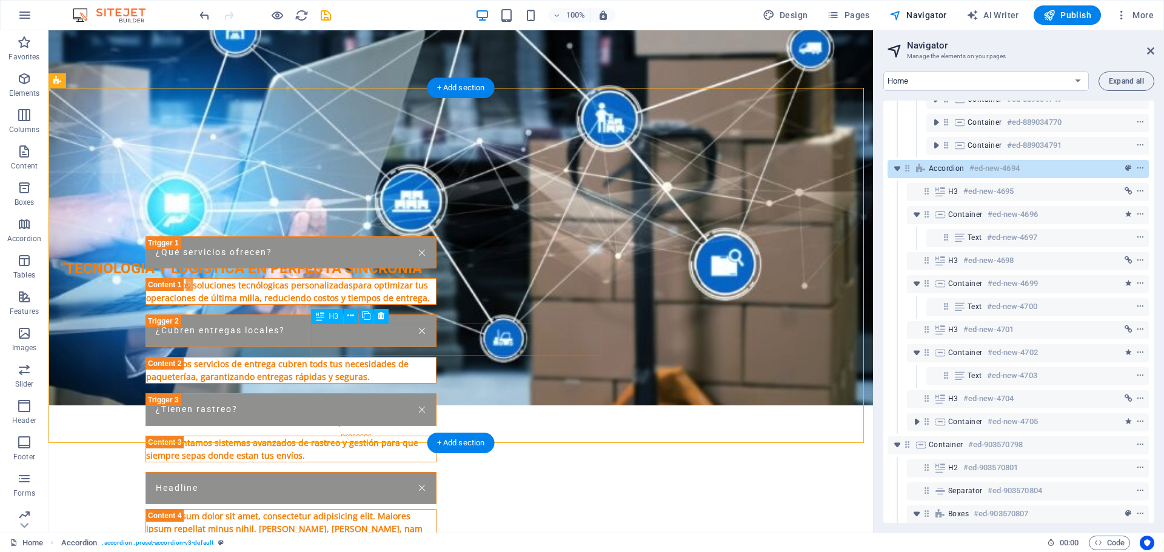
click at [359, 472] on div "Headline" at bounding box center [290, 488] width 291 height 33
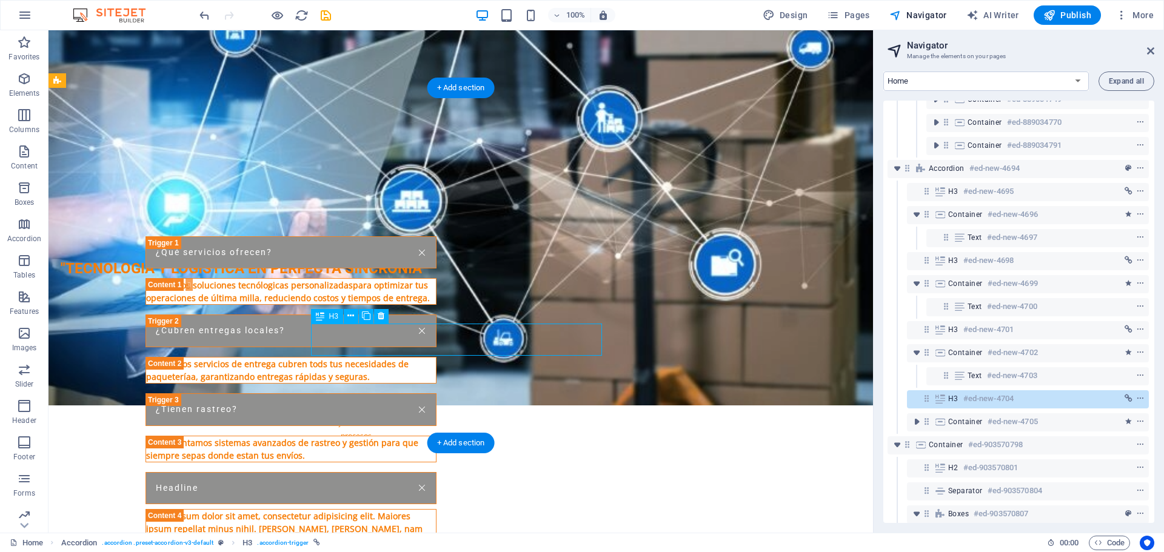
click at [359, 472] on div "Headline" at bounding box center [290, 488] width 291 height 33
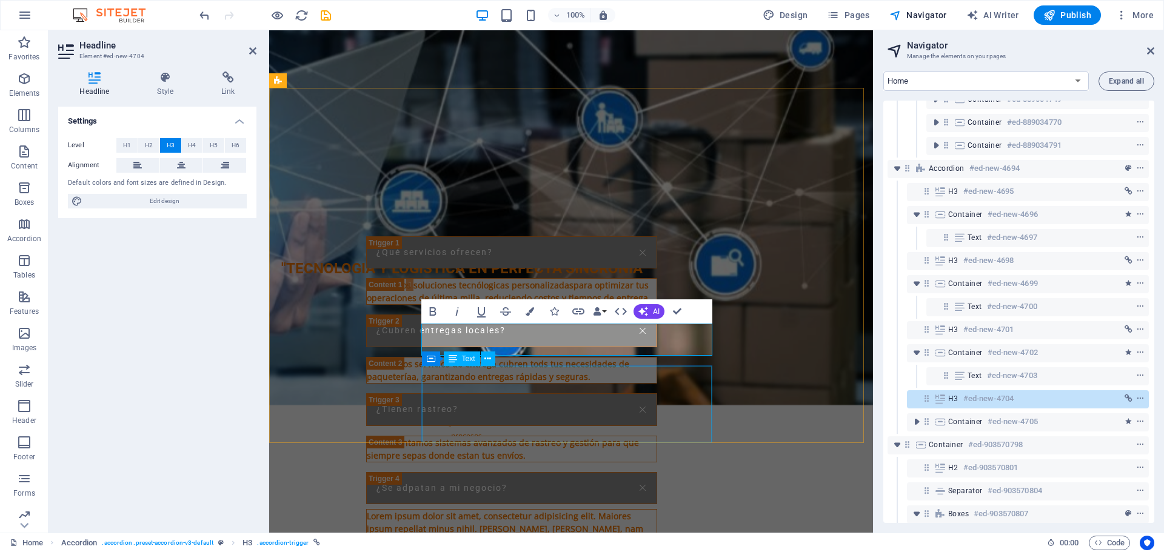
click at [599, 510] on div "Lorem ipsum dolor sit amet, consectetur adipisicing elit. Maiores ipsum repella…" at bounding box center [512, 554] width 290 height 89
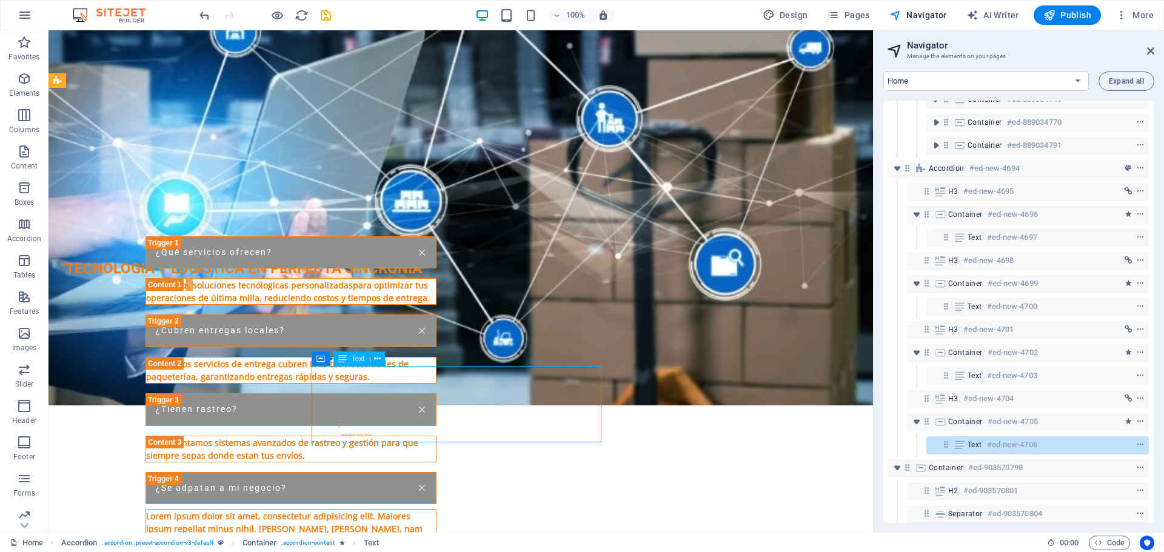
click at [436, 510] on div "Lorem ipsum dolor sit amet, consectetur adipisicing elit. Maiores ipsum repella…" at bounding box center [291, 554] width 290 height 89
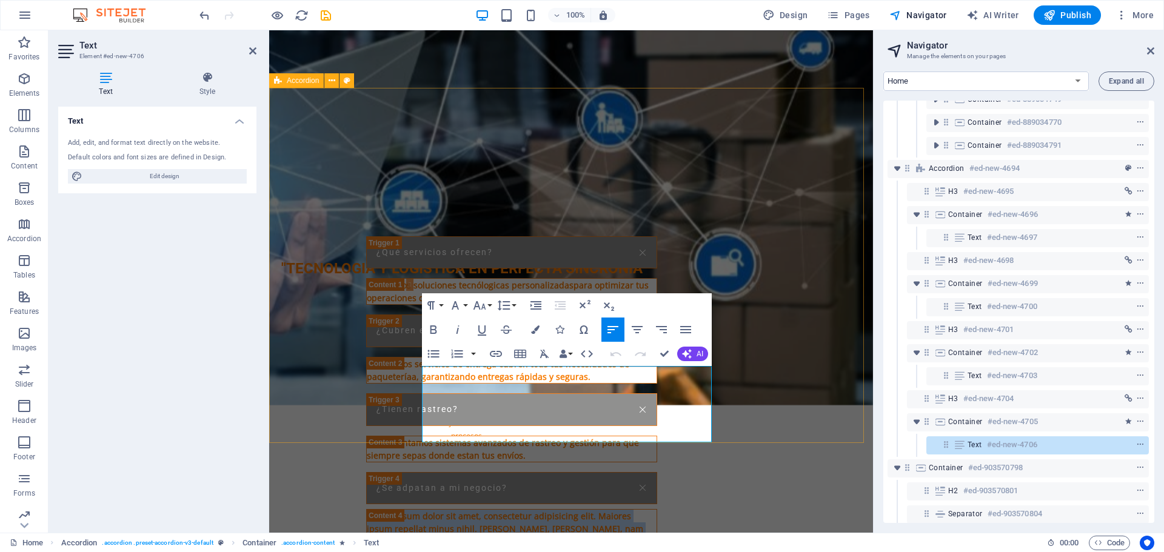
drag, startPoint x: 575, startPoint y: 436, endPoint x: 388, endPoint y: 374, distance: 196.8
click at [388, 374] on div "¿Qué servicios ofrecen? Ofrecemos soluciones tecnólogicas personalizadaspara op…" at bounding box center [571, 417] width 604 height 363
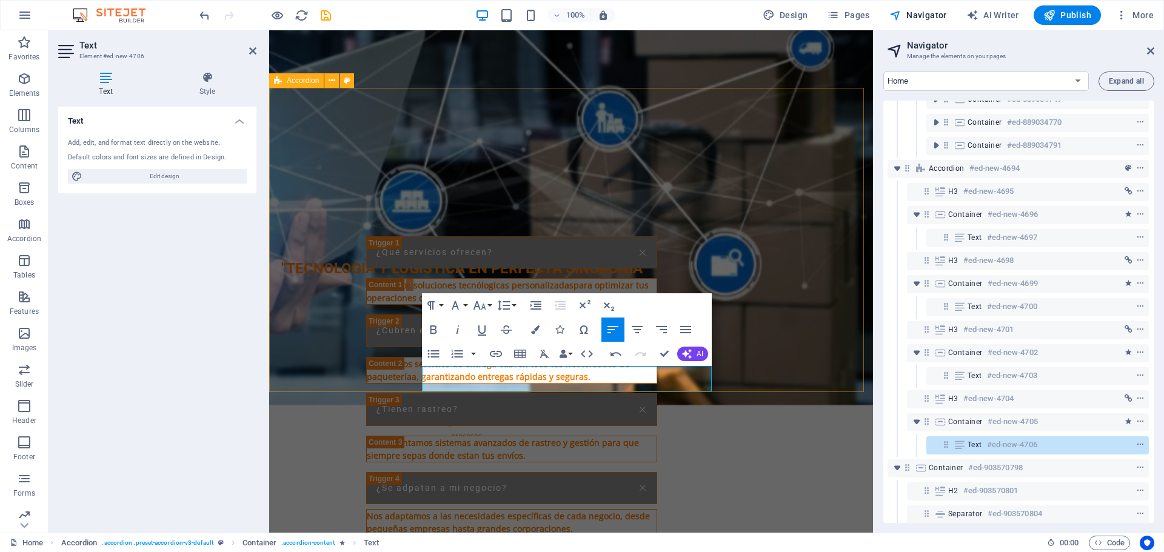
click at [781, 329] on div "¿Qué servicios ofrecen? Ofrecemos soluciones tecnólogicas personalizadaspara op…" at bounding box center [571, 385] width 604 height 299
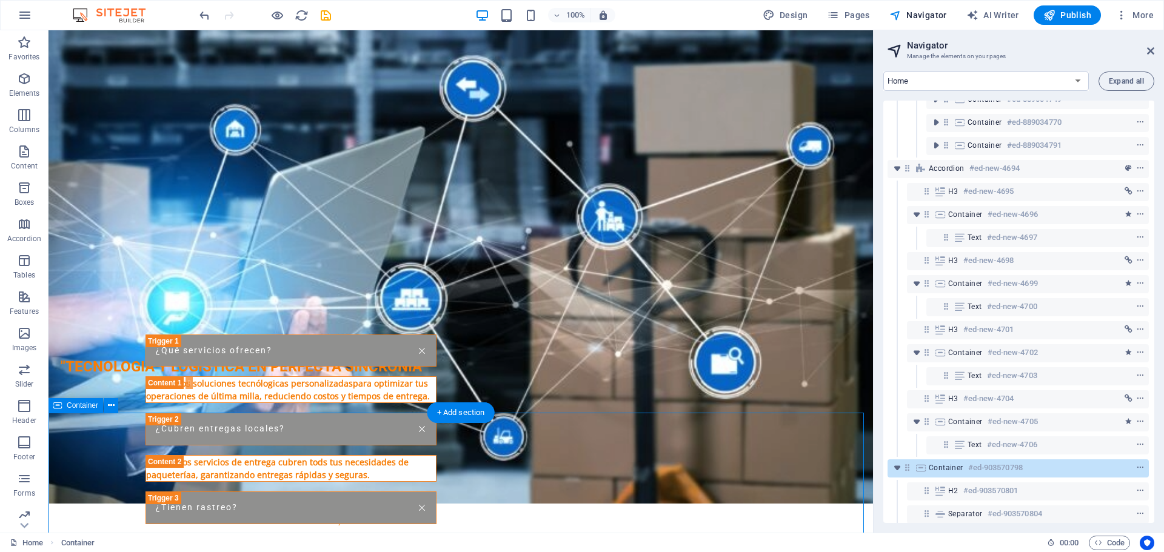
scroll to position [1294, 0]
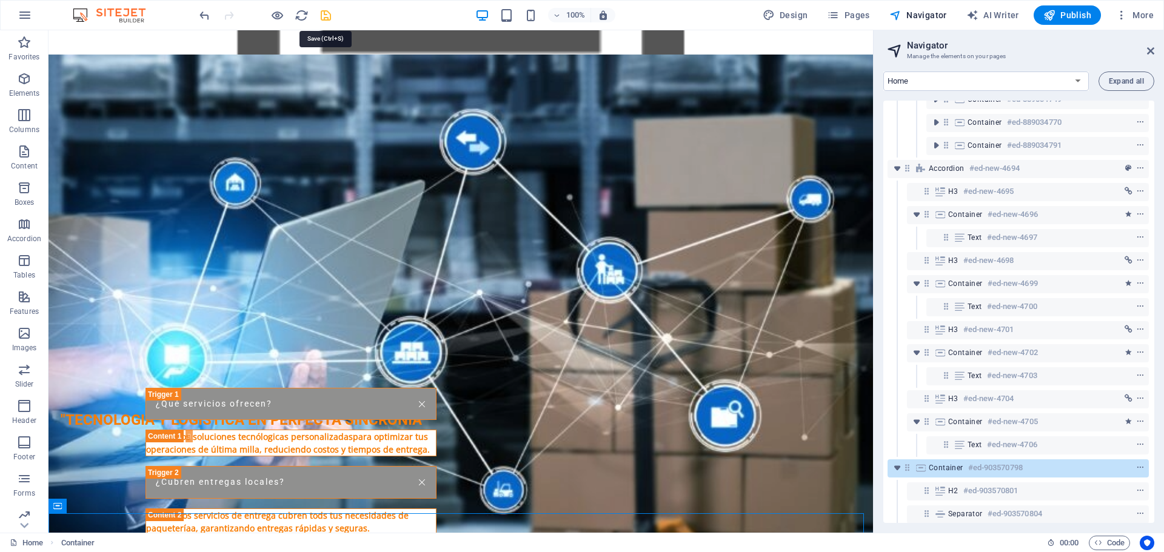
click at [322, 16] on icon "save" at bounding box center [326, 15] width 14 height 14
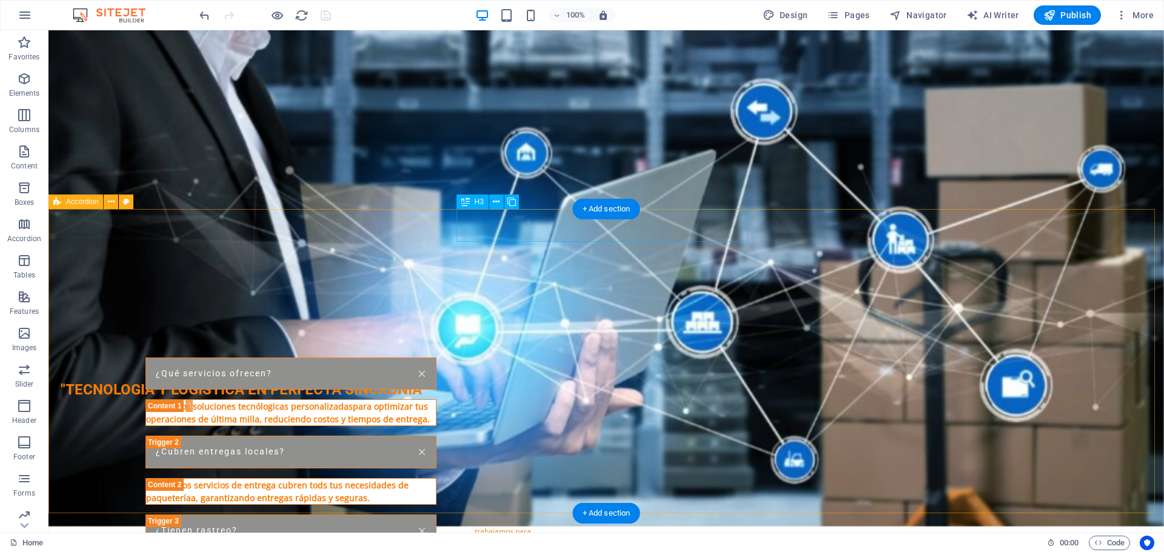
click at [436, 358] on div "¿Qué servicios ofrecen?" at bounding box center [290, 374] width 291 height 33
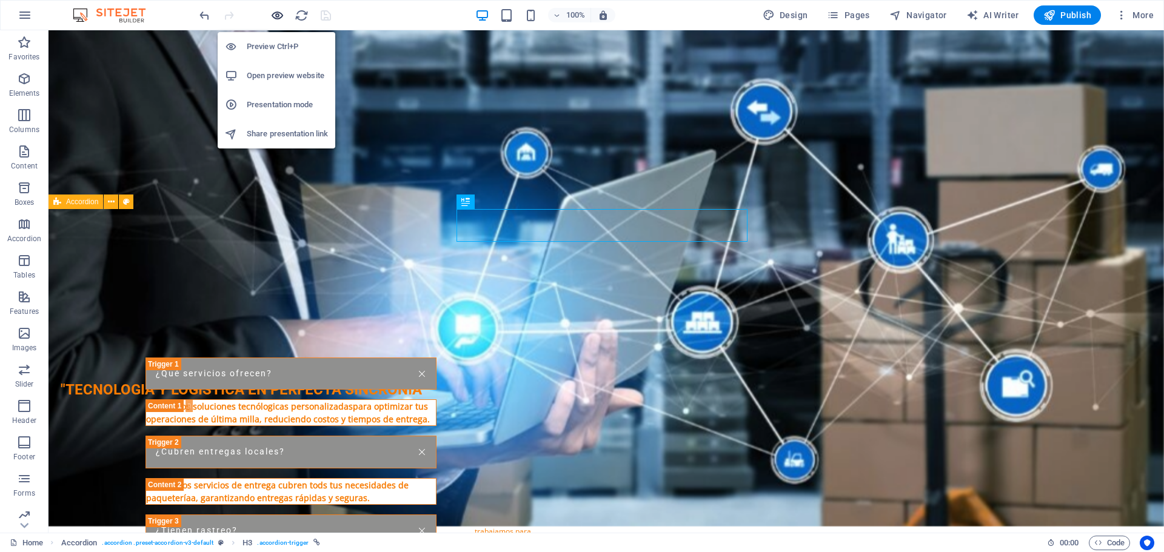
click at [279, 15] on icon "button" at bounding box center [277, 15] width 14 height 14
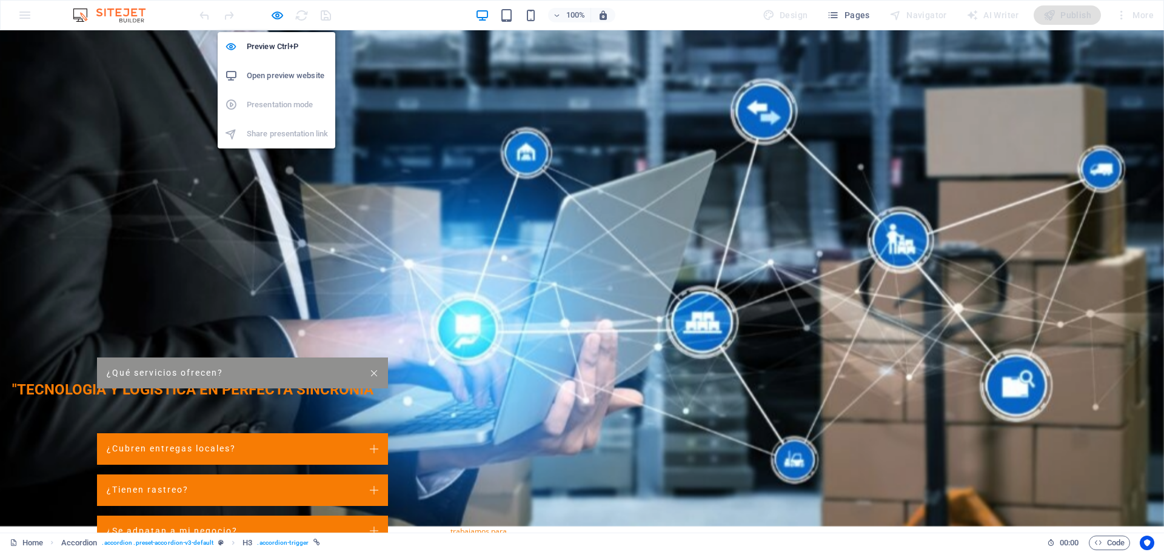
click at [280, 78] on h6 "Open preview website" at bounding box center [287, 75] width 81 height 15
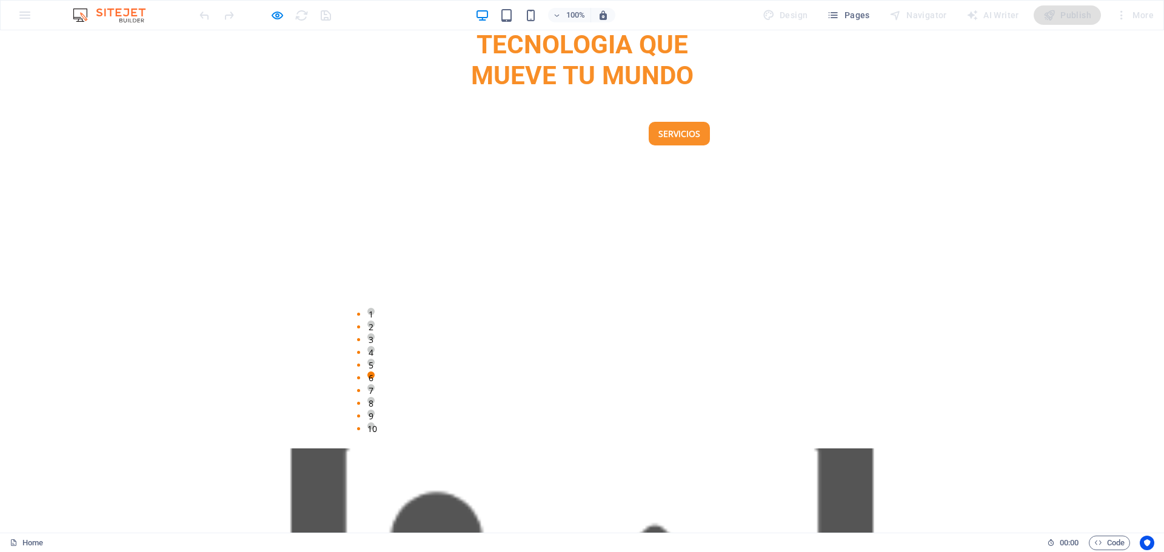
scroll to position [325, 0]
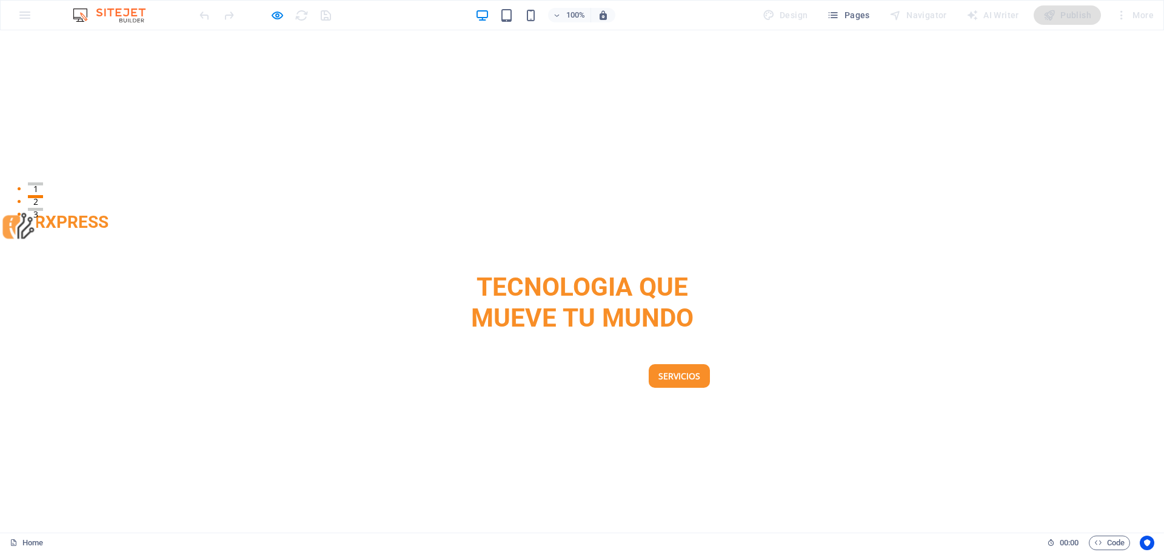
click at [934, 388] on div "1 2 3 4 5 6 7 8 9 10" at bounding box center [582, 539] width 1164 height 303
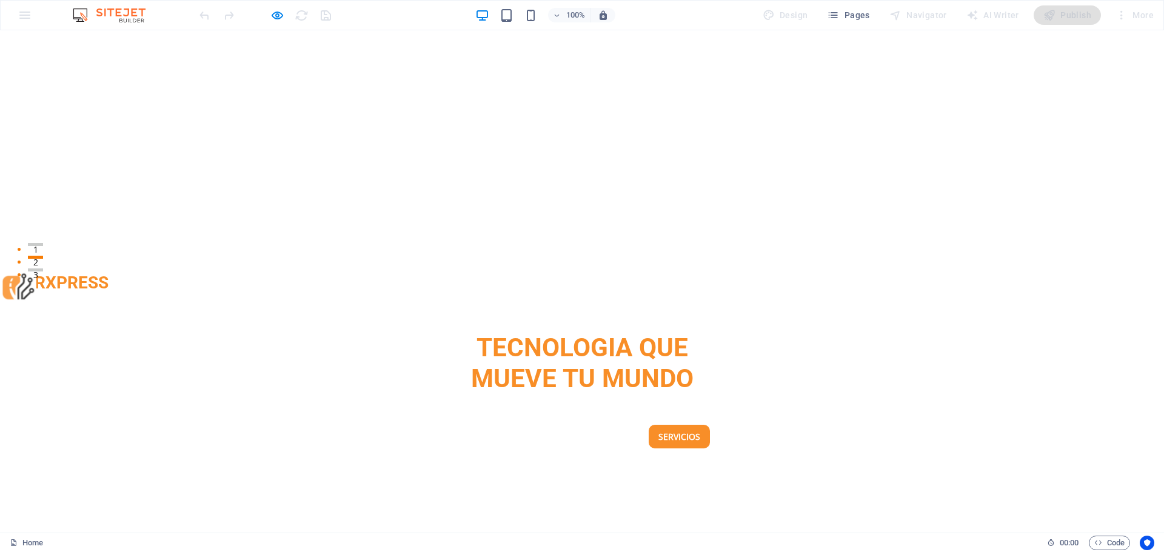
scroll to position [0, 0]
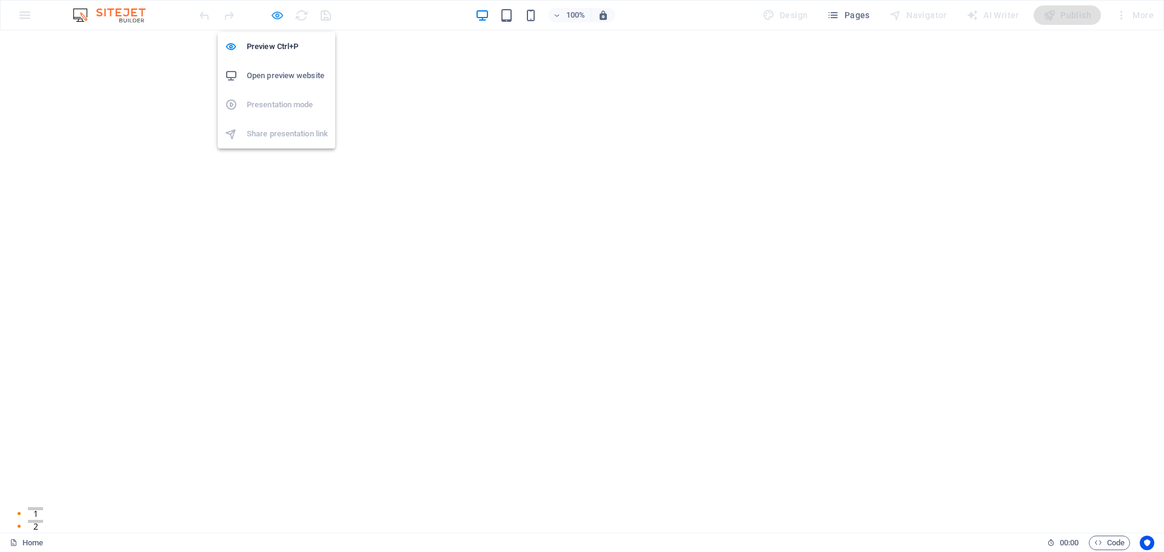
click at [270, 16] on icon "button" at bounding box center [277, 15] width 14 height 14
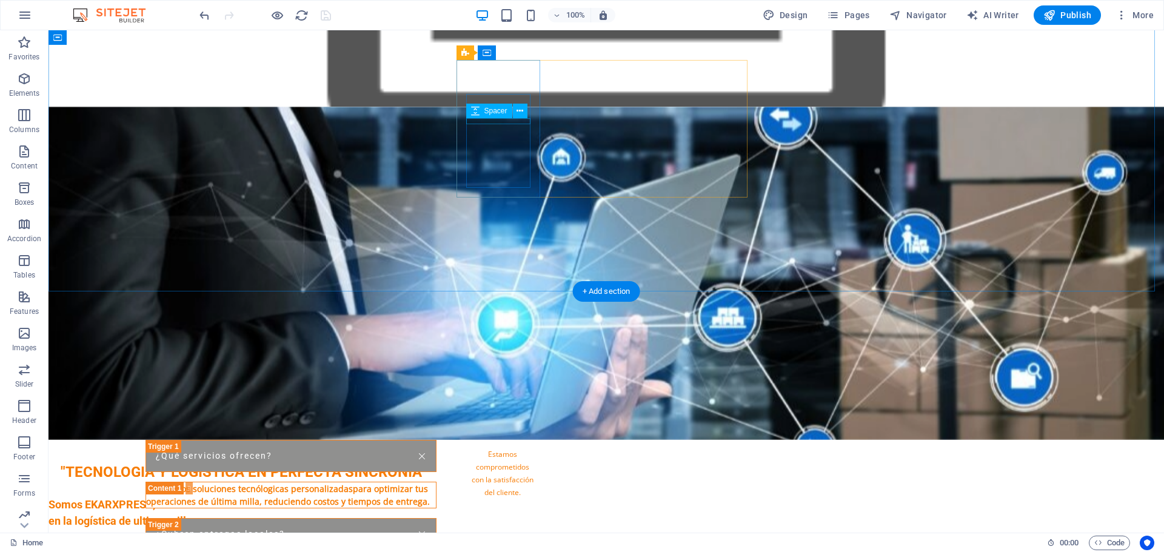
scroll to position [1273, 0]
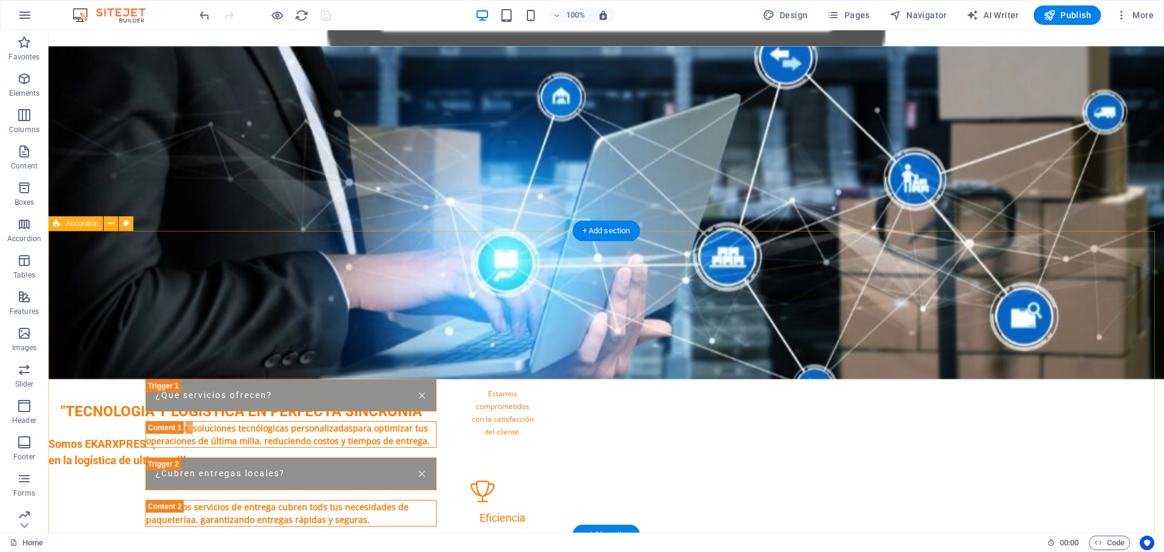
click at [361, 379] on div "¿Qué servicios ofrecen? Ofrecemos soluciones tecnólogicas personalizadaspara op…" at bounding box center [605, 528] width 1115 height 299
click at [110, 225] on icon at bounding box center [111, 224] width 7 height 13
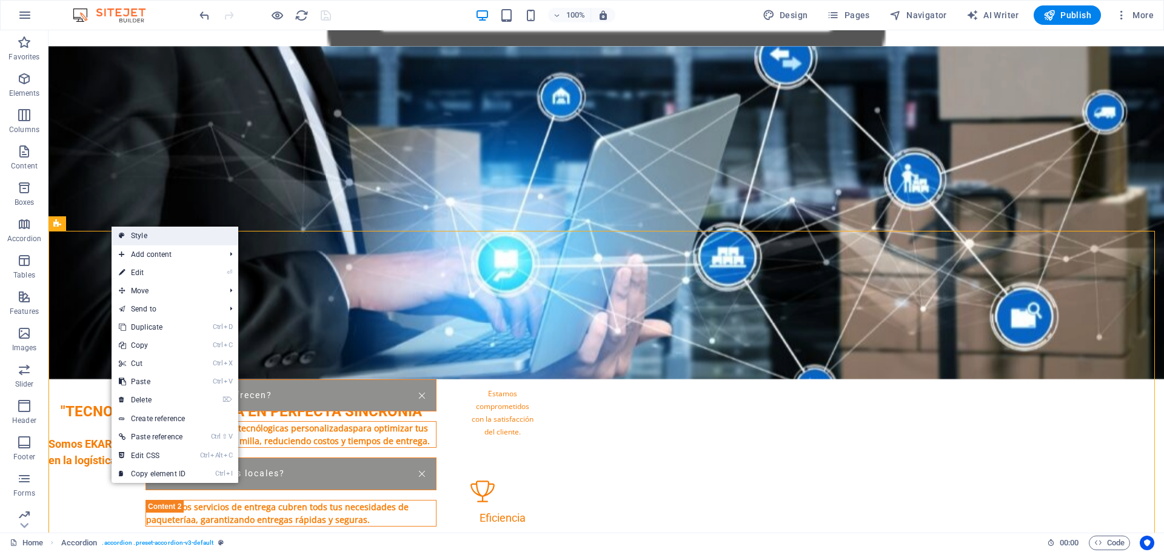
click at [137, 236] on link "Style" at bounding box center [175, 236] width 127 height 18
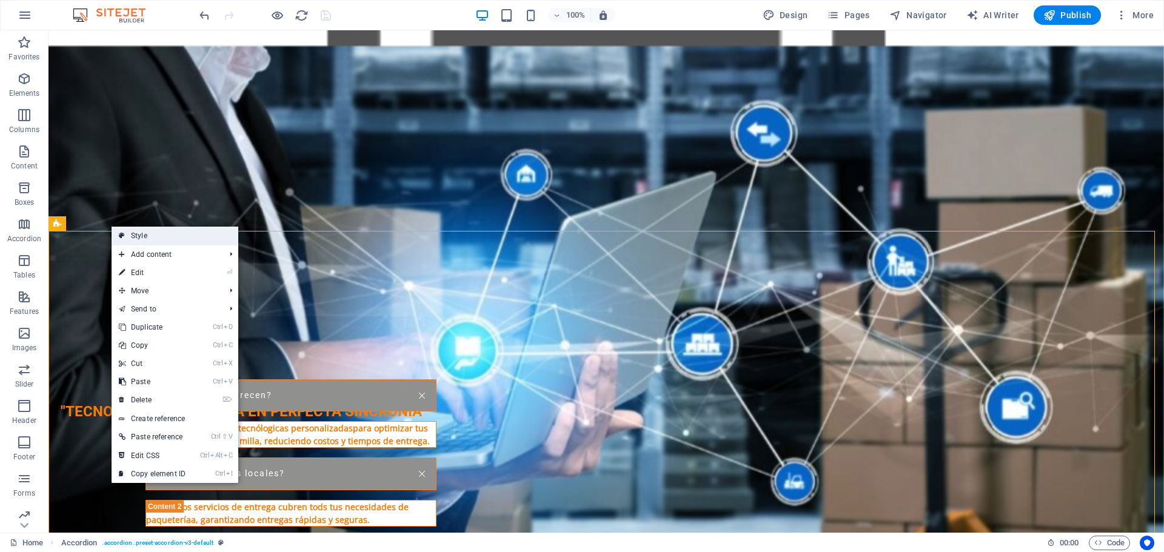
select select "rem"
select select "preset-accordion-v3-default"
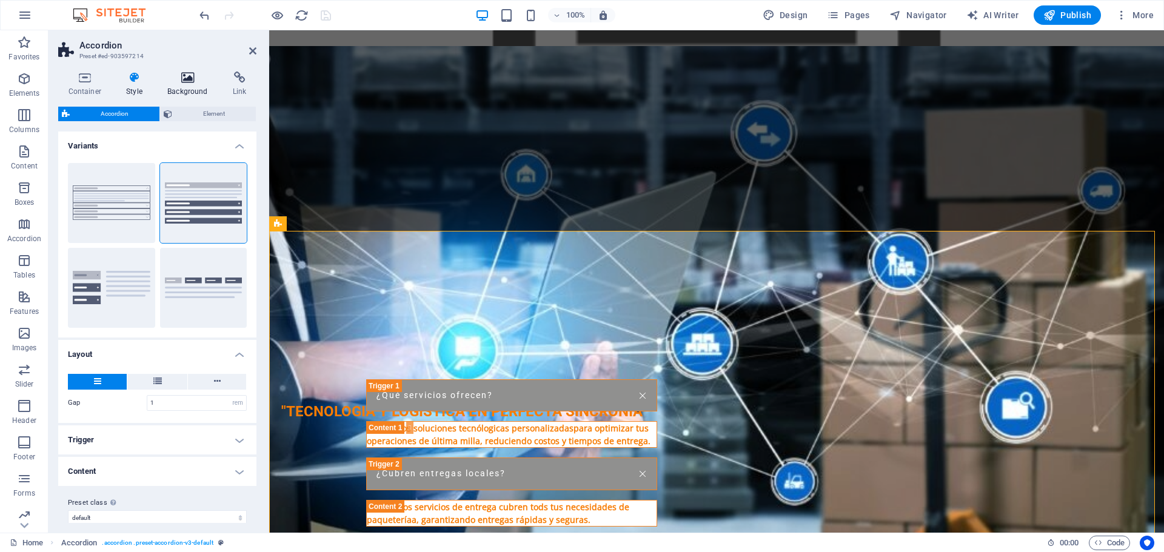
click at [186, 78] on icon at bounding box center [188, 78] width 61 height 12
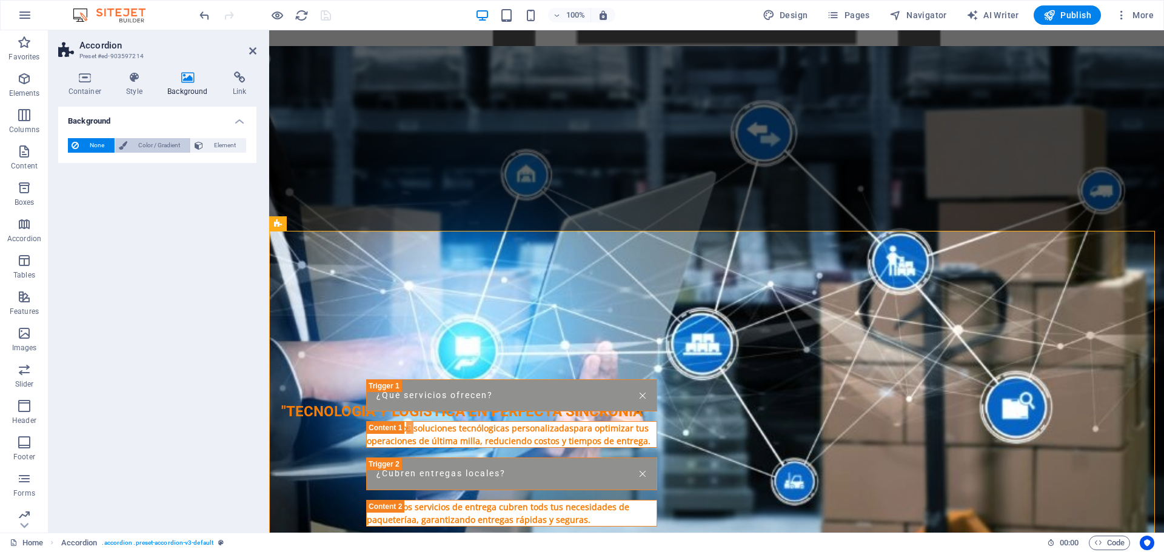
click at [165, 145] on span "Color / Gradient" at bounding box center [159, 145] width 56 height 15
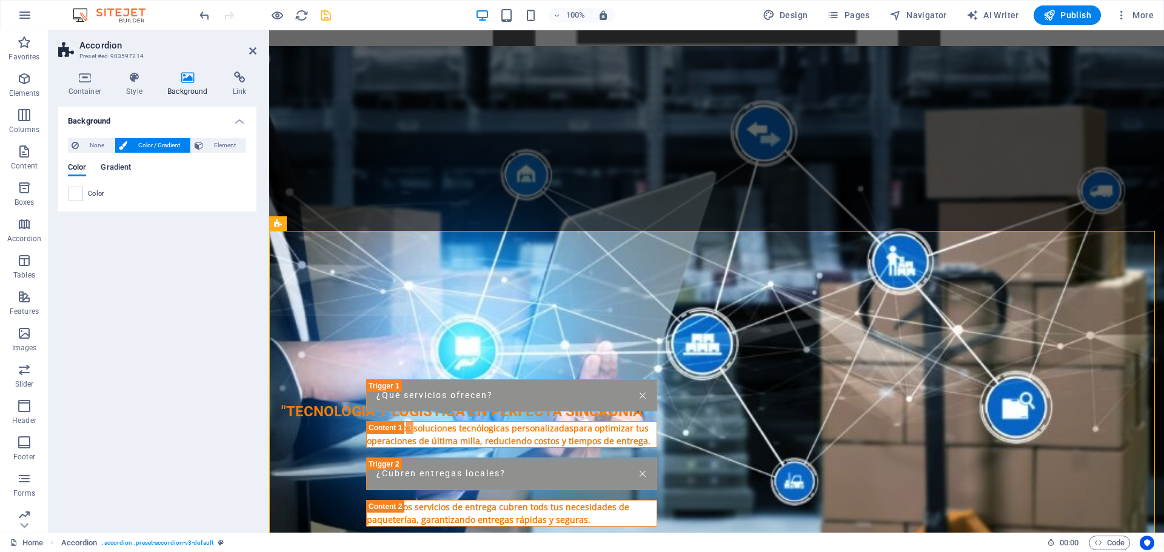
click at [121, 170] on span "Gradient" at bounding box center [116, 168] width 30 height 17
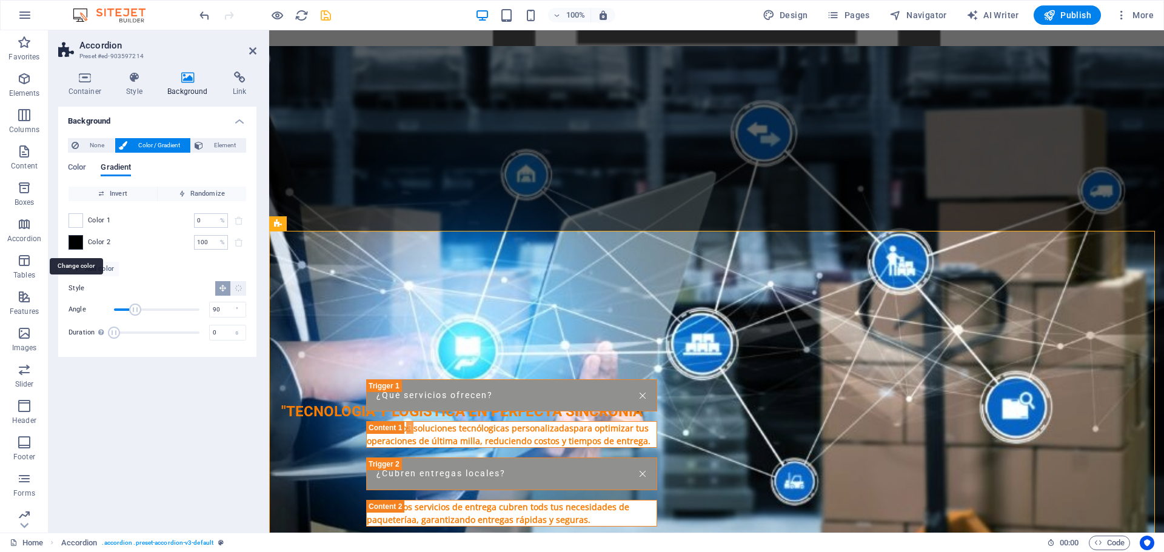
click at [81, 244] on span at bounding box center [75, 242] width 13 height 13
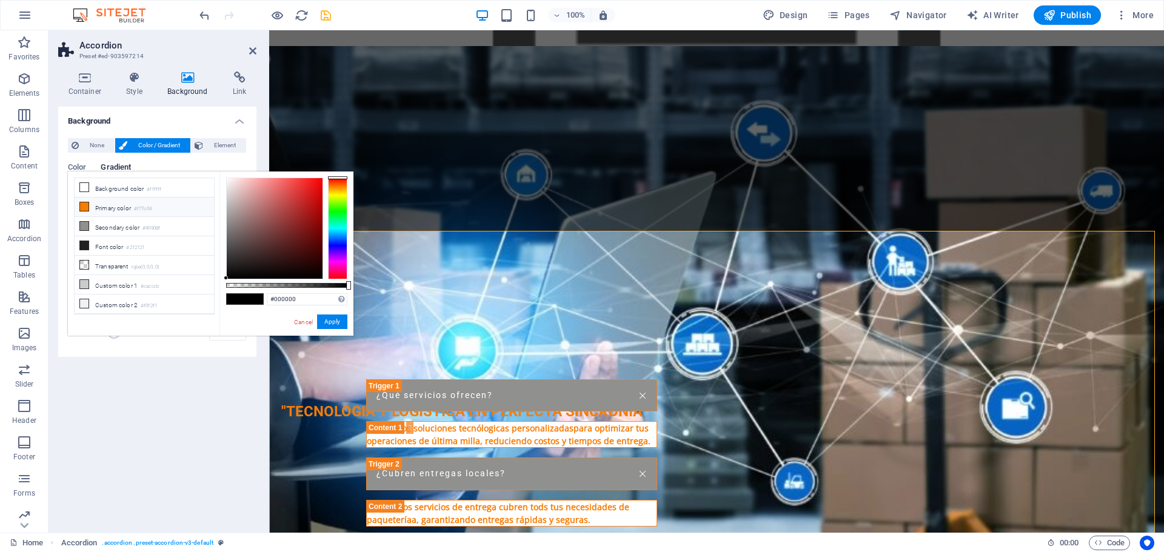
click at [84, 204] on icon at bounding box center [84, 206] width 8 height 8
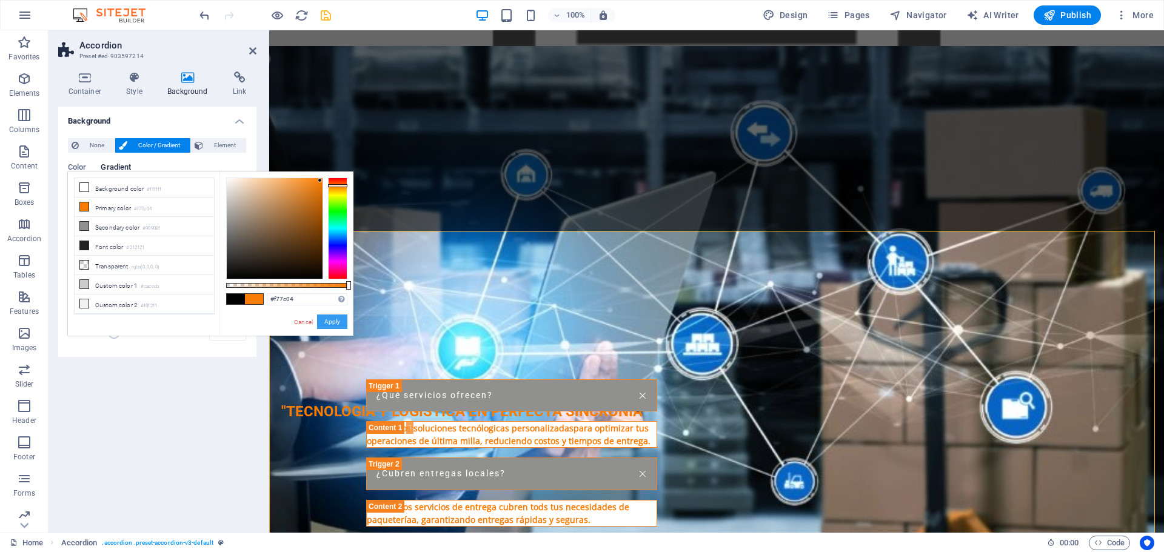
click at [338, 324] on button "Apply" at bounding box center [332, 322] width 30 height 15
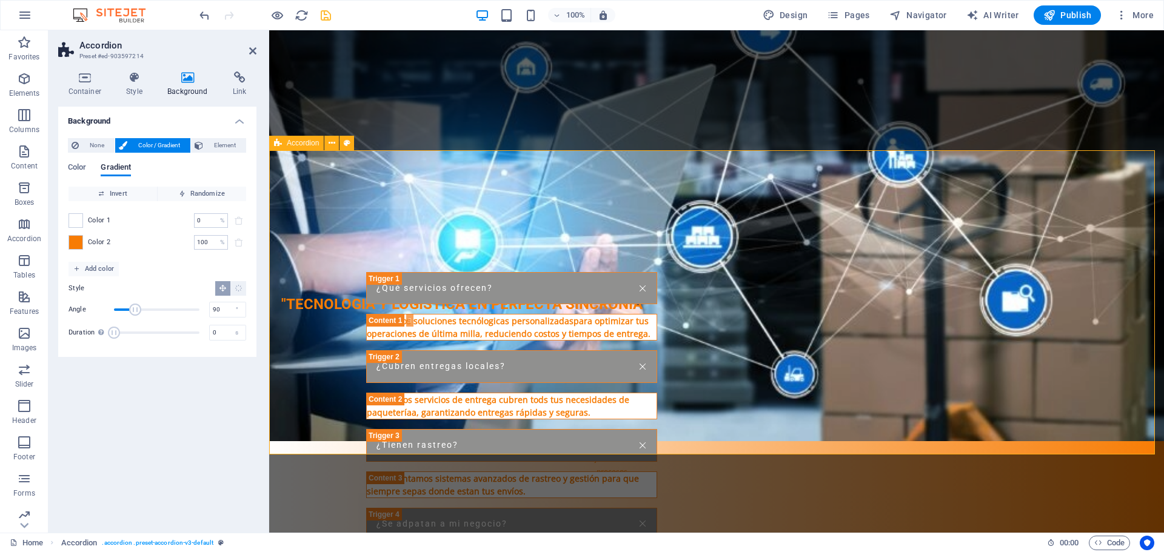
scroll to position [1394, 0]
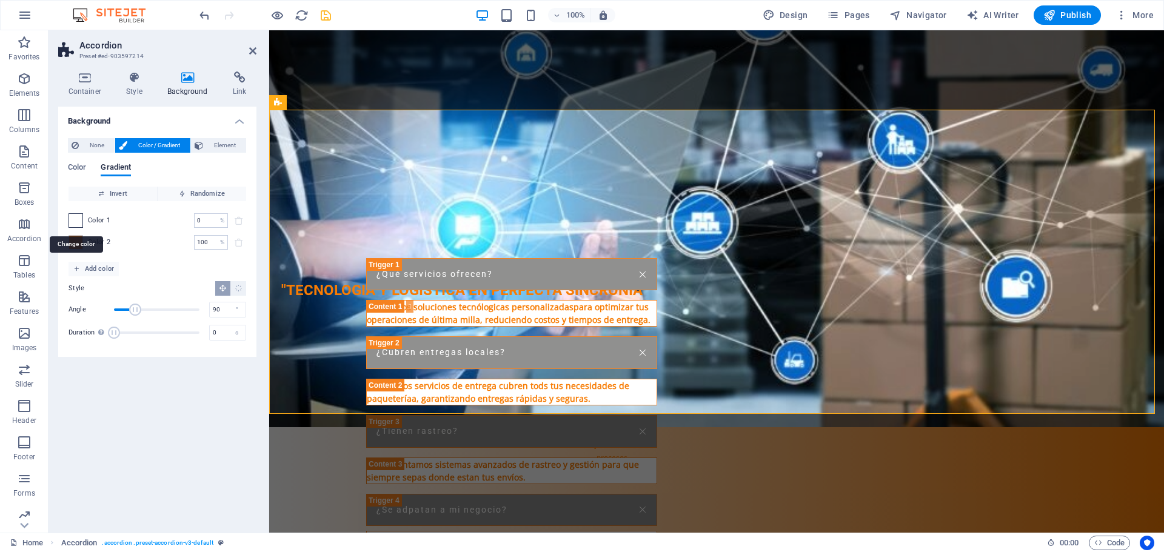
click at [79, 222] on span at bounding box center [75, 220] width 13 height 13
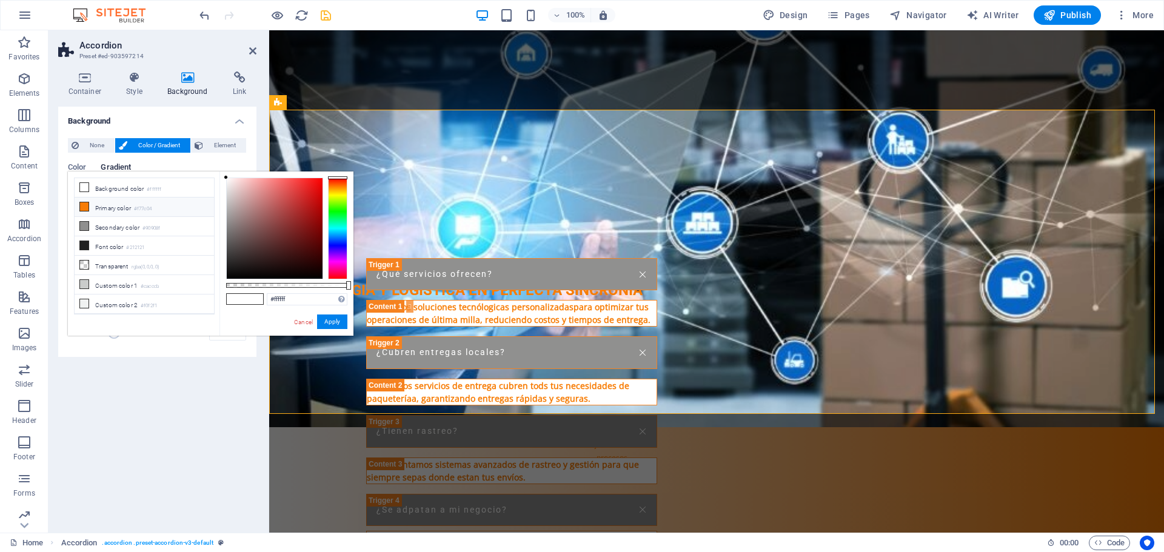
click at [88, 204] on span at bounding box center [84, 207] width 10 height 10
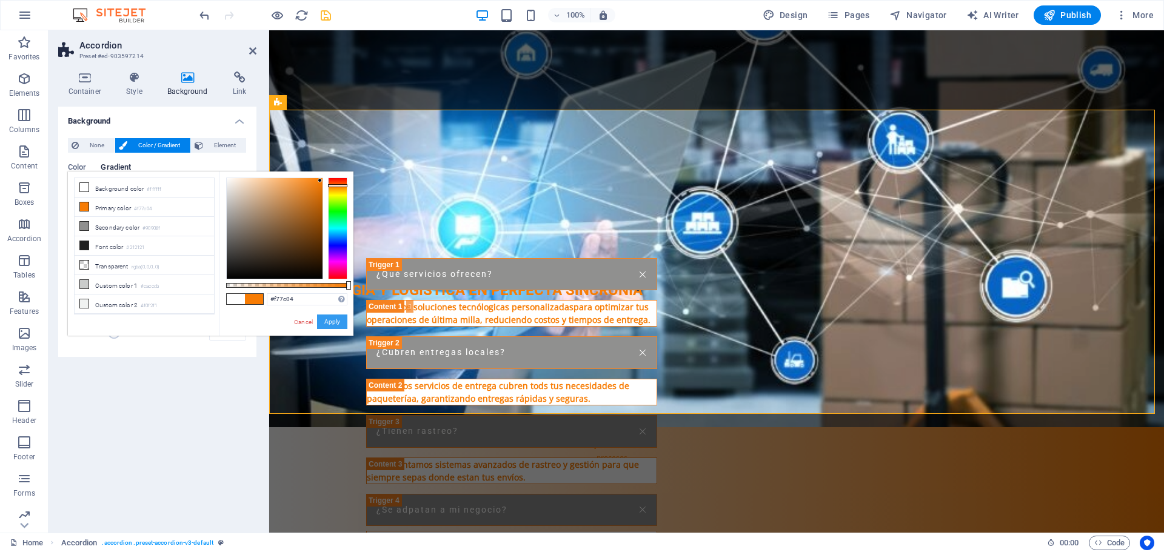
click at [330, 321] on button "Apply" at bounding box center [332, 322] width 30 height 15
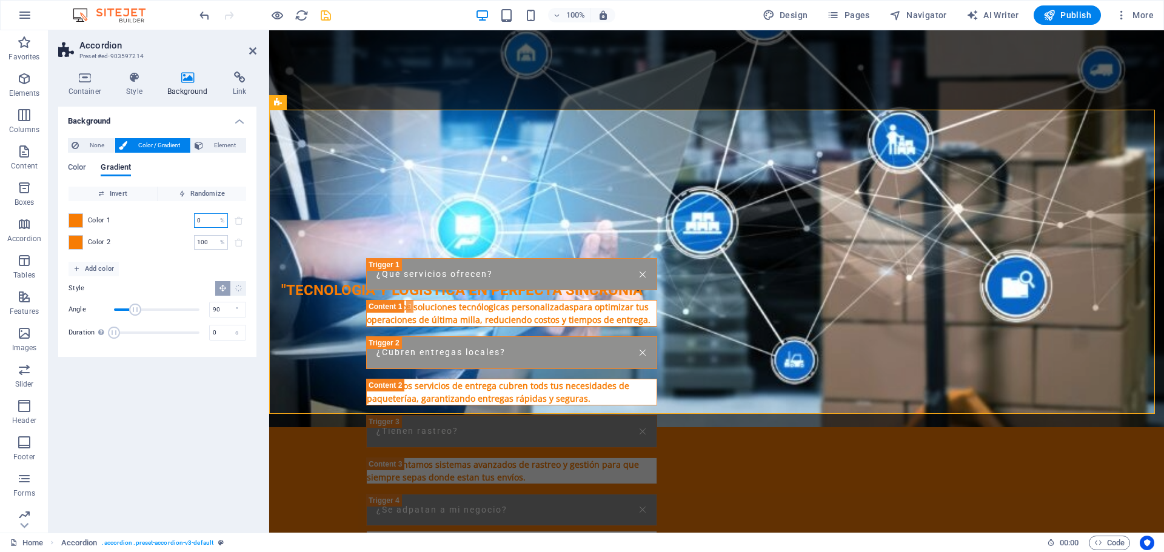
drag, startPoint x: 210, startPoint y: 222, endPoint x: 179, endPoint y: 218, distance: 31.8
click at [179, 218] on div "Color 1 0 % ​" at bounding box center [157, 220] width 178 height 15
click at [136, 195] on span "Invert" at bounding box center [112, 194] width 79 height 15
click at [78, 169] on span "Color" at bounding box center [77, 168] width 18 height 17
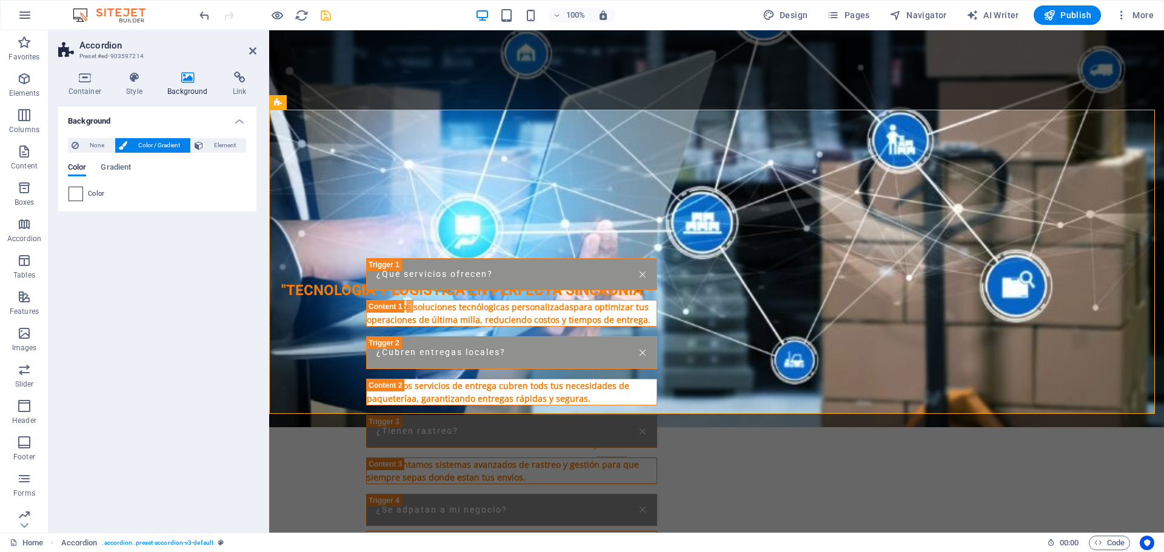
click at [77, 195] on span at bounding box center [75, 193] width 13 height 13
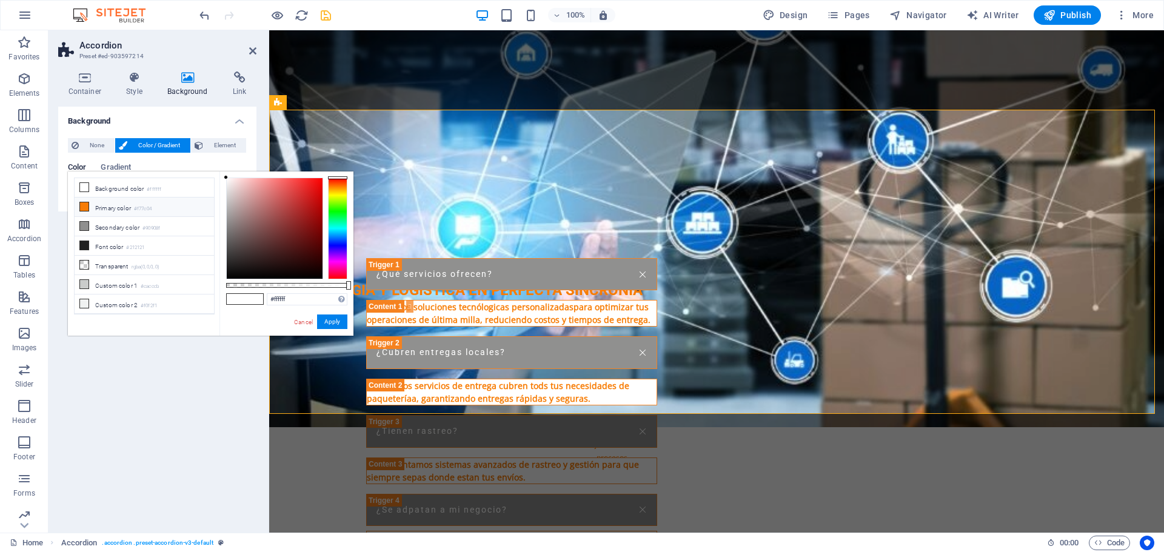
click at [85, 208] on icon at bounding box center [84, 206] width 8 height 8
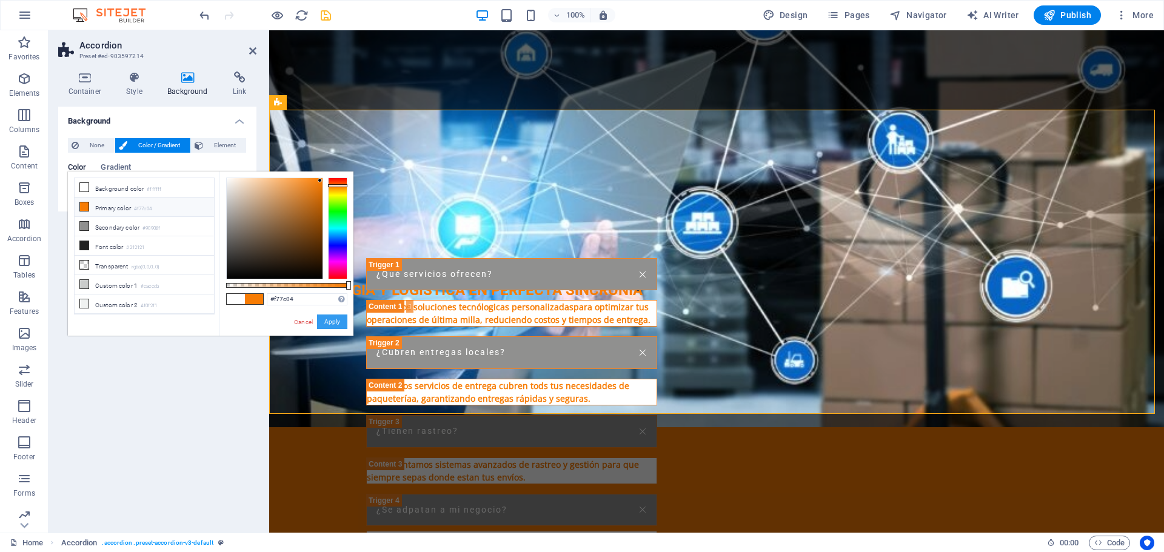
click at [335, 323] on button "Apply" at bounding box center [332, 322] width 30 height 15
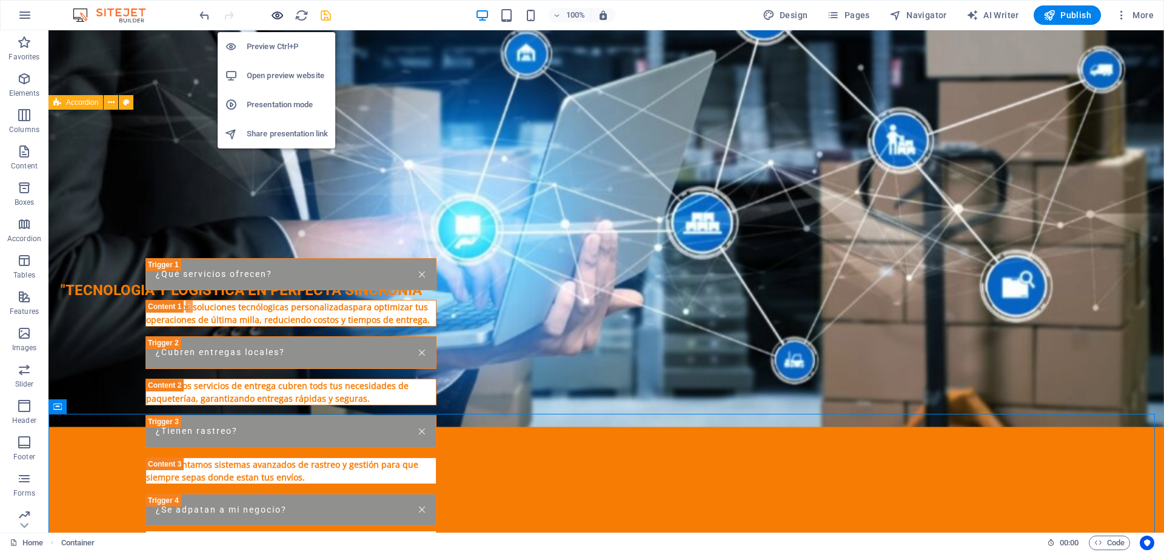
click at [281, 16] on icon "button" at bounding box center [277, 15] width 14 height 14
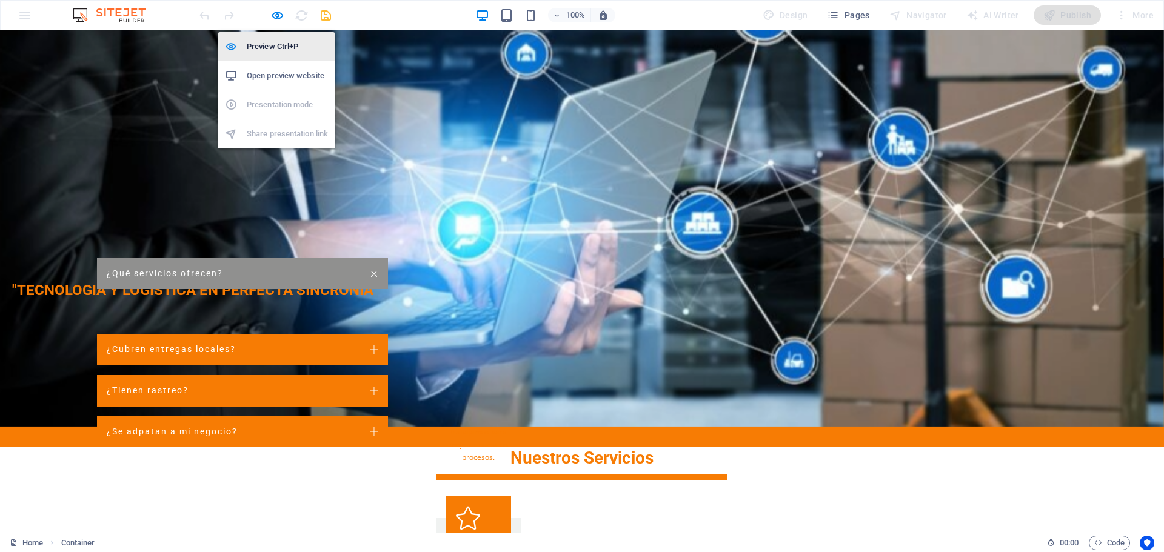
click at [276, 46] on h6 "Preview Ctrl+P" at bounding box center [287, 46] width 81 height 15
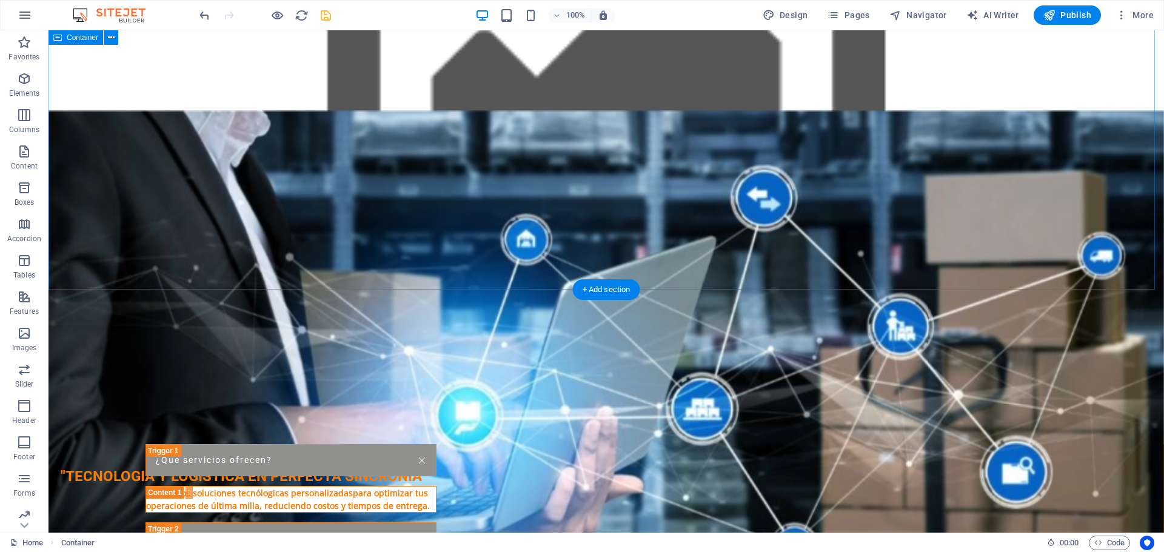
scroll to position [1212, 0]
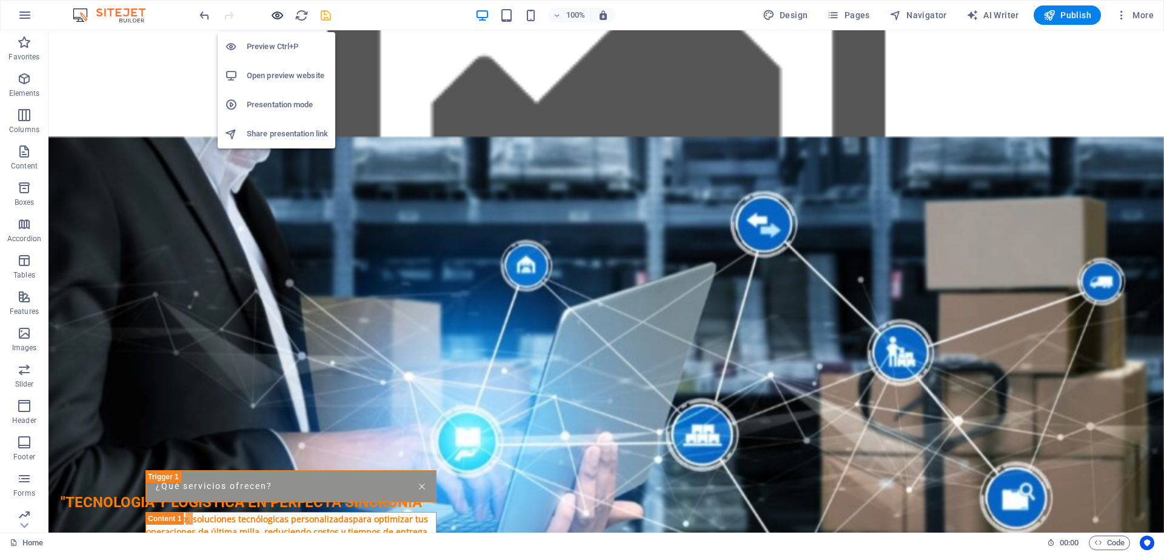
click at [277, 18] on icon "button" at bounding box center [277, 15] width 14 height 14
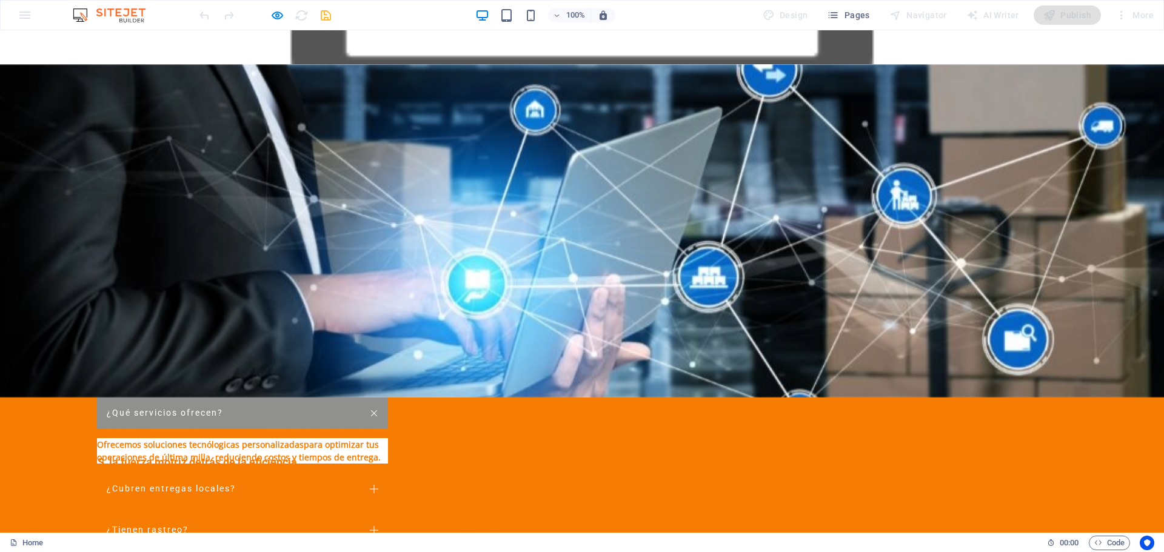
scroll to position [1273, 0]
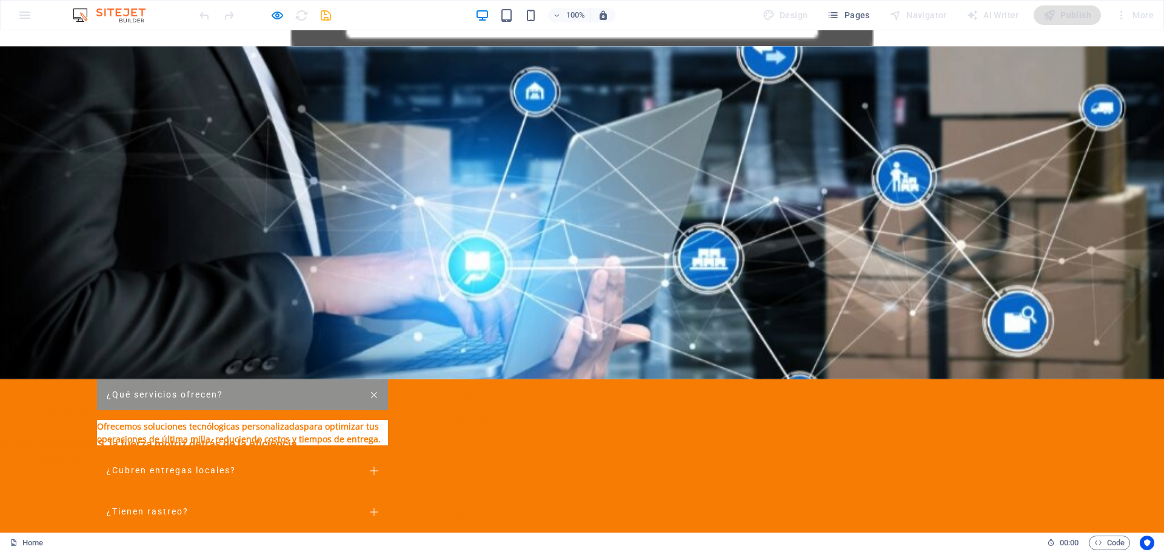
click at [388, 379] on link "¿Qué servicios ofrecen?" at bounding box center [242, 395] width 291 height 32
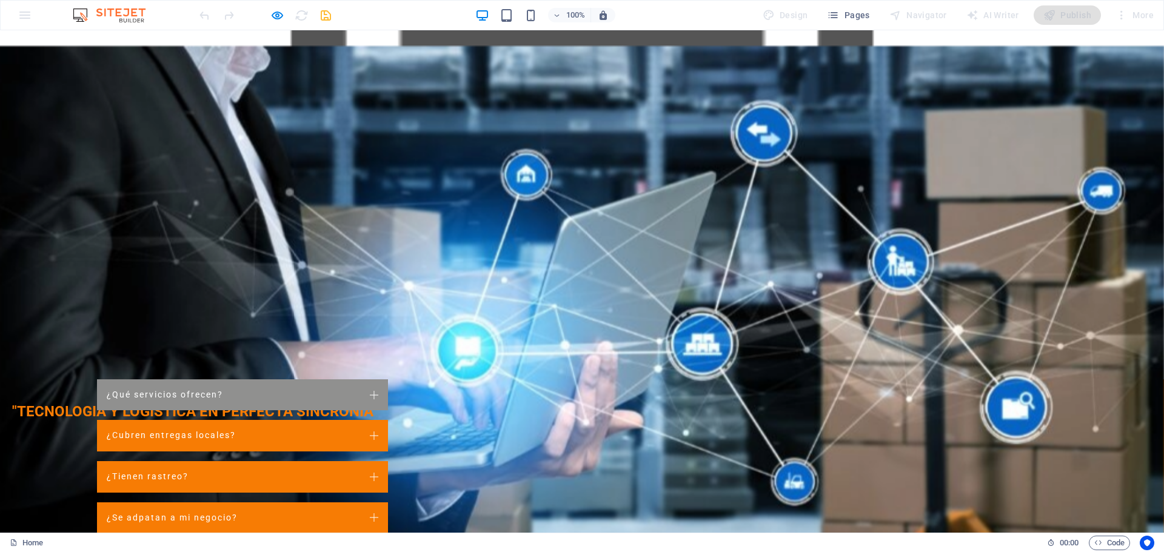
click at [388, 379] on link "¿Qué servicios ofrecen?" at bounding box center [242, 395] width 291 height 32
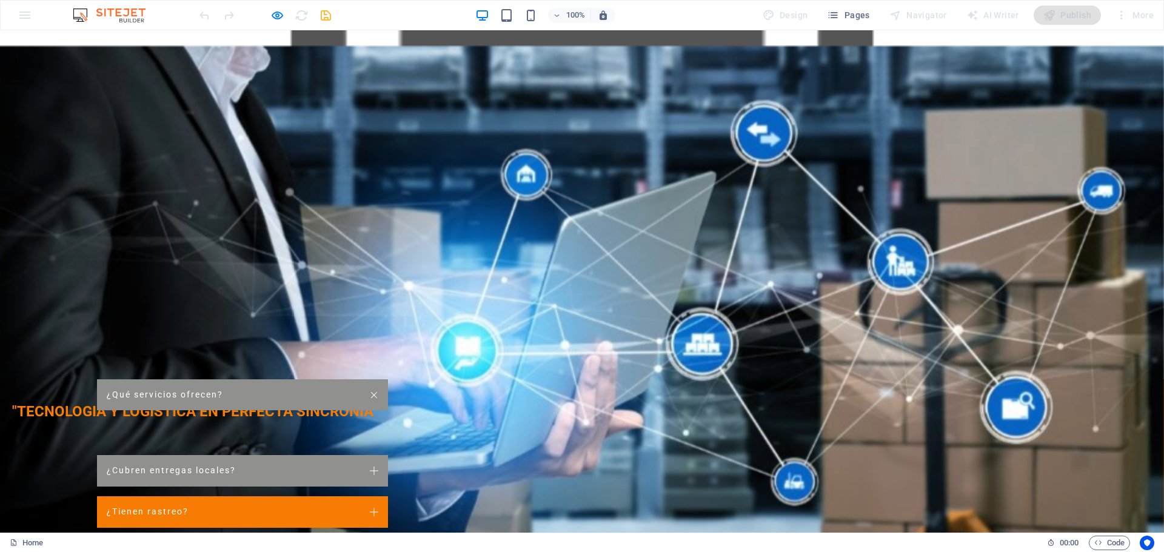
click at [388, 455] on link "¿Cubren entregas locales?" at bounding box center [242, 471] width 291 height 32
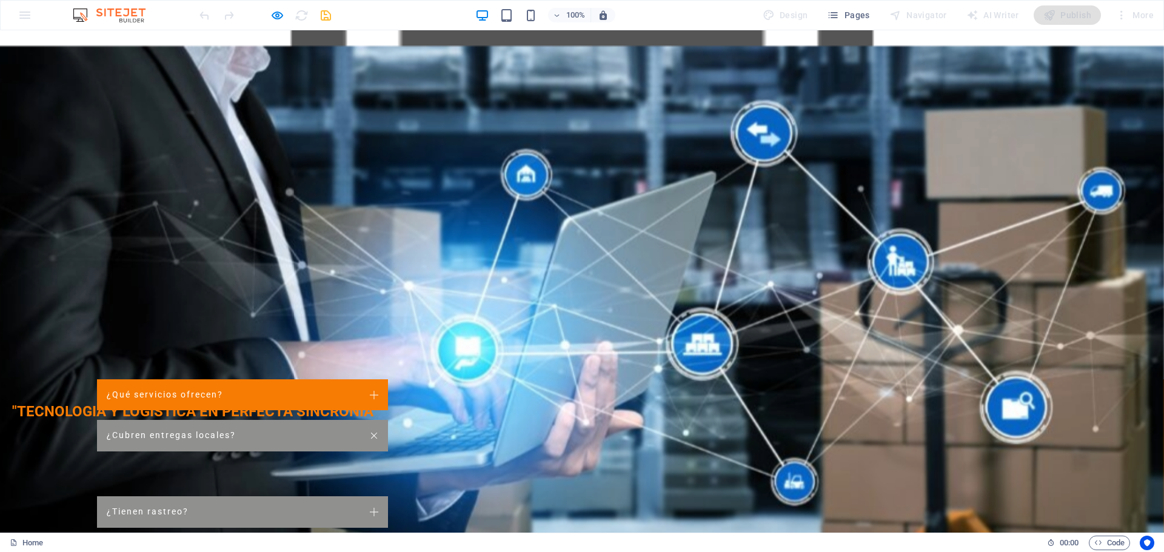
click at [388, 496] on link "¿Tienen rastreo?" at bounding box center [242, 512] width 291 height 32
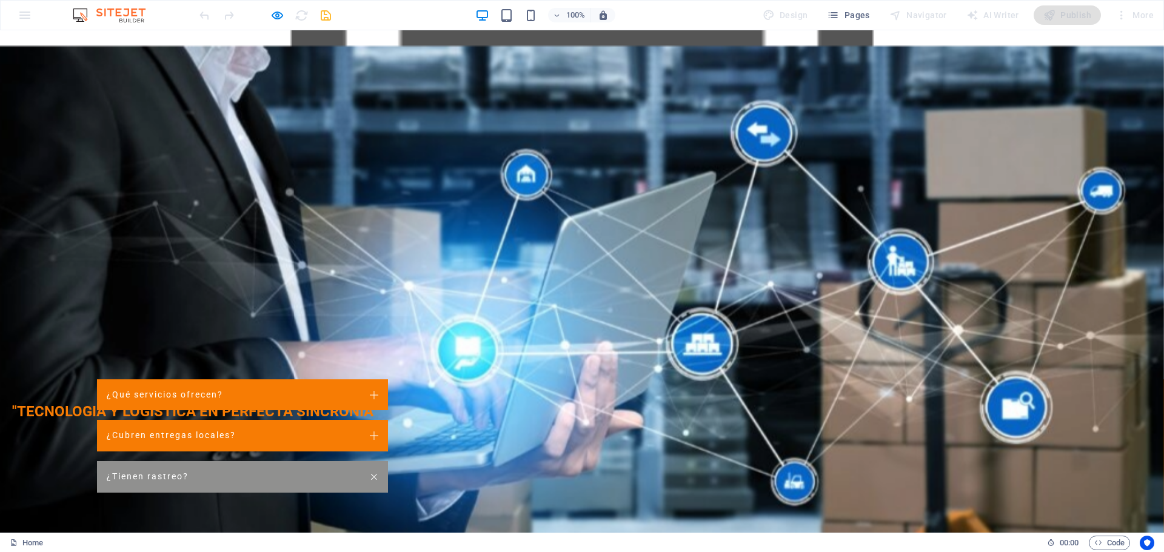
click at [388, 538] on link "¿Se adpatan a mi negocio?" at bounding box center [242, 554] width 291 height 32
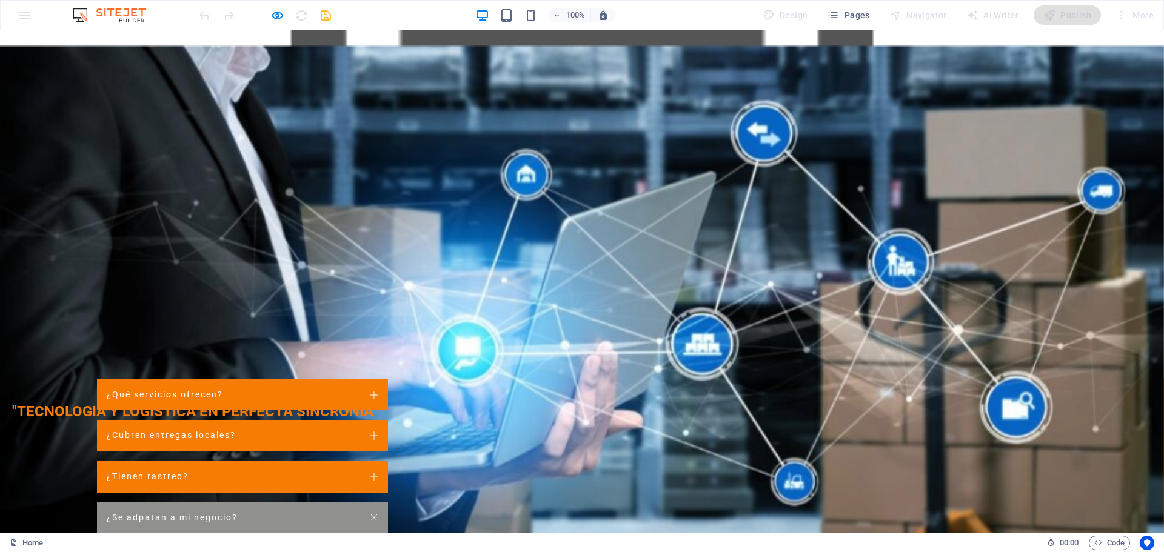
click at [388, 502] on link "¿Se adpatan a mi negocio?" at bounding box center [242, 518] width 291 height 32
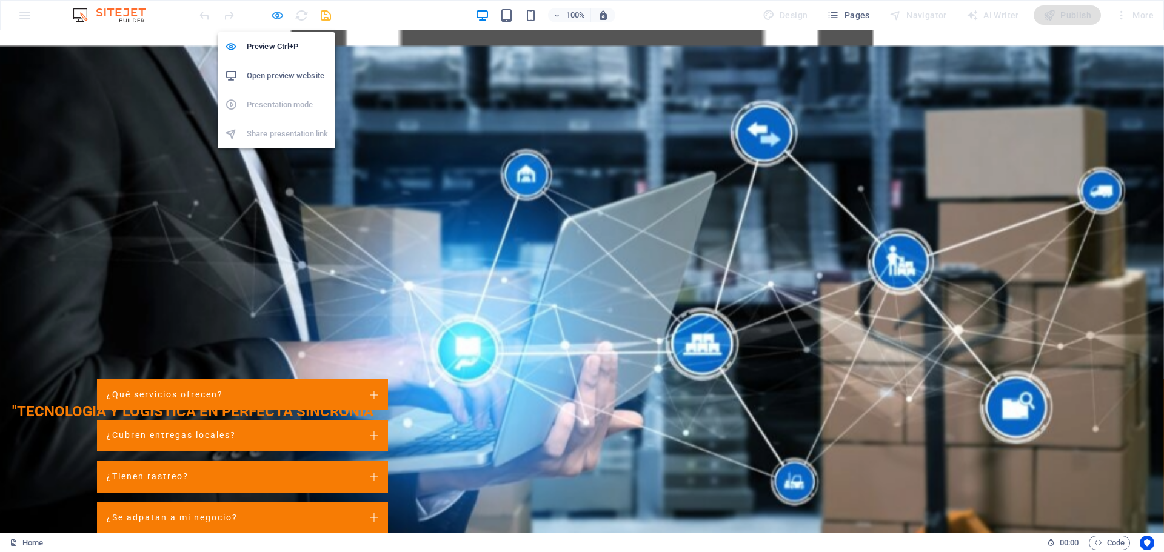
click at [272, 15] on icon "button" at bounding box center [277, 15] width 14 height 14
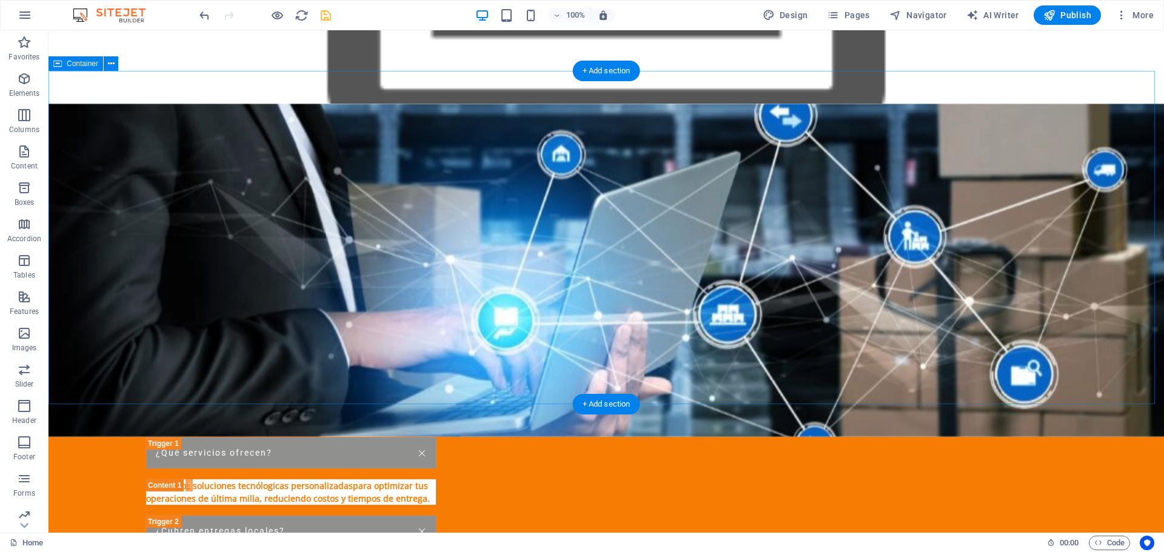
scroll to position [1333, 0]
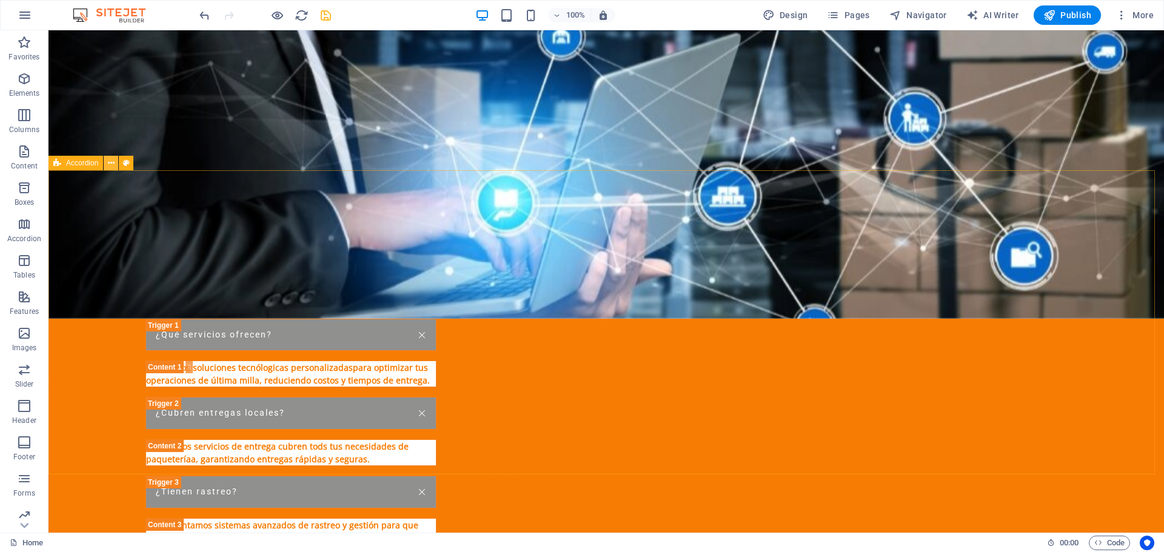
click at [112, 165] on icon at bounding box center [111, 163] width 7 height 13
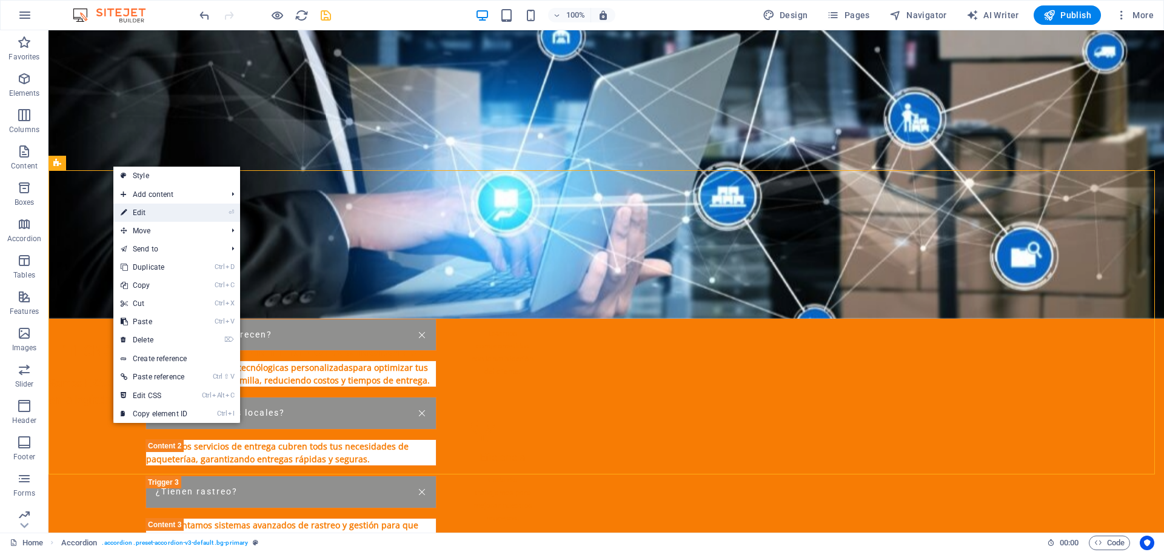
click at [133, 209] on link "⏎ Edit" at bounding box center [153, 213] width 81 height 18
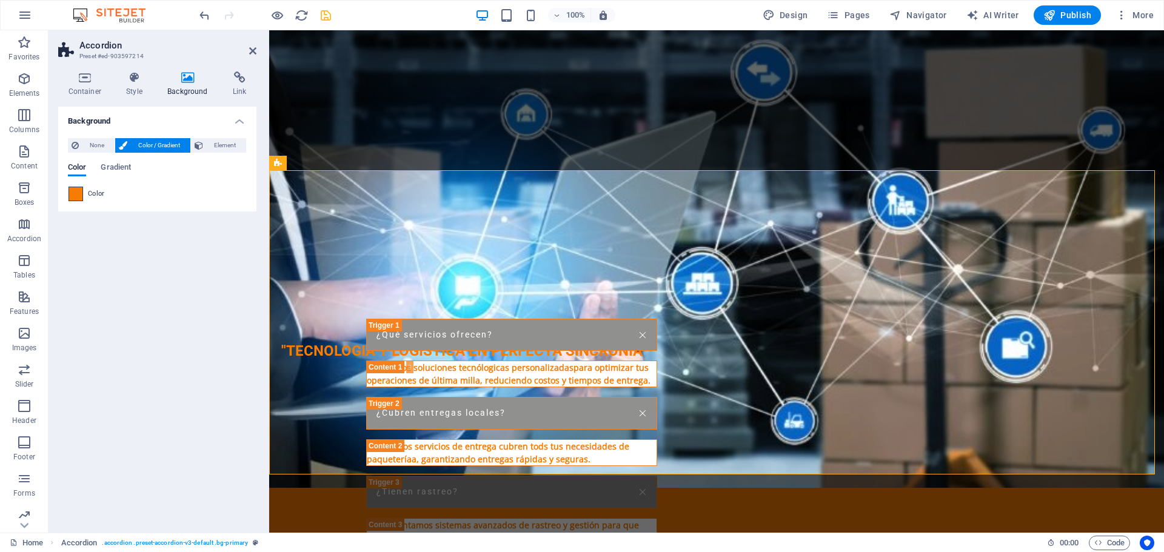
click at [75, 191] on span at bounding box center [75, 193] width 13 height 13
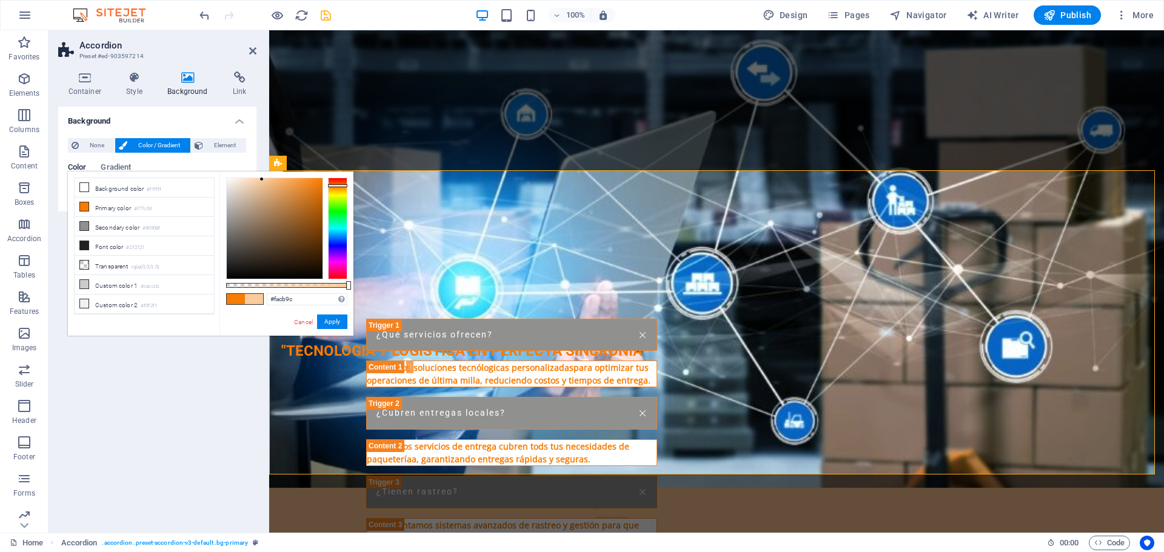
type input "#facca0"
drag, startPoint x: 319, startPoint y: 179, endPoint x: 261, endPoint y: 179, distance: 58.2
click at [261, 179] on div at bounding box center [260, 179] width 4 height 4
click at [326, 319] on button "Apply" at bounding box center [332, 322] width 30 height 15
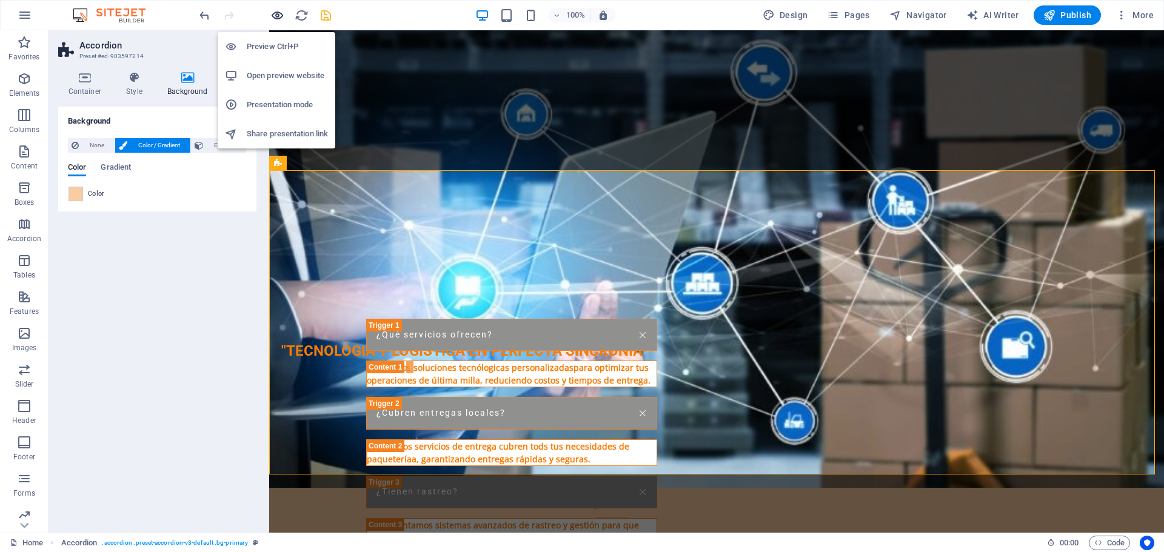
click at [277, 15] on icon "button" at bounding box center [277, 15] width 14 height 14
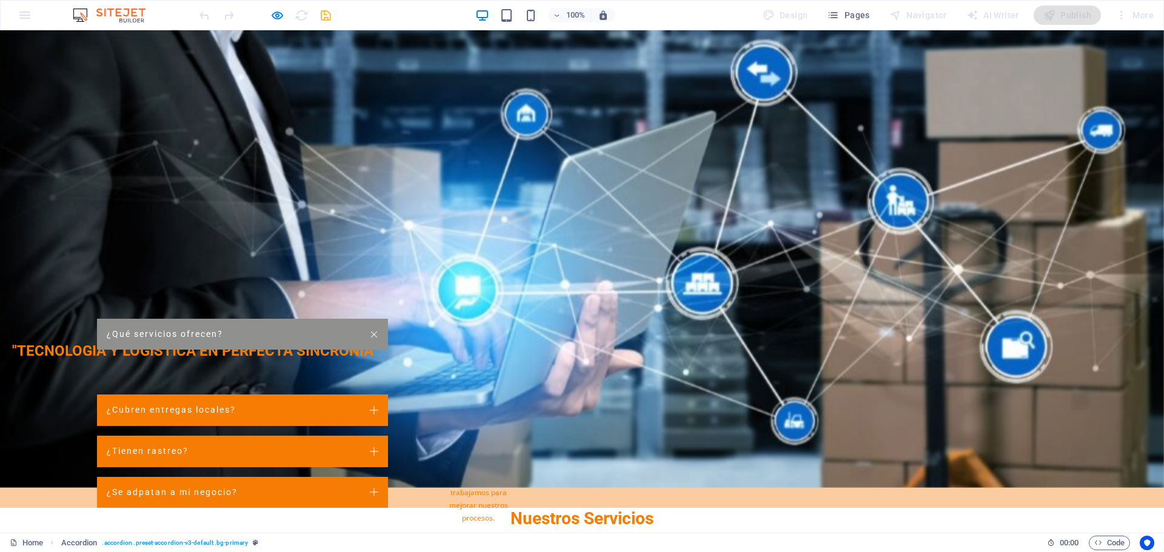
click at [388, 319] on link "¿Qué servicios ofrecen?" at bounding box center [242, 335] width 291 height 32
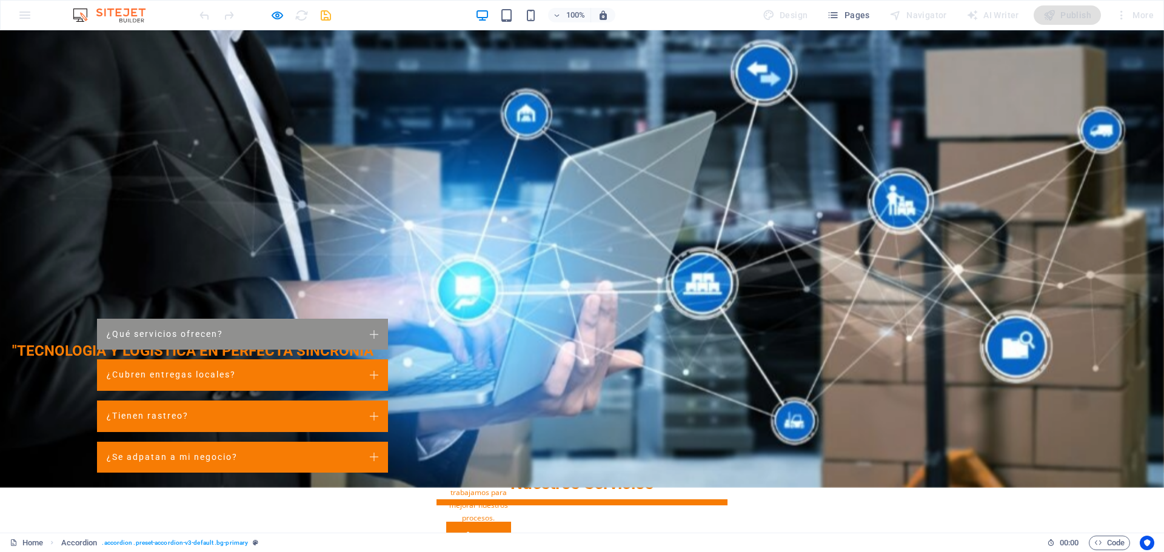
click at [388, 319] on link "¿Qué servicios ofrecen?" at bounding box center [242, 335] width 291 height 32
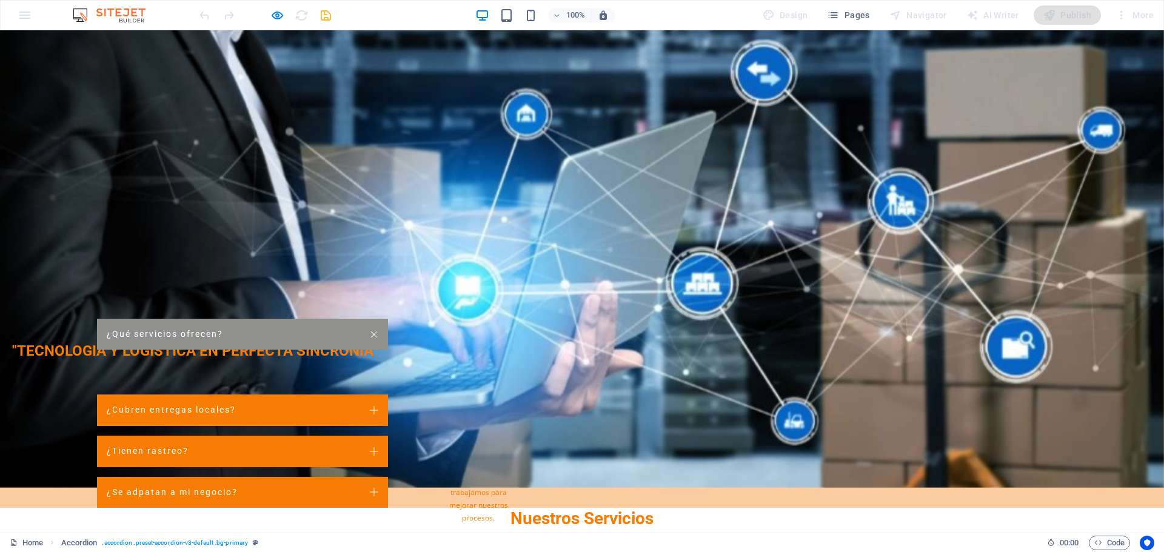
click at [388, 319] on link "¿Qué servicios ofrecen?" at bounding box center [242, 335] width 291 height 32
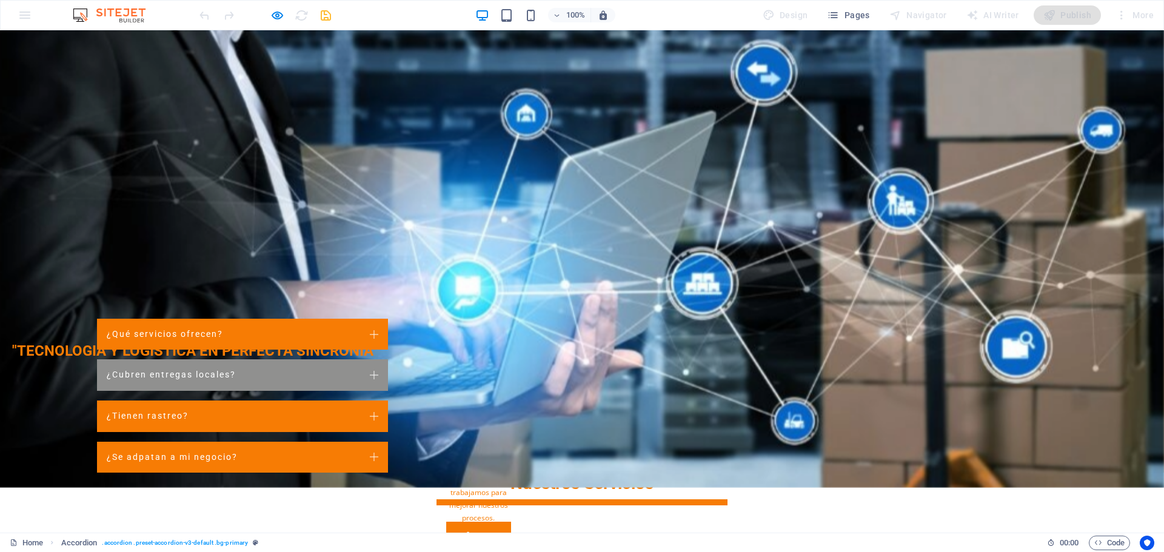
click at [388, 359] on link "¿Cubren entregas locales?" at bounding box center [242, 375] width 291 height 32
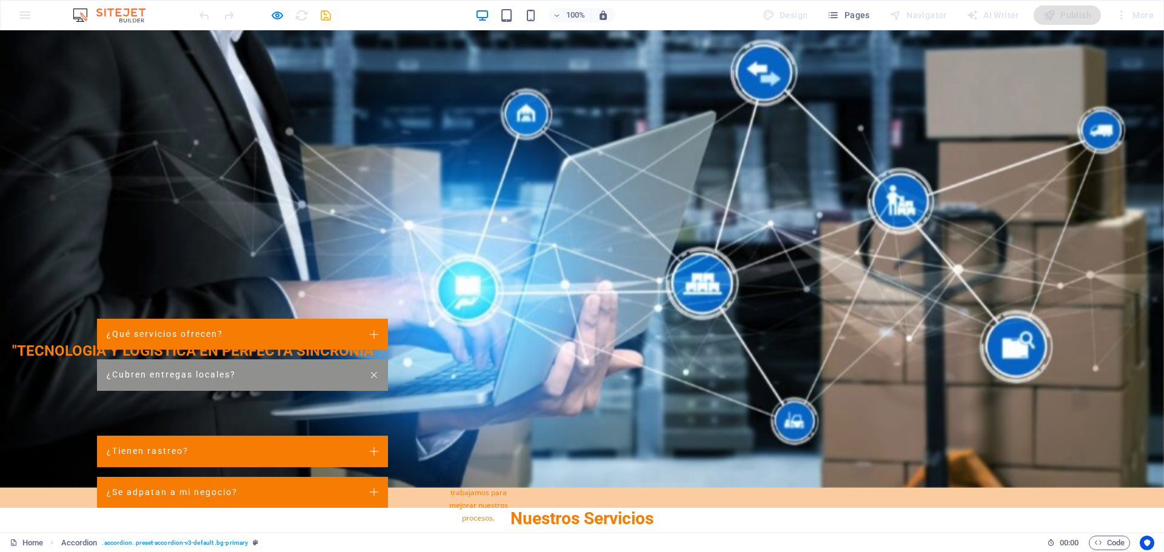
click at [388, 359] on link "¿Cubren entregas locales?" at bounding box center [242, 375] width 291 height 32
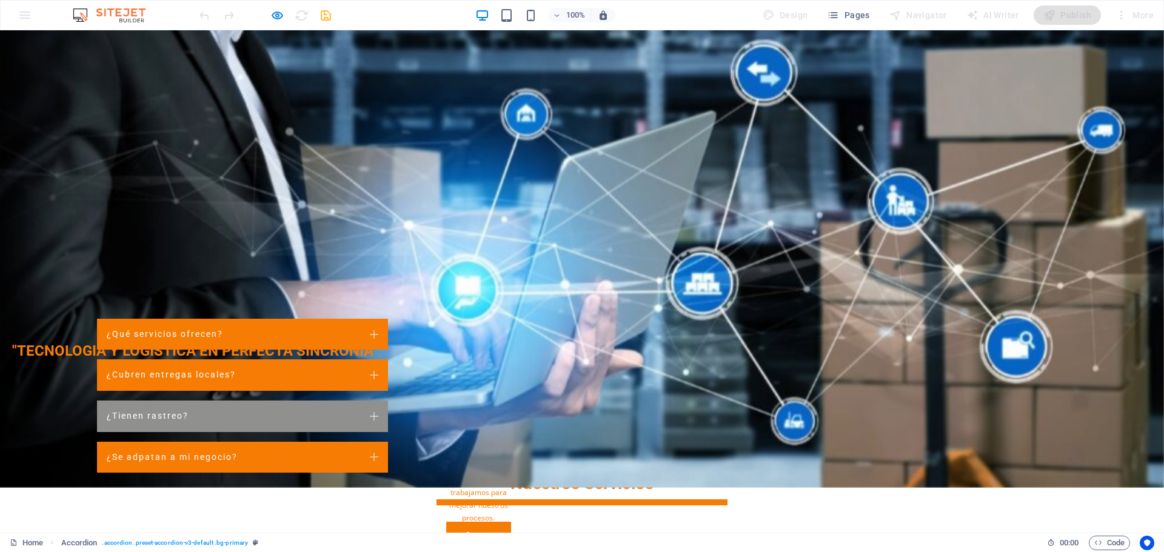
click at [388, 401] on link "¿Tienen rastreo?" at bounding box center [242, 417] width 291 height 32
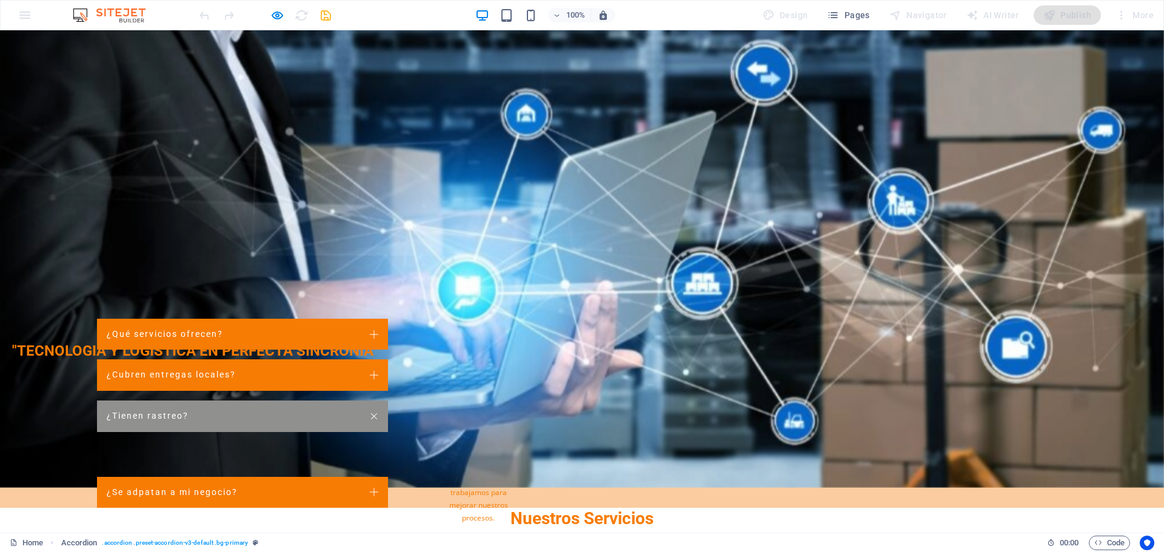
click at [388, 401] on link "¿Tienen rastreo?" at bounding box center [242, 417] width 291 height 32
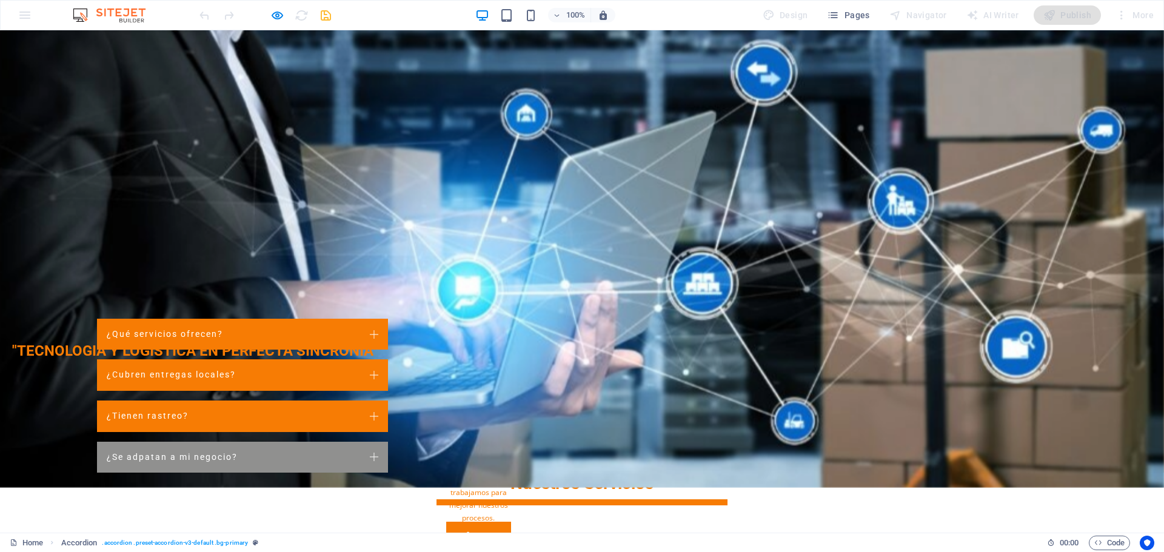
click at [388, 442] on link "¿Se adpatan a mi negocio?" at bounding box center [242, 458] width 291 height 32
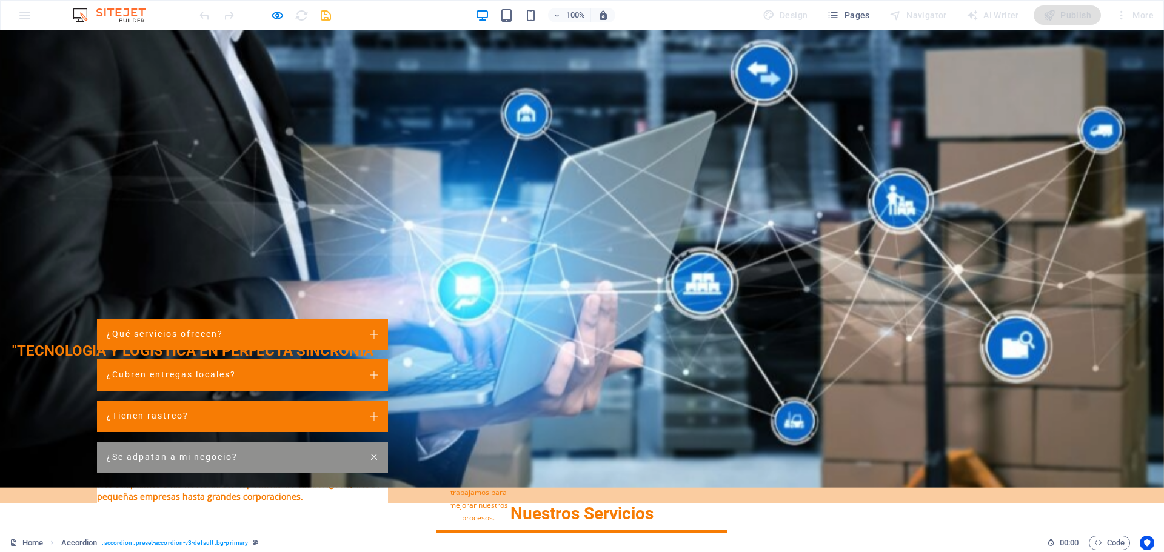
click at [388, 442] on link "¿Se adpatan a mi negocio?" at bounding box center [242, 458] width 291 height 32
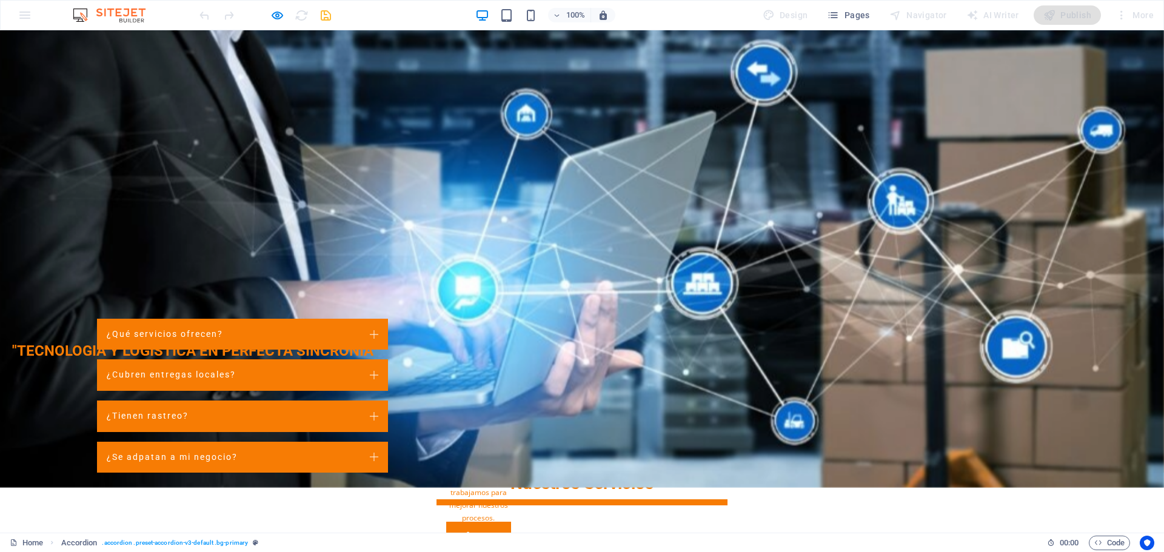
click at [785, 118] on div "Nuestros Valores Innovación Siempre buscamos las mejores soluciones tecnológica…" at bounding box center [582, 151] width 1164 height 333
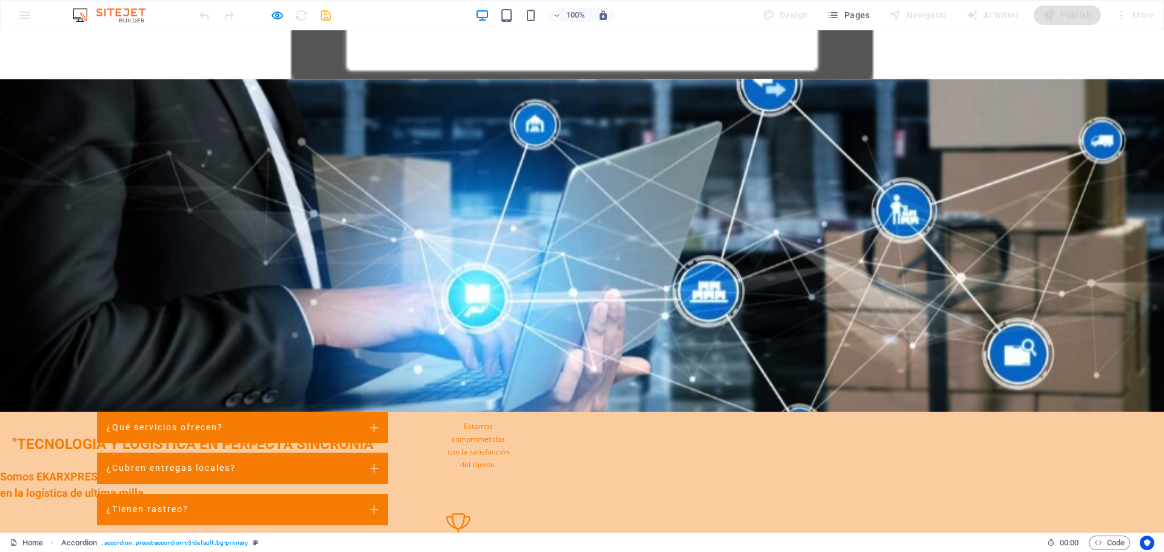
scroll to position [1273, 0]
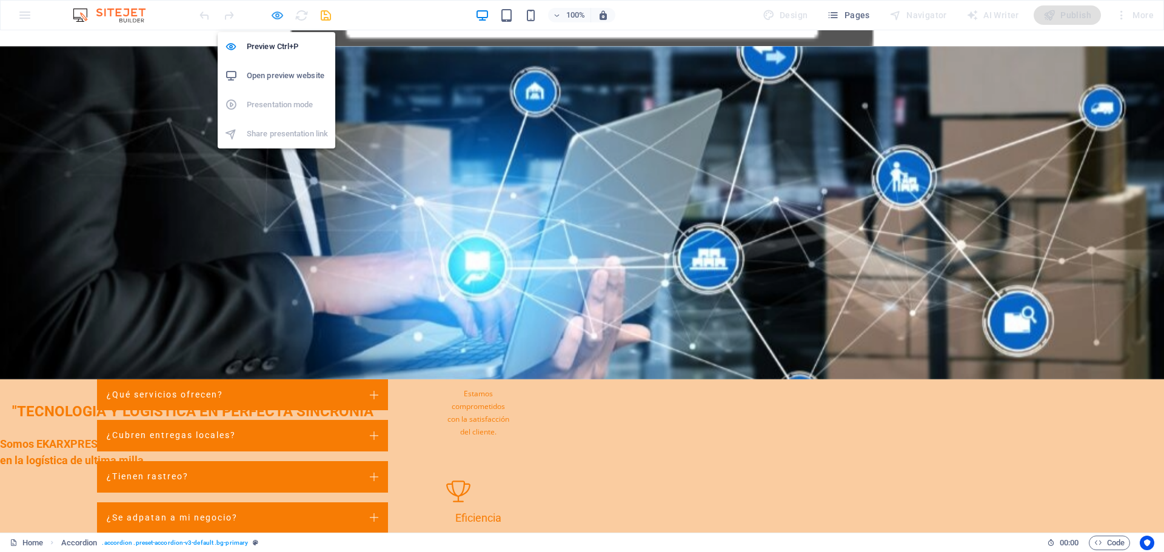
click at [278, 19] on icon "button" at bounding box center [277, 15] width 14 height 14
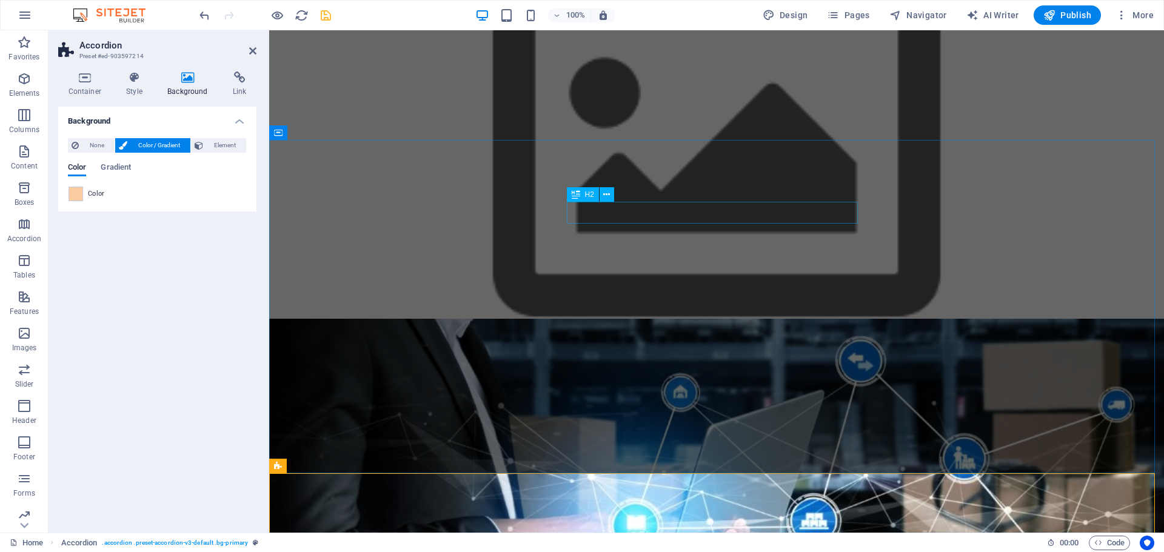
scroll to position [970, 0]
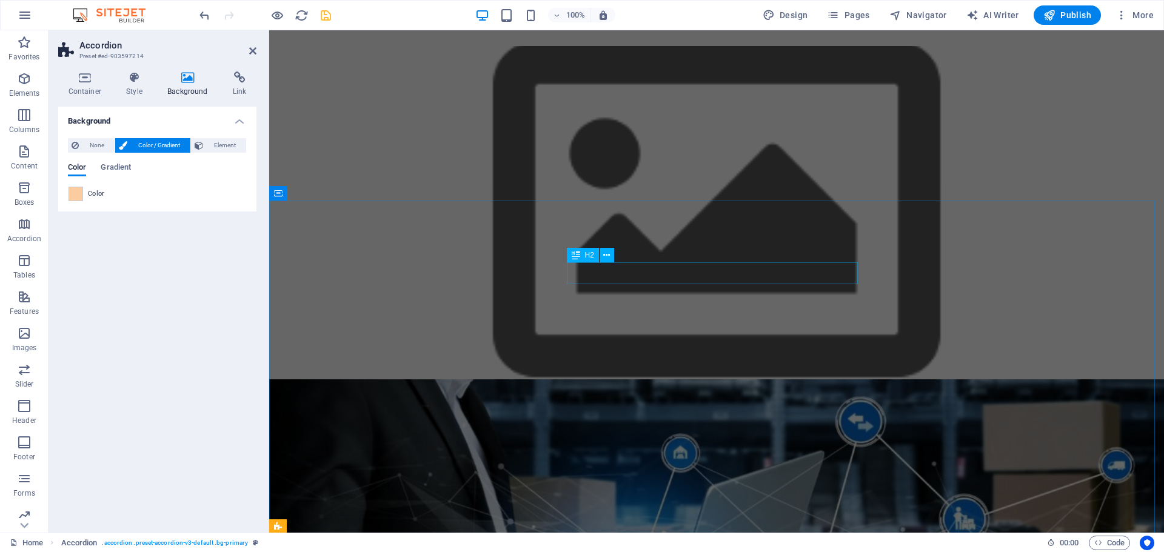
click at [770, 441] on div "Nuestros Valores" at bounding box center [716, 452] width 291 height 22
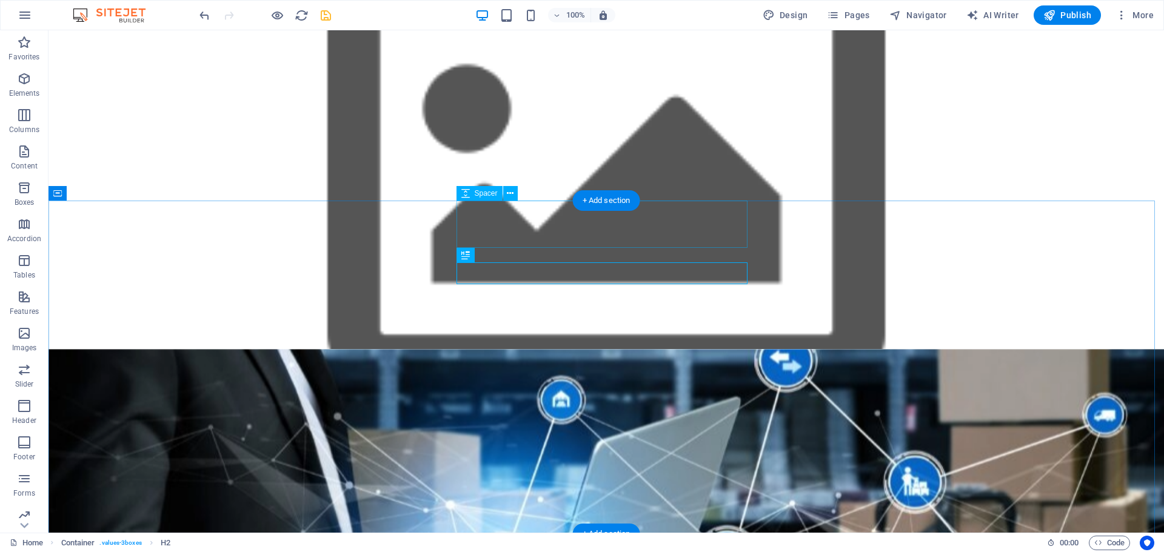
click at [711, 349] on div at bounding box center [606, 372] width 291 height 47
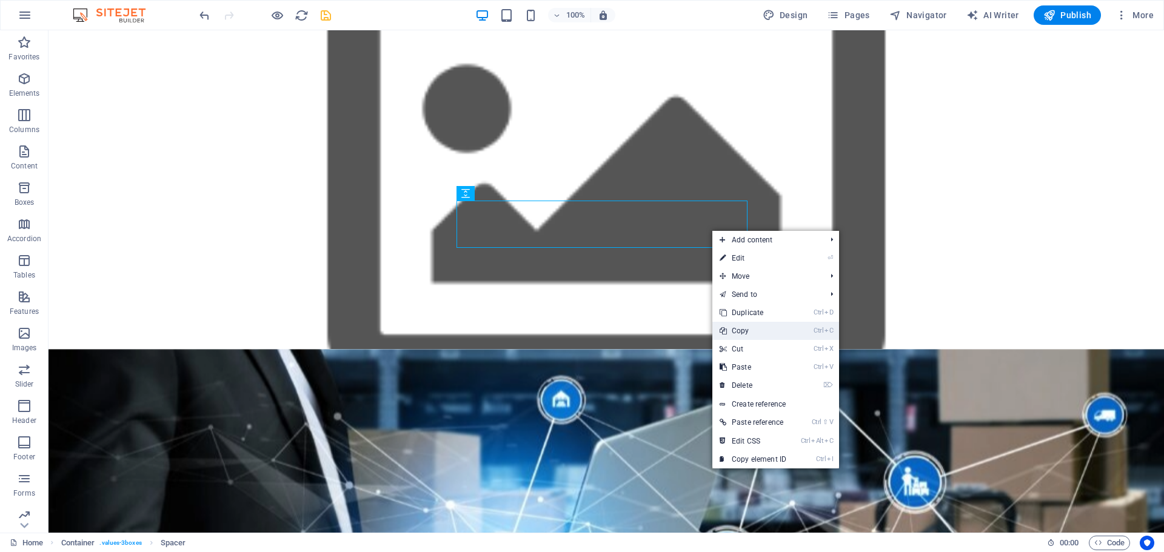
click at [742, 333] on link "Ctrl C Copy" at bounding box center [752, 331] width 81 height 18
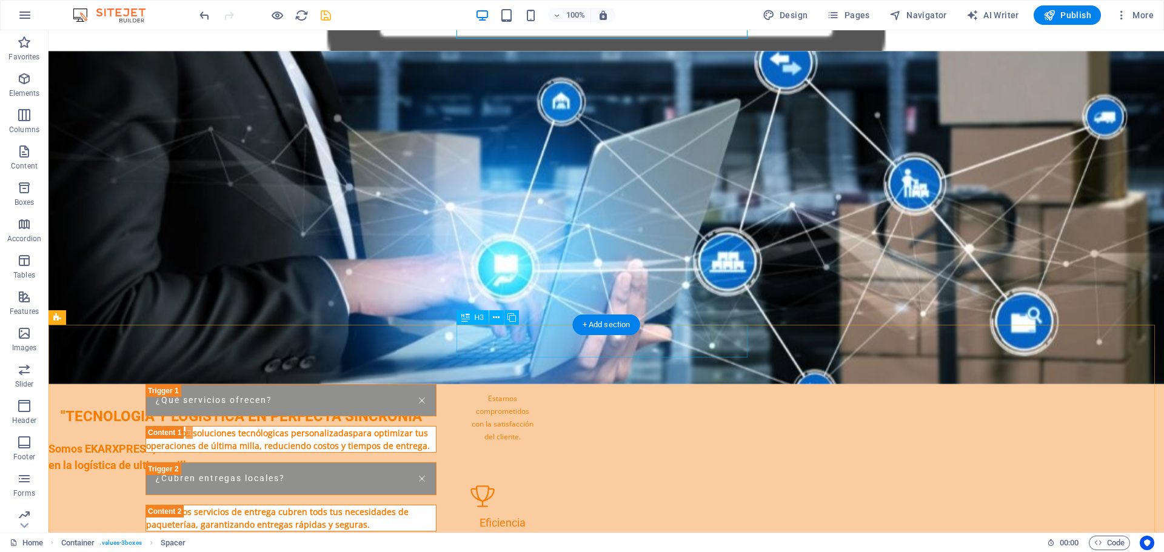
scroll to position [1273, 0]
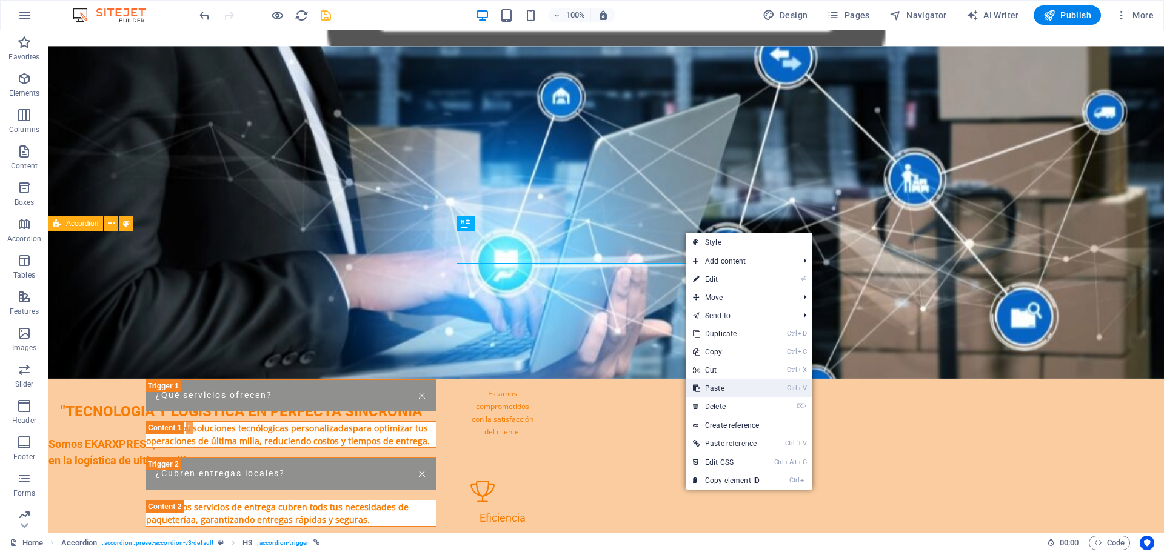
click at [713, 391] on link "Ctrl V Paste" at bounding box center [725, 388] width 81 height 18
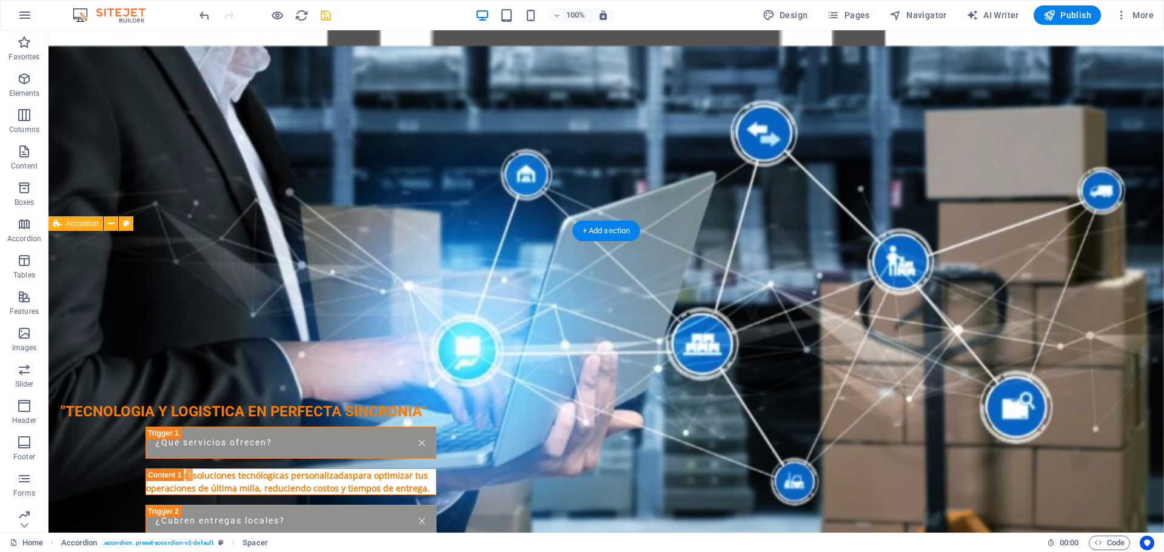
drag, startPoint x: 630, startPoint y: 283, endPoint x: 627, endPoint y: 240, distance: 43.1
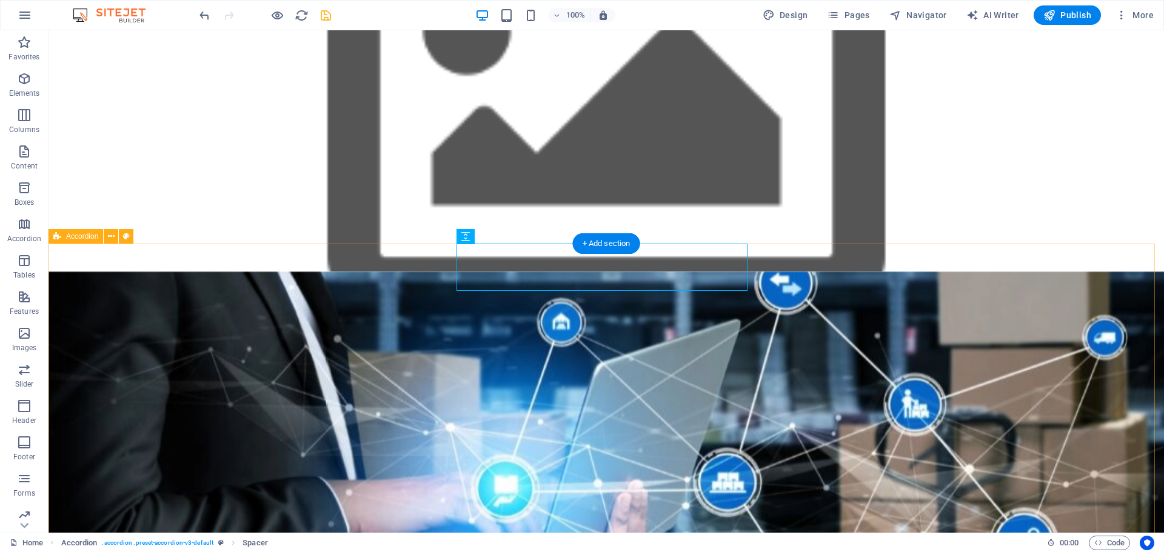
scroll to position [970, 0]
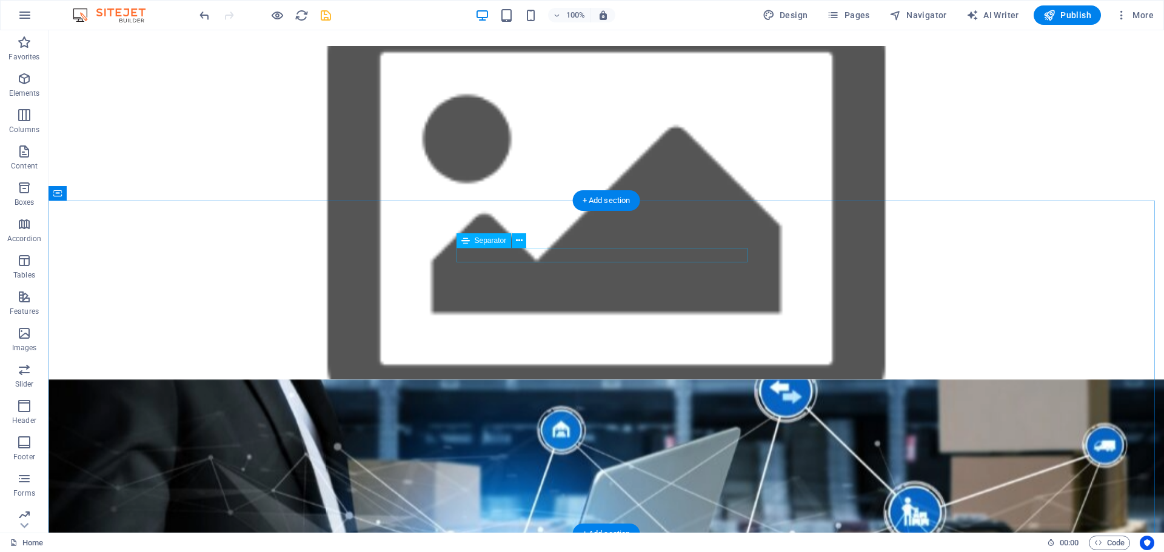
click at [724, 431] on div at bounding box center [606, 434] width 291 height 6
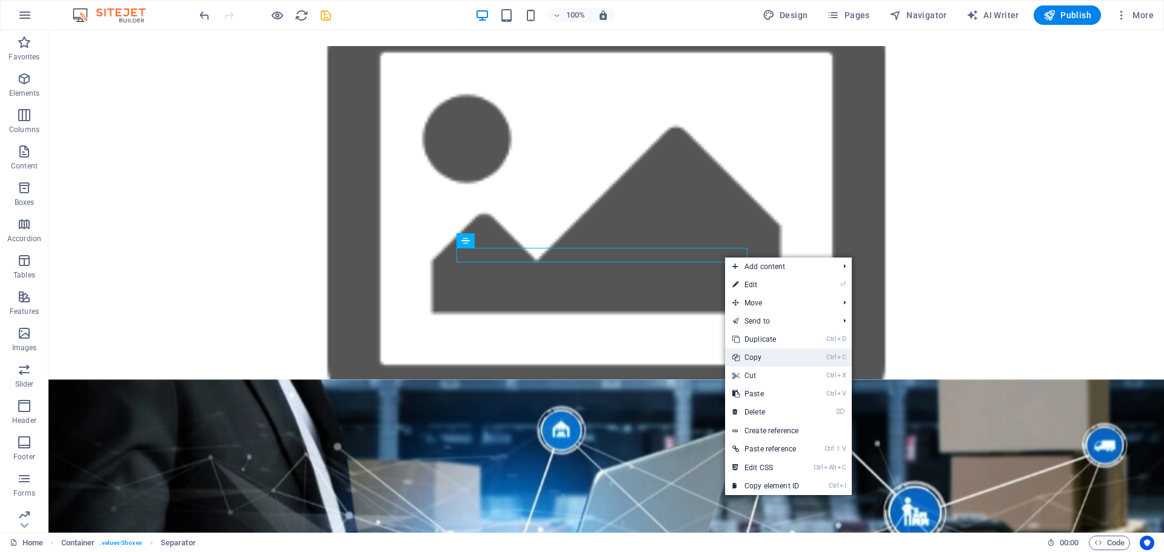
click at [754, 358] on link "Ctrl C Copy" at bounding box center [765, 357] width 81 height 18
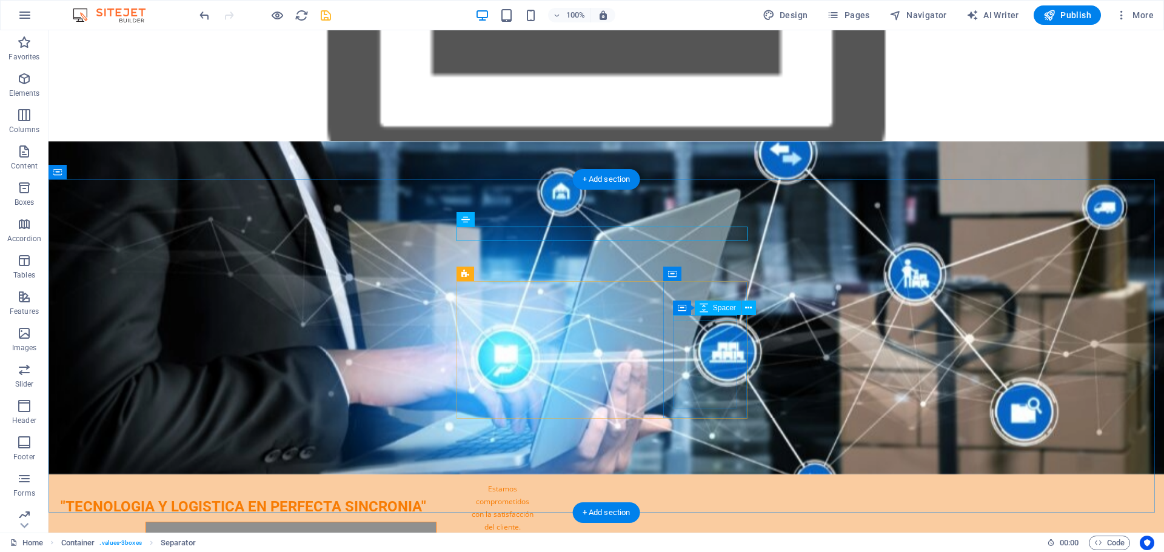
scroll to position [1273, 0]
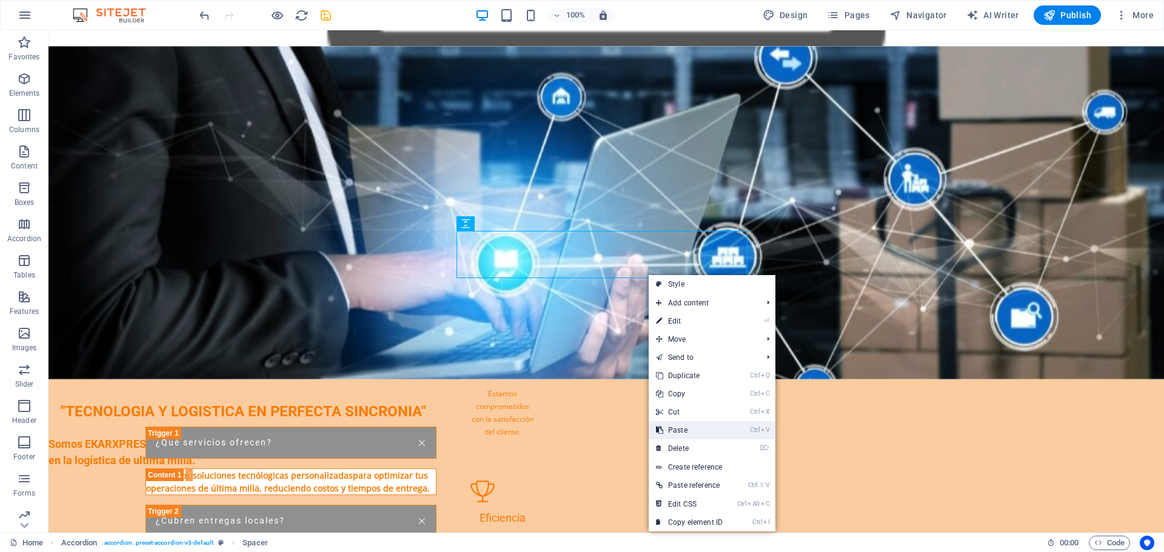
click at [671, 435] on link "Ctrl V Paste" at bounding box center [688, 430] width 81 height 18
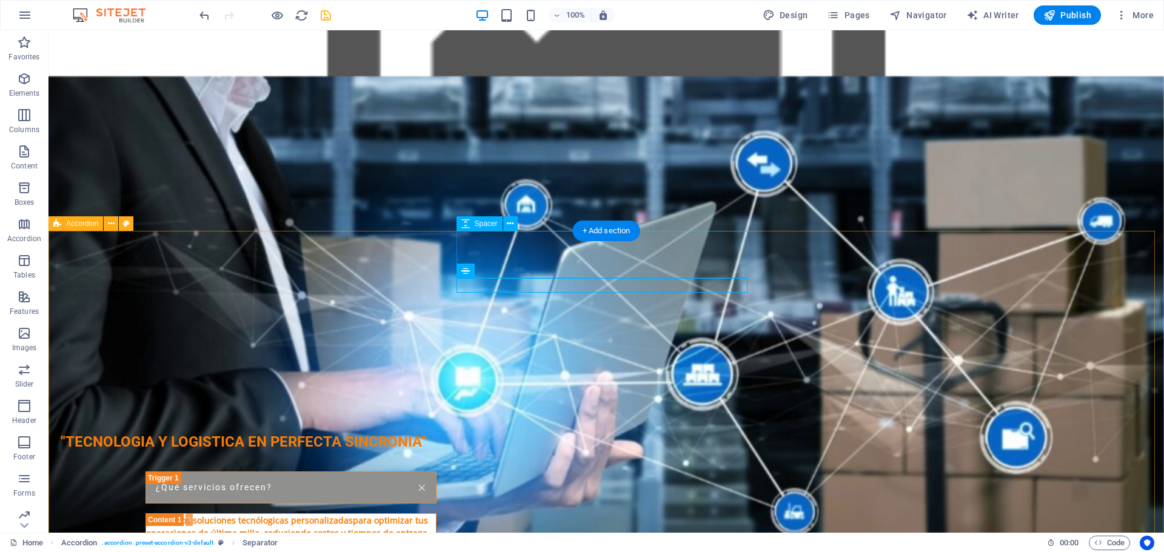
scroll to position [1030, 0]
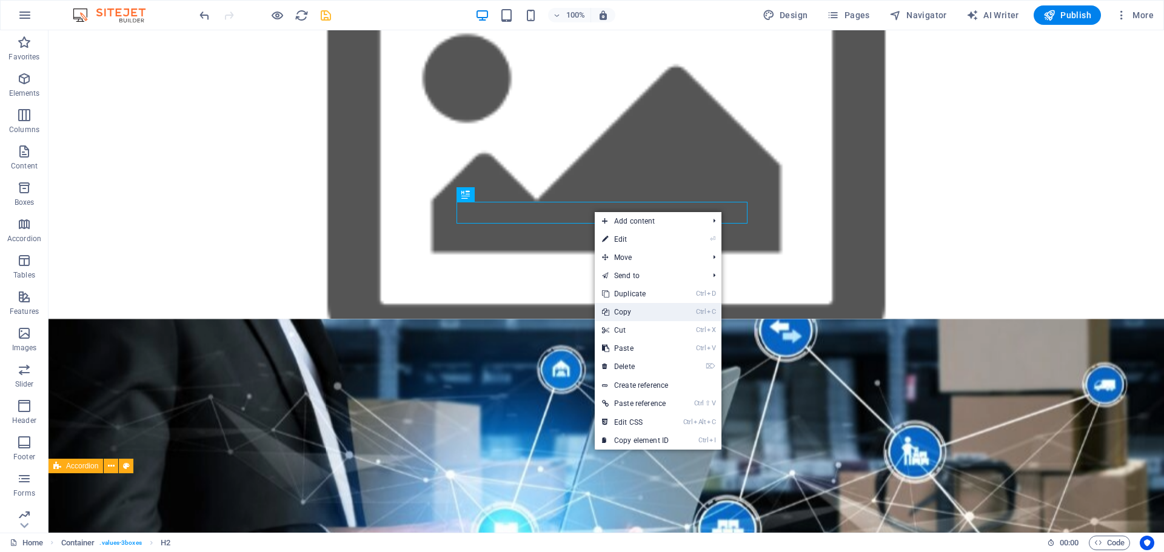
click at [630, 315] on link "Ctrl C Copy" at bounding box center [635, 312] width 81 height 18
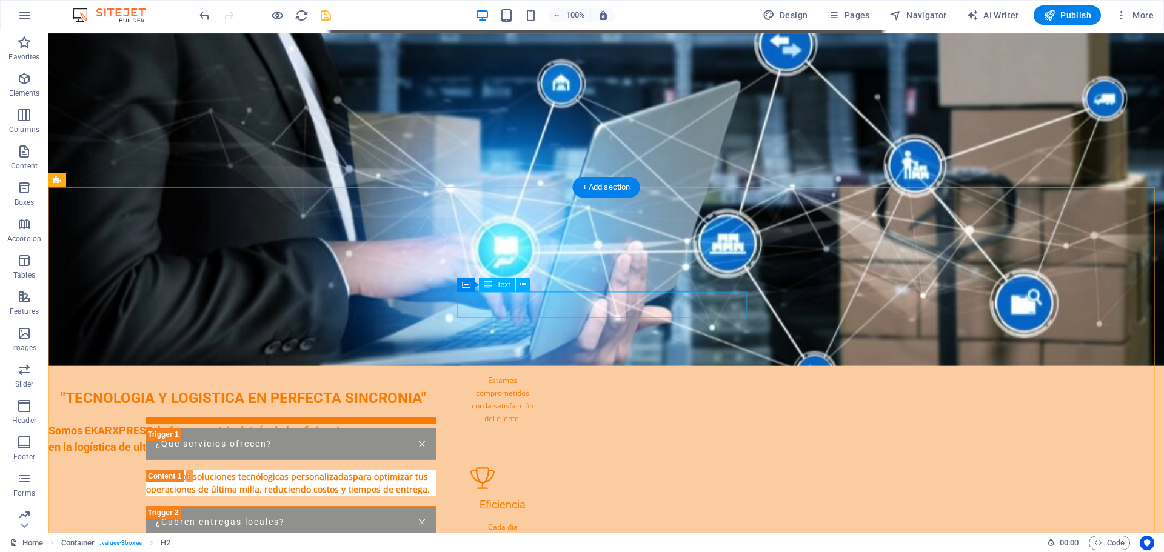
scroll to position [1333, 0]
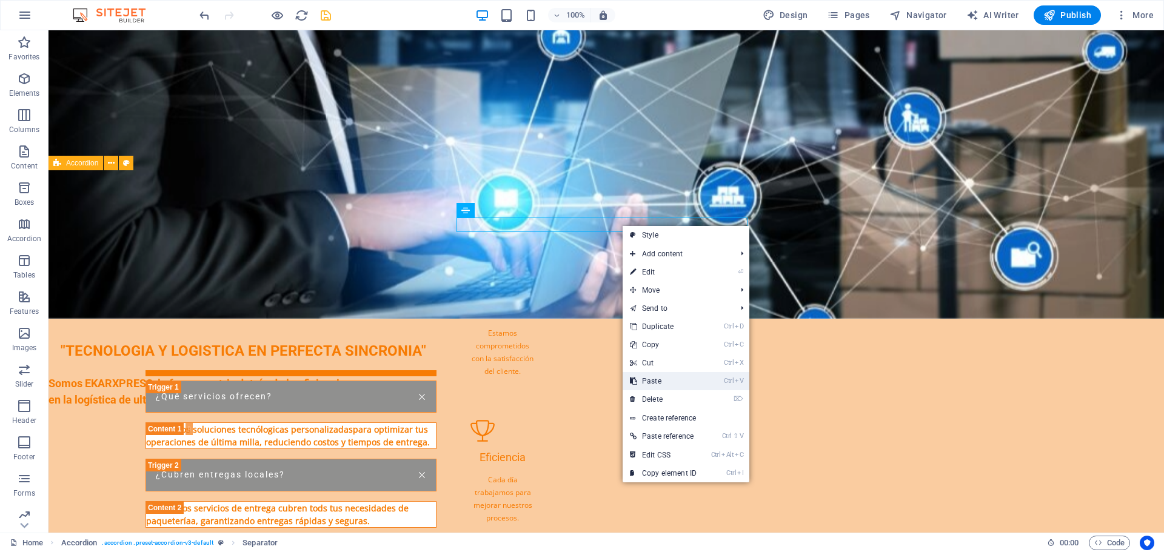
click at [664, 379] on link "Ctrl V Paste" at bounding box center [662, 381] width 81 height 18
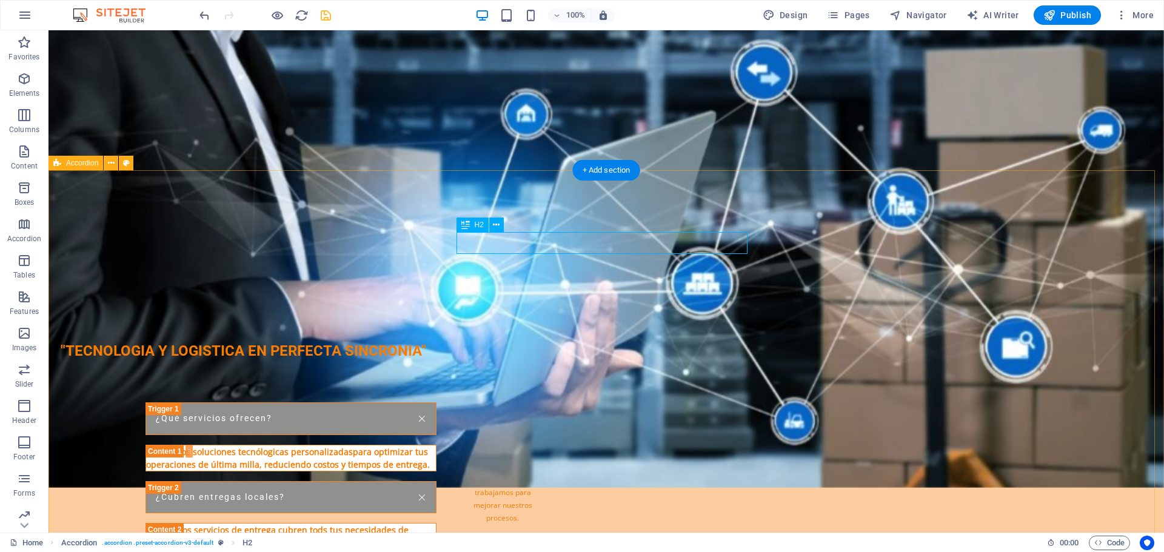
click at [436, 381] on div "Nuestros Valores" at bounding box center [290, 392] width 291 height 22
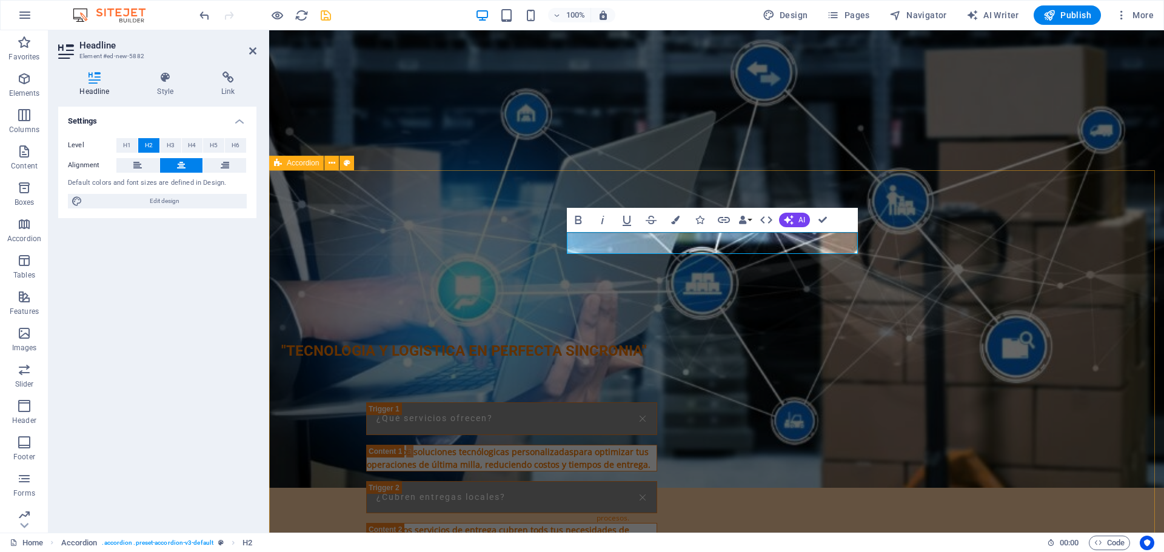
click at [921, 319] on div "Preguntas Frecuentes ¿Qué servicios ofrecen? Ofrecemos soluciones tecnólogicas …" at bounding box center [716, 511] width 895 height 384
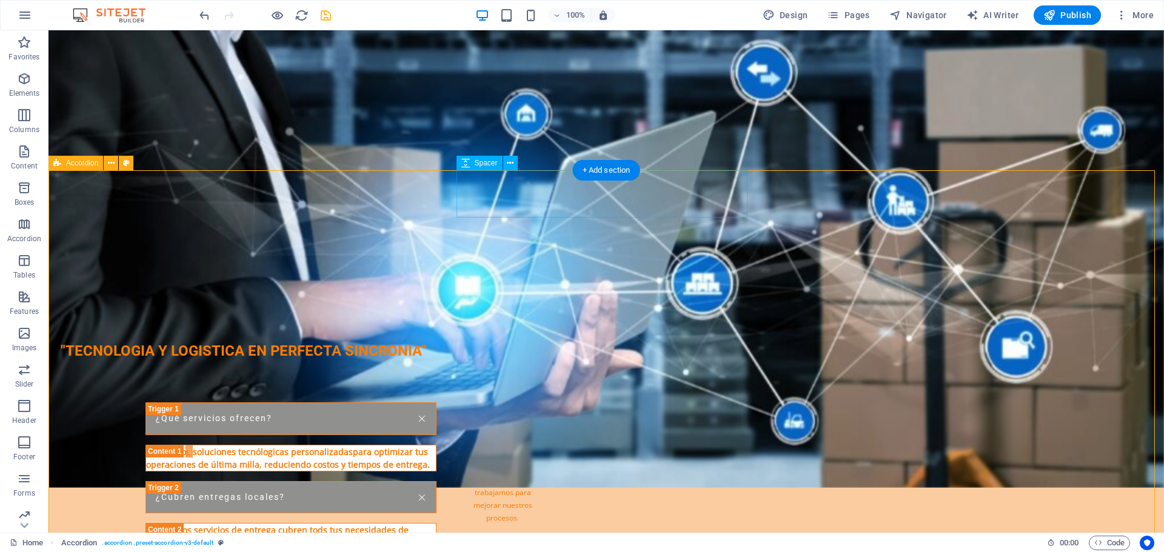
click at [436, 319] on div at bounding box center [290, 342] width 291 height 47
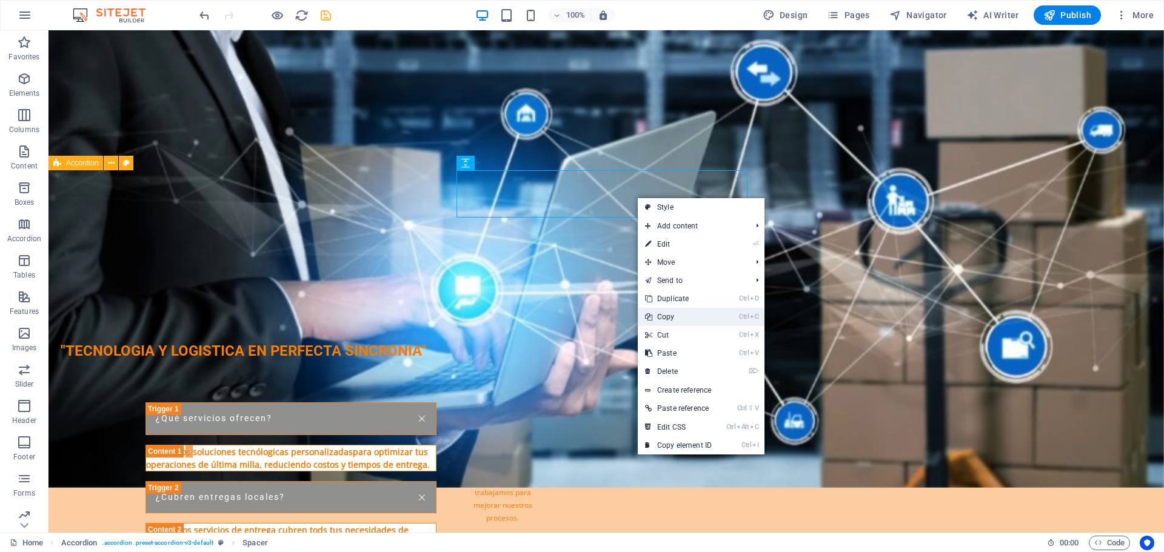
click at [696, 319] on link "Ctrl C Copy" at bounding box center [678, 317] width 81 height 18
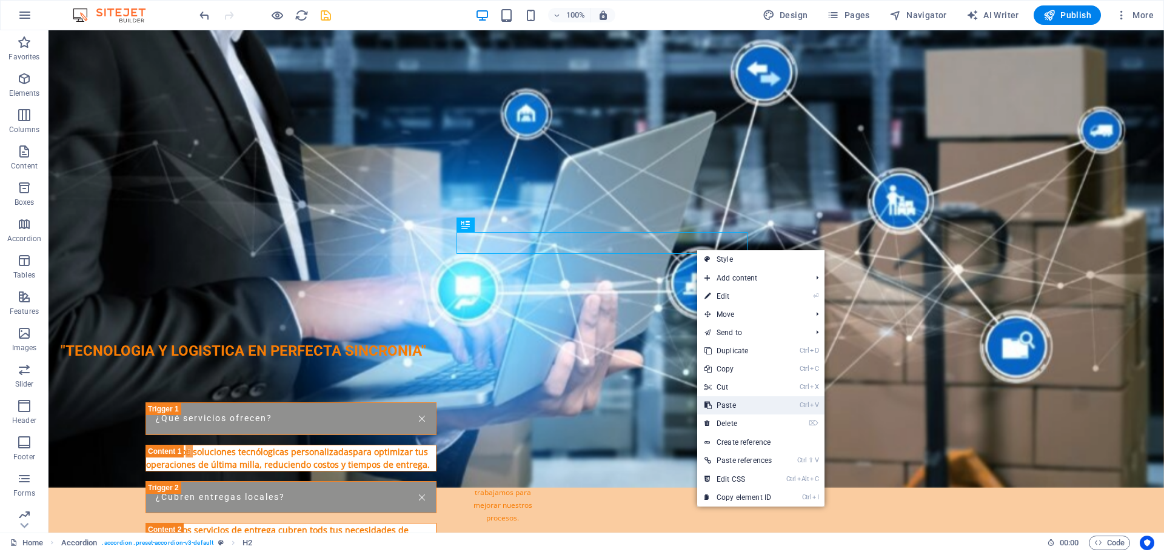
click at [748, 403] on link "Ctrl V Paste" at bounding box center [738, 405] width 82 height 18
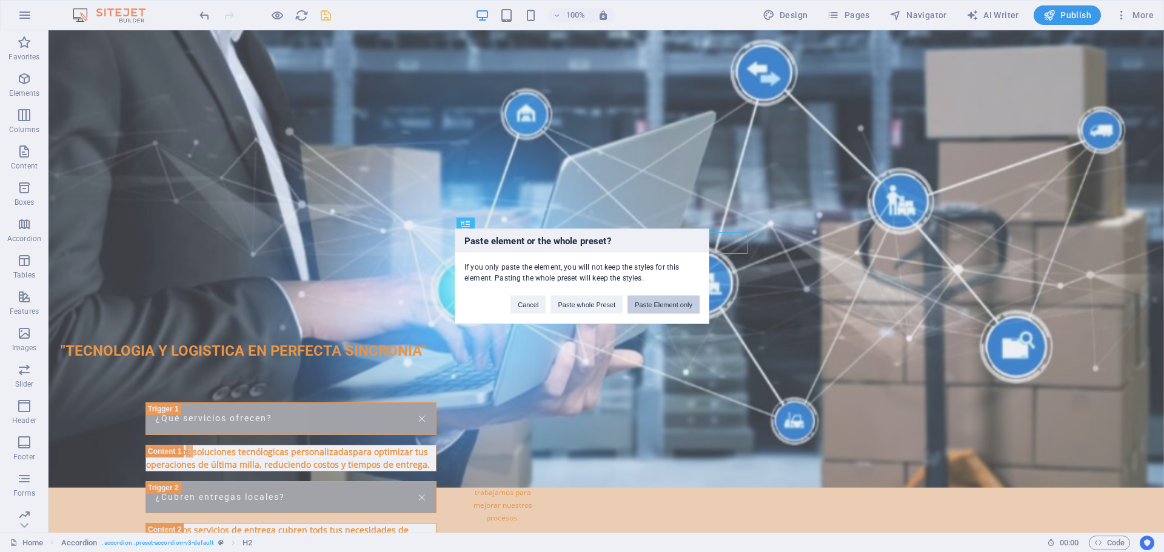
click at [642, 305] on button "Paste Element only" at bounding box center [663, 304] width 72 height 18
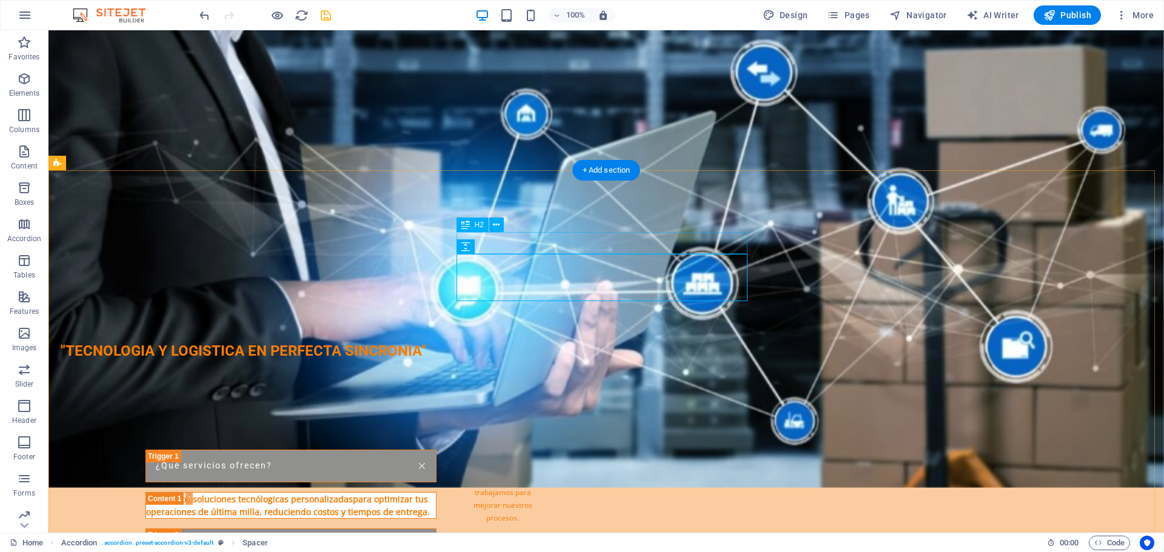
click at [436, 381] on div "Preguntas Frecuentes" at bounding box center [290, 392] width 291 height 22
click at [436, 402] on div at bounding box center [290, 425] width 291 height 47
click at [510, 248] on icon at bounding box center [510, 247] width 7 height 13
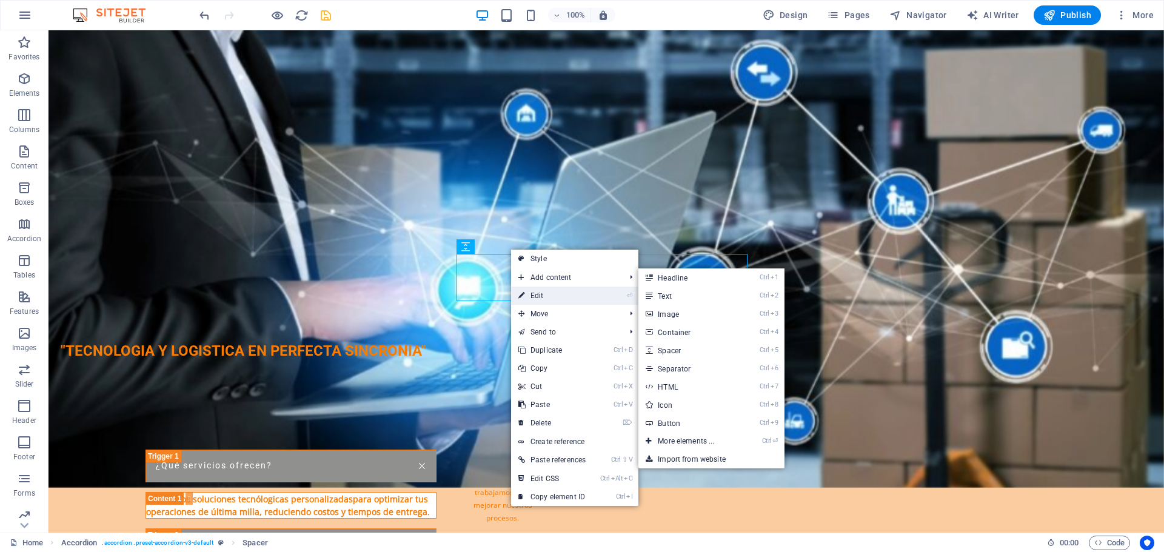
click at [533, 296] on link "⏎ Edit" at bounding box center [552, 296] width 82 height 18
select select "px"
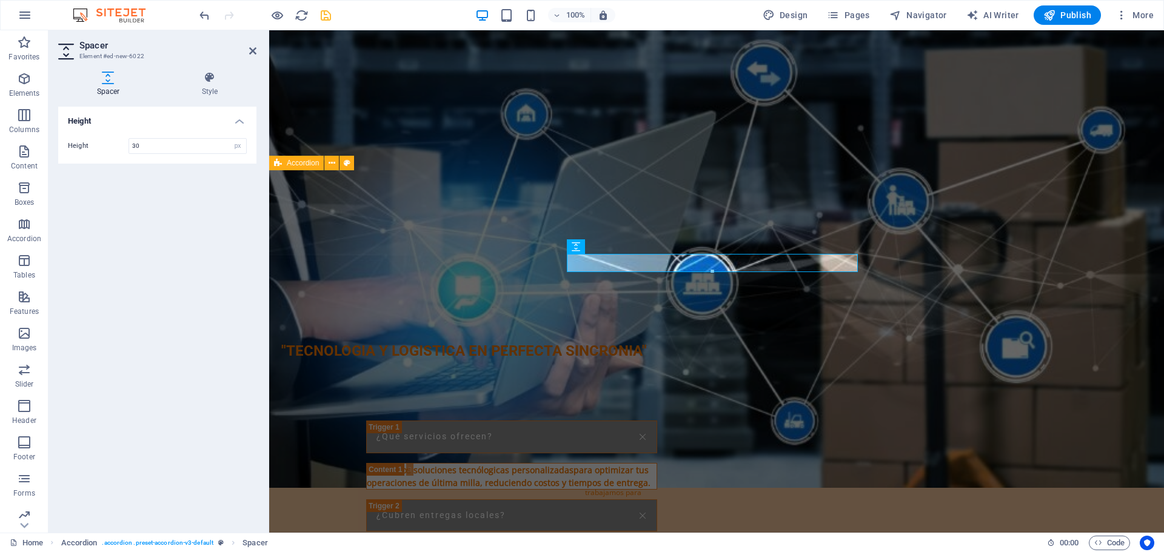
type input "30"
click at [136, 224] on div "Height Height 30 px rem vh vw" at bounding box center [157, 315] width 198 height 416
click at [1031, 319] on div "Preguntas Frecuentes ¿Qué servicios ofrecen? Ofrecemos soluciones tecnólogicas …" at bounding box center [716, 520] width 895 height 402
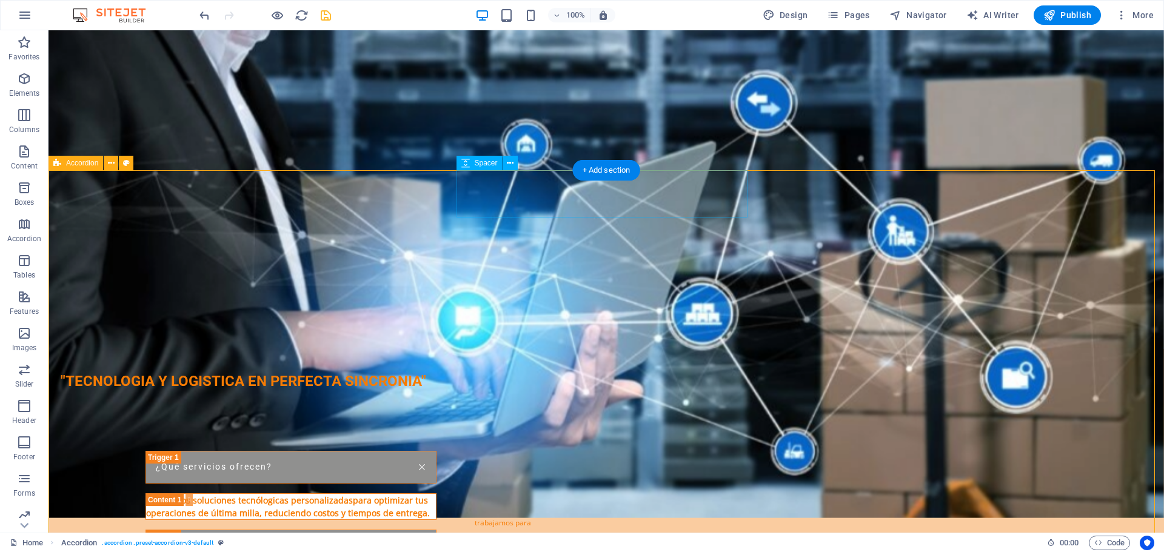
click at [436, 349] on div at bounding box center [290, 372] width 291 height 47
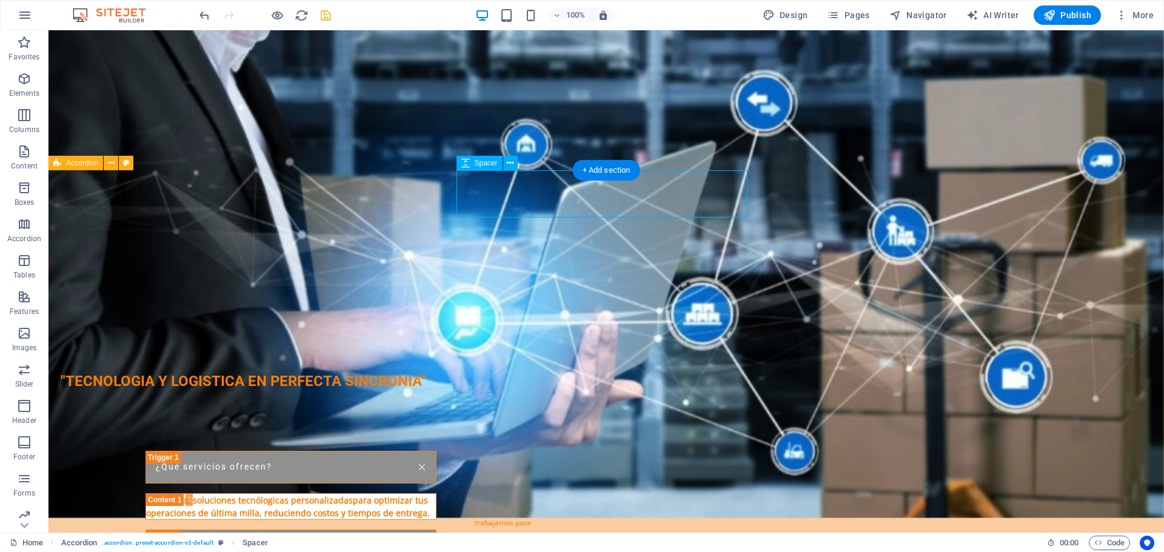
drag, startPoint x: 745, startPoint y: 216, endPoint x: 735, endPoint y: 201, distance: 18.7
click at [436, 349] on div at bounding box center [290, 372] width 291 height 47
drag, startPoint x: 676, startPoint y: 218, endPoint x: 678, endPoint y: 207, distance: 11.6
click at [538, 344] on div "Preguntas Frecuentes ¿Qué servicios ofrecen? Ofrecemos soluciones tecnólogicas …" at bounding box center [291, 549] width 495 height 411
drag, startPoint x: 676, startPoint y: 168, endPoint x: 673, endPoint y: 190, distance: 21.3
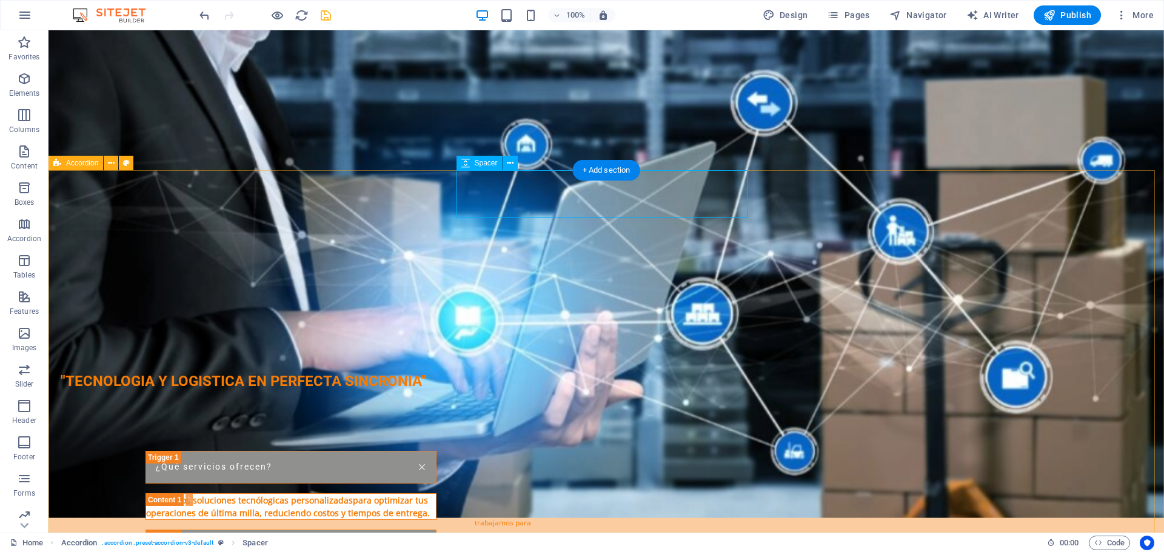
click at [510, 165] on icon at bounding box center [510, 163] width 7 height 13
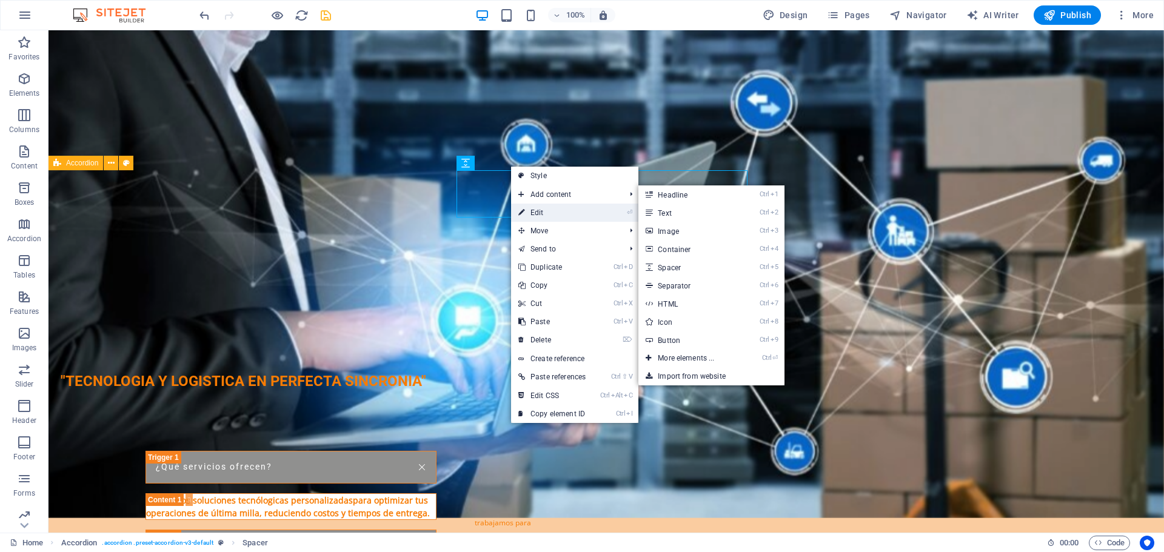
click at [535, 212] on link "⏎ Edit" at bounding box center [552, 213] width 82 height 18
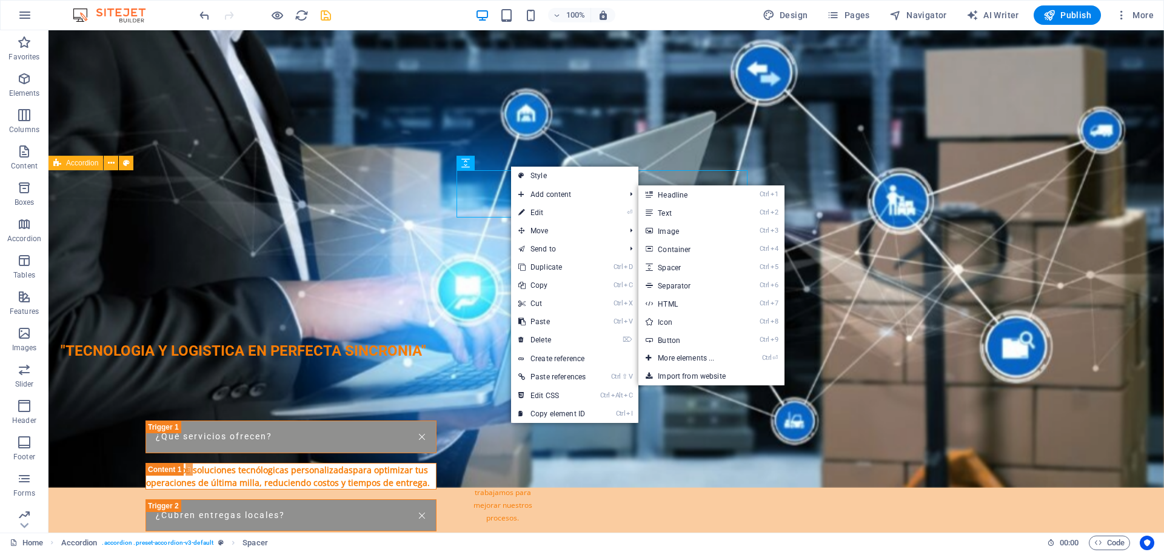
select select "px"
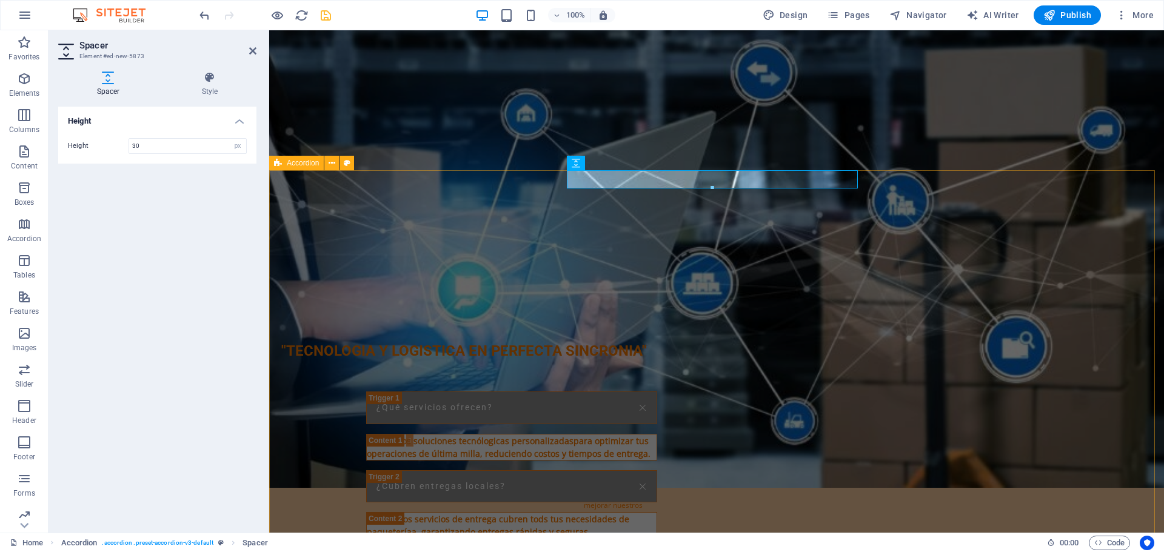
type input "30"
click at [334, 319] on div "Preguntas Frecuentes ¿Qué servicios ofrecen? Ofrecemos soluciones tecnólogicas …" at bounding box center [716, 505] width 895 height 373
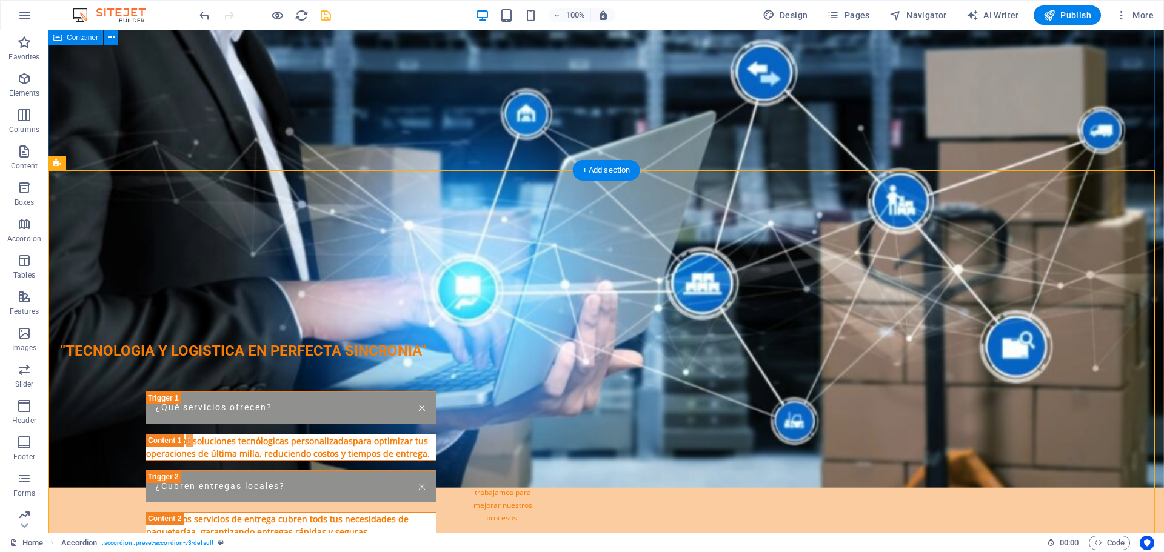
click at [910, 118] on div "Nuestros Valores Innovación Siempre buscamos las mejores soluciones tecnológica…" at bounding box center [605, 151] width 1115 height 333
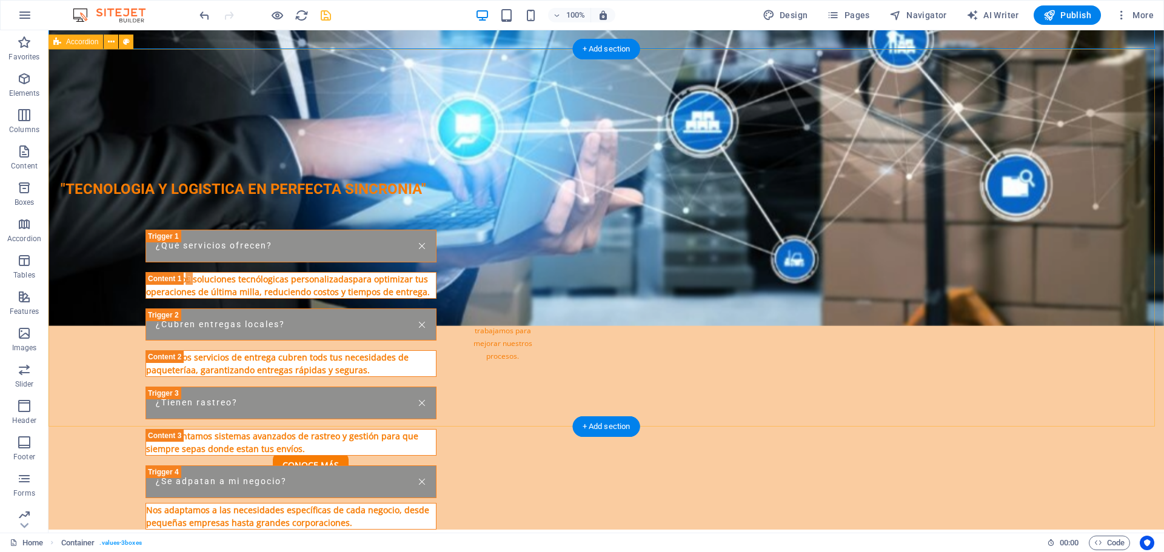
scroll to position [1515, 0]
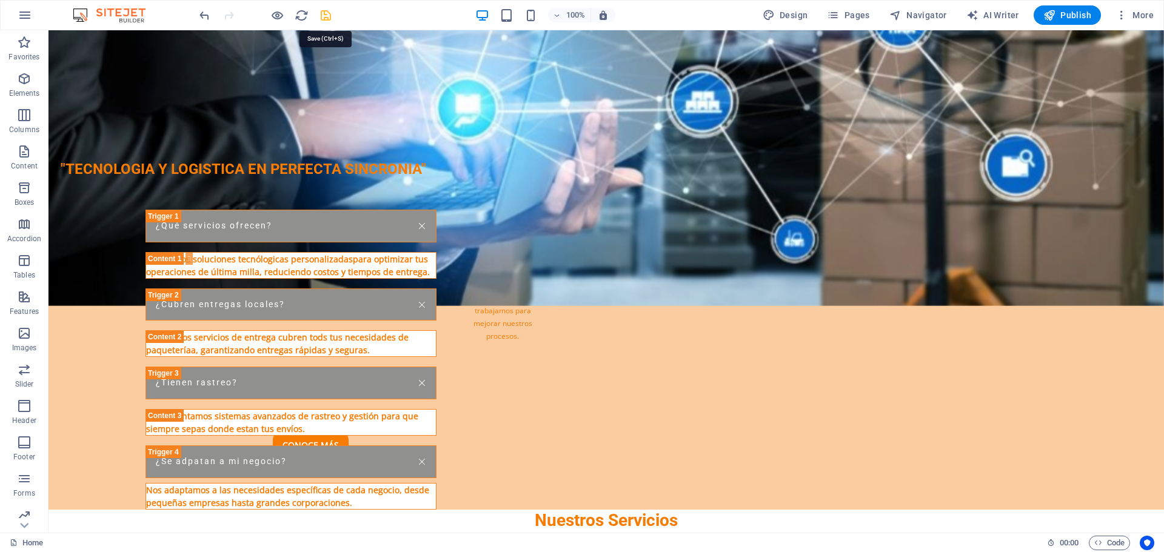
click at [325, 14] on icon "save" at bounding box center [326, 15] width 14 height 14
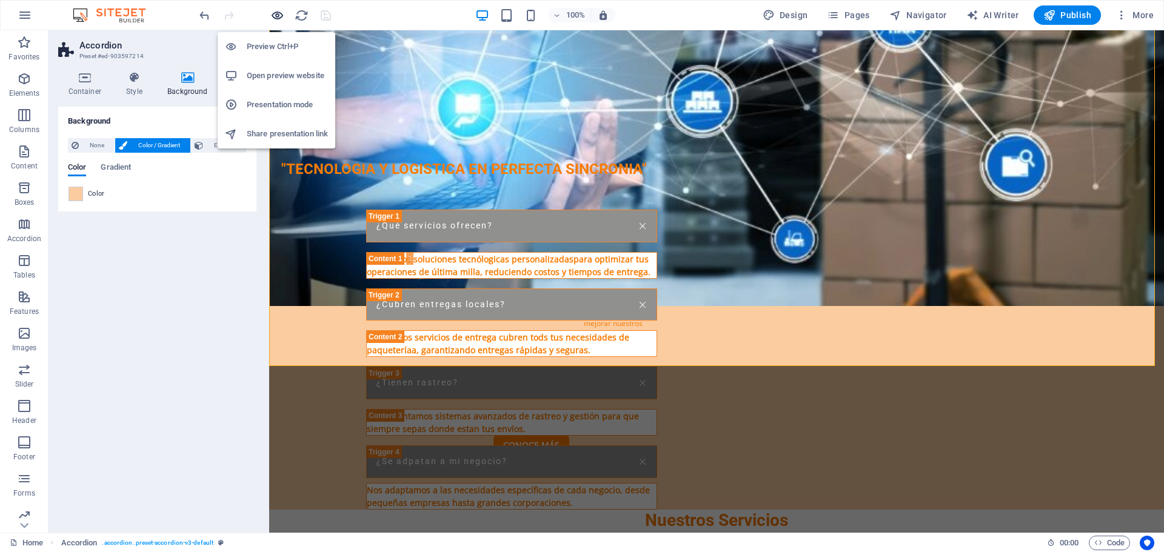
click at [276, 15] on icon "button" at bounding box center [277, 15] width 14 height 14
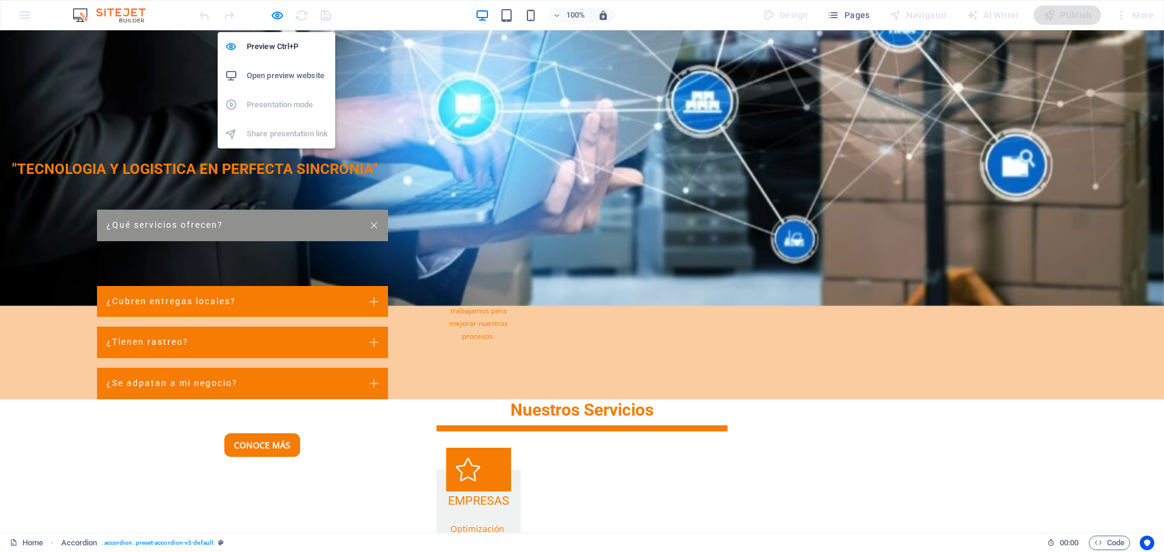
click at [284, 71] on h6 "Open preview website" at bounding box center [287, 75] width 81 height 15
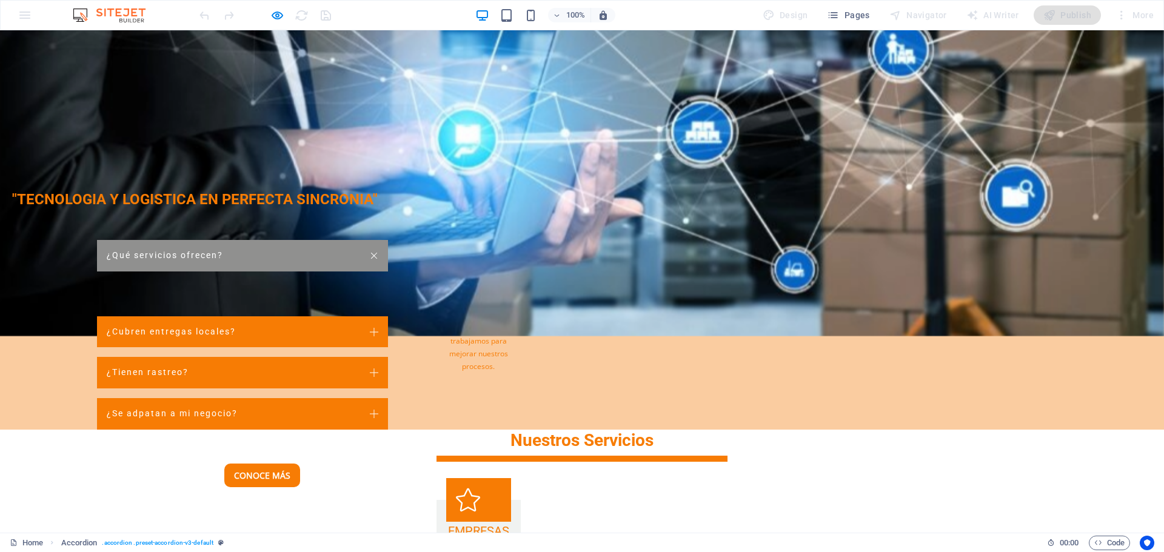
scroll to position [1454, 0]
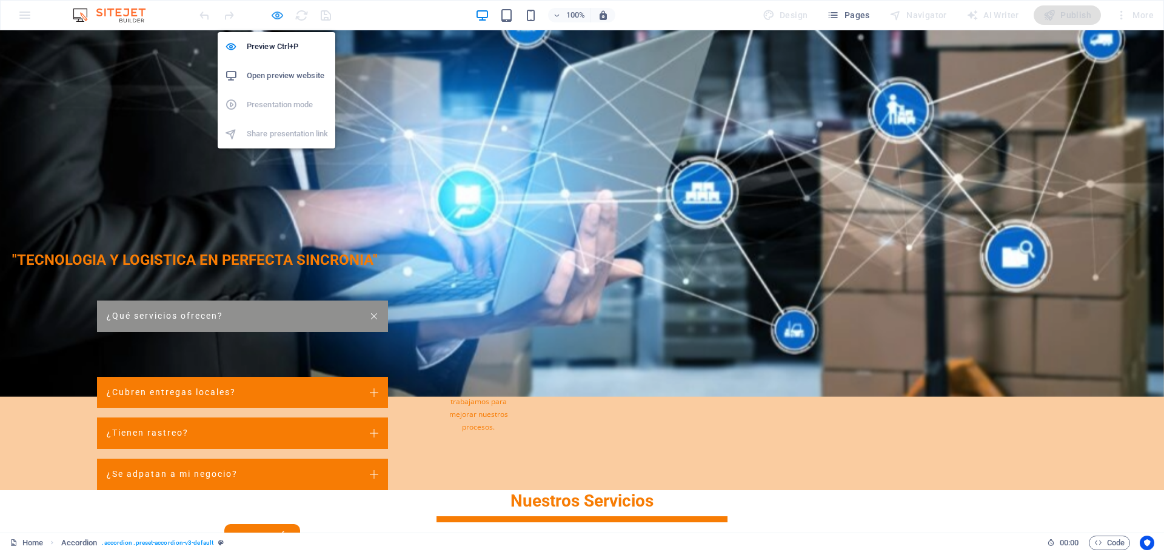
click at [275, 16] on icon "button" at bounding box center [277, 15] width 14 height 14
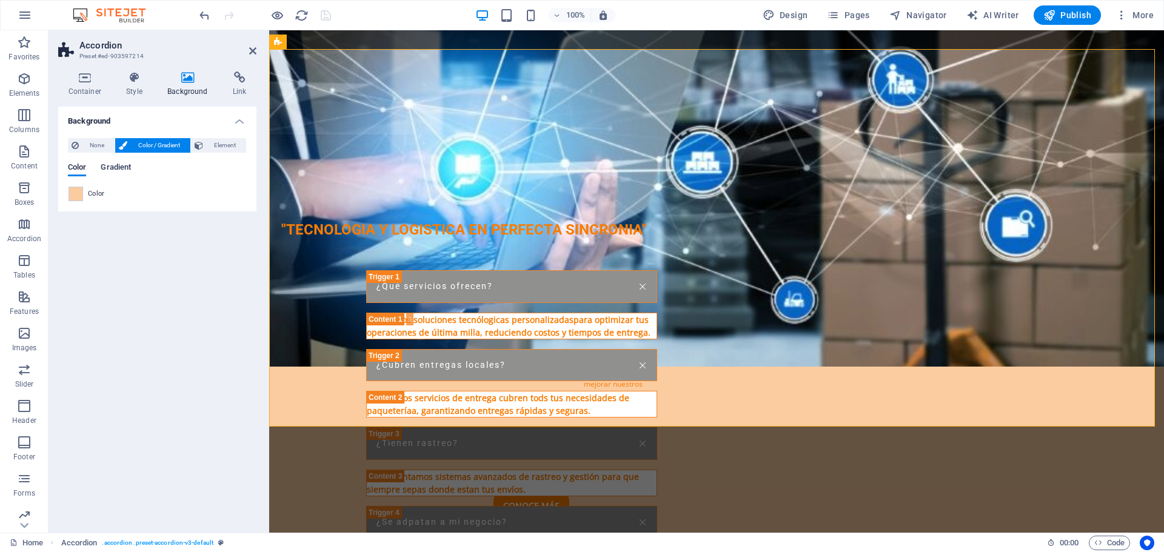
click at [131, 165] on span "Gradient" at bounding box center [116, 168] width 30 height 17
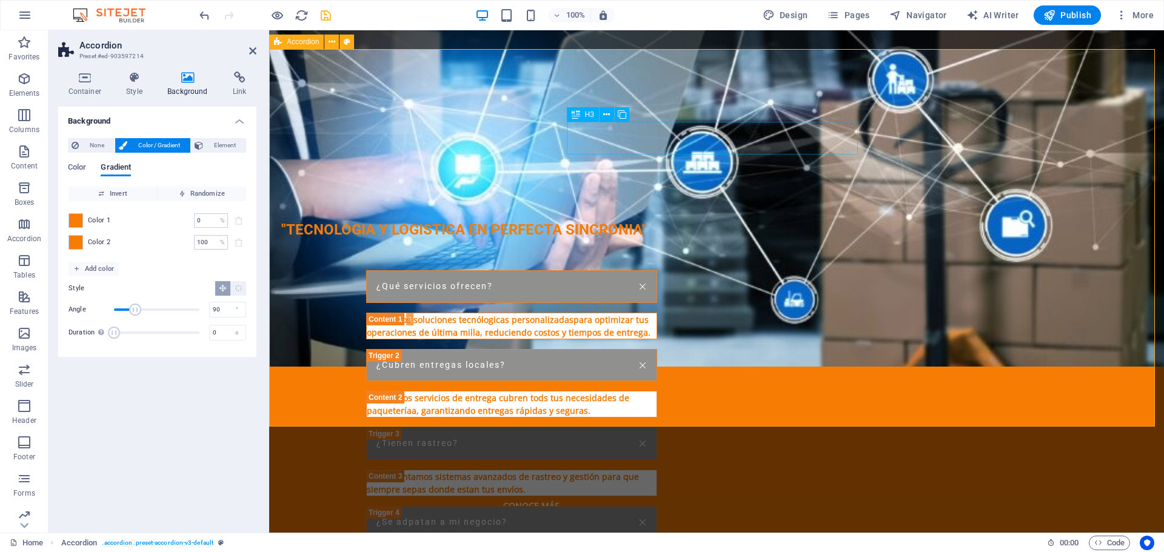
click at [657, 270] on div "¿Qué servicios ofrecen?" at bounding box center [511, 286] width 291 height 33
click at [104, 145] on span "None" at bounding box center [96, 145] width 28 height 15
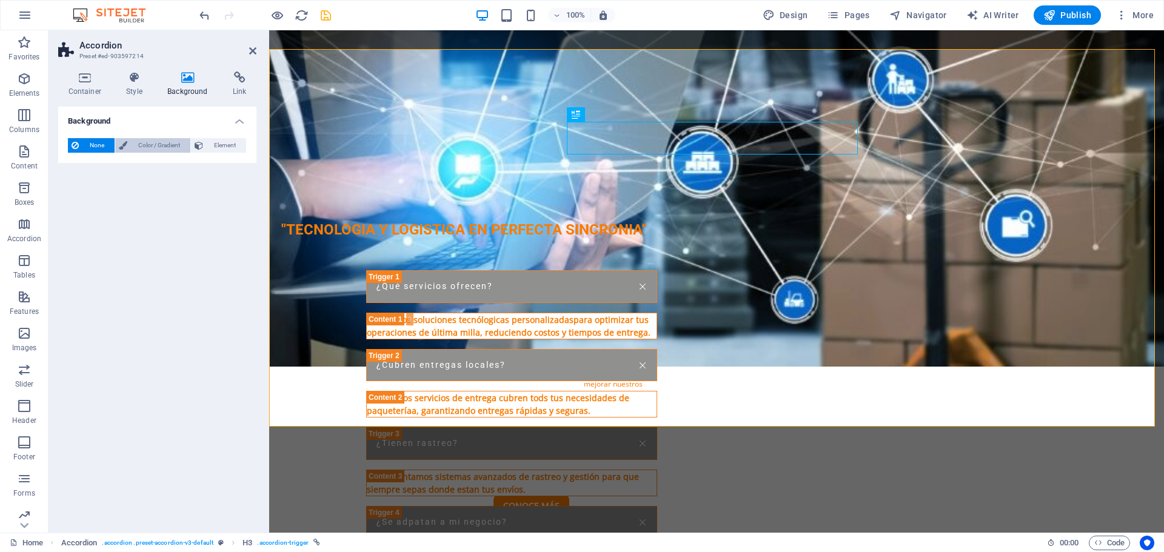
click at [156, 145] on span "Color / Gradient" at bounding box center [159, 145] width 56 height 15
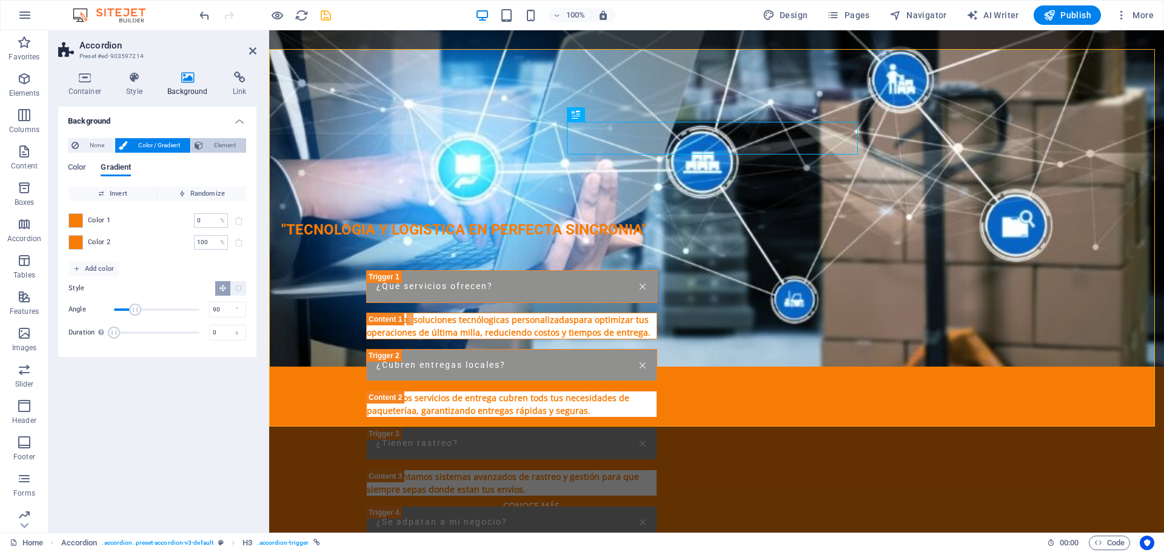
click at [207, 145] on span "Element" at bounding box center [225, 145] width 36 height 15
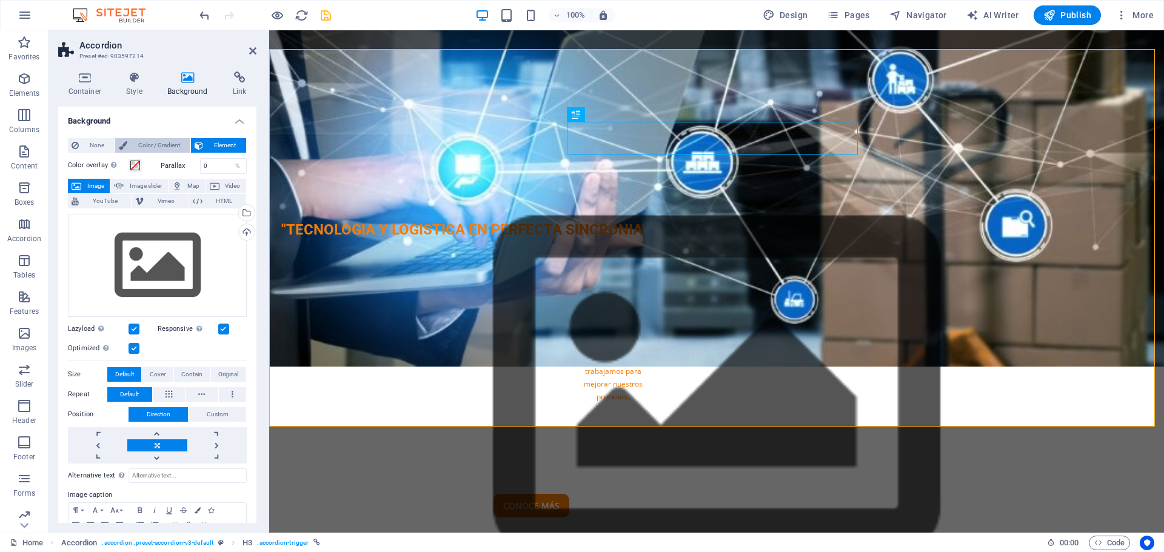
click at [156, 145] on span "Color / Gradient" at bounding box center [159, 145] width 56 height 15
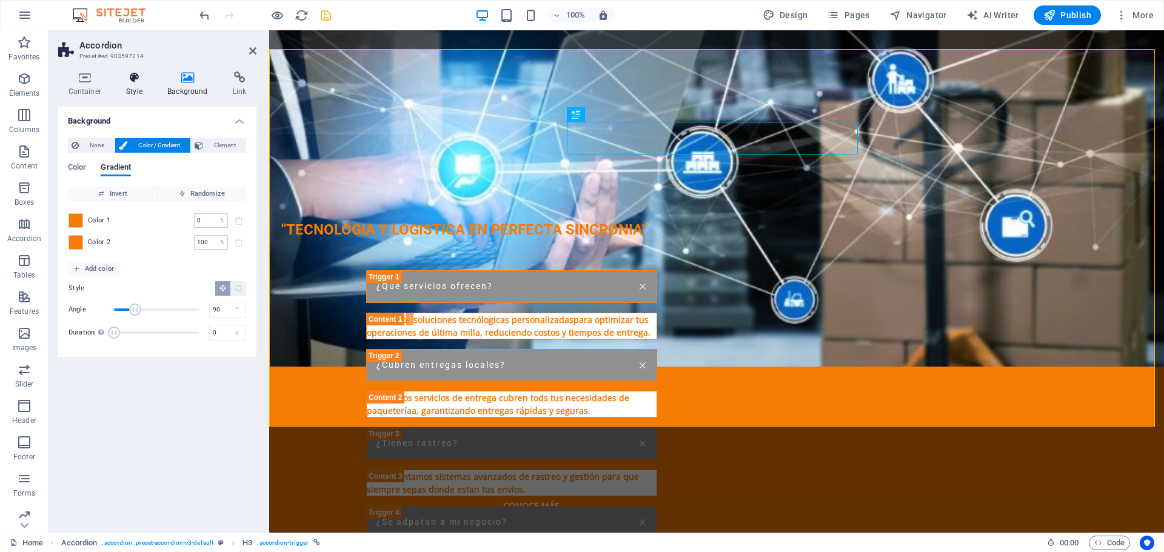
click at [139, 76] on icon at bounding box center [134, 78] width 36 height 12
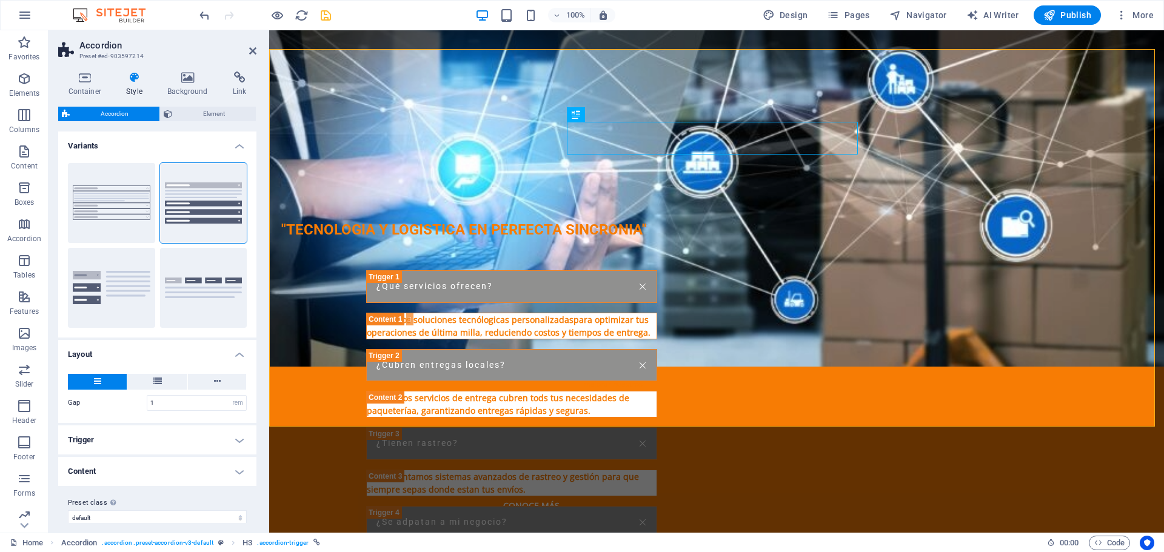
scroll to position [12, 0]
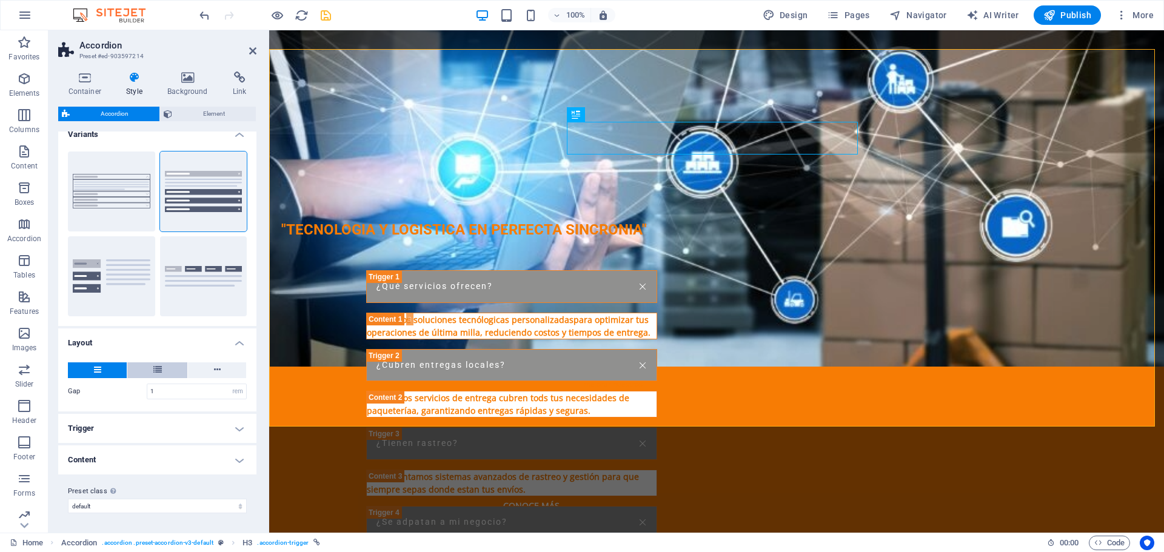
click at [160, 369] on icon at bounding box center [157, 369] width 8 height 15
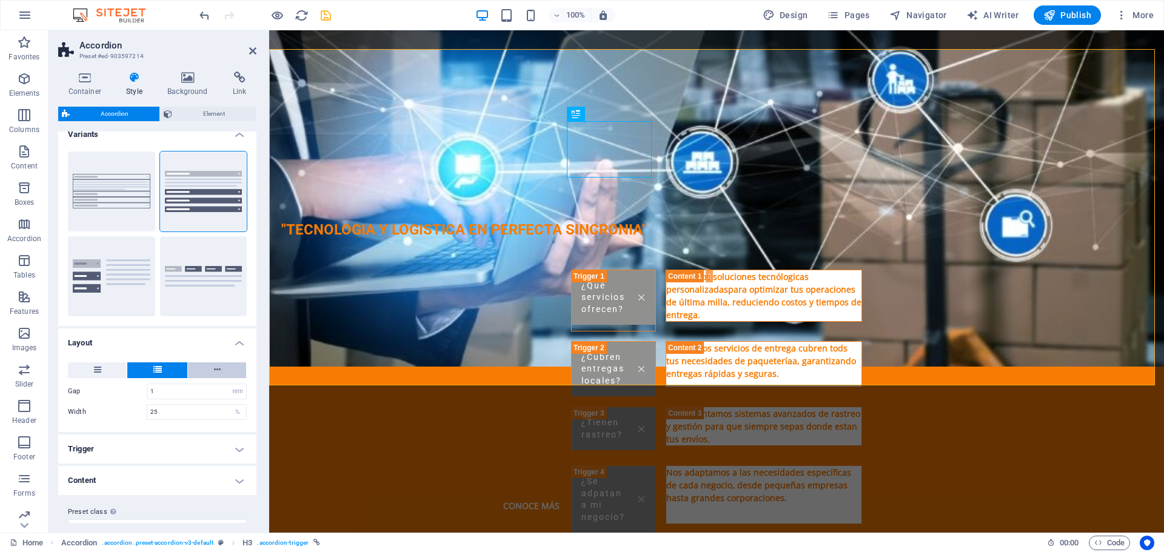
click at [216, 374] on icon at bounding box center [217, 369] width 7 height 15
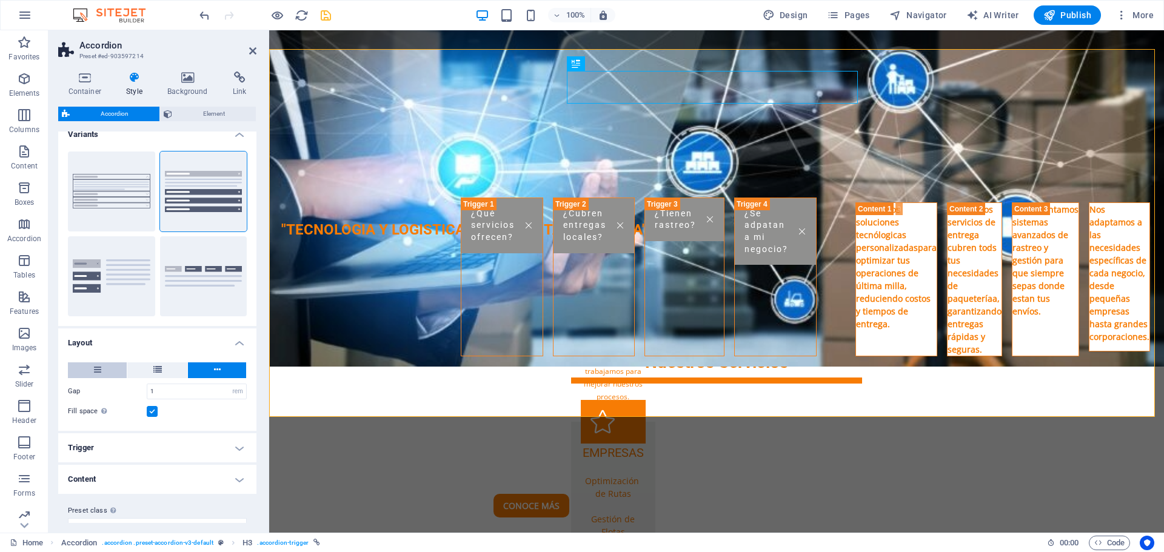
click at [102, 374] on button at bounding box center [97, 370] width 59 height 16
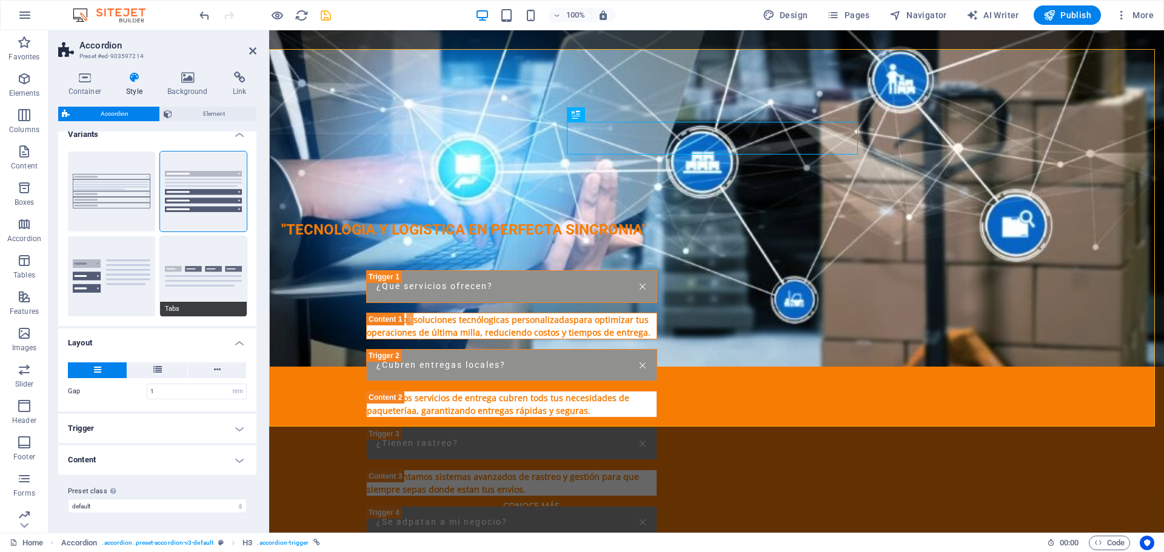
click at [211, 283] on button "Tabs" at bounding box center [203, 276] width 87 height 80
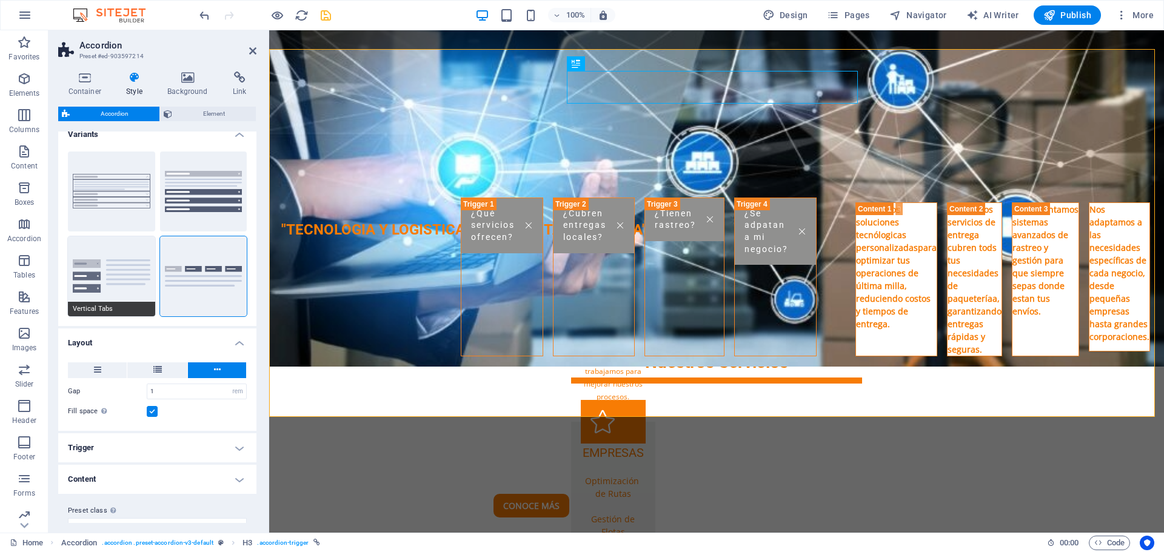
click at [136, 287] on button "Vertical Tabs" at bounding box center [111, 276] width 87 height 80
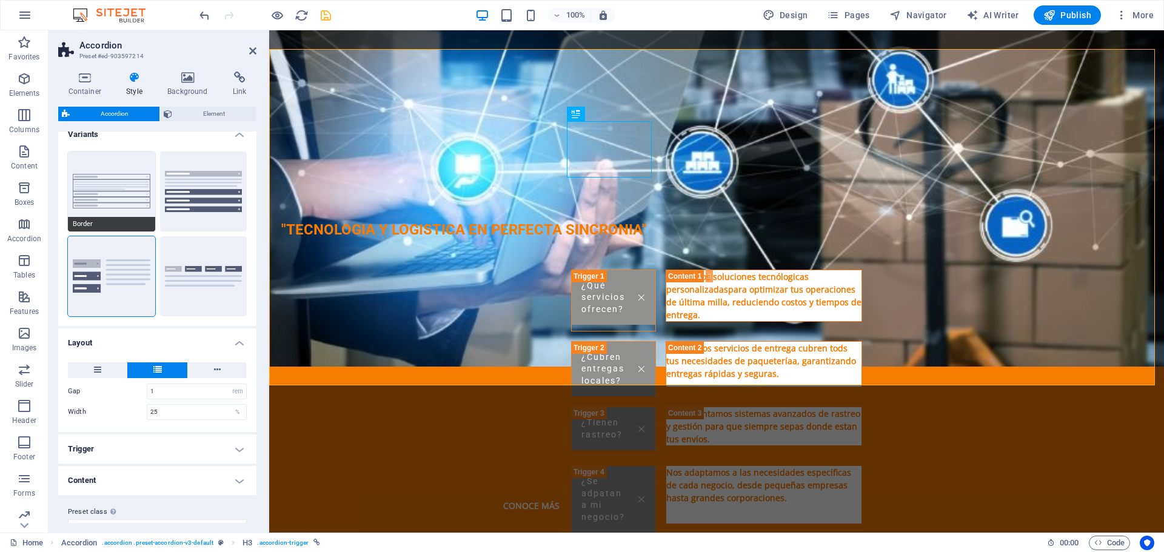
click at [90, 205] on button "Border" at bounding box center [111, 192] width 87 height 80
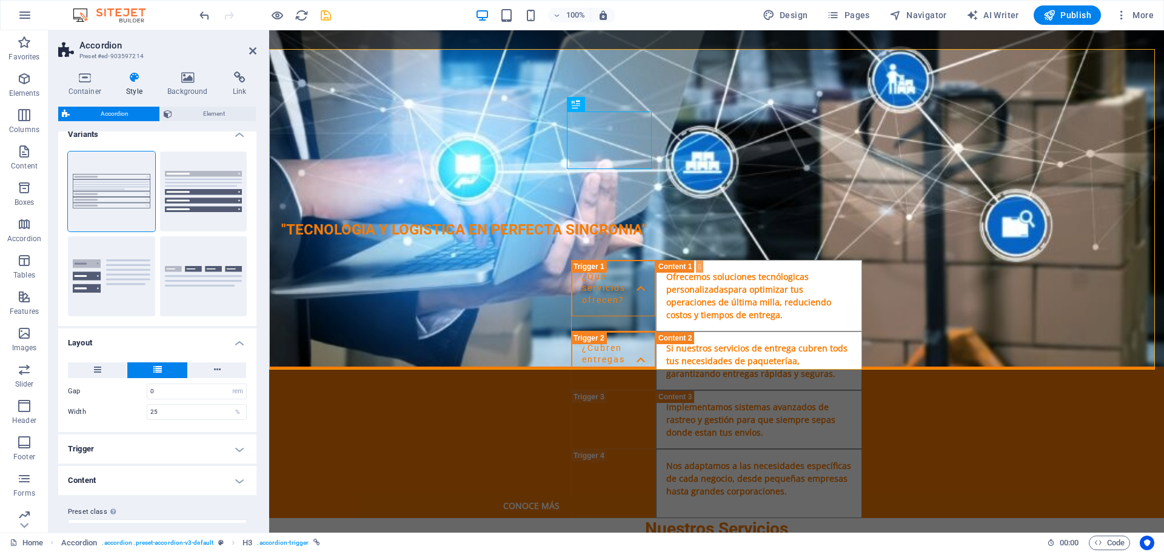
click at [257, 50] on aside "Accordion Preset #ed-903597214 Container Style Background Link Size Height Defa…" at bounding box center [158, 281] width 221 height 502
click at [253, 51] on icon at bounding box center [252, 51] width 7 height 10
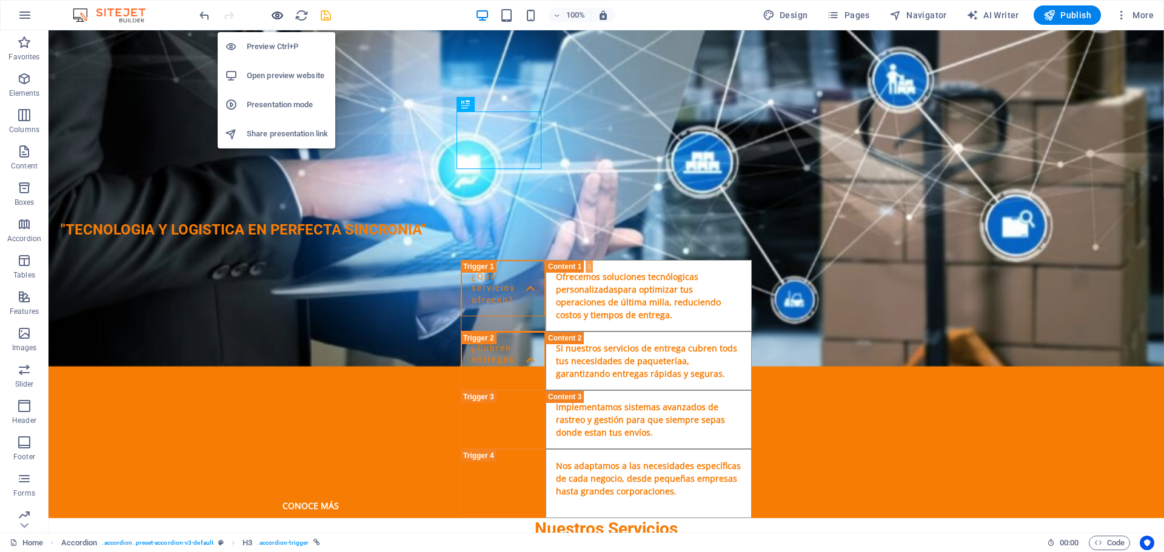
click at [274, 15] on icon "button" at bounding box center [277, 15] width 14 height 14
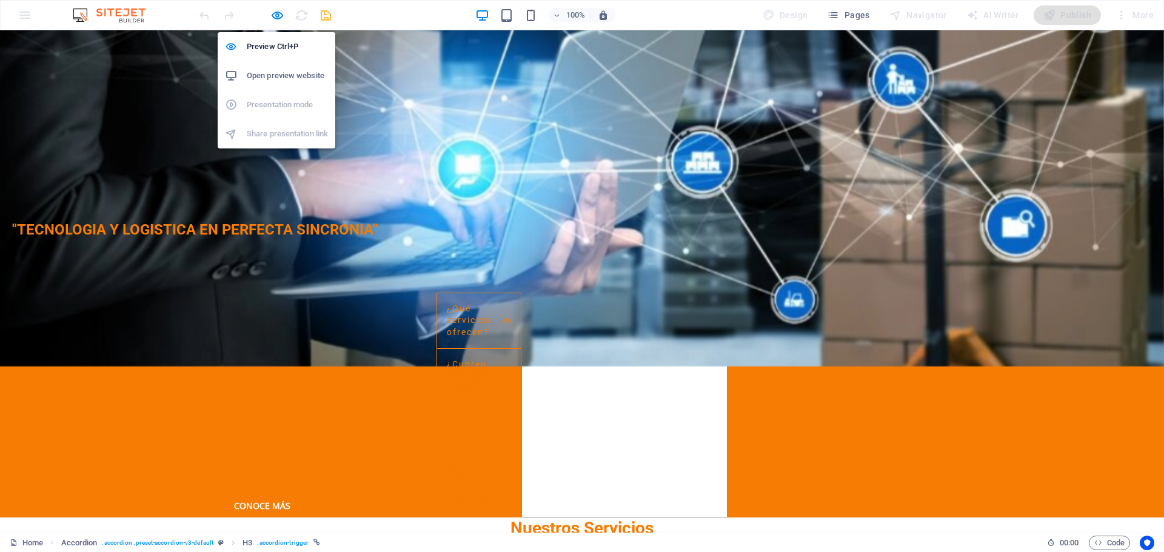
click at [278, 70] on h6 "Open preview website" at bounding box center [287, 75] width 81 height 15
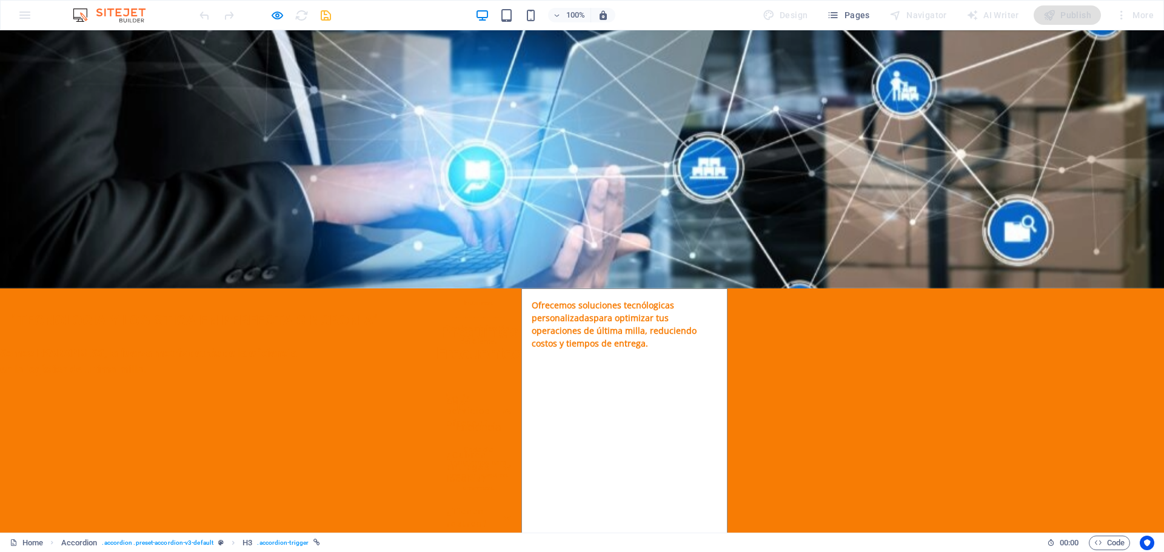
scroll to position [1273, 0]
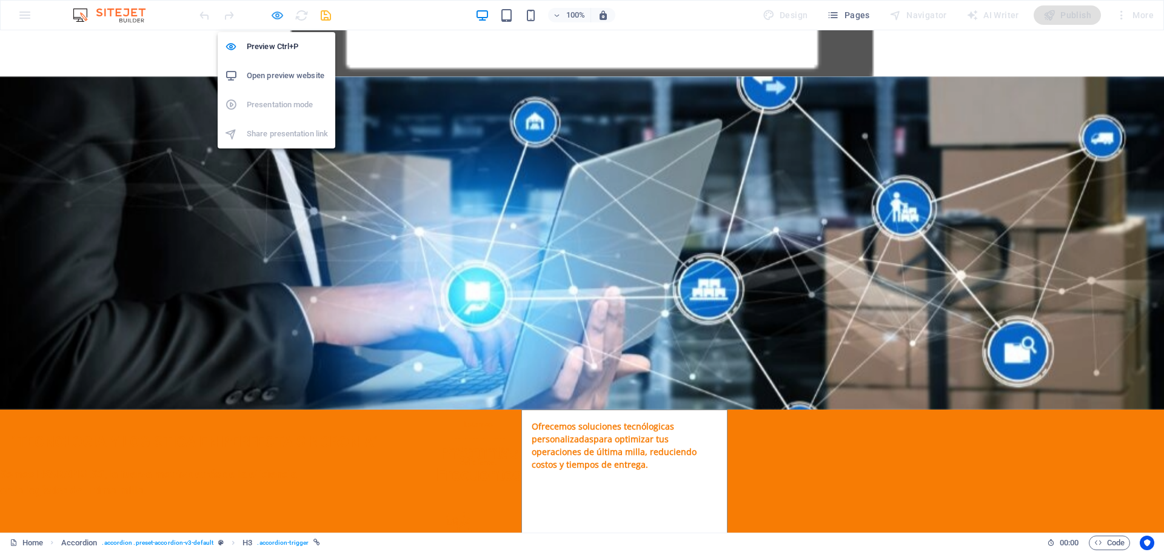
click at [280, 9] on icon "button" at bounding box center [277, 15] width 14 height 14
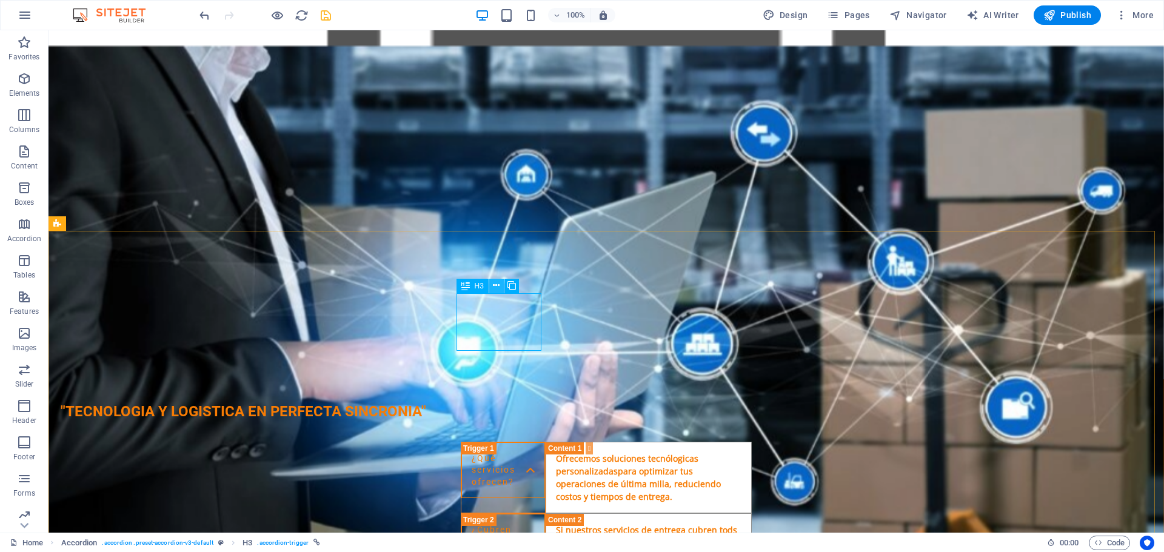
click at [496, 285] on icon at bounding box center [496, 285] width 7 height 13
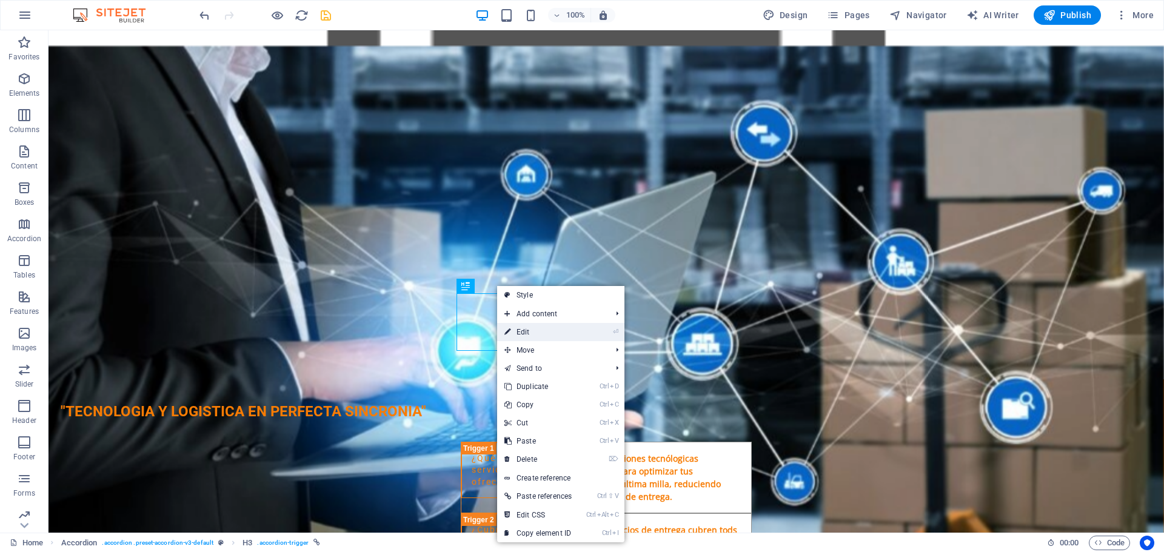
click at [528, 327] on link "⏎ Edit" at bounding box center [538, 332] width 82 height 18
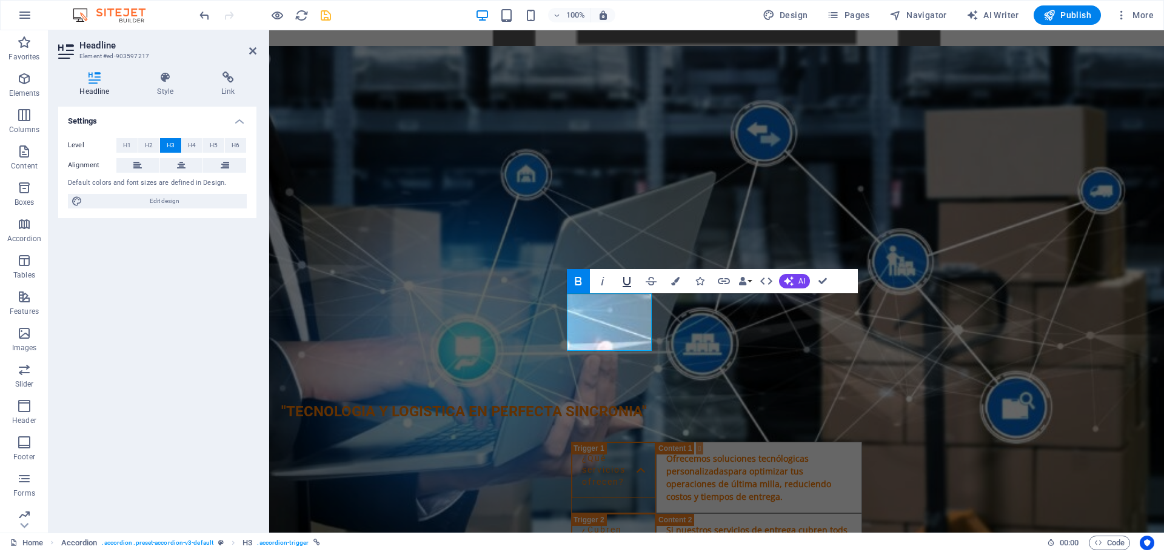
click at [631, 271] on button "Underline" at bounding box center [626, 281] width 23 height 24
click at [170, 84] on h4 "Style" at bounding box center [168, 84] width 64 height 25
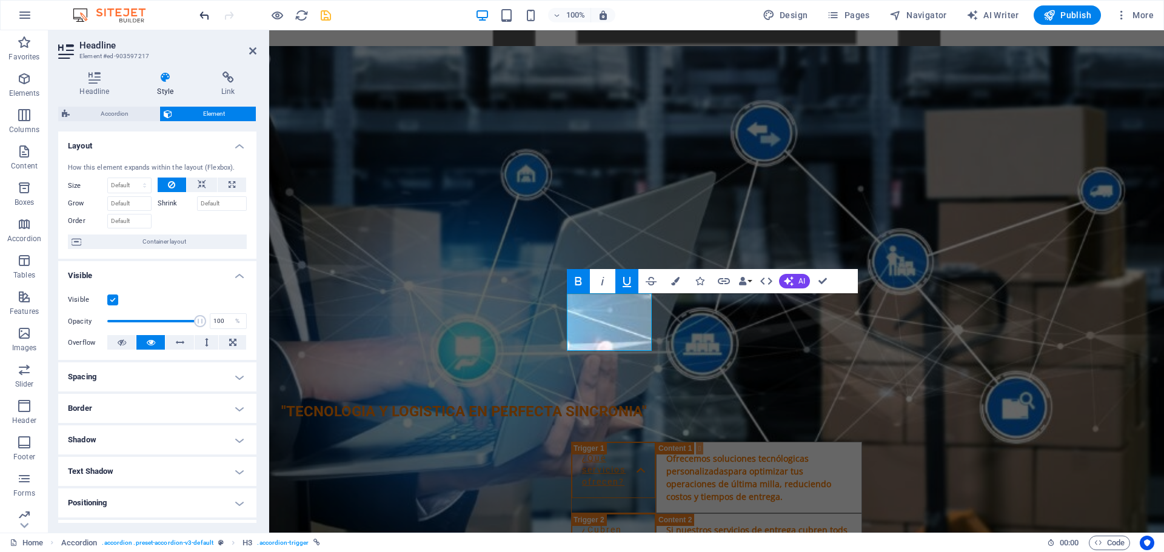
drag, startPoint x: 214, startPoint y: 13, endPoint x: 207, endPoint y: 14, distance: 6.7
click at [213, 13] on div at bounding box center [265, 14] width 136 height 19
click at [203, 14] on icon "undo" at bounding box center [205, 15] width 14 height 14
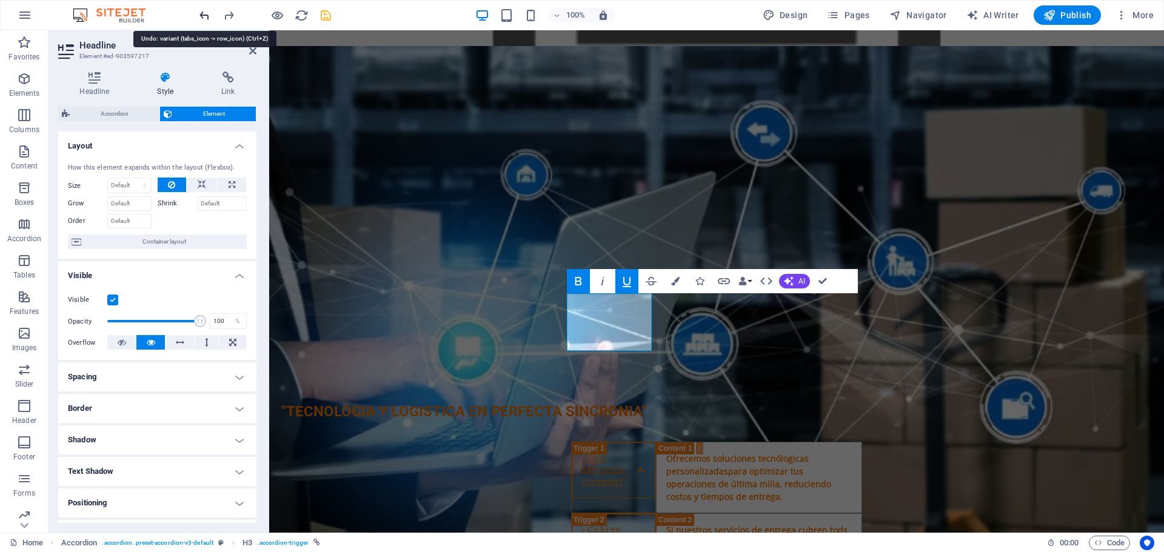
click at [203, 14] on icon "undo" at bounding box center [205, 15] width 14 height 14
click at [312, 116] on div "Nuestros Valores Innovación Siempre buscamos las mejores soluciones tecnológica…" at bounding box center [716, 212] width 895 height 333
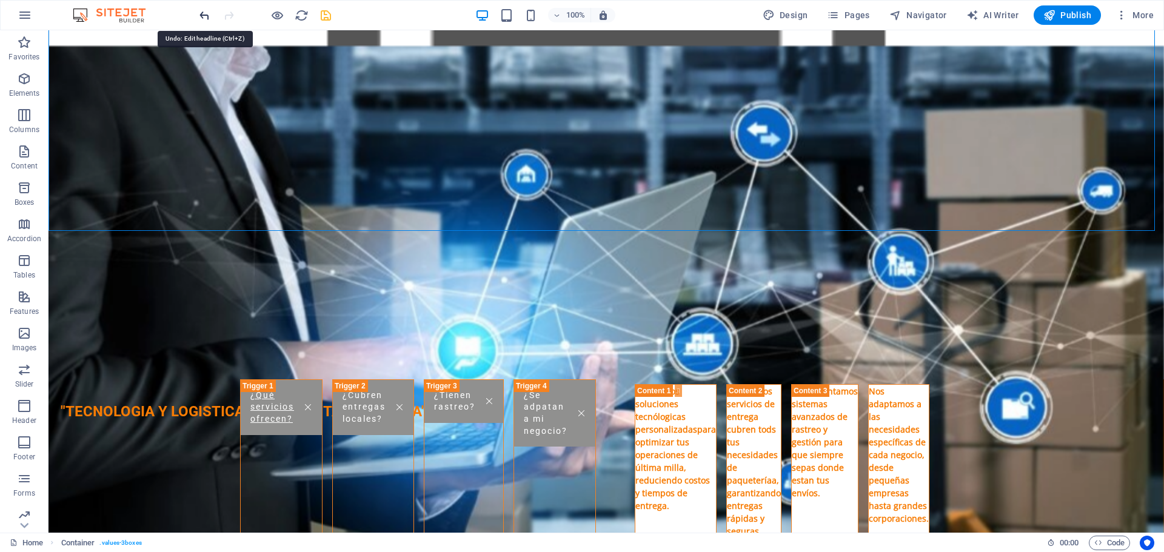
click at [204, 15] on icon "undo" at bounding box center [205, 15] width 14 height 14
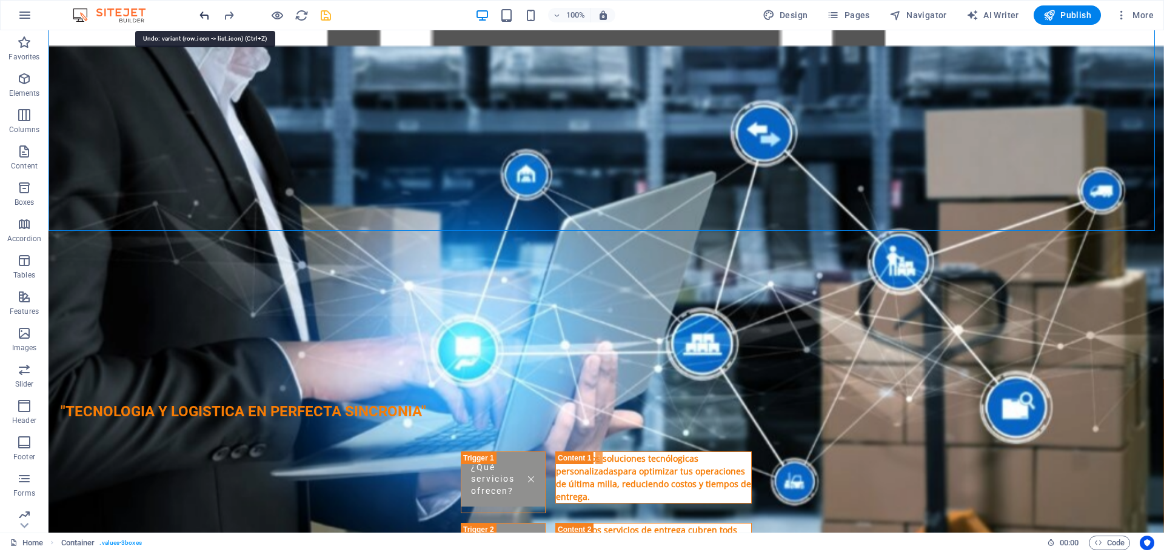
click at [204, 15] on icon "undo" at bounding box center [205, 15] width 14 height 14
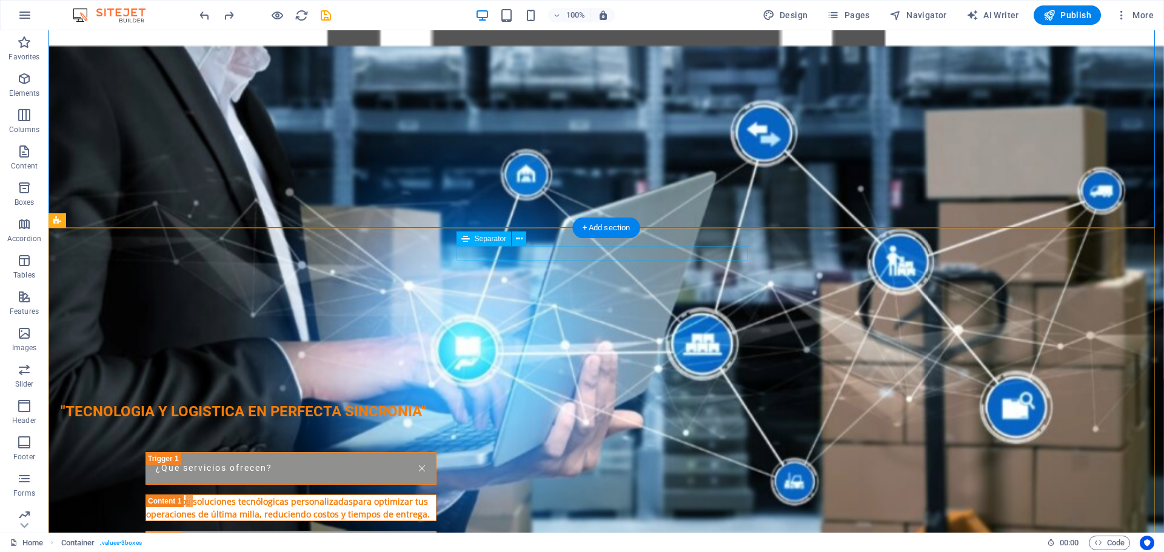
scroll to position [1394, 0]
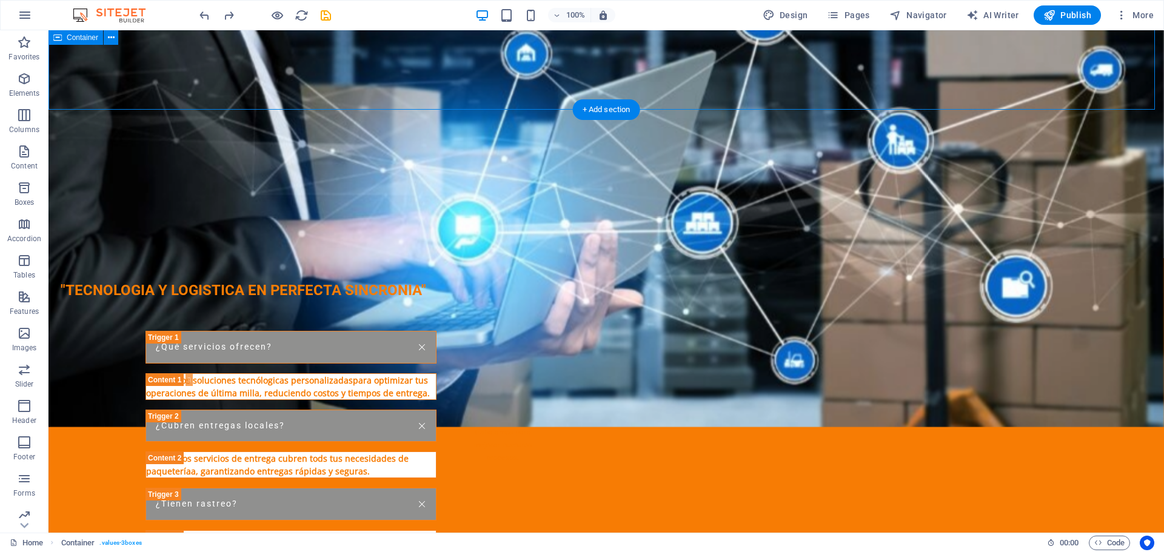
click at [778, 78] on div "Nuestros Valores Innovación Siempre buscamos las mejores soluciones tecnológica…" at bounding box center [605, 91] width 1115 height 333
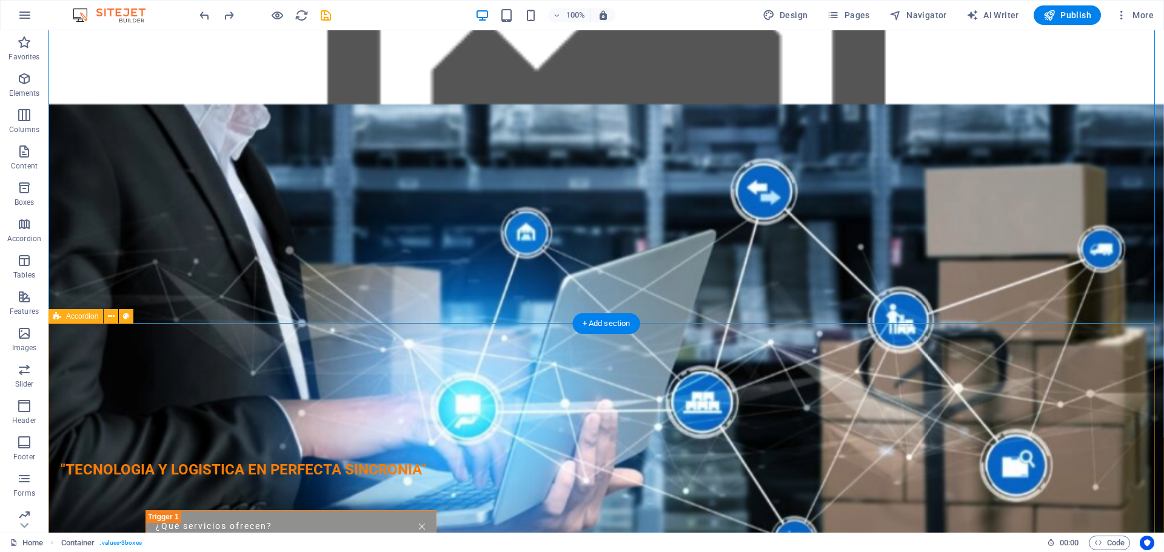
scroll to position [1333, 0]
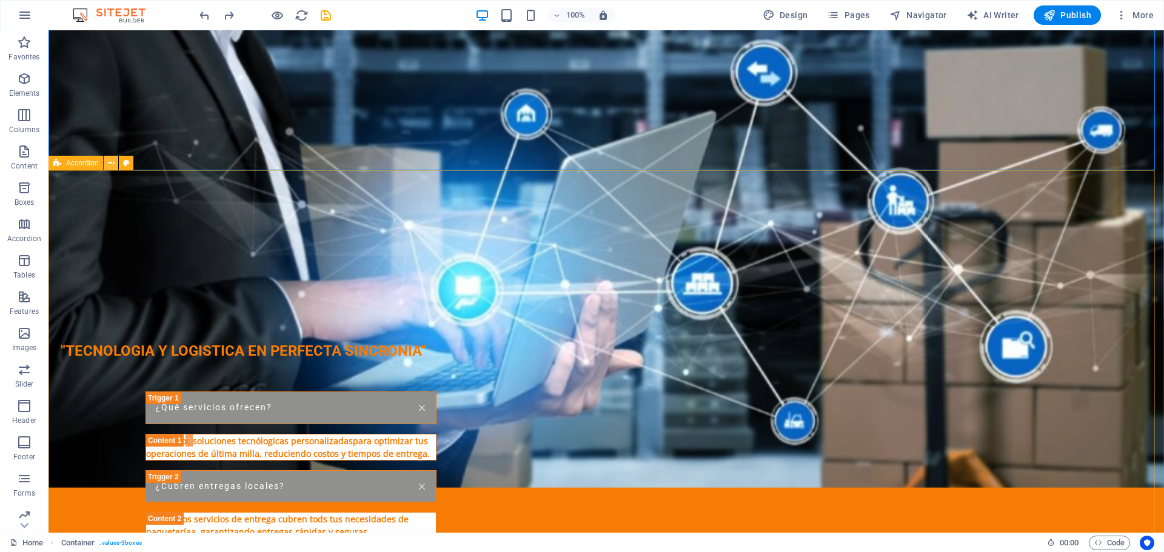
click at [108, 165] on icon at bounding box center [111, 163] width 7 height 13
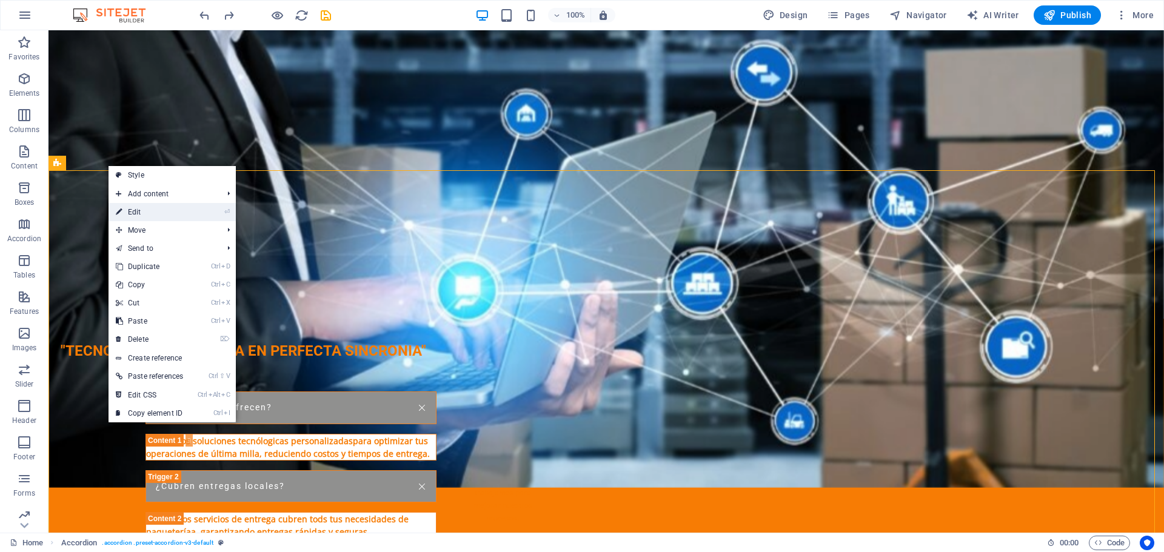
click at [130, 214] on link "⏎ Edit" at bounding box center [149, 212] width 82 height 18
select select "rem"
select select "preset-accordion-v3-default"
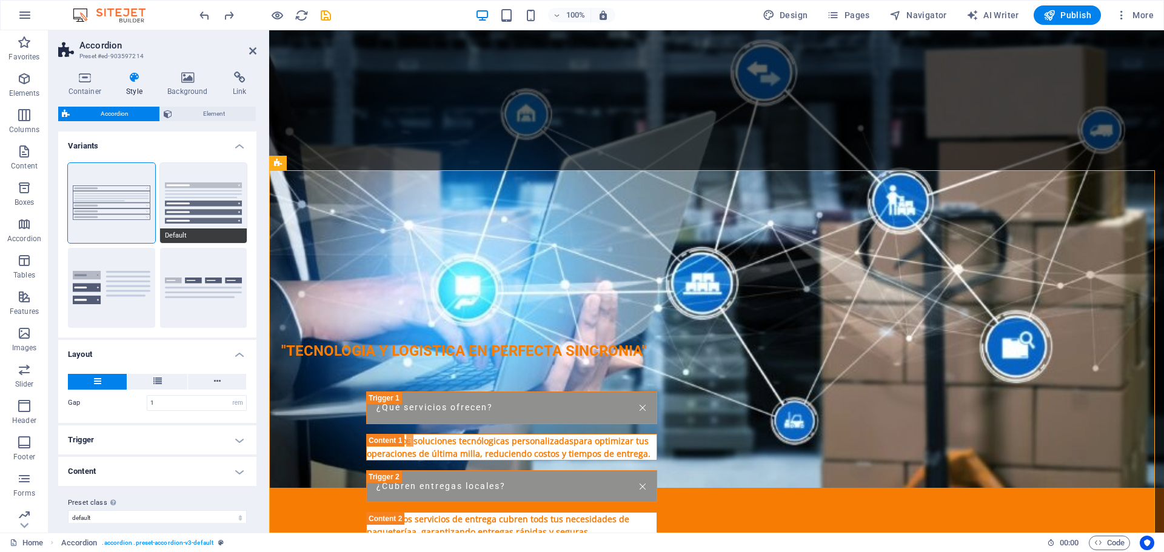
click at [196, 195] on button "Default" at bounding box center [203, 203] width 87 height 80
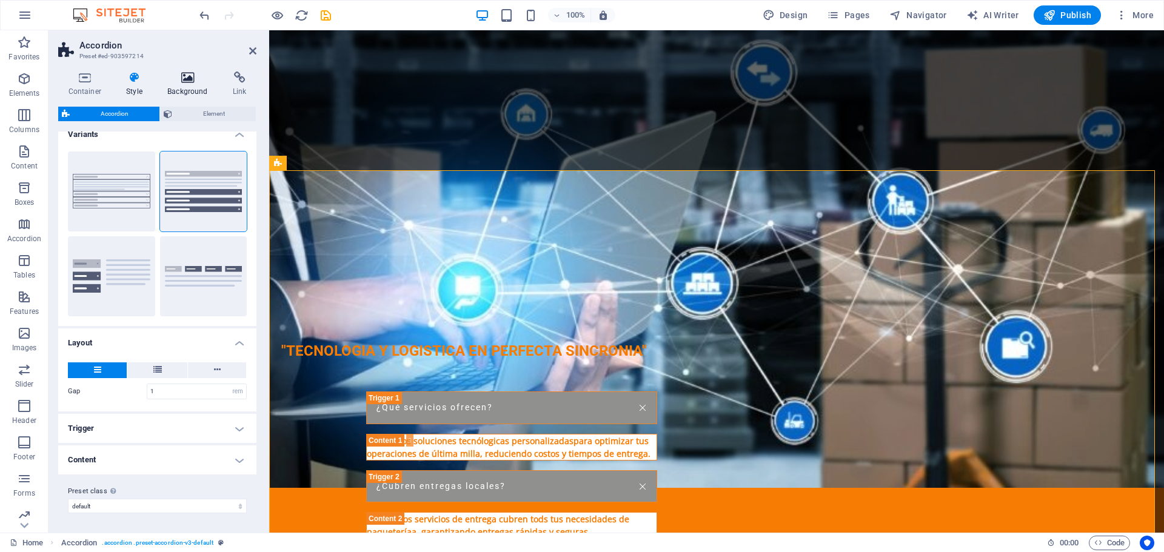
click at [184, 82] on icon at bounding box center [188, 78] width 61 height 12
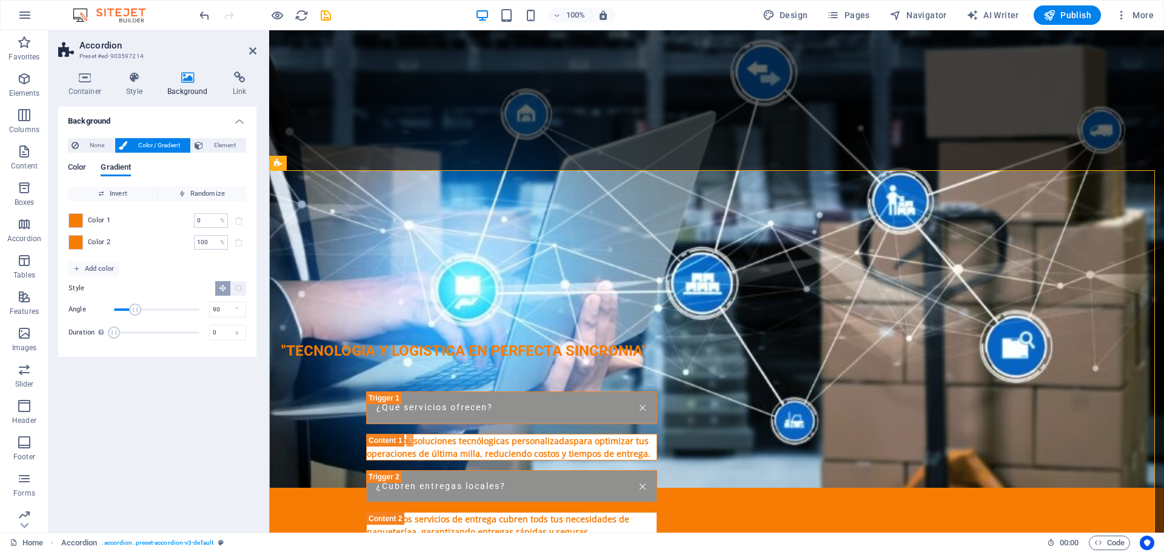
click at [74, 164] on span "Color" at bounding box center [77, 168] width 18 height 17
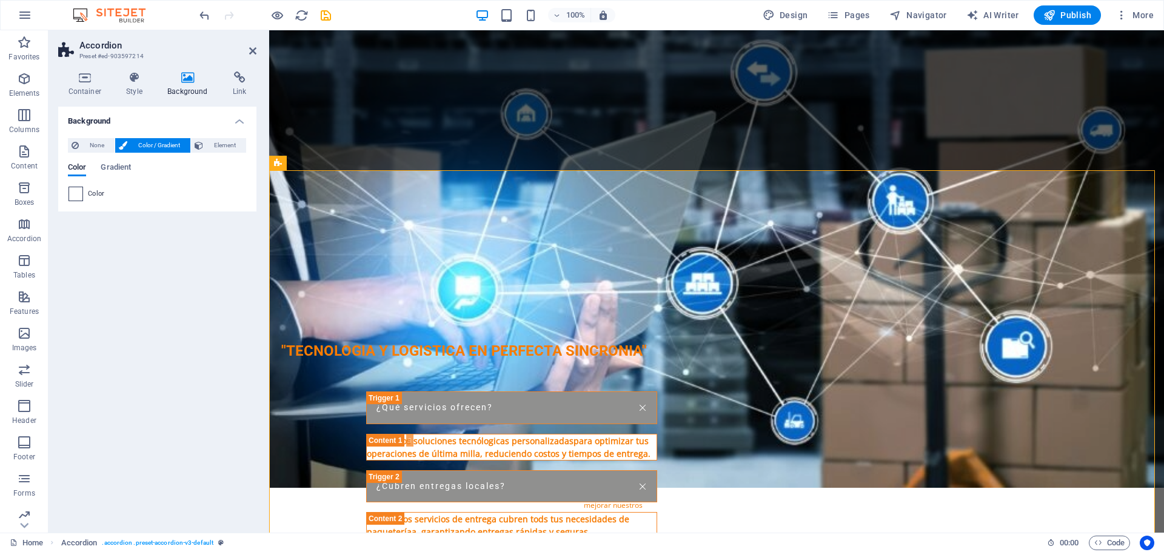
click at [80, 191] on span at bounding box center [75, 193] width 13 height 13
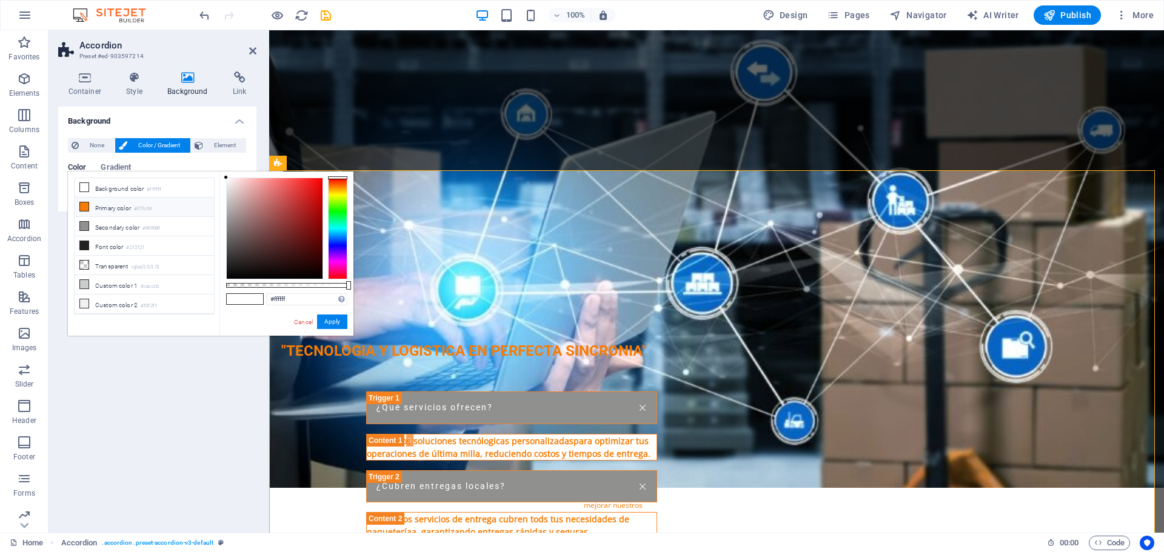
click at [132, 209] on li "Primary color #f77c04" at bounding box center [144, 207] width 139 height 19
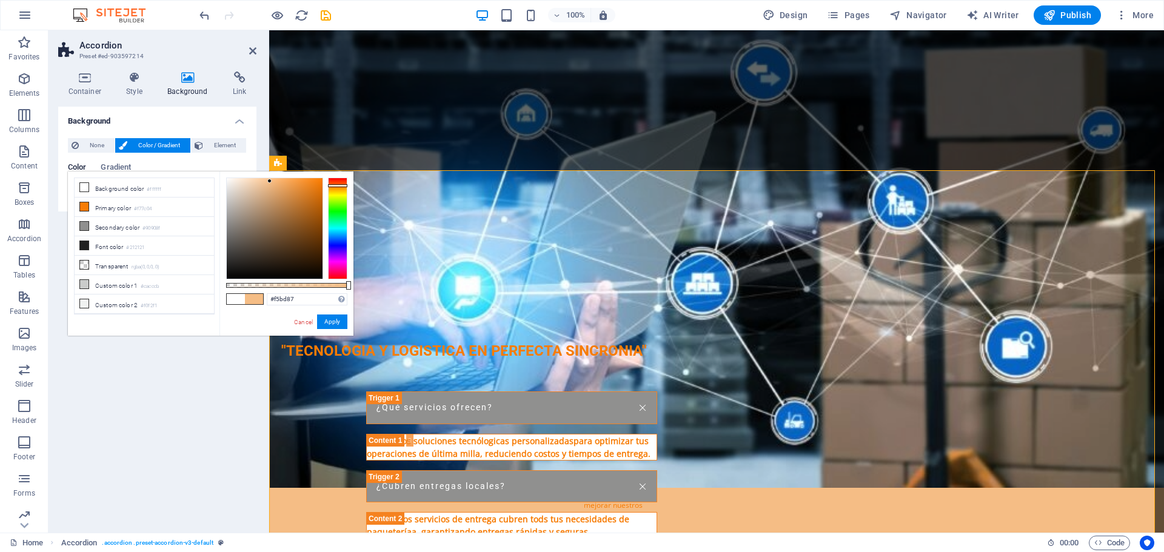
type input "#f5bf8a"
drag, startPoint x: 319, startPoint y: 181, endPoint x: 268, endPoint y: 181, distance: 51.5
click at [268, 181] on div at bounding box center [267, 181] width 4 height 4
click at [192, 468] on div "Background None Color / Gradient Element Stretch background to full-width Color…" at bounding box center [157, 315] width 198 height 416
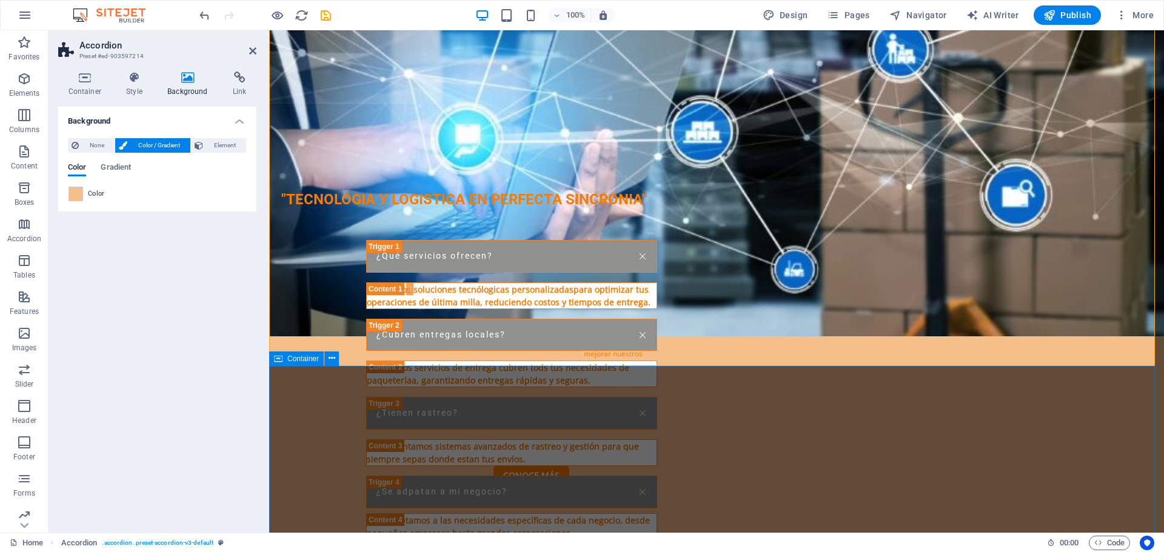
scroll to position [1394, 0]
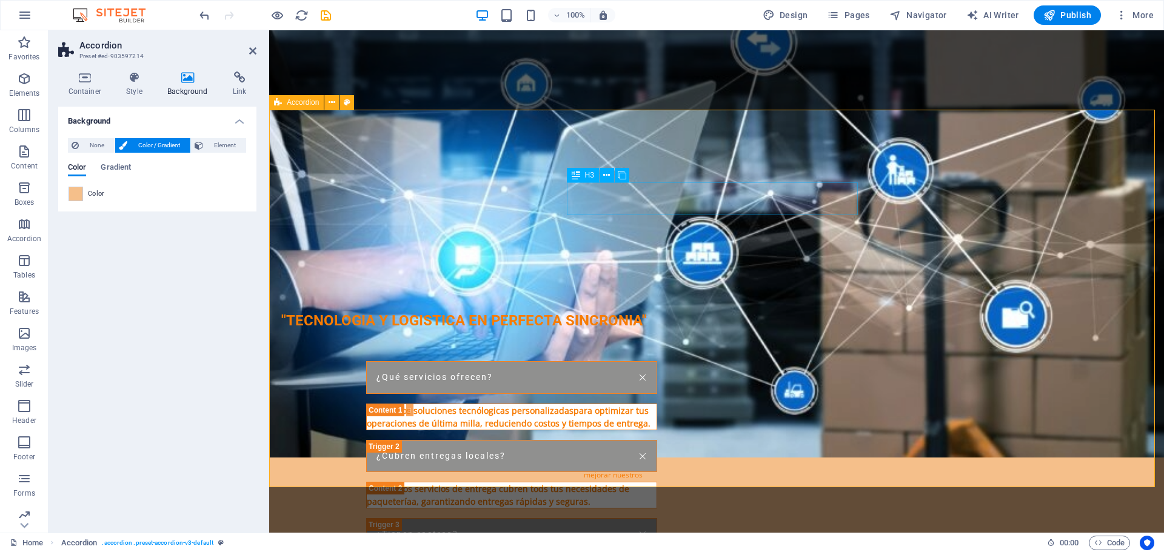
click at [657, 361] on div "¿Qué servicios ofrecen?" at bounding box center [511, 377] width 291 height 33
click at [328, 18] on icon "save" at bounding box center [326, 15] width 14 height 14
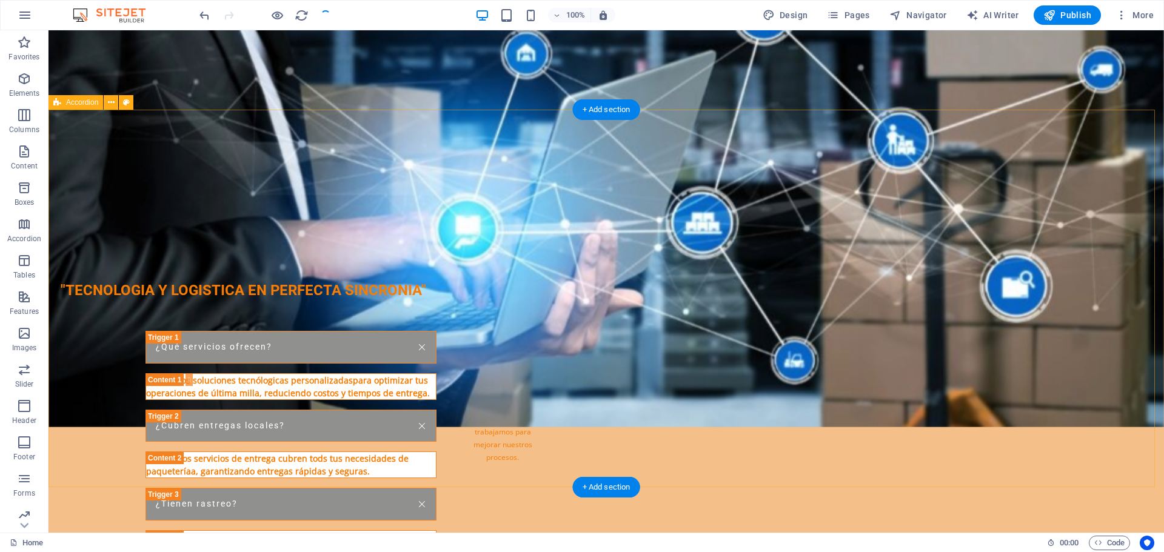
click at [897, 335] on div "Preguntas Frecuentes ¿Qué servicios ofrecen? Ofrecemos soluciones tecnólogicas …" at bounding box center [605, 444] width 1115 height 373
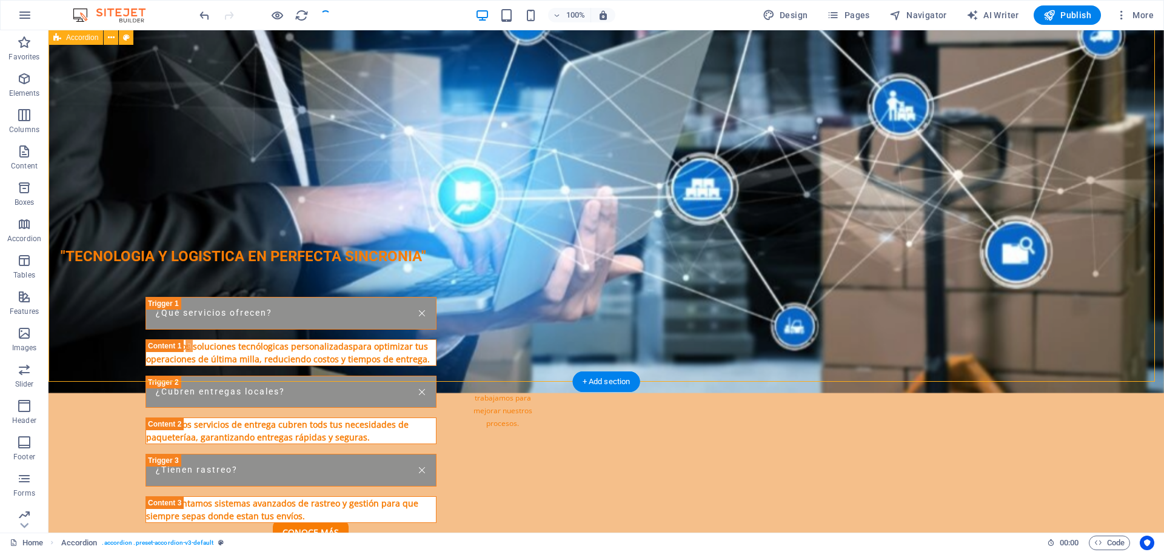
scroll to position [1454, 0]
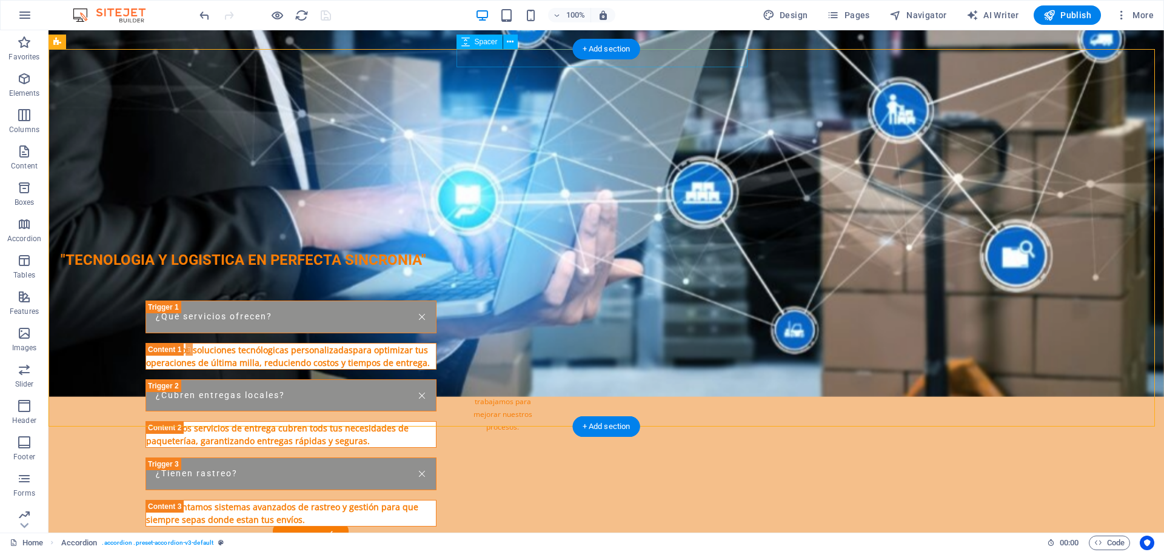
click at [436, 228] on div at bounding box center [290, 237] width 291 height 18
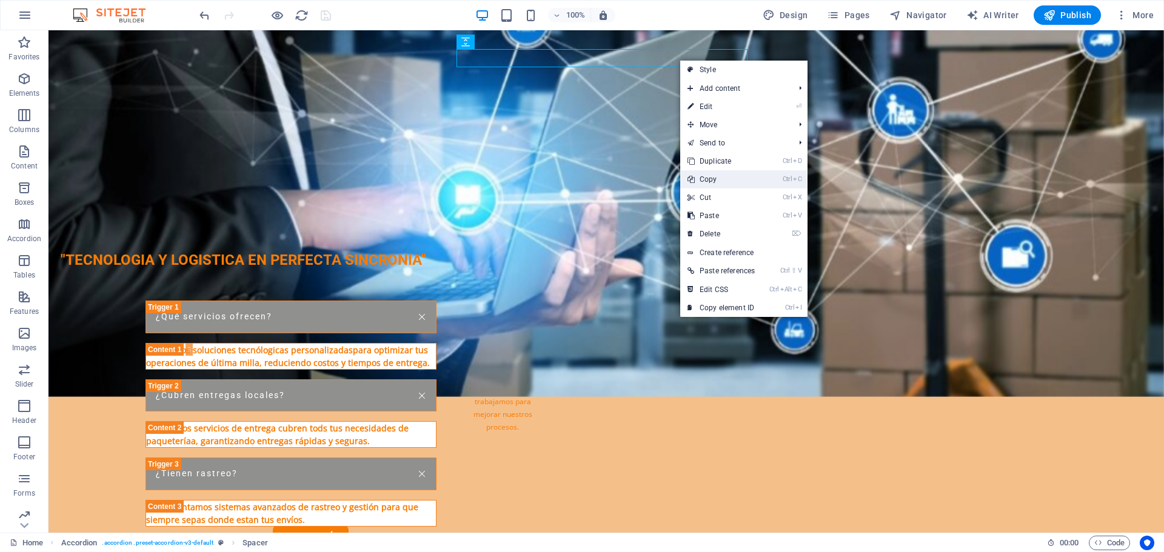
click at [710, 181] on link "Ctrl C Copy" at bounding box center [721, 179] width 82 height 18
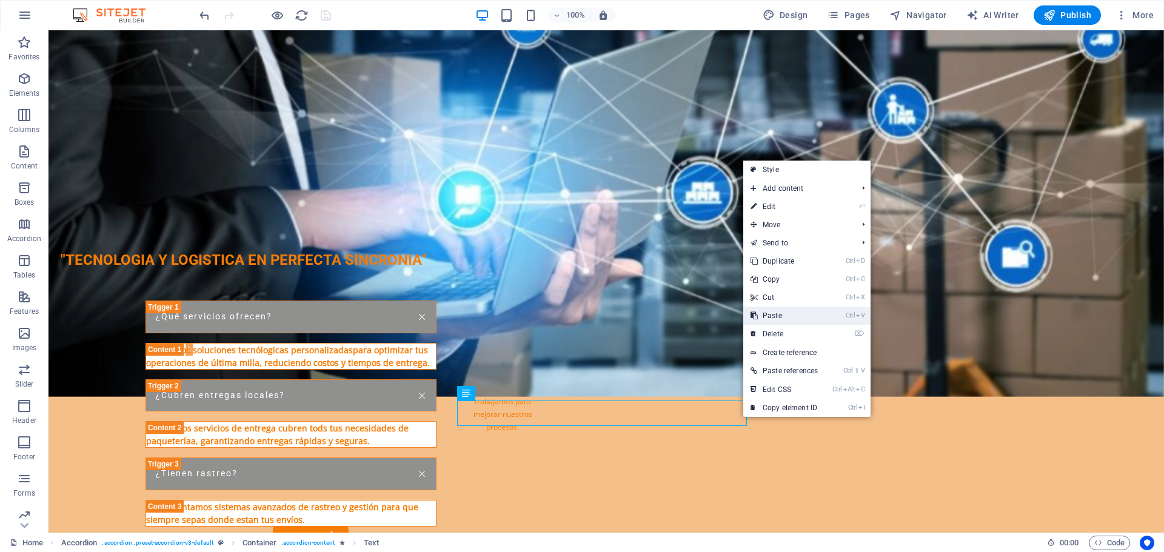
click at [781, 312] on link "Ctrl V Paste" at bounding box center [784, 316] width 82 height 18
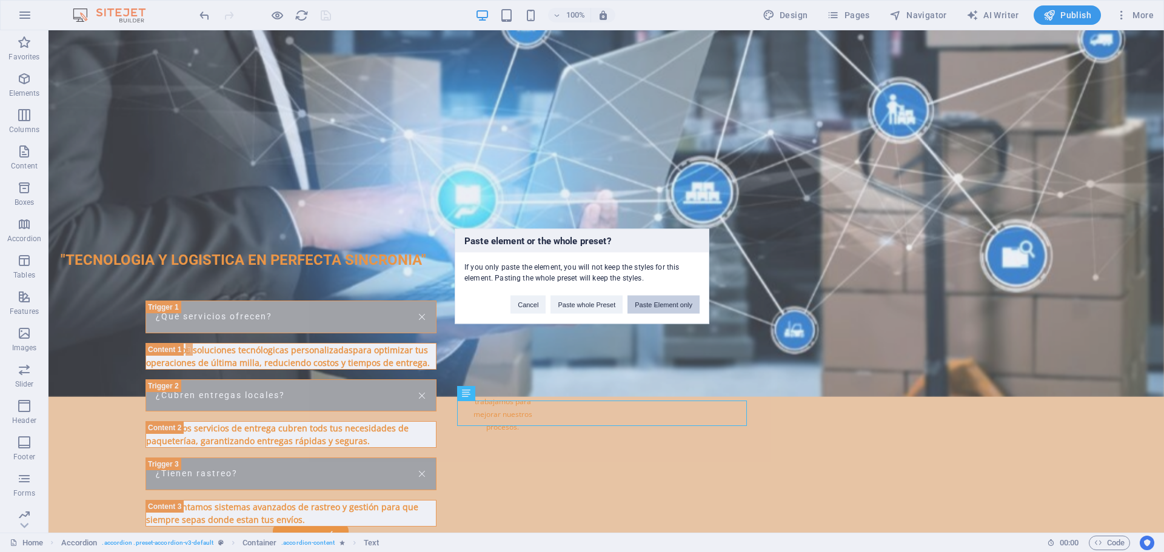
click at [665, 304] on button "Paste Element only" at bounding box center [663, 304] width 72 height 18
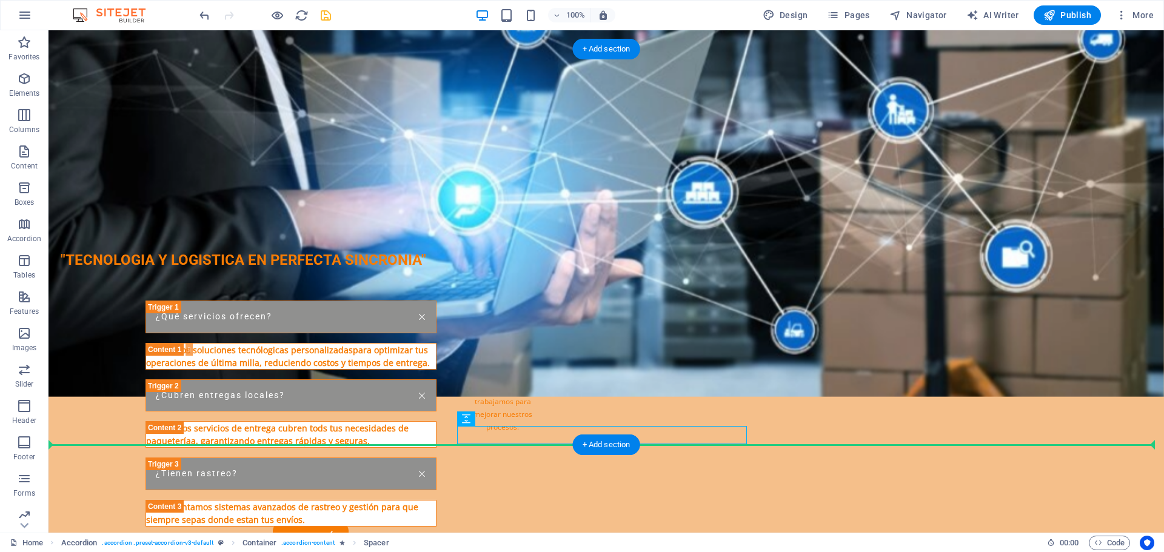
drag, startPoint x: 727, startPoint y: 434, endPoint x: 768, endPoint y: 443, distance: 42.8
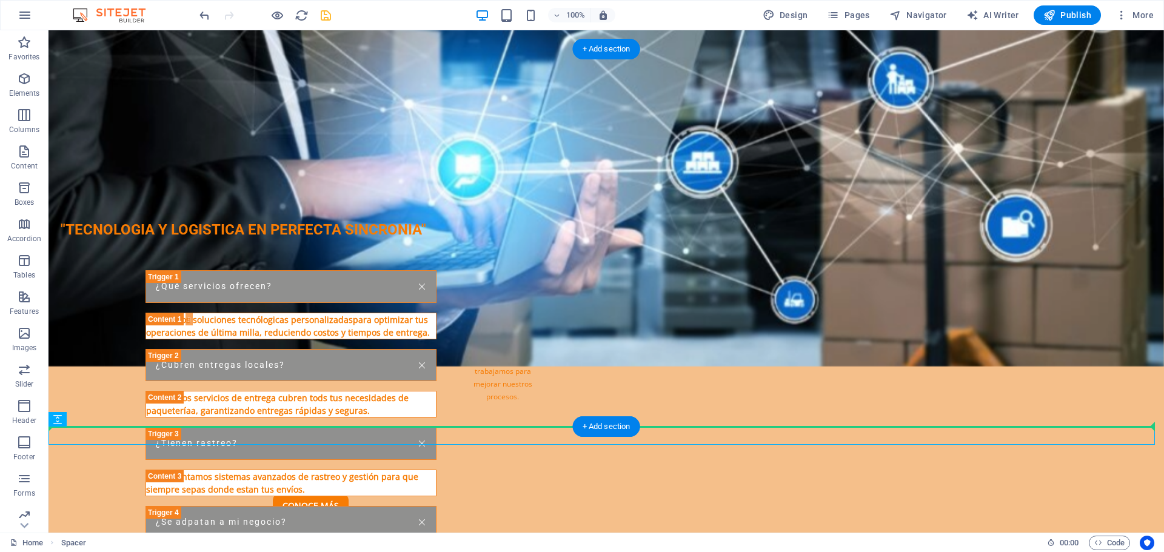
drag, startPoint x: 896, startPoint y: 440, endPoint x: 902, endPoint y: 418, distance: 23.2
drag, startPoint x: 835, startPoint y: 437, endPoint x: 833, endPoint y: 402, distance: 35.2
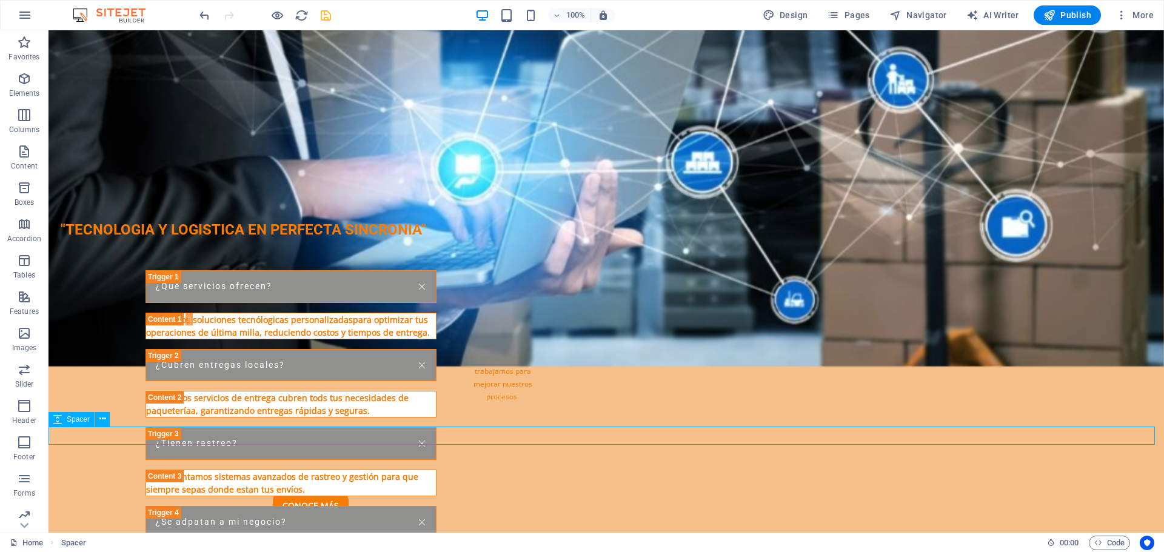
click at [925, 19] on span "Navigator" at bounding box center [918, 15] width 58 height 12
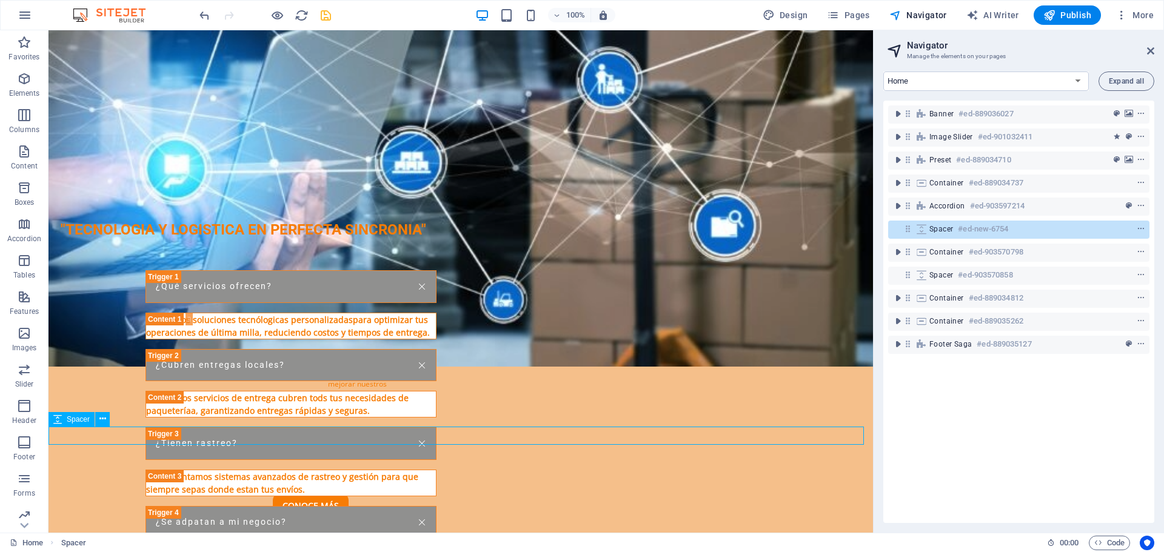
click at [921, 232] on icon at bounding box center [921, 229] width 13 height 10
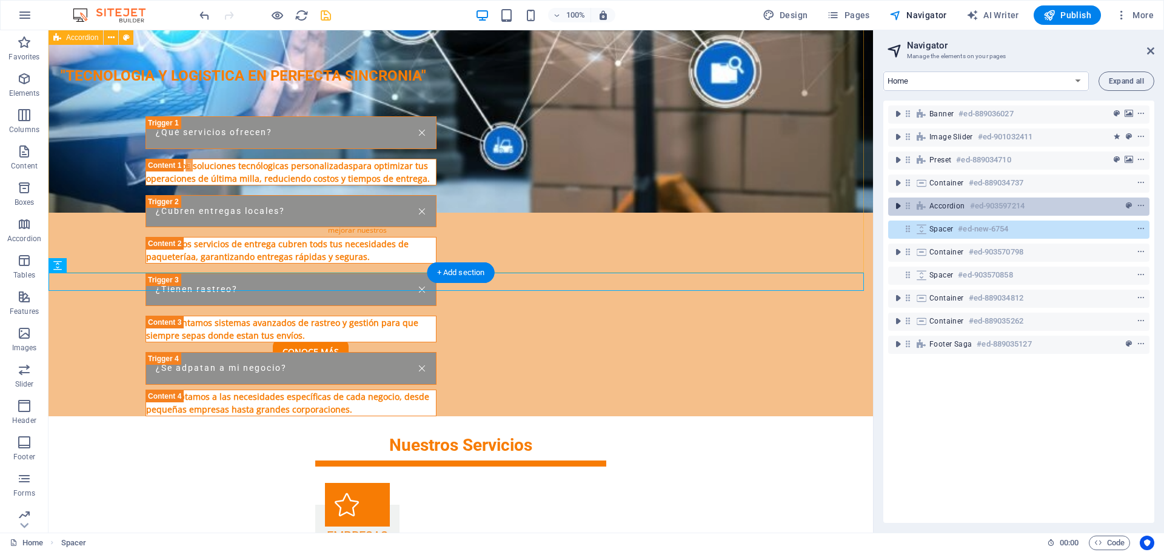
click at [893, 207] on icon "toggle-expand" at bounding box center [897, 206] width 12 height 12
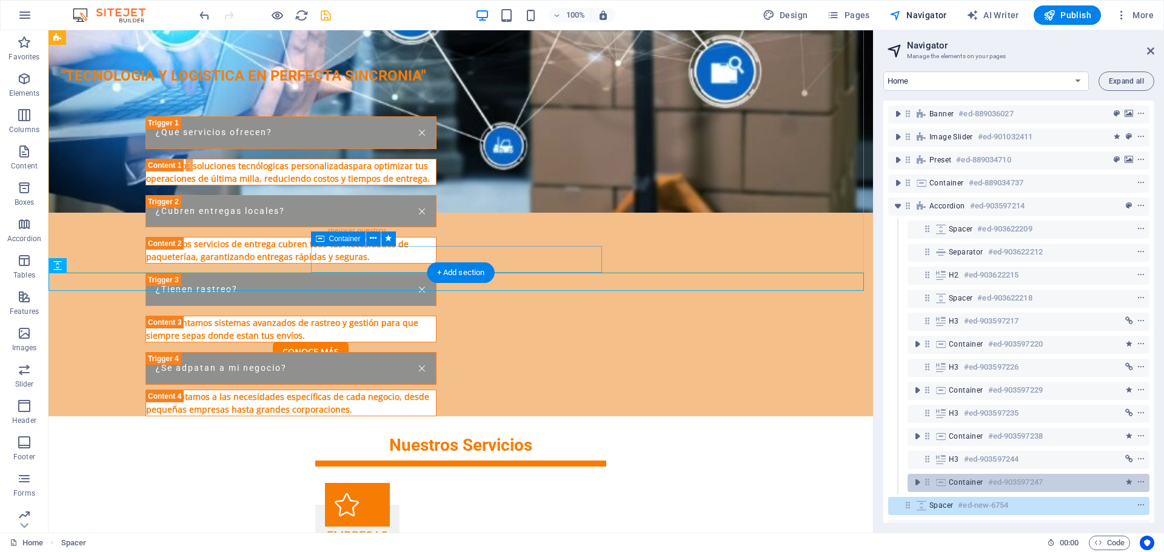
drag, startPoint x: 951, startPoint y: 505, endPoint x: 958, endPoint y: 485, distance: 20.3
click at [958, 485] on div "Banner #ed-889036027 Image Slider #ed-901032411 Preset #ed-889034710 Container …" at bounding box center [1018, 312] width 271 height 422
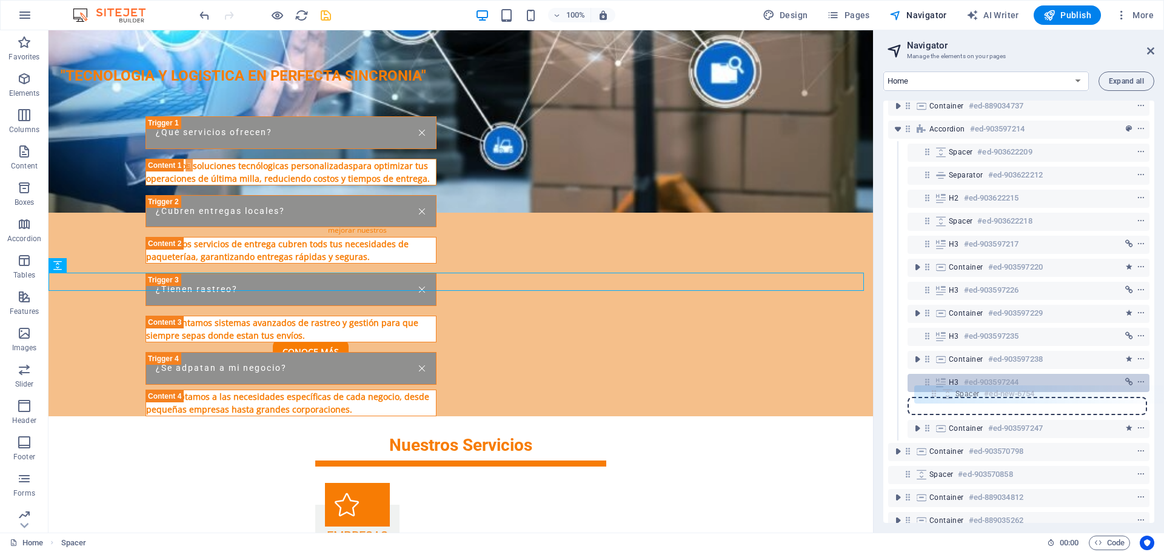
scroll to position [78, 0]
drag, startPoint x: 907, startPoint y: 510, endPoint x: 935, endPoint y: 393, distance: 120.4
click at [935, 393] on div "Banner #ed-889036027 Image Slider #ed-901032411 Preset #ed-889034710 Container …" at bounding box center [1018, 312] width 271 height 422
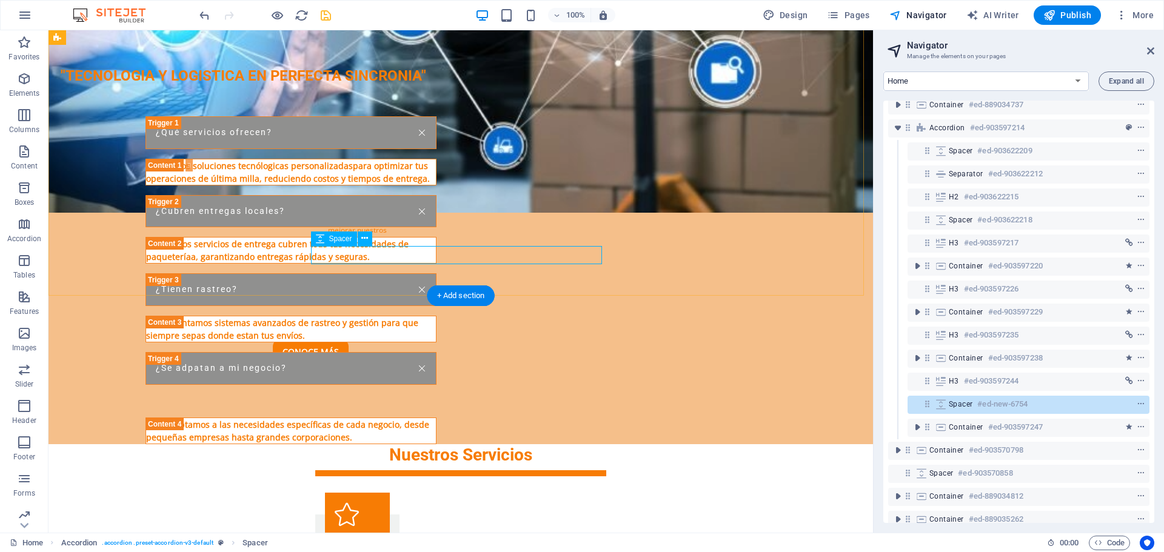
click at [934, 402] on icon at bounding box center [940, 404] width 13 height 10
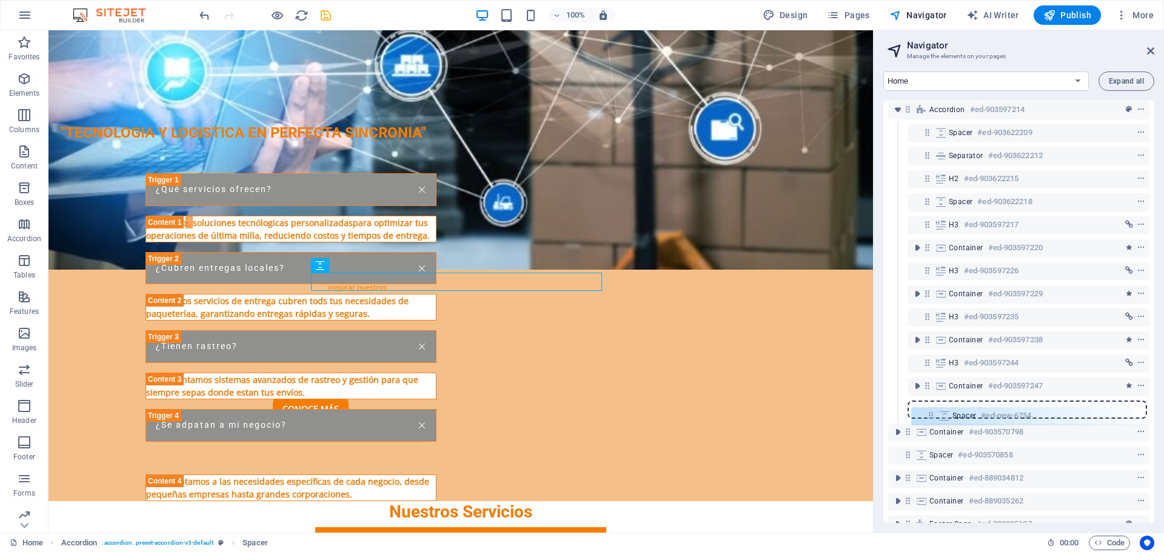
scroll to position [98, 0]
drag, startPoint x: 925, startPoint y: 406, endPoint x: 933, endPoint y: 411, distance: 9.1
click at [933, 411] on div "Banner #ed-889036027 Image Slider #ed-901032411 Preset #ed-889034710 Container …" at bounding box center [1018, 312] width 271 height 422
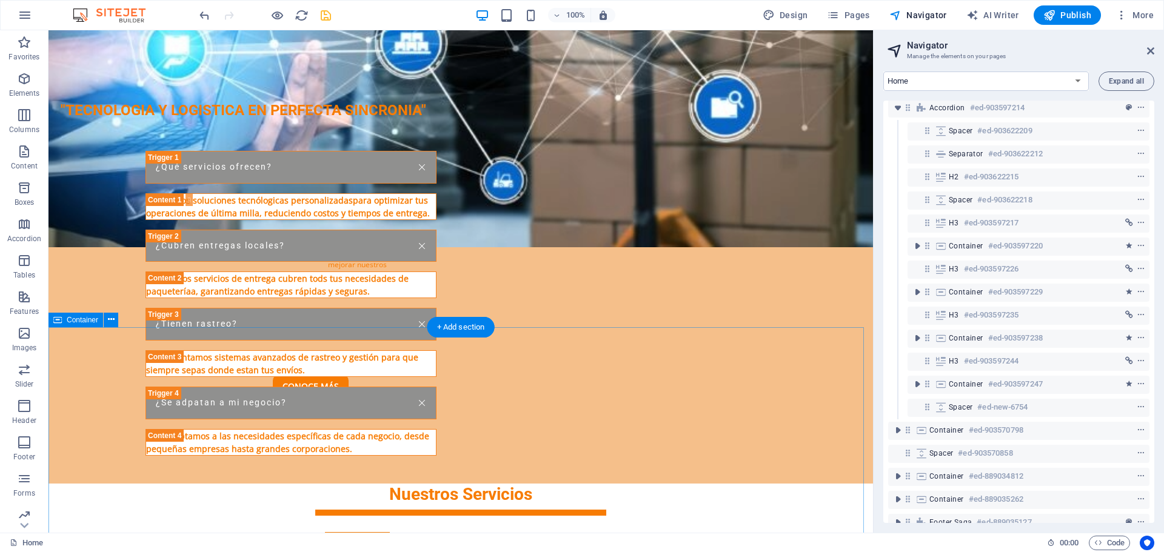
scroll to position [1582, 0]
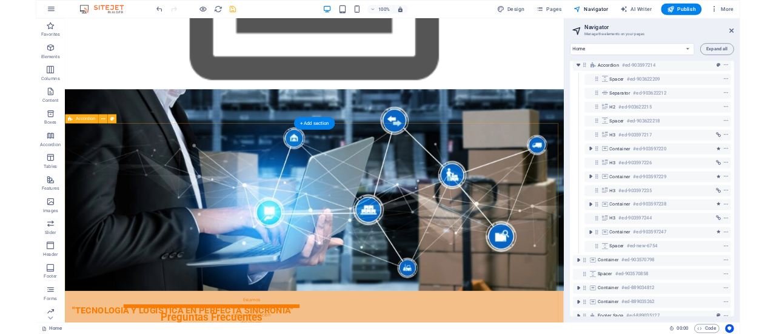
scroll to position [1097, 0]
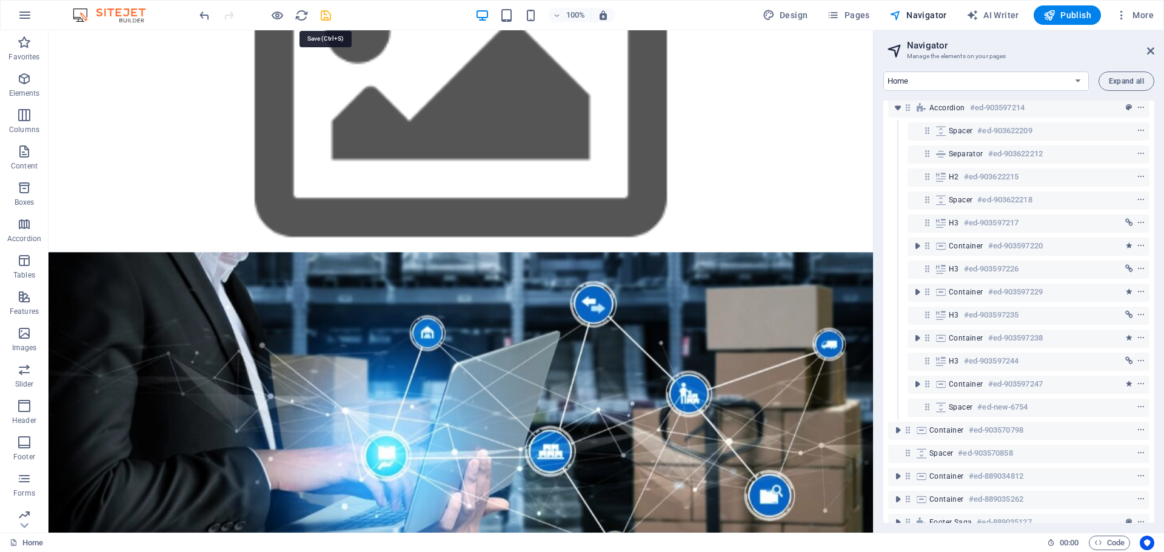
click at [325, 13] on icon "save" at bounding box center [326, 15] width 14 height 14
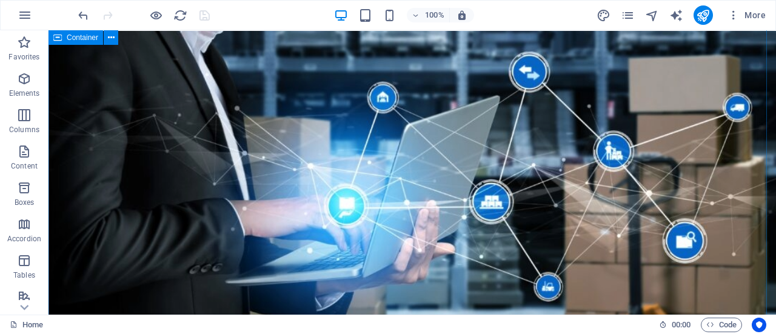
scroll to position [858, 0]
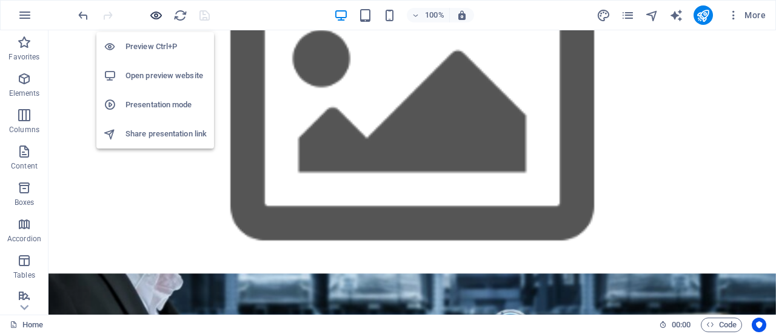
click at [156, 13] on icon "button" at bounding box center [156, 15] width 14 height 14
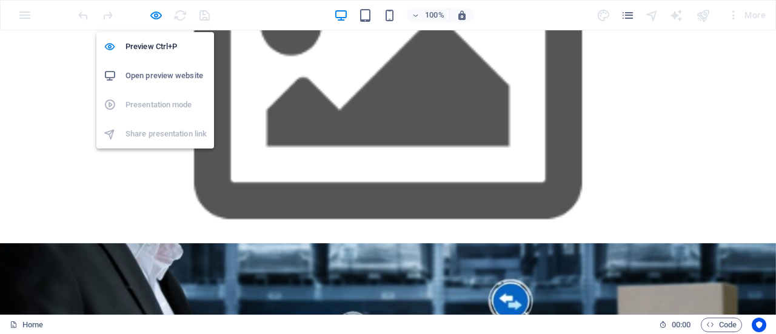
click at [155, 73] on h6 "Open preview website" at bounding box center [165, 75] width 81 height 15
